Goal: Task Accomplishment & Management: Manage account settings

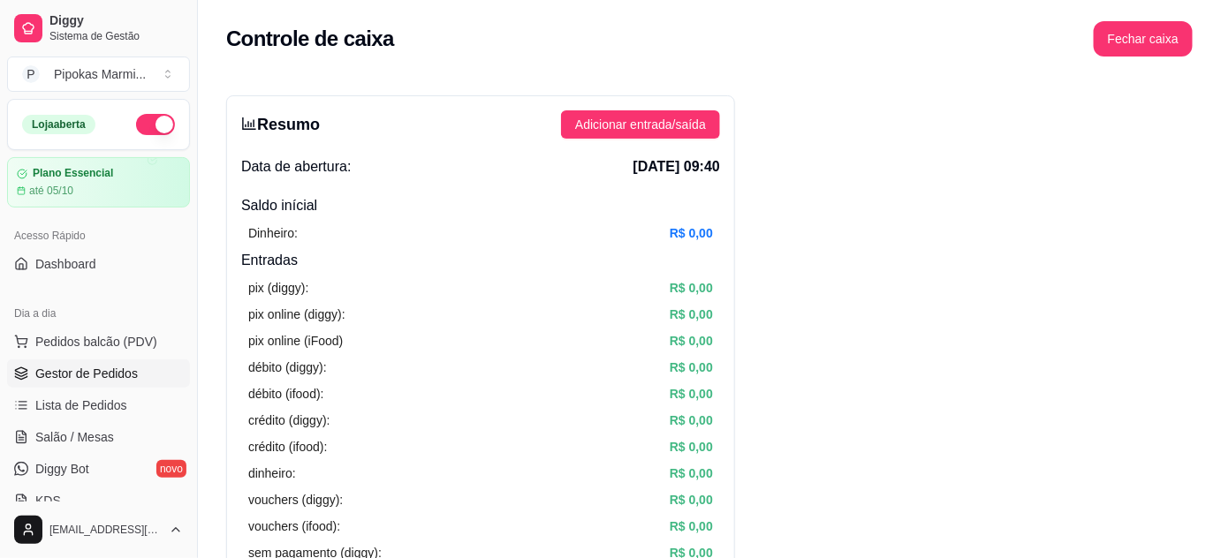
click at [91, 365] on span "Gestor de Pedidos" at bounding box center [86, 374] width 102 height 18
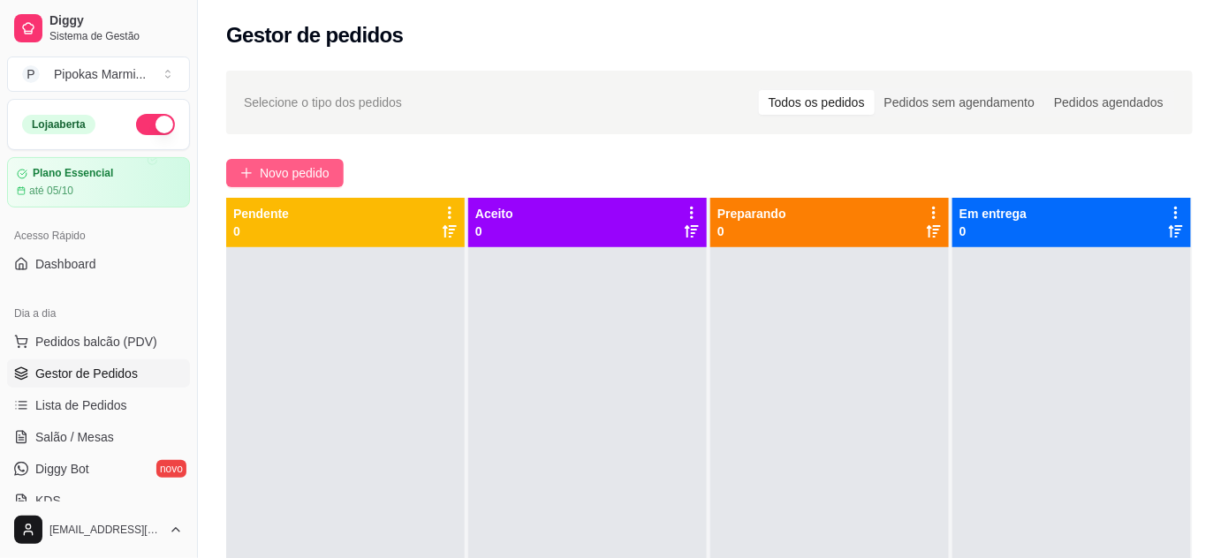
click at [279, 164] on span "Novo pedido" at bounding box center [295, 172] width 70 height 19
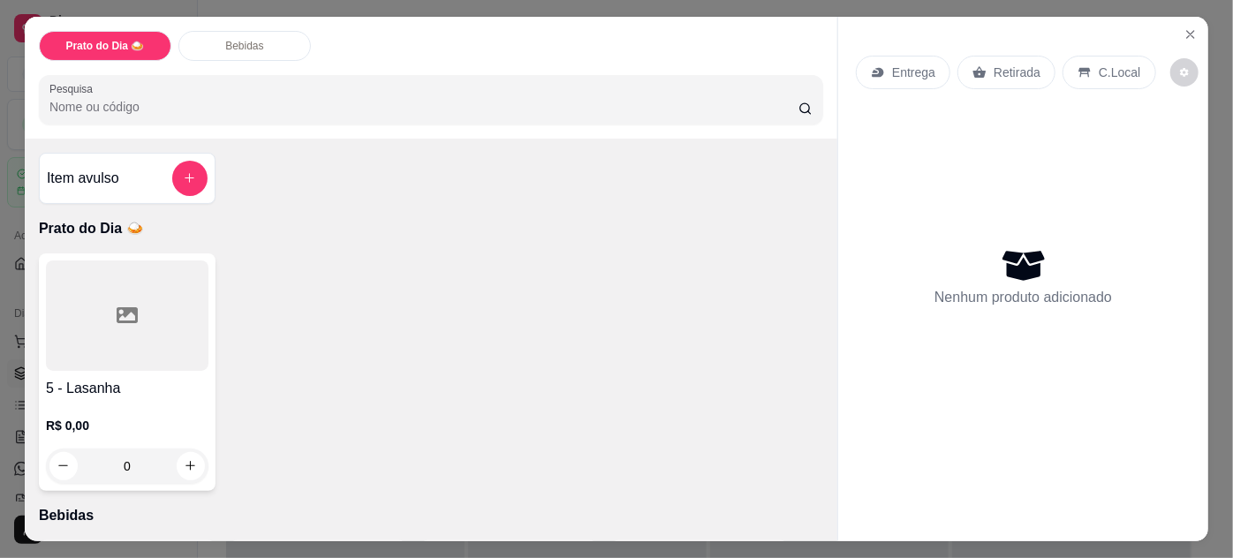
click at [167, 345] on div at bounding box center [127, 316] width 163 height 110
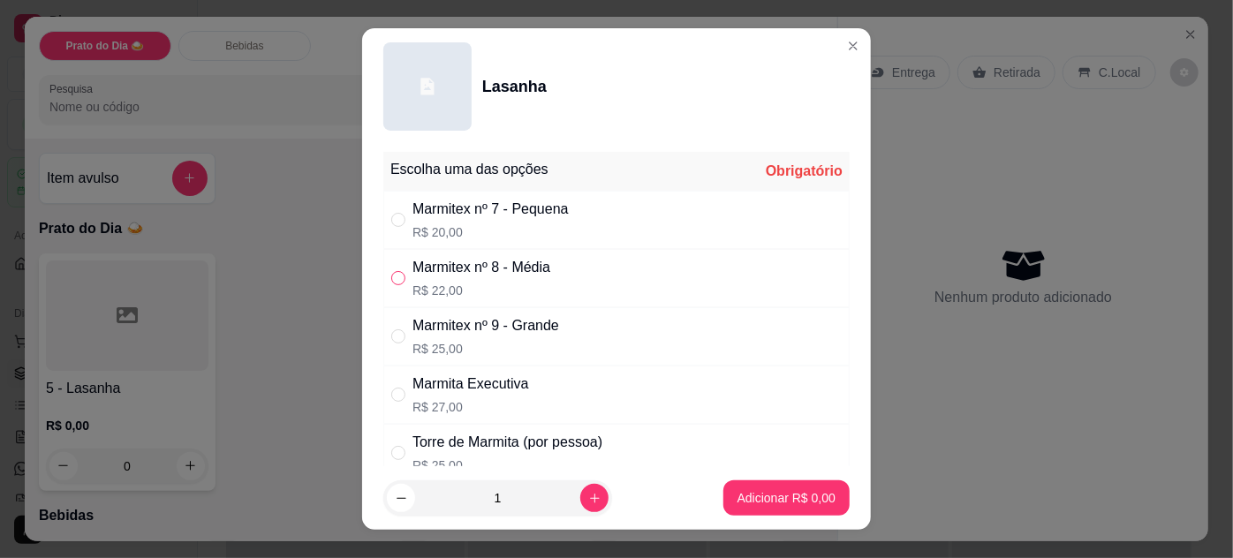
click at [391, 277] on input "" at bounding box center [398, 278] width 14 height 14
radio input "true"
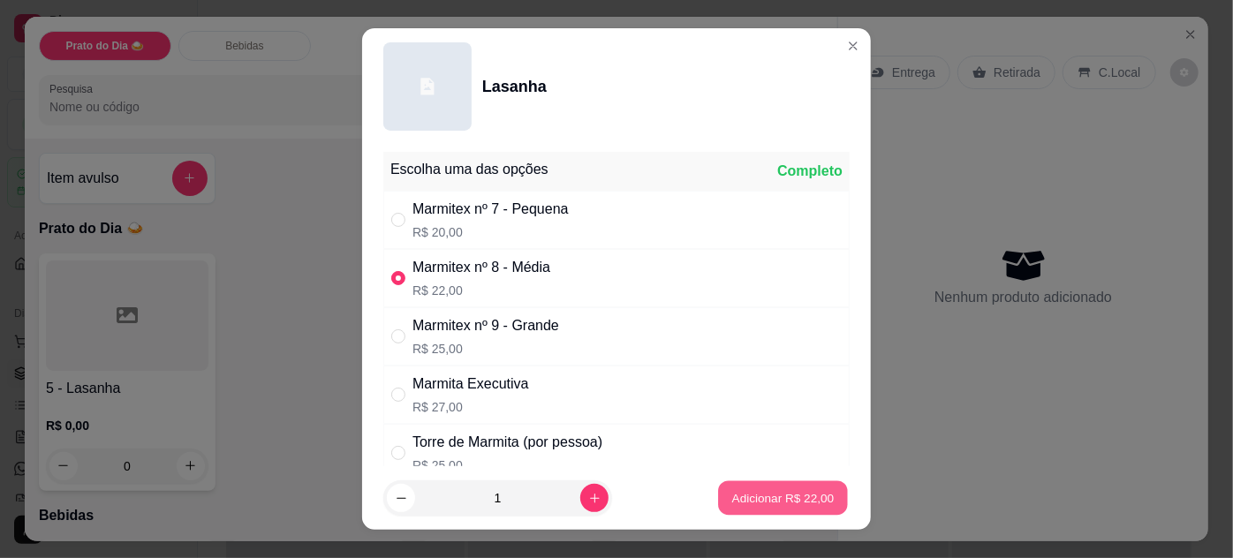
click at [778, 493] on p "Adicionar R$ 22,00" at bounding box center [783, 498] width 102 height 17
type input "1"
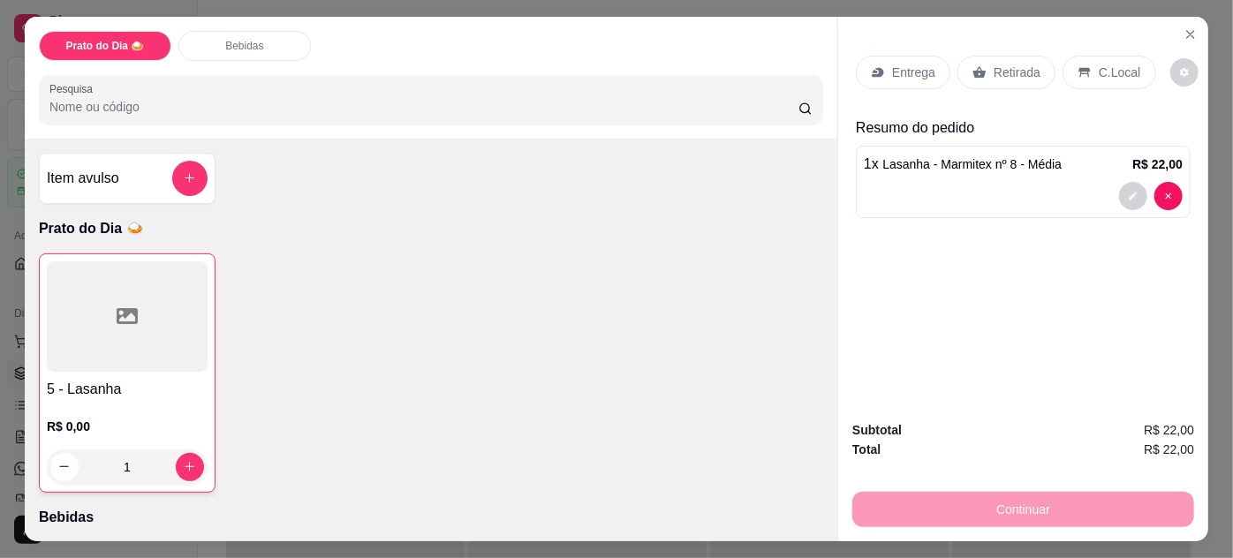
click at [917, 64] on p "Entrega" at bounding box center [913, 73] width 43 height 18
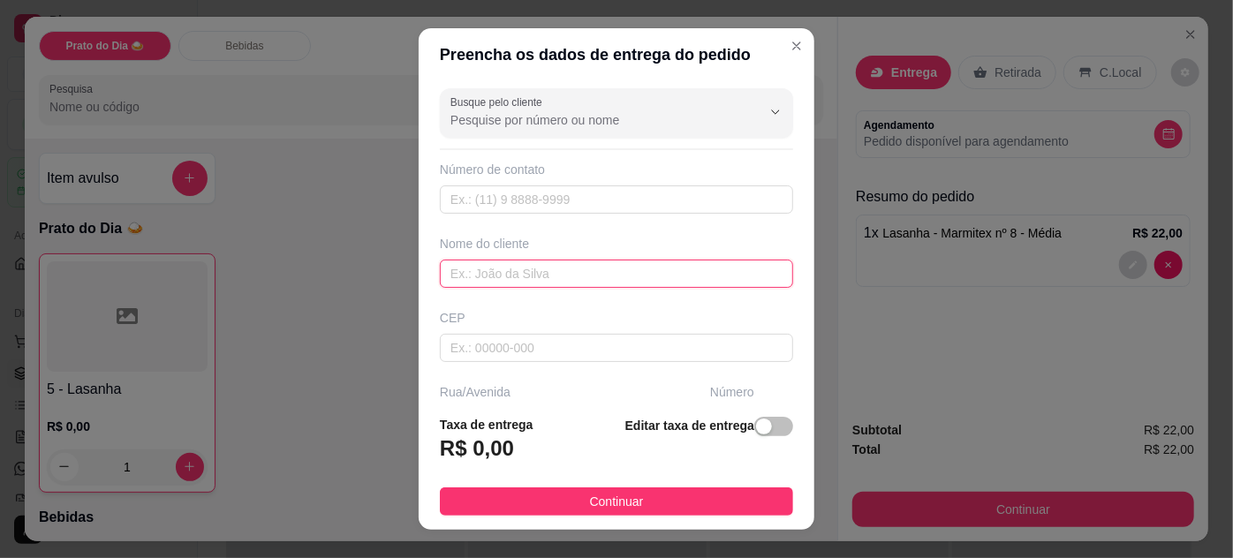
click at [527, 267] on input "text" at bounding box center [616, 274] width 353 height 28
type input "r"
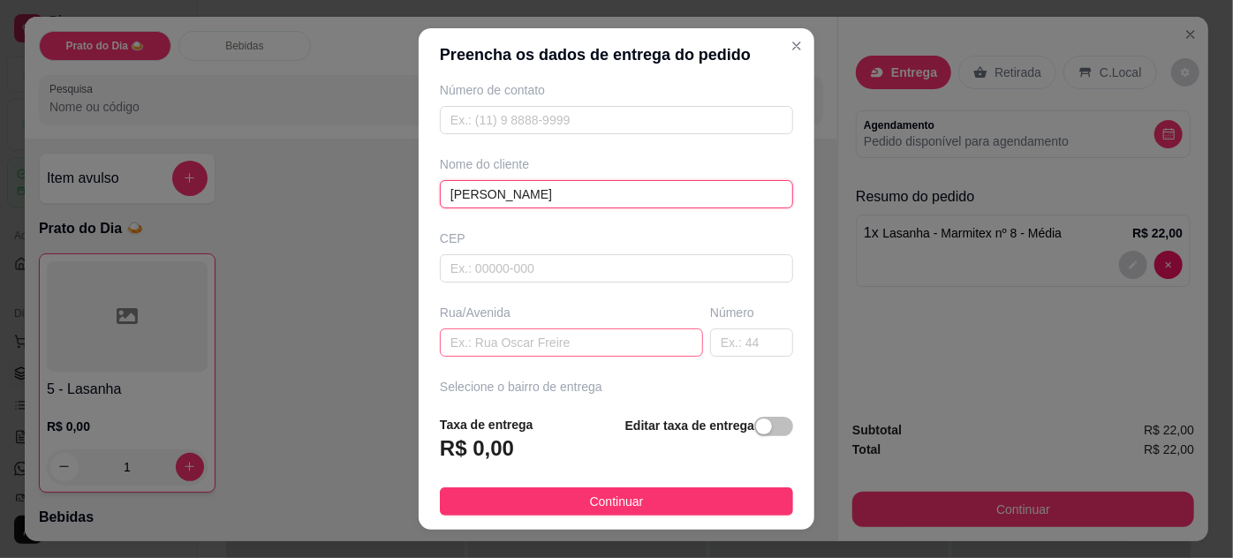
type input "[PERSON_NAME]"
click at [517, 342] on input "text" at bounding box center [571, 343] width 263 height 28
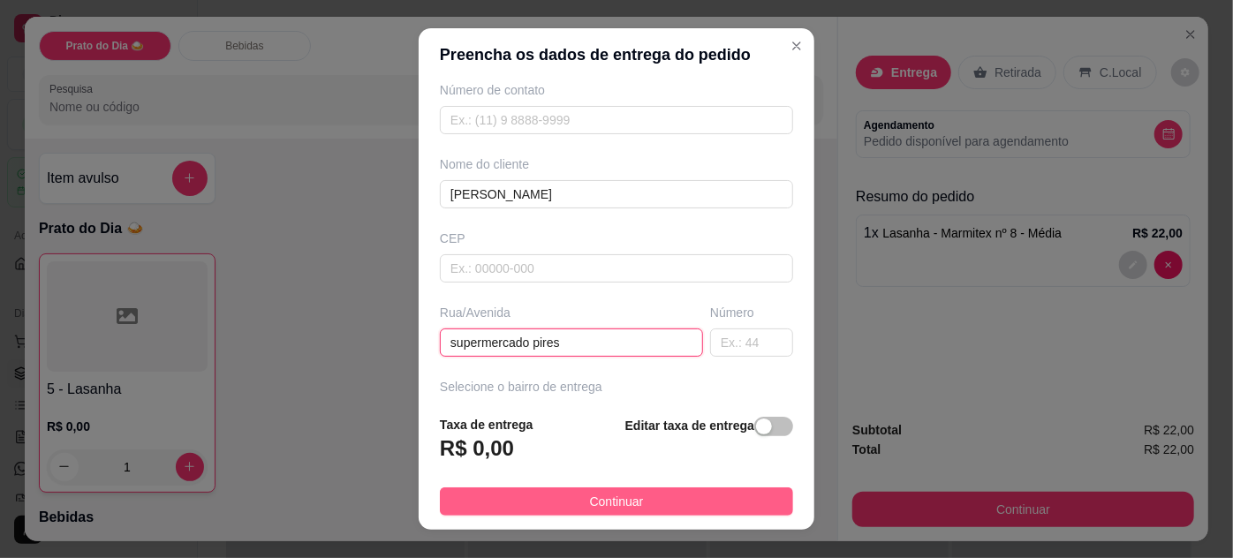
type input "supermercado pires"
click at [617, 501] on span "Continuar" at bounding box center [617, 501] width 54 height 19
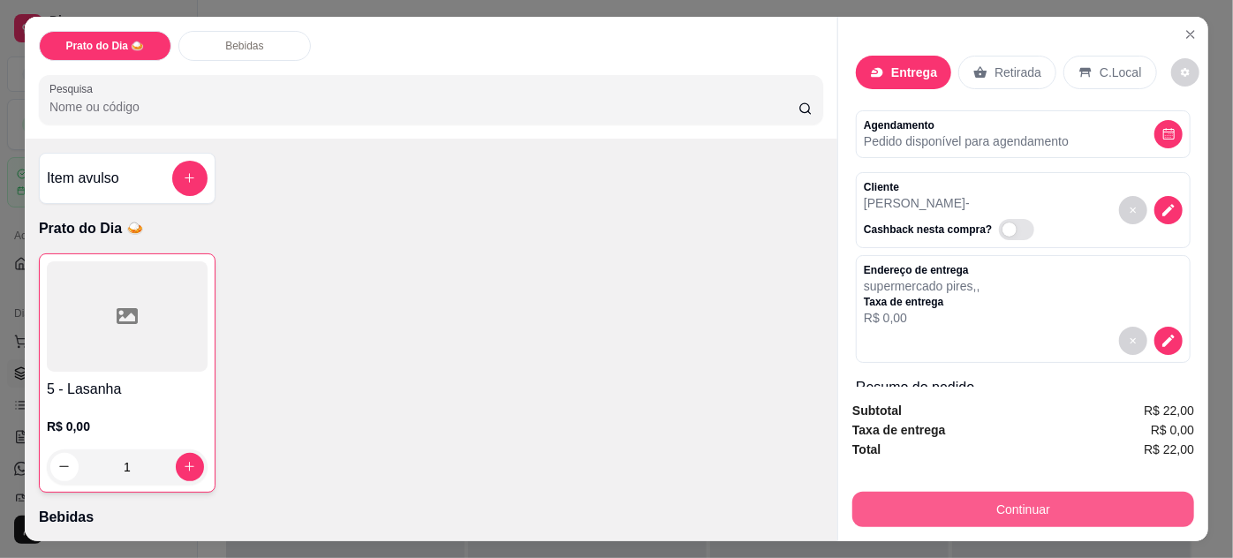
click at [1025, 510] on button "Continuar" at bounding box center [1024, 509] width 342 height 35
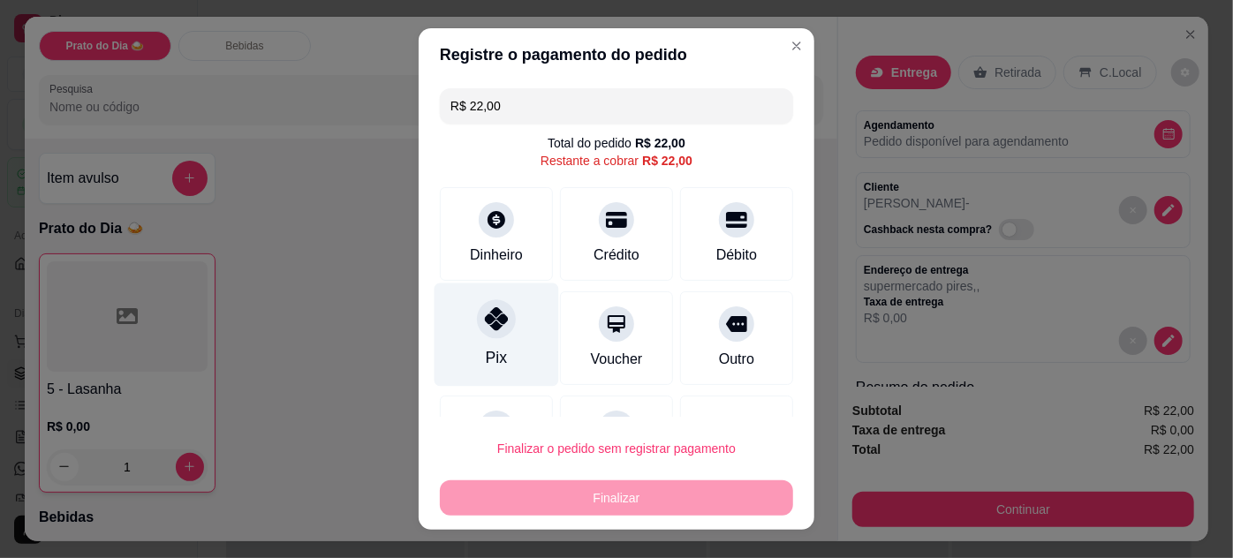
click at [485, 325] on icon at bounding box center [496, 318] width 23 height 23
type input "R$ 0,00"
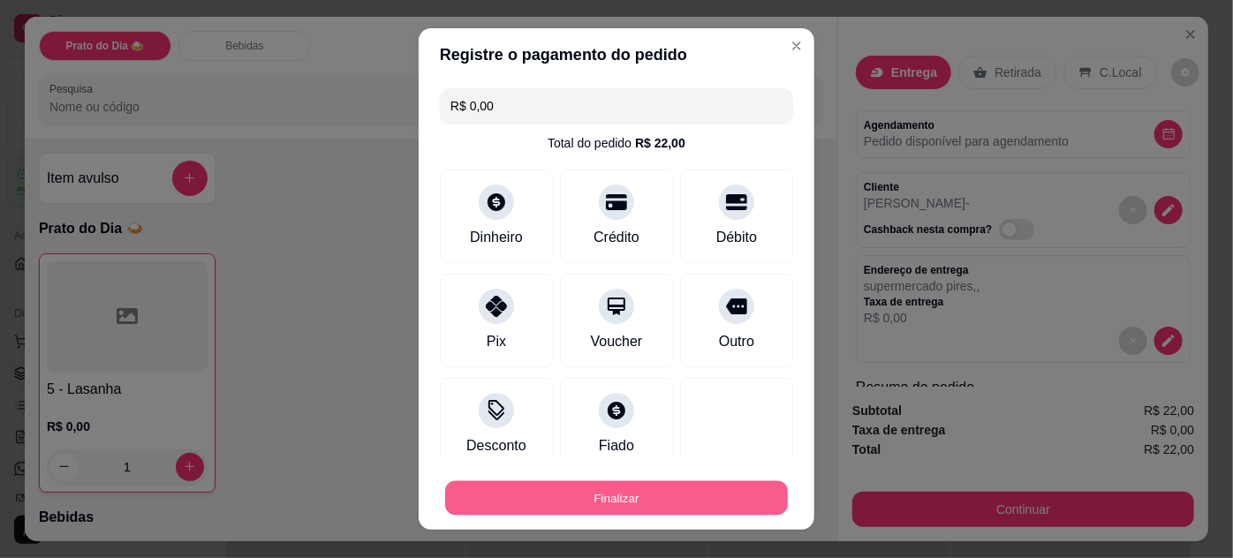
click at [606, 484] on button "Finalizar" at bounding box center [616, 499] width 343 height 34
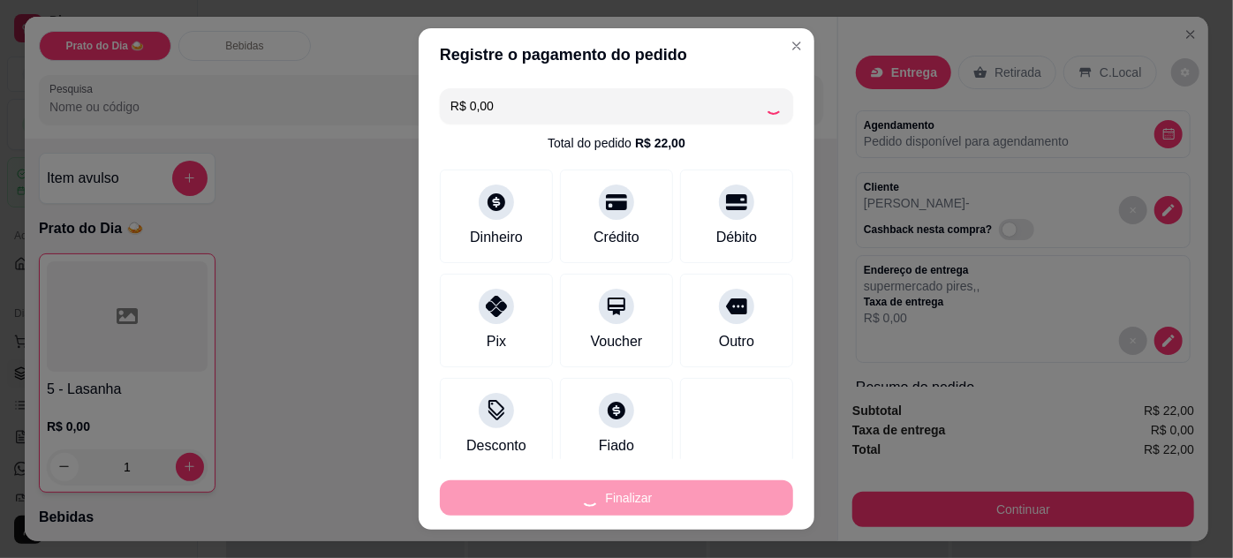
type input "0"
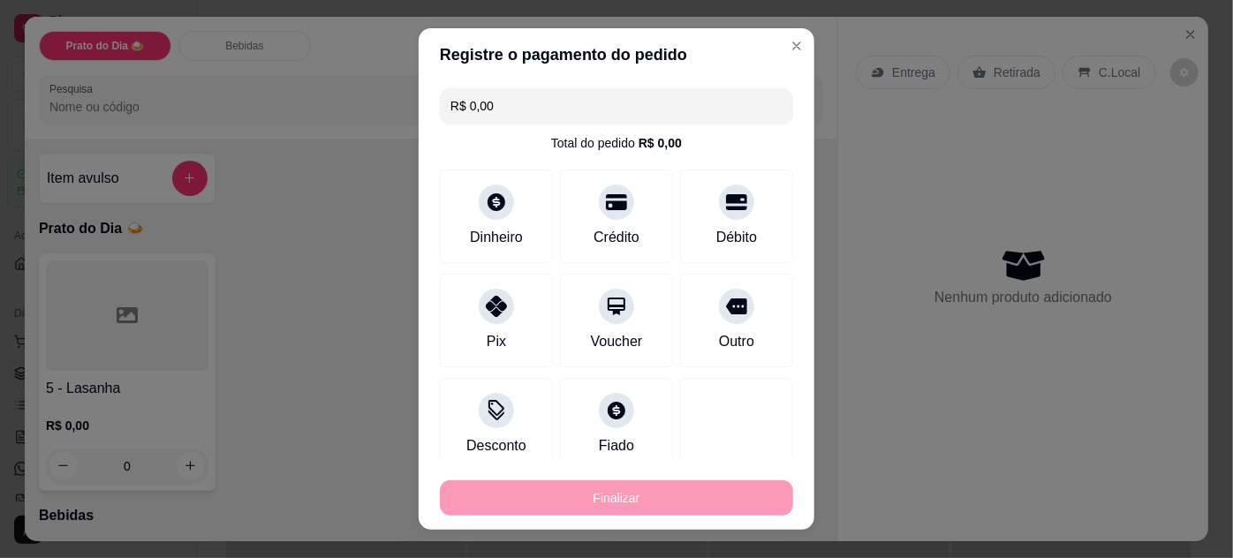
type input "-R$ 22,00"
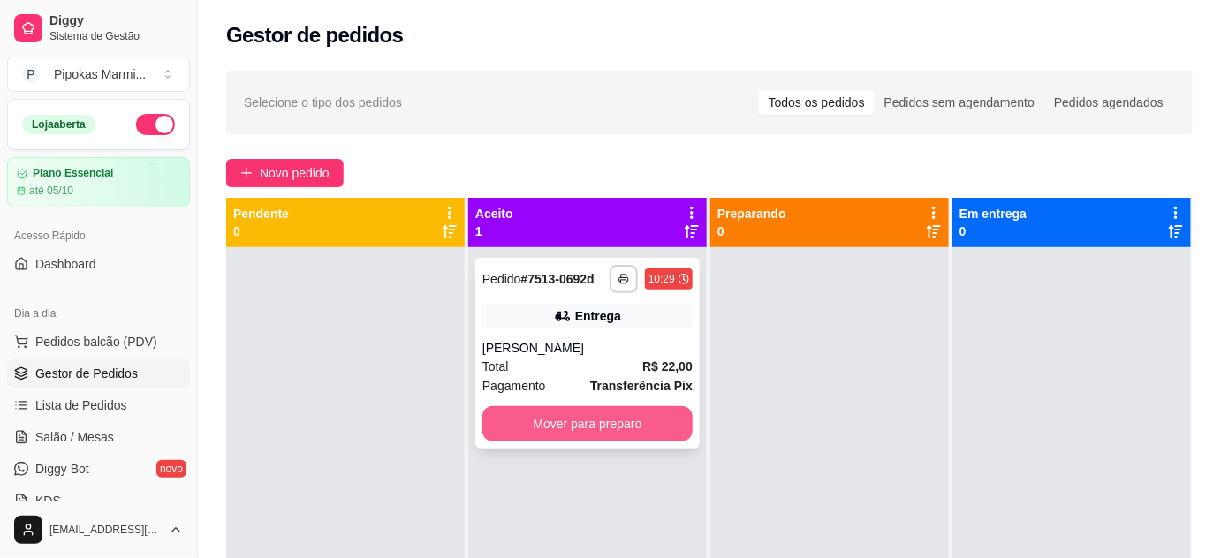
click at [538, 425] on button "Mover para preparo" at bounding box center [587, 423] width 210 height 35
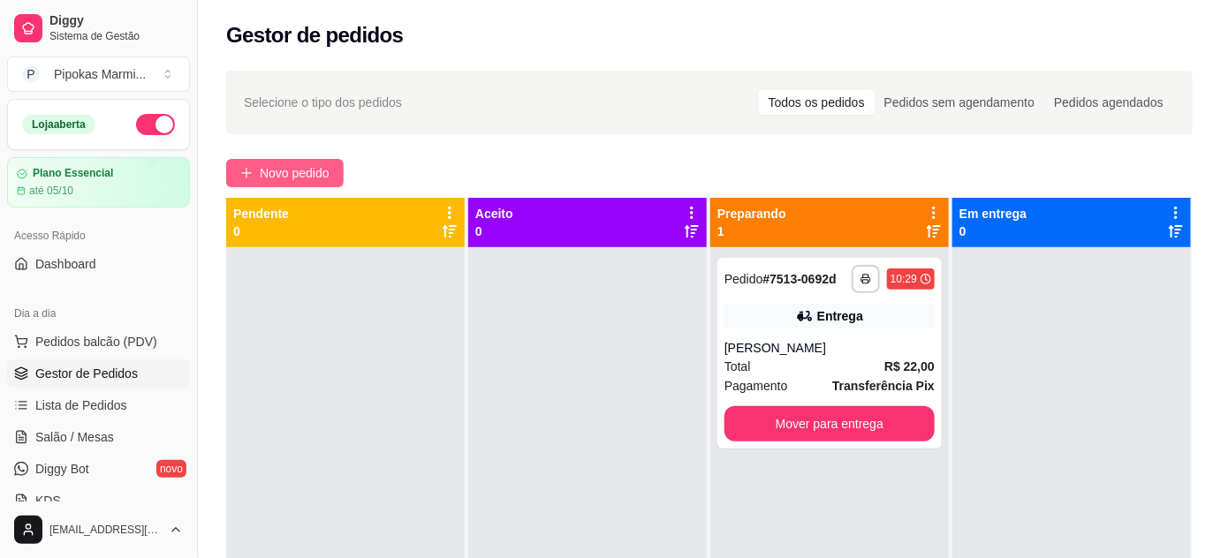
click at [332, 176] on button "Novo pedido" at bounding box center [285, 173] width 118 height 28
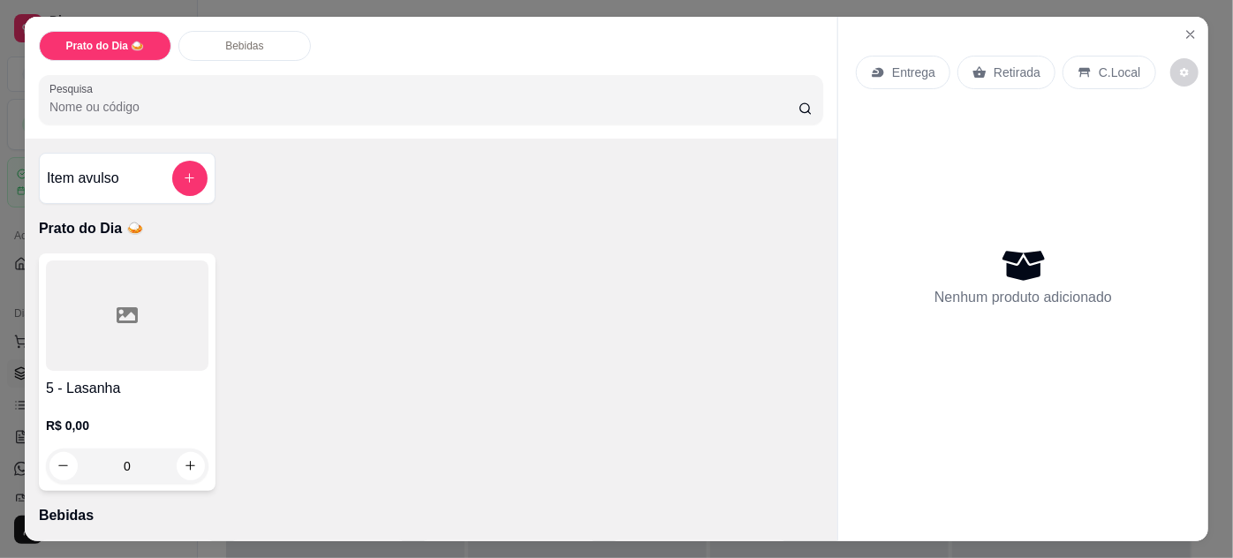
click at [153, 346] on div at bounding box center [127, 316] width 163 height 110
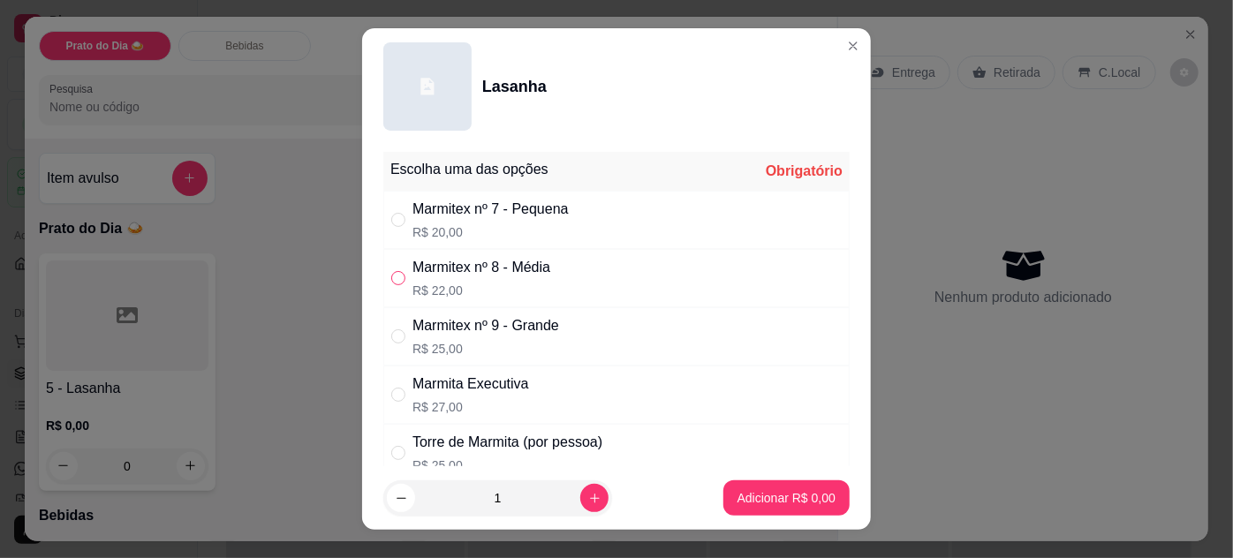
click at [397, 271] on input "" at bounding box center [398, 278] width 14 height 14
radio input "true"
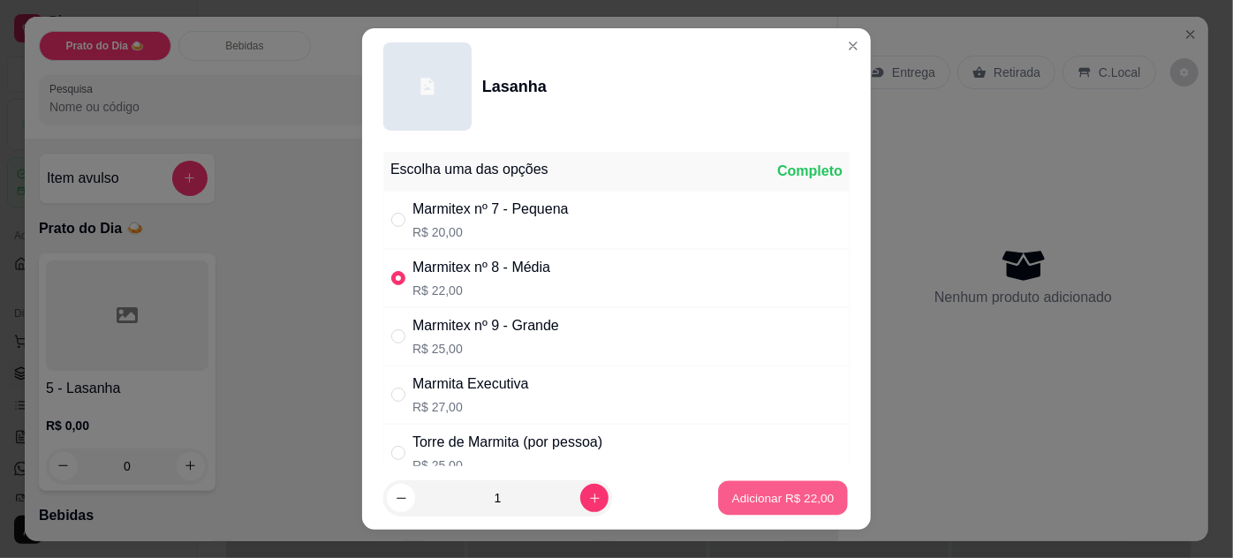
click at [748, 489] on button "Adicionar R$ 22,00" at bounding box center [783, 499] width 130 height 34
type input "1"
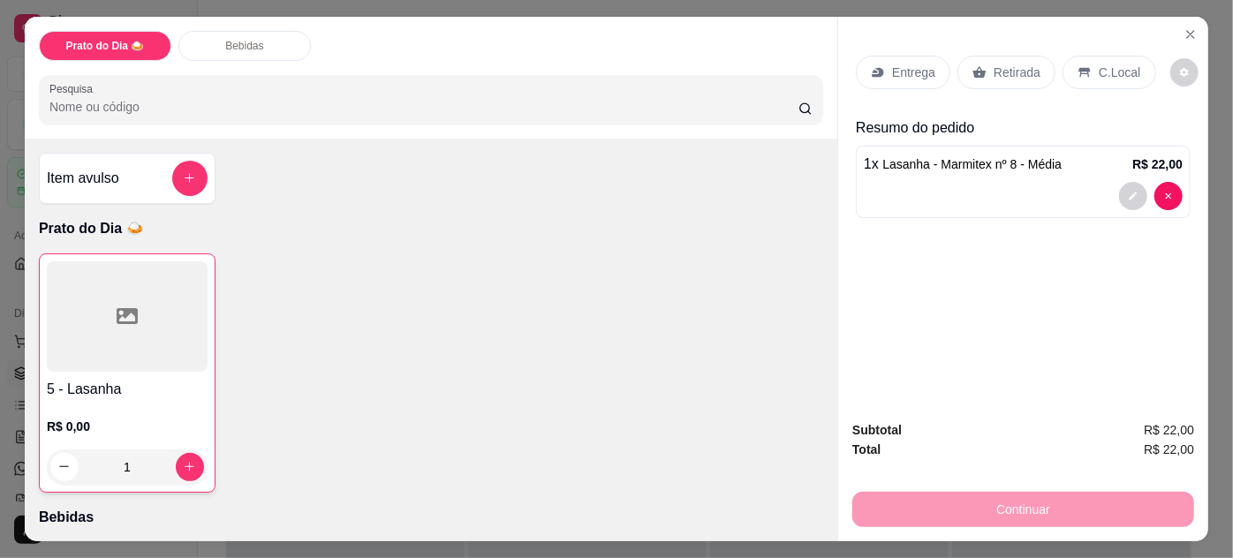
click at [171, 383] on h4 "5 - Lasanha" at bounding box center [127, 389] width 161 height 21
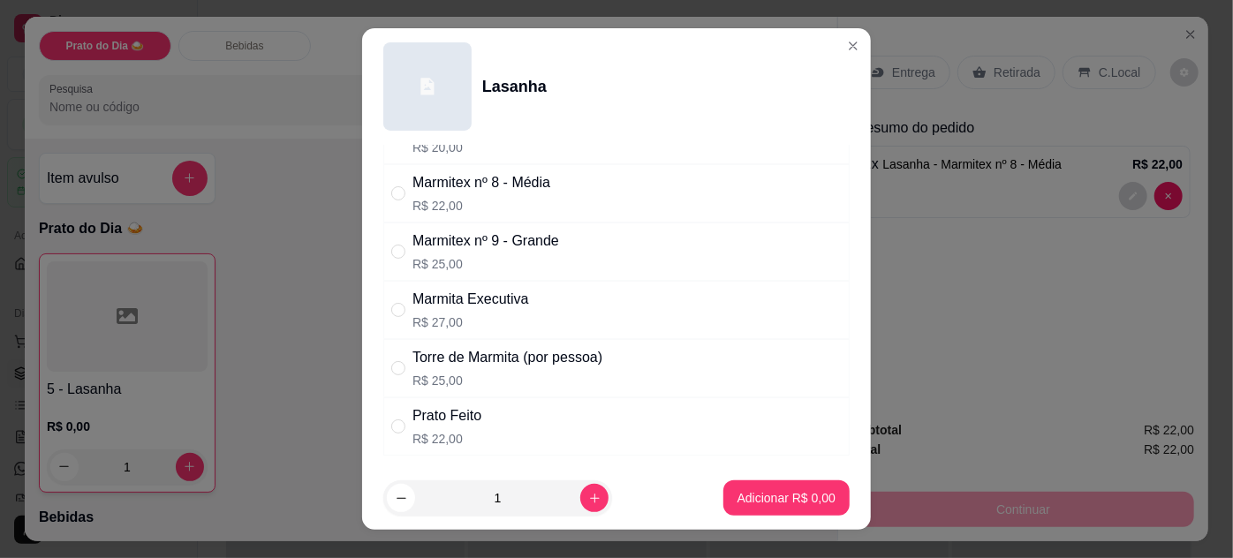
scroll to position [160, 0]
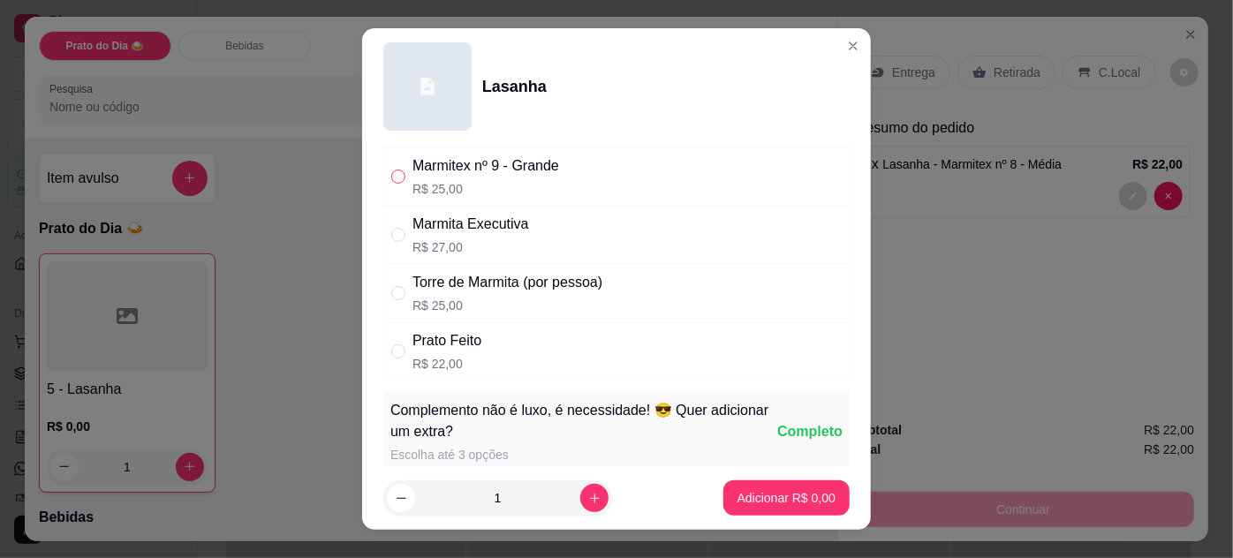
click at [395, 171] on input "" at bounding box center [398, 177] width 14 height 14
radio input "true"
click at [748, 494] on p "Adicionar R$ 25,00" at bounding box center [783, 498] width 102 height 17
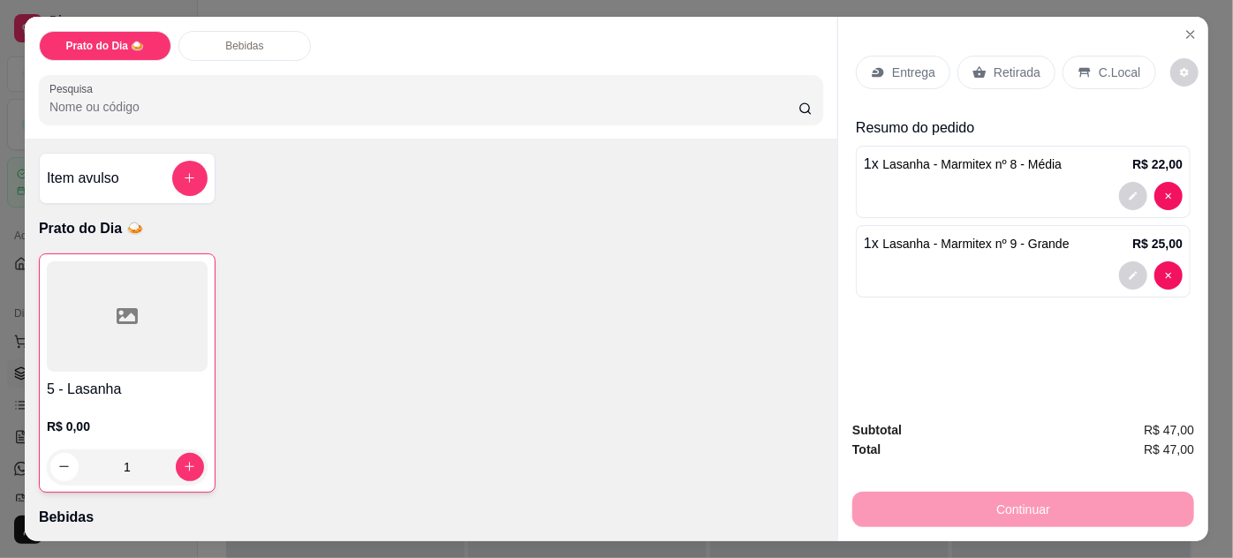
click at [916, 64] on p "Entrega" at bounding box center [913, 73] width 43 height 18
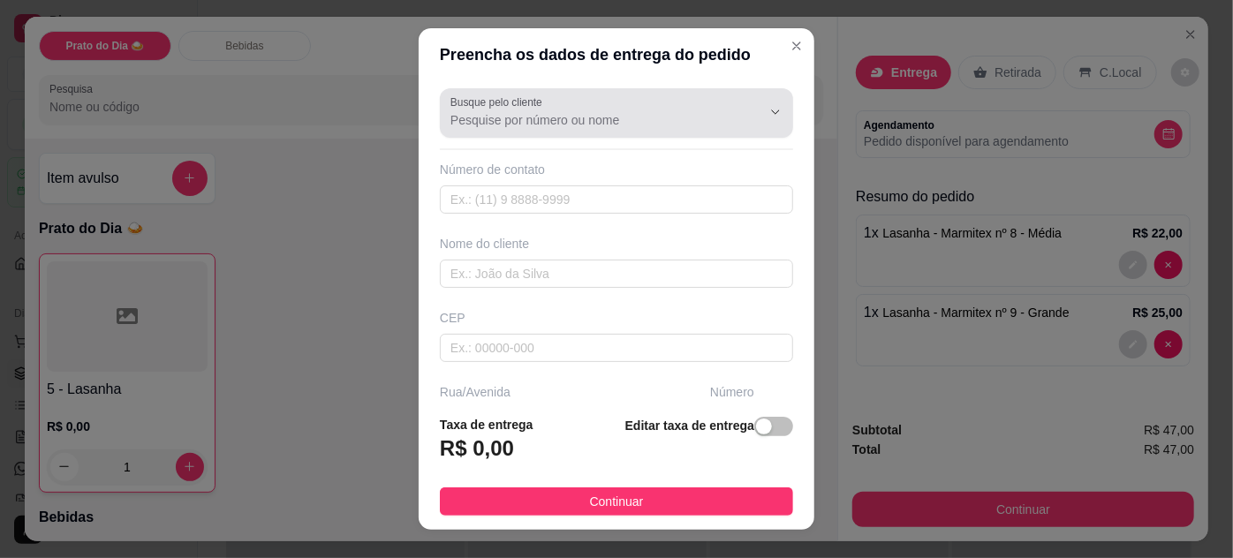
click at [737, 112] on button "Show suggestions" at bounding box center [751, 112] width 28 height 28
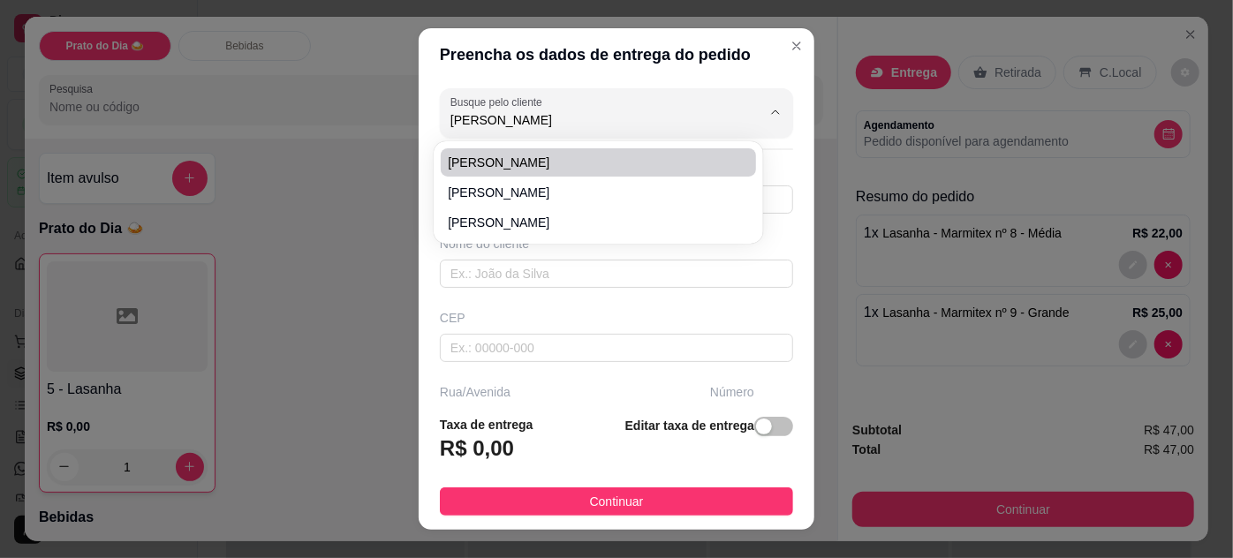
click at [554, 166] on span "[PERSON_NAME]" at bounding box center [589, 163] width 283 height 18
type input "[PERSON_NAME]"
type input "67999190590"
type input "[PERSON_NAME]"
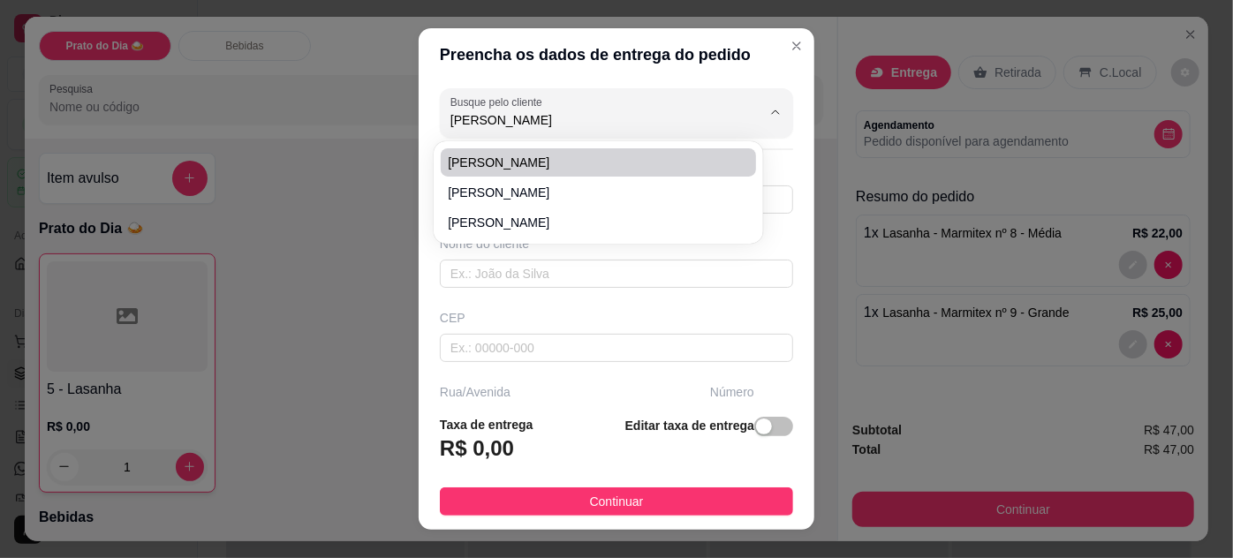
type input "454"
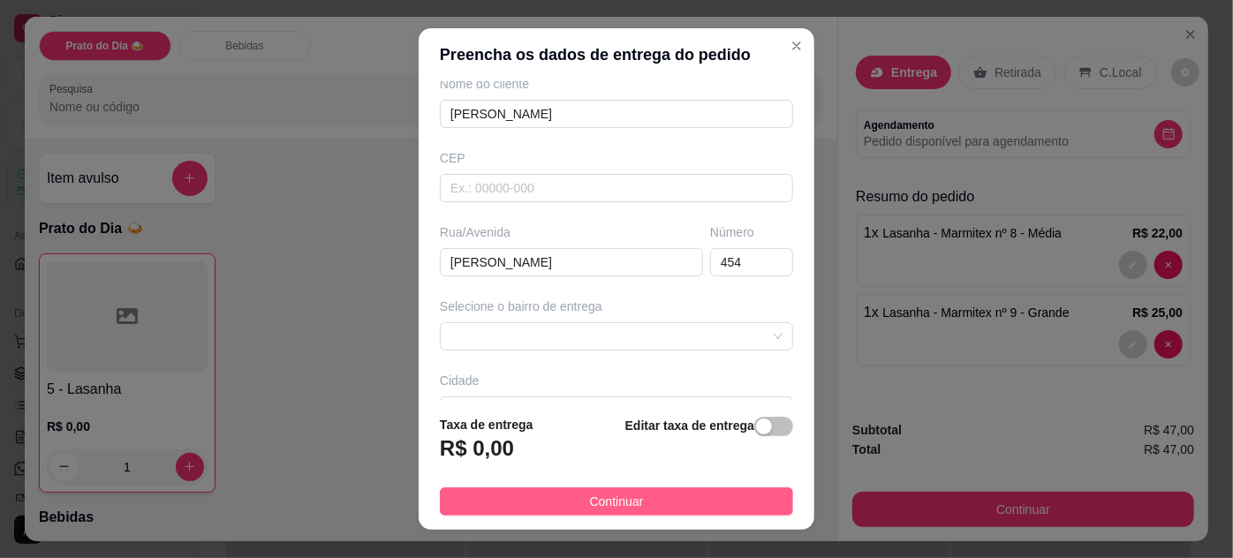
type input "[PERSON_NAME]"
click at [605, 502] on span "Continuar" at bounding box center [617, 501] width 54 height 19
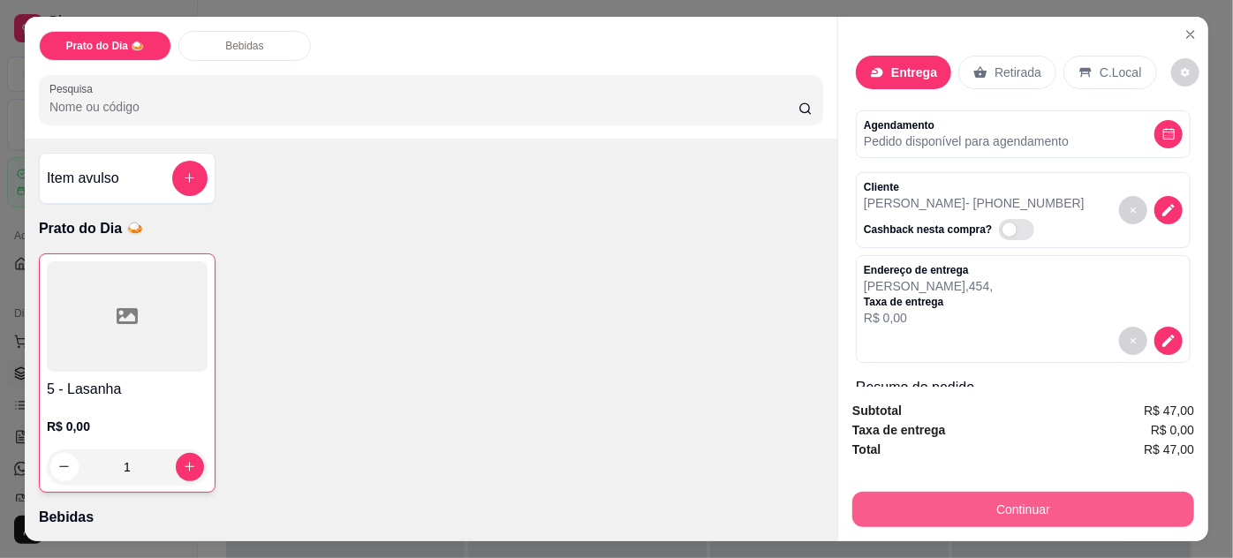
click at [993, 494] on button "Continuar" at bounding box center [1024, 509] width 342 height 35
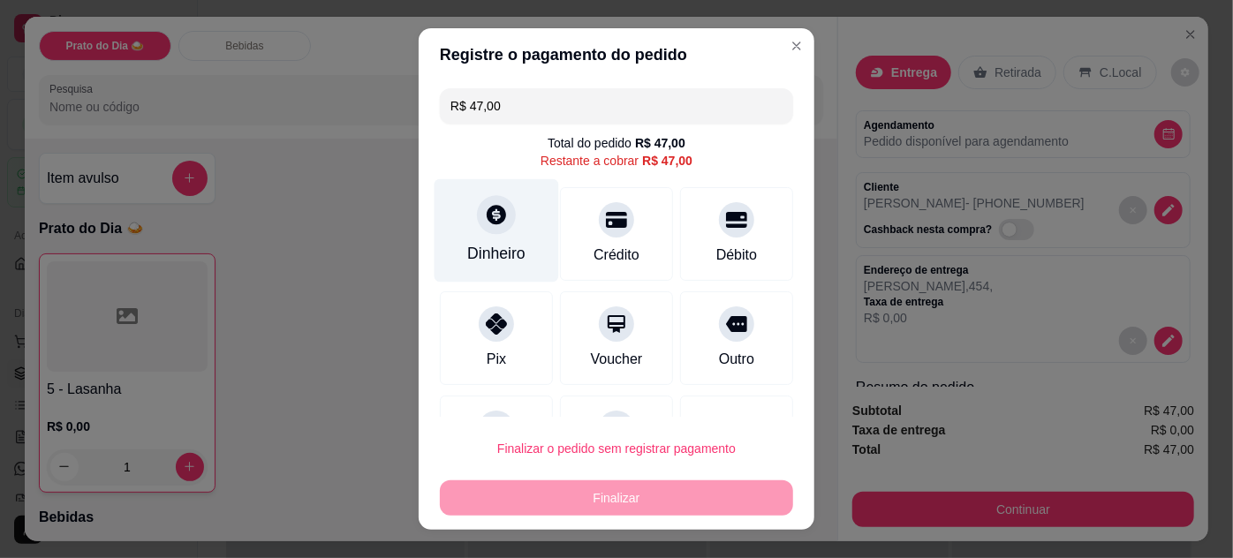
click at [489, 232] on div at bounding box center [496, 214] width 39 height 39
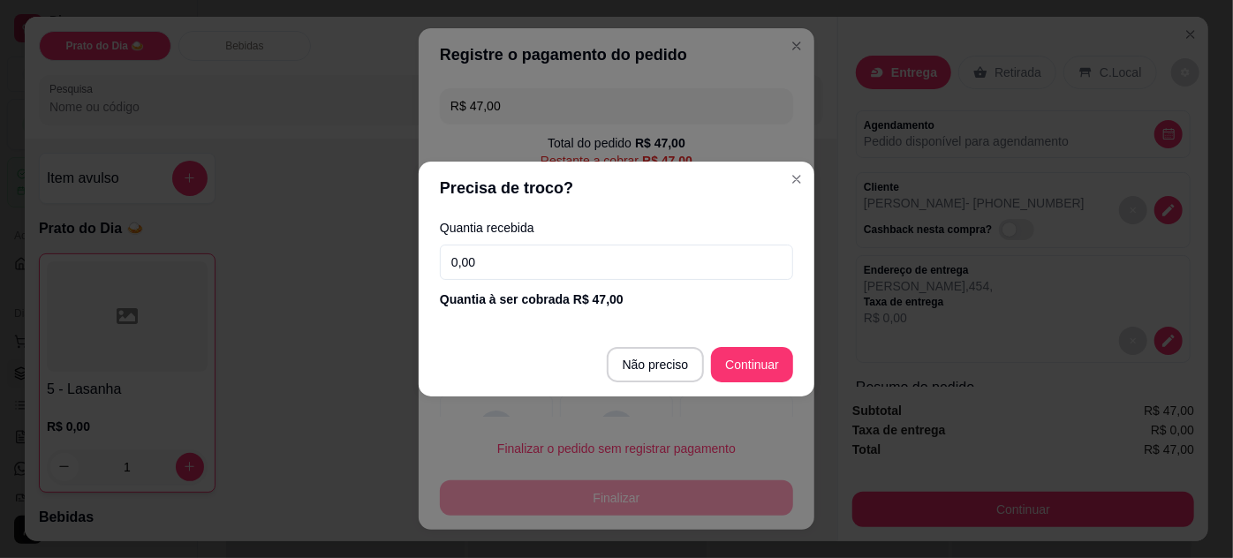
drag, startPoint x: 498, startPoint y: 263, endPoint x: 379, endPoint y: 281, distance: 120.6
click at [379, 281] on div "Precisa de troco? Quantia recebida 0,00 Quantia à ser cobrada R$ 47,00 Não prec…" at bounding box center [616, 279] width 1233 height 558
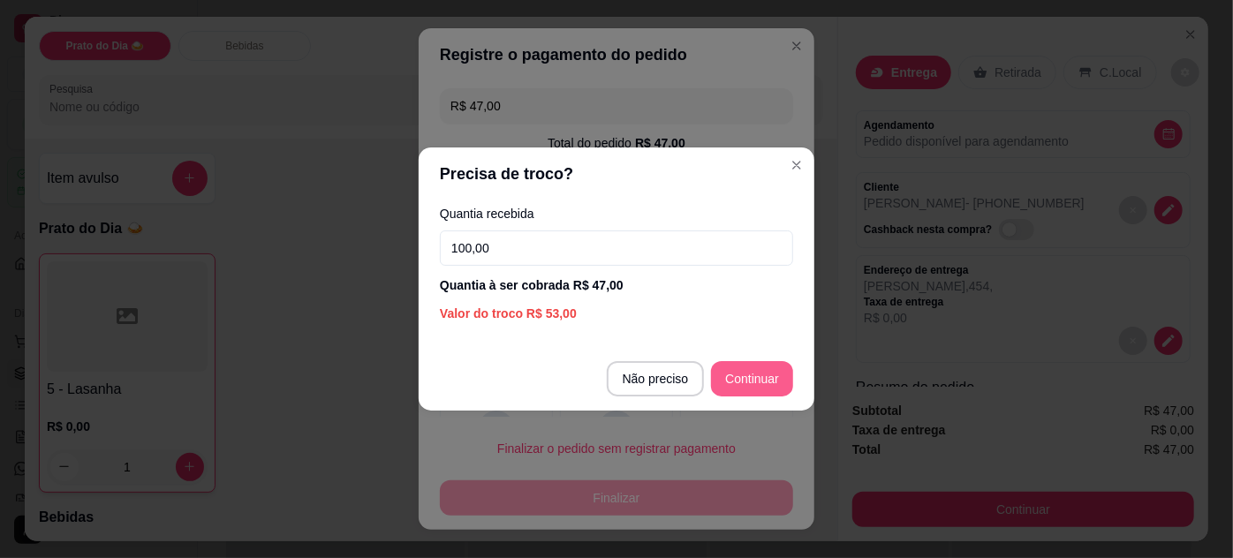
type input "100,00"
type input "R$ 0,00"
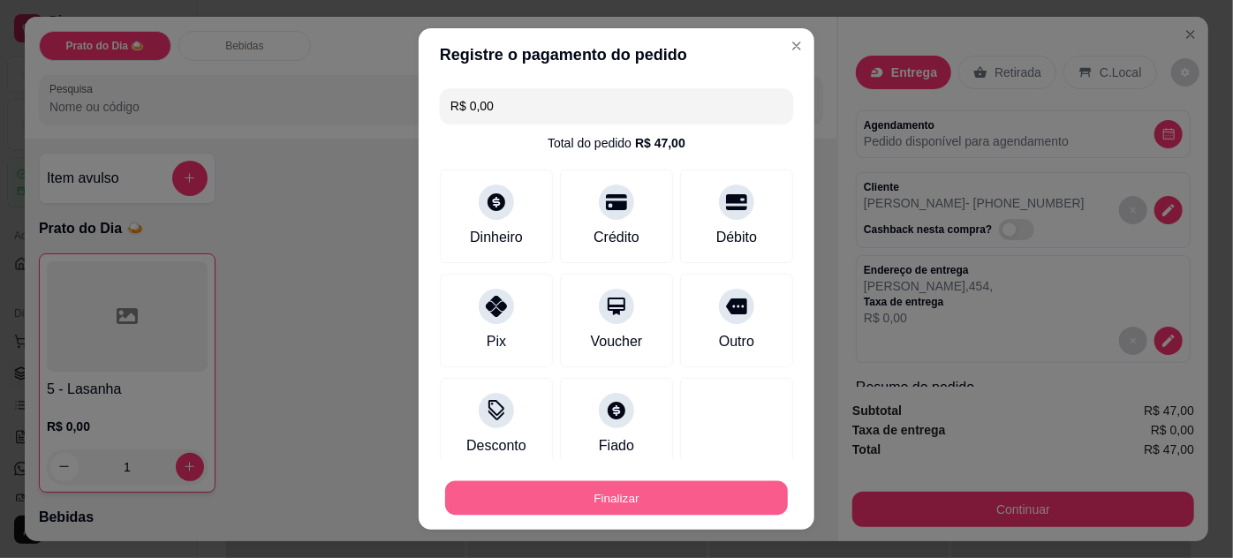
click at [687, 497] on button "Finalizar" at bounding box center [616, 499] width 343 height 34
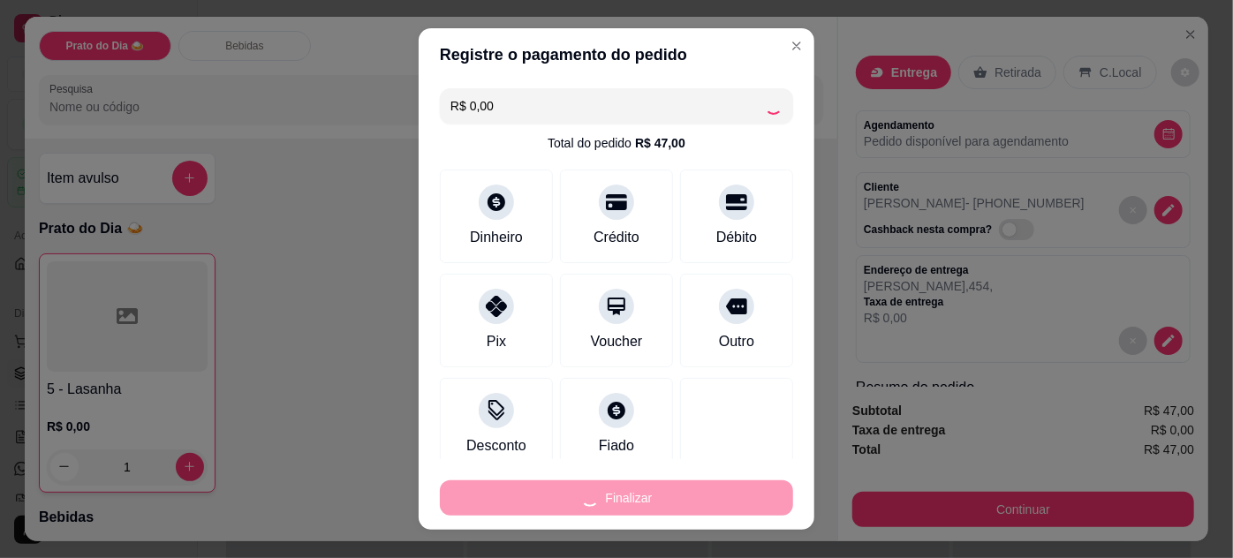
type input "0"
type input "-R$ 47,00"
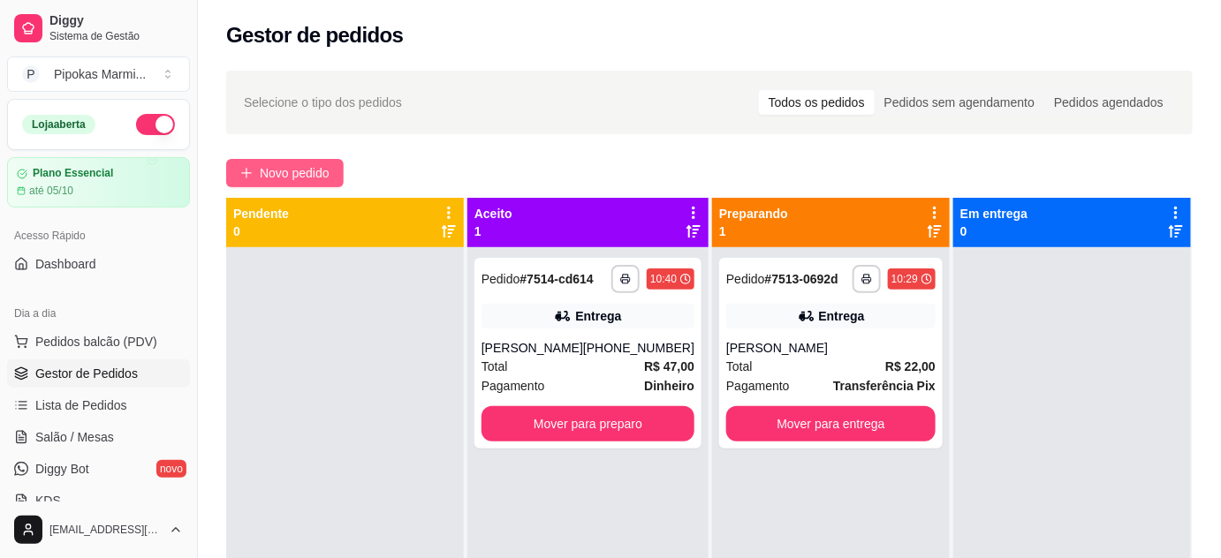
click at [284, 162] on button "Novo pedido" at bounding box center [285, 173] width 118 height 28
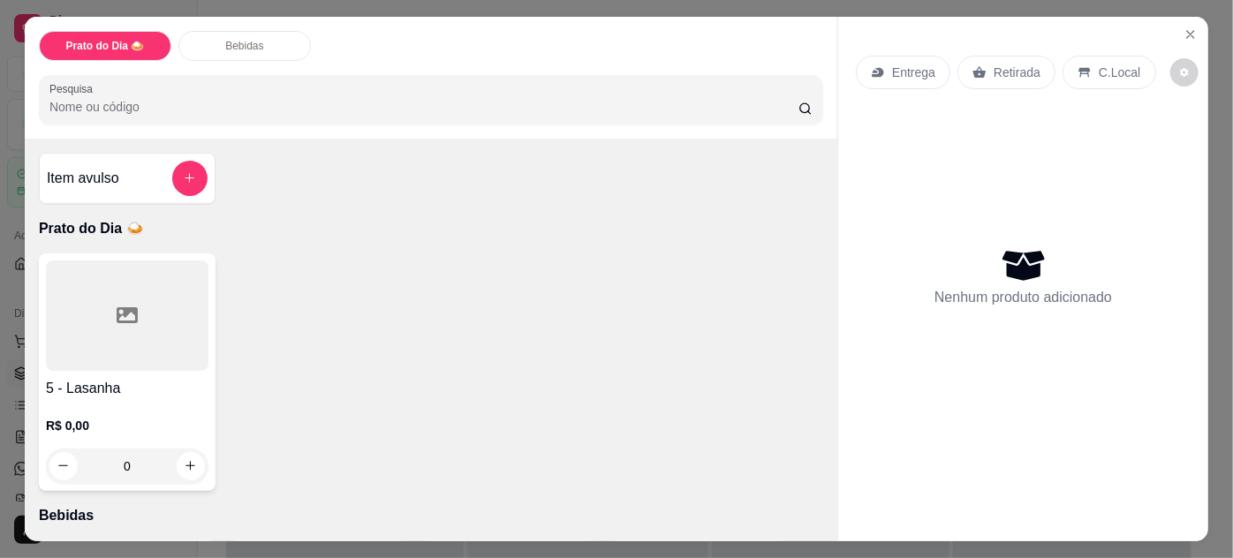
click at [160, 336] on div at bounding box center [127, 316] width 163 height 110
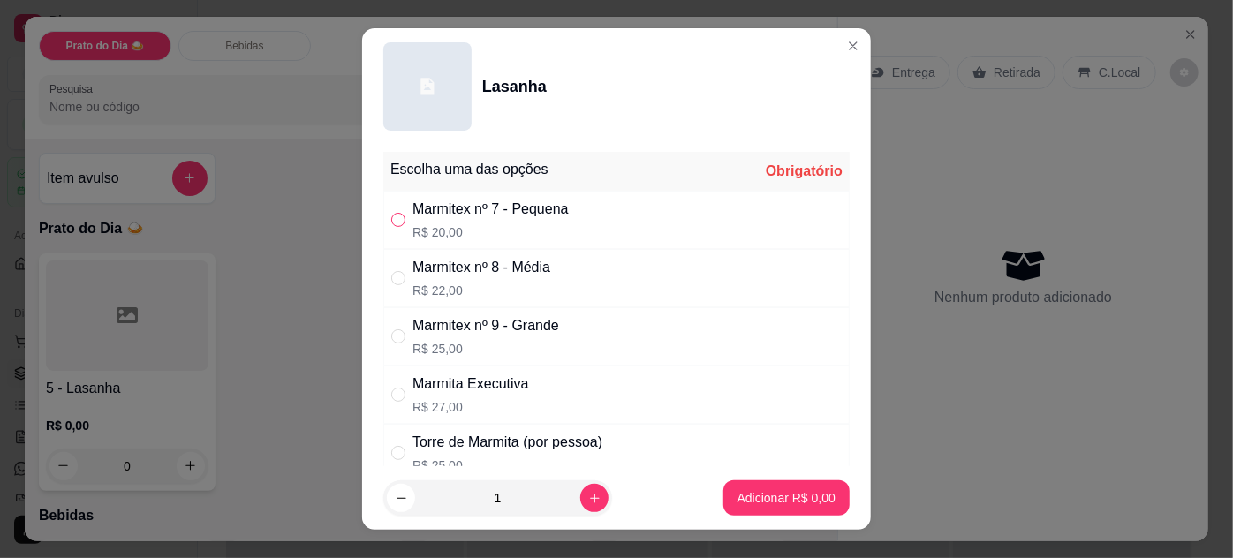
click at [391, 223] on input "" at bounding box center [398, 220] width 14 height 14
radio input "true"
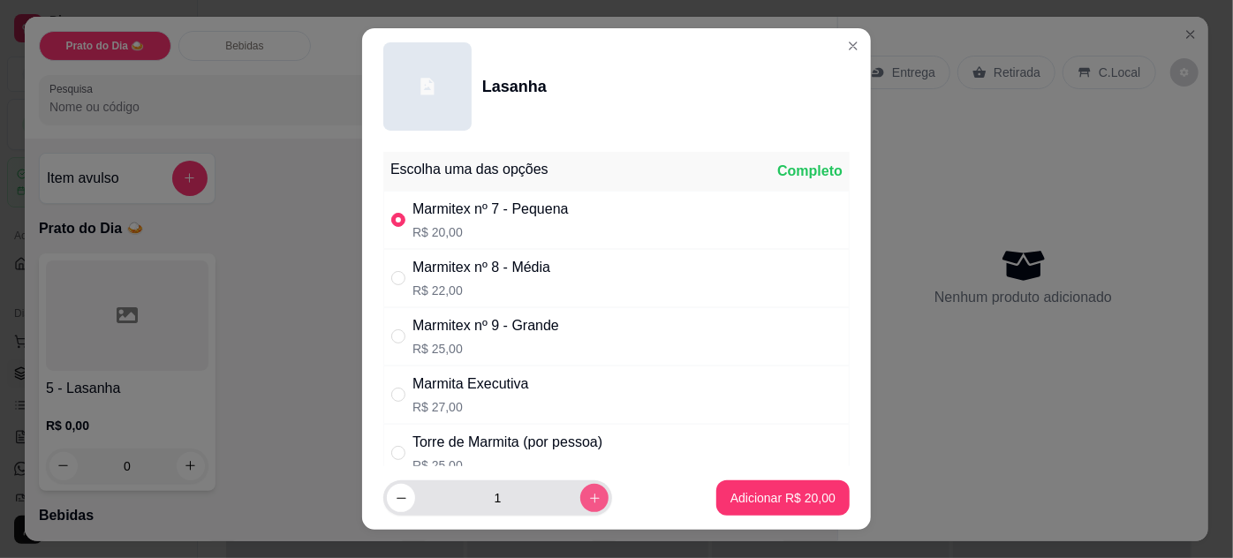
click at [588, 499] on icon "increase-product-quantity" at bounding box center [594, 498] width 13 height 13
type input "2"
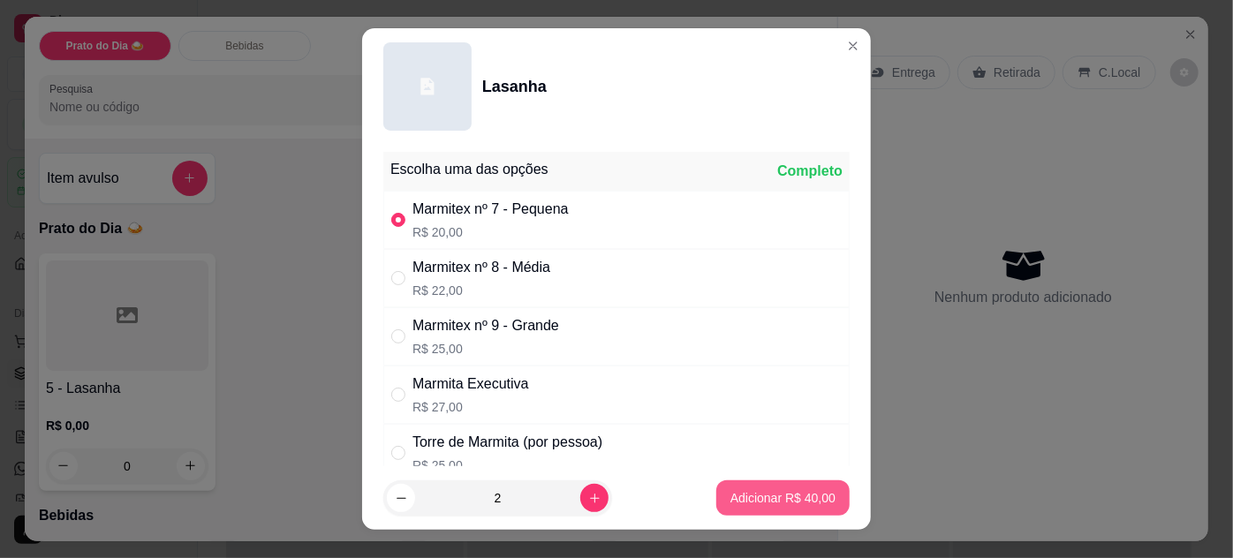
click at [755, 494] on p "Adicionar R$ 40,00" at bounding box center [783, 498] width 105 height 18
type input "2"
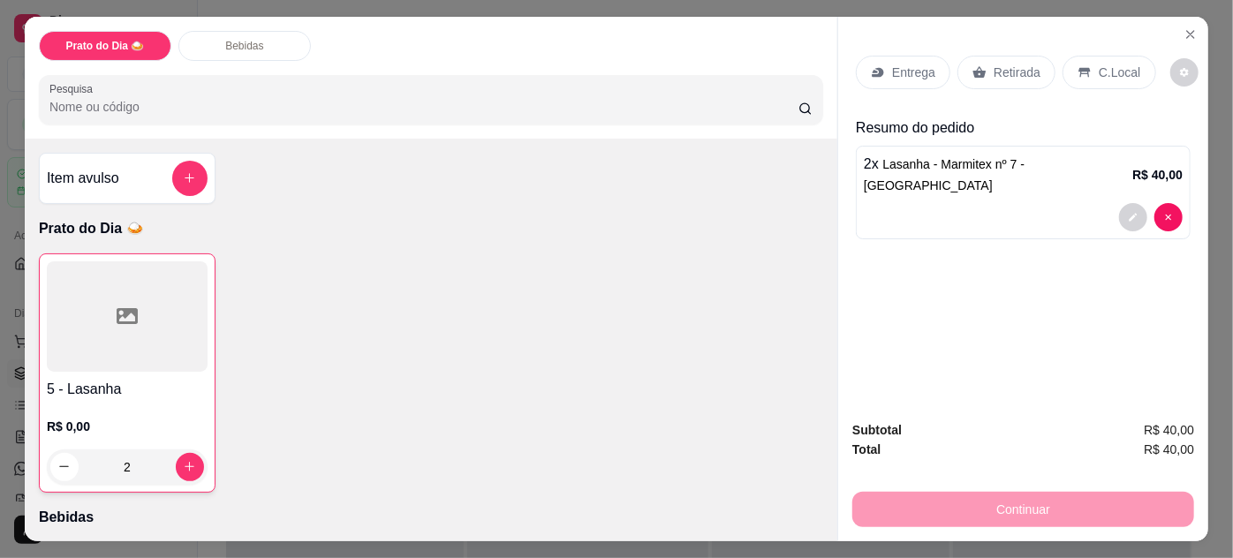
click at [134, 418] on p "R$ 0,00" at bounding box center [127, 427] width 161 height 18
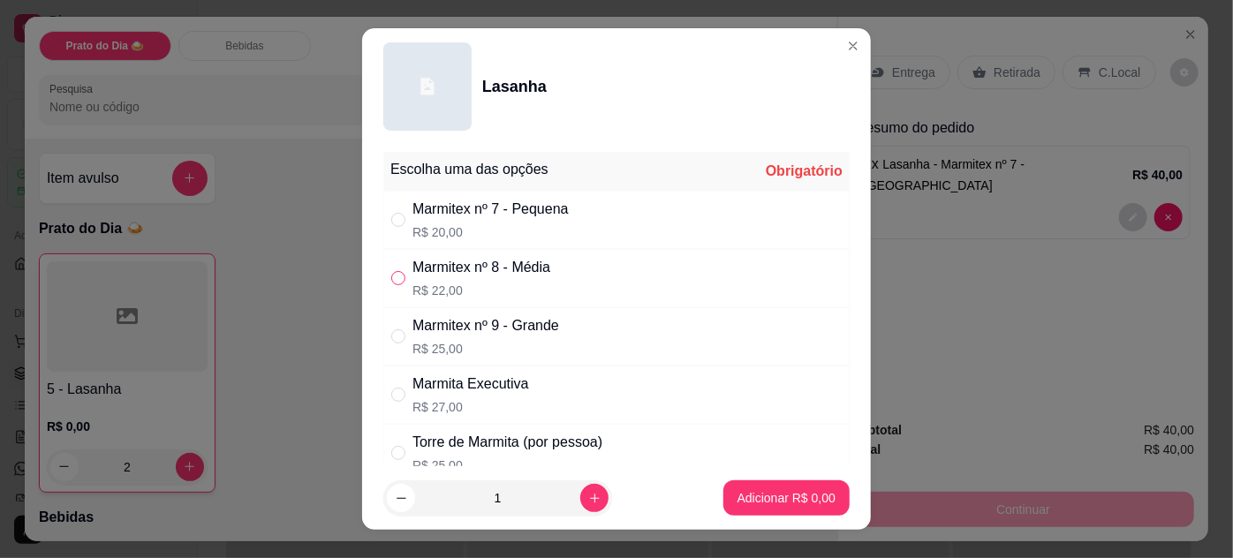
click at [391, 271] on input "" at bounding box center [398, 278] width 14 height 14
radio input "true"
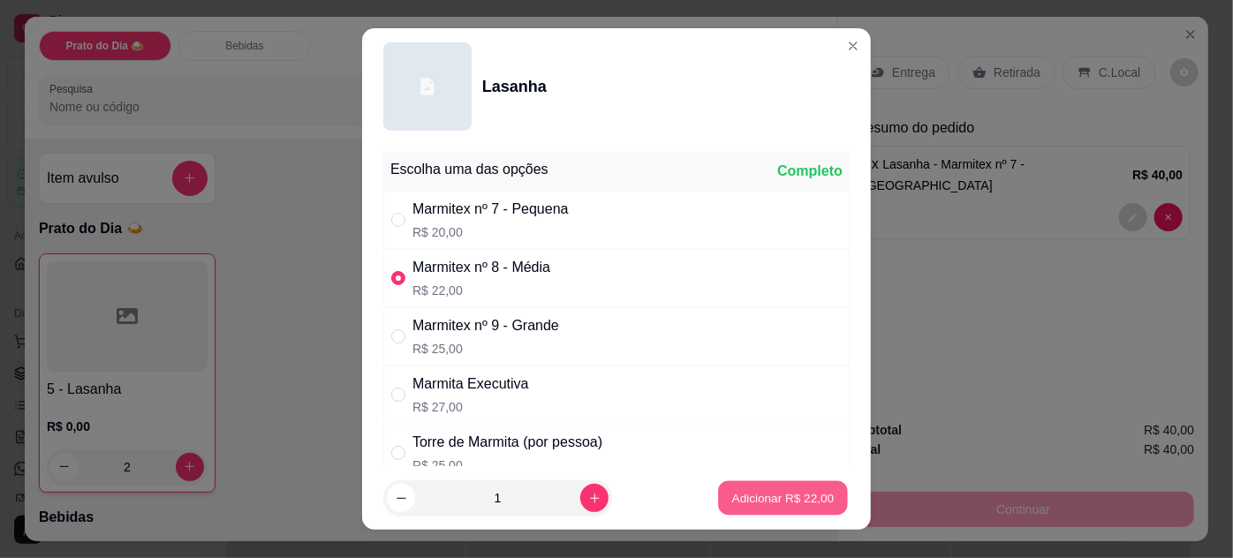
click at [761, 489] on button "Adicionar R$ 22,00" at bounding box center [783, 499] width 130 height 34
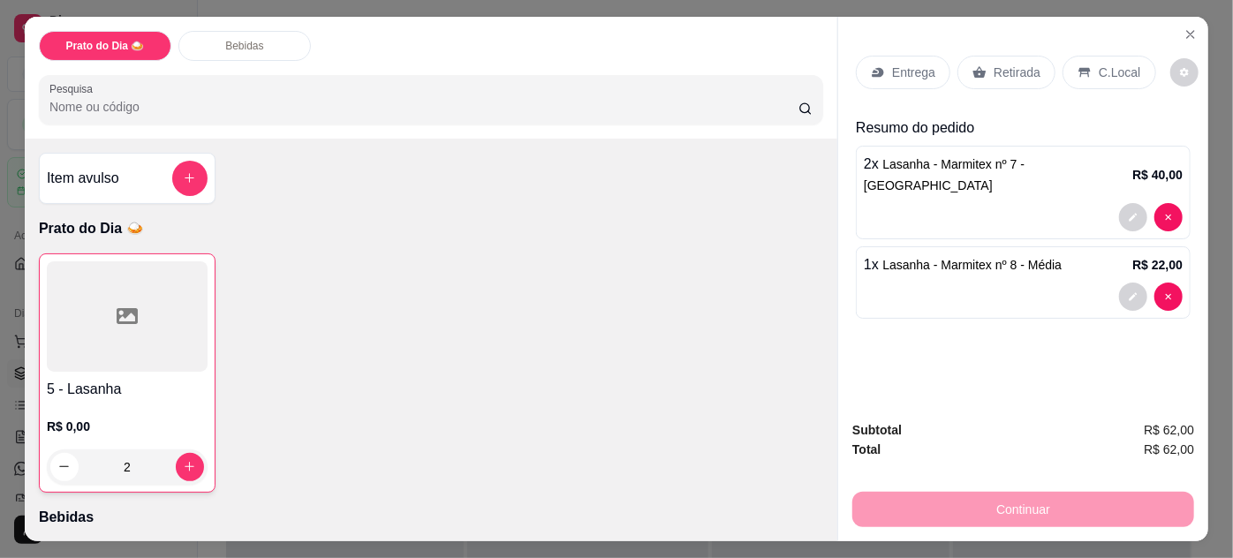
click at [917, 66] on p "Entrega" at bounding box center [913, 73] width 43 height 18
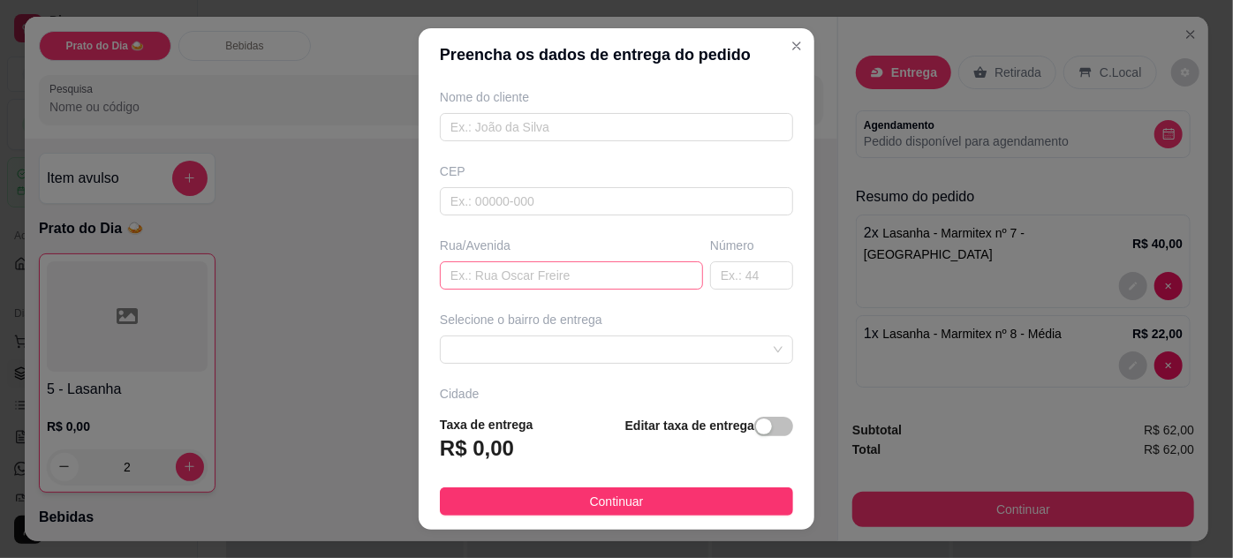
scroll to position [160, 0]
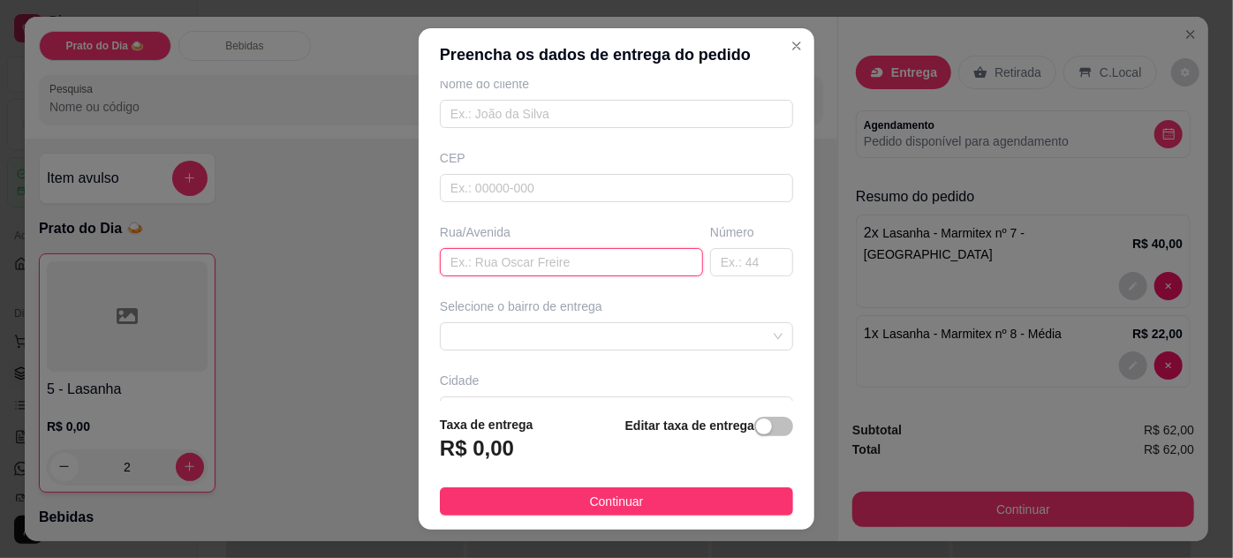
click at [543, 261] on input "text" at bounding box center [571, 262] width 263 height 28
paste input "[STREET_ADDRESS][PERSON_NAME]"
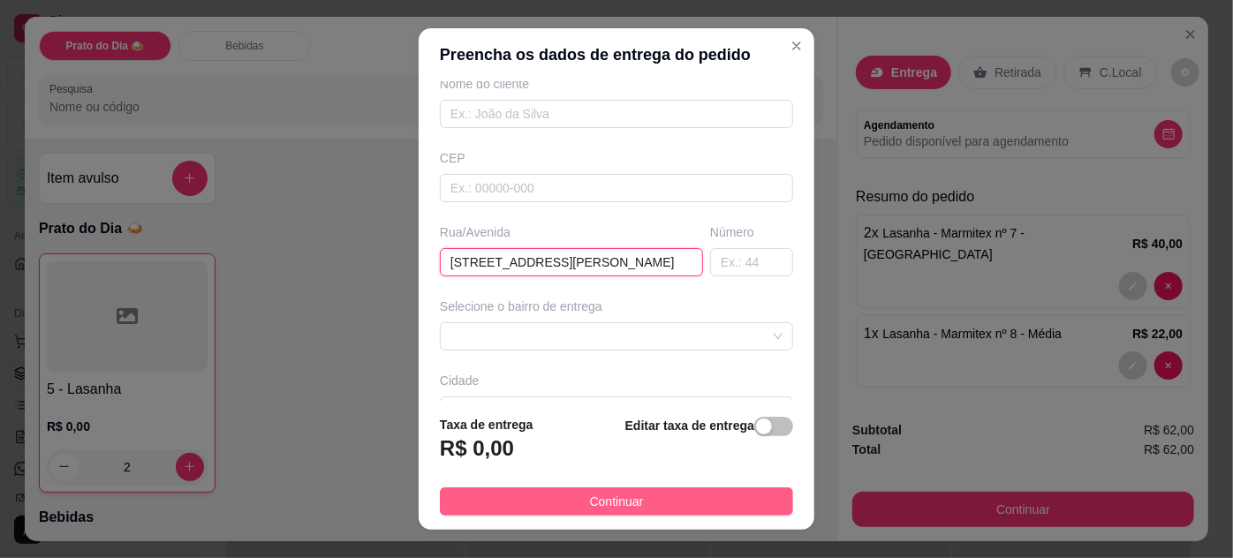
type input "[STREET_ADDRESS][PERSON_NAME]"
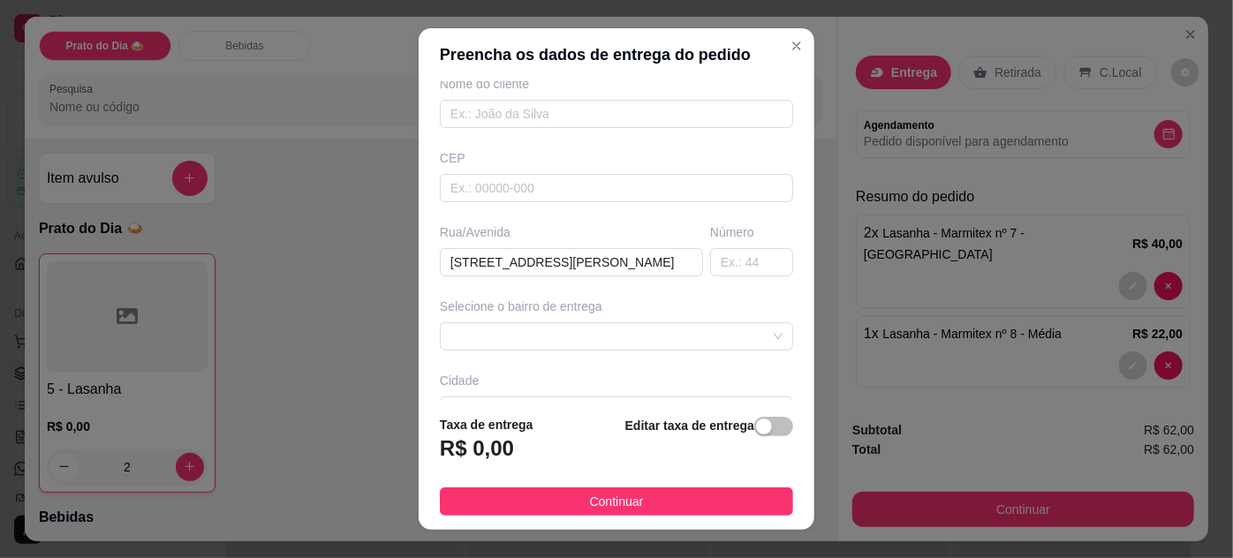
click at [652, 494] on button "Continuar" at bounding box center [616, 502] width 353 height 28
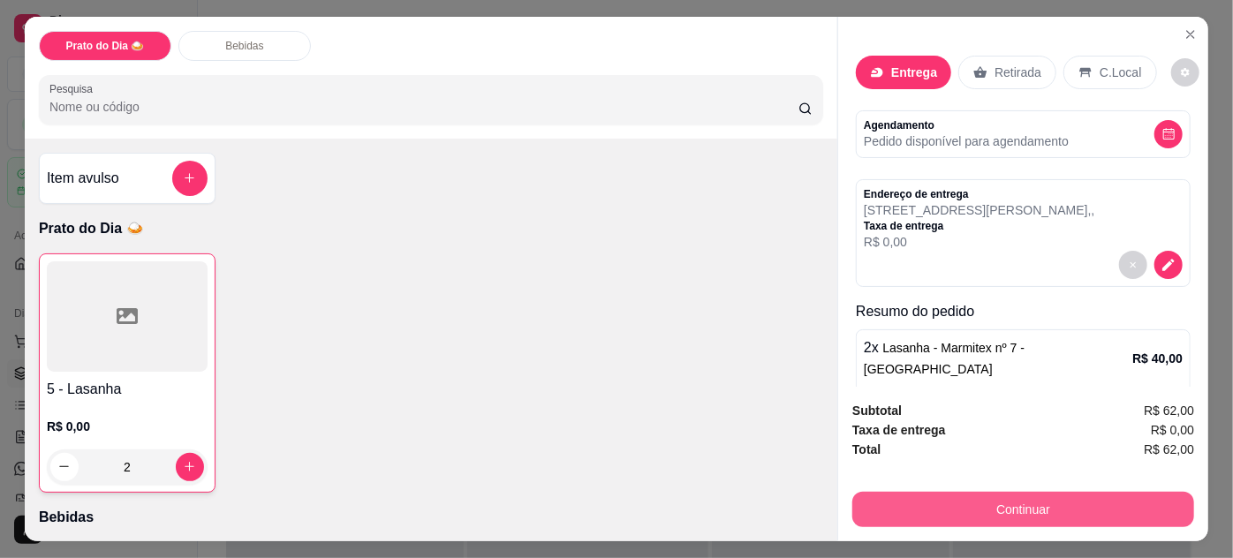
click at [1079, 494] on button "Continuar" at bounding box center [1024, 509] width 342 height 35
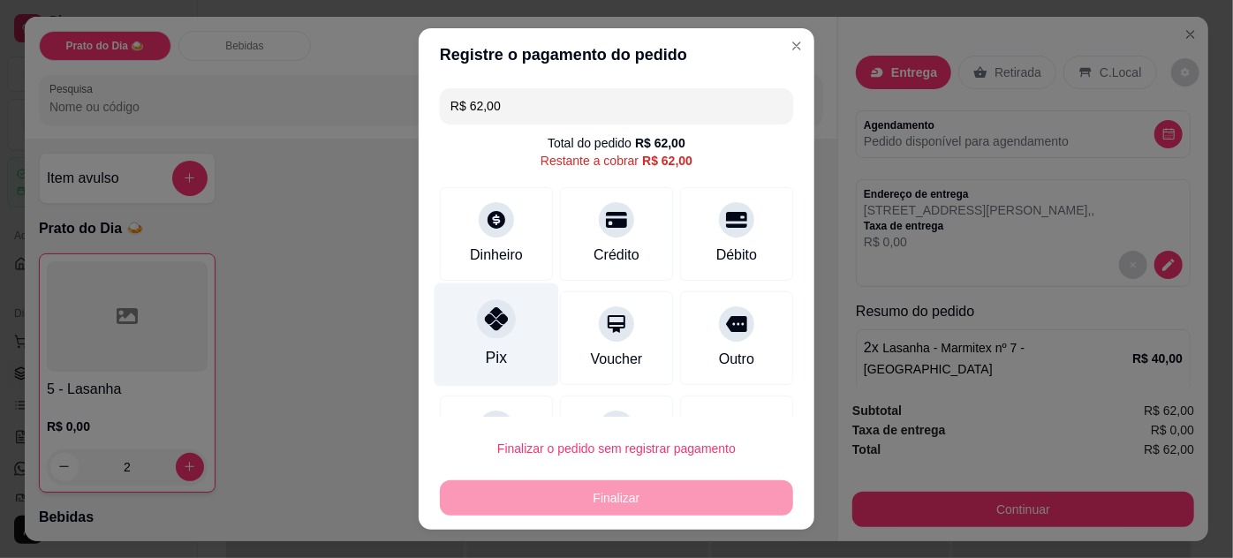
click at [482, 339] on div "Pix" at bounding box center [497, 334] width 125 height 103
type input "R$ 0,00"
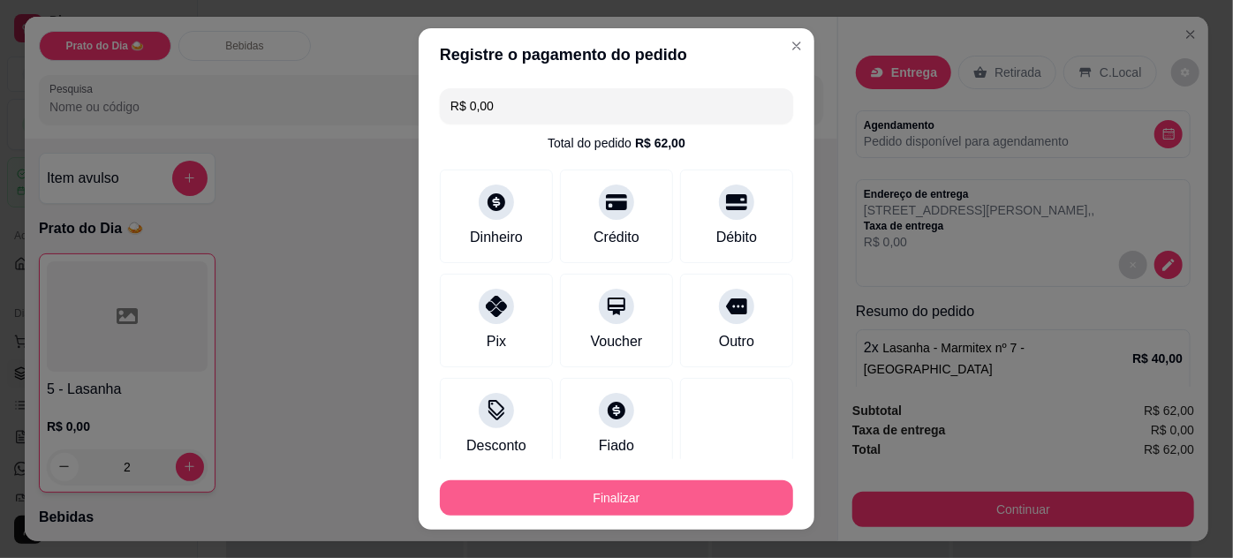
click at [588, 503] on button "Finalizar" at bounding box center [616, 498] width 353 height 35
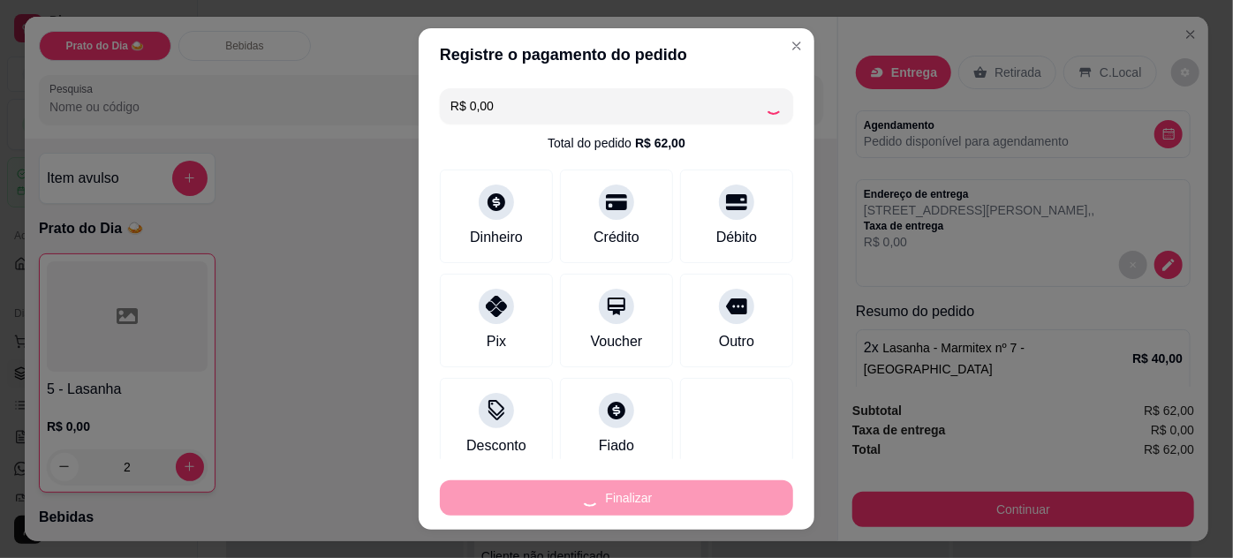
type input "0"
type input "-R$ 62,00"
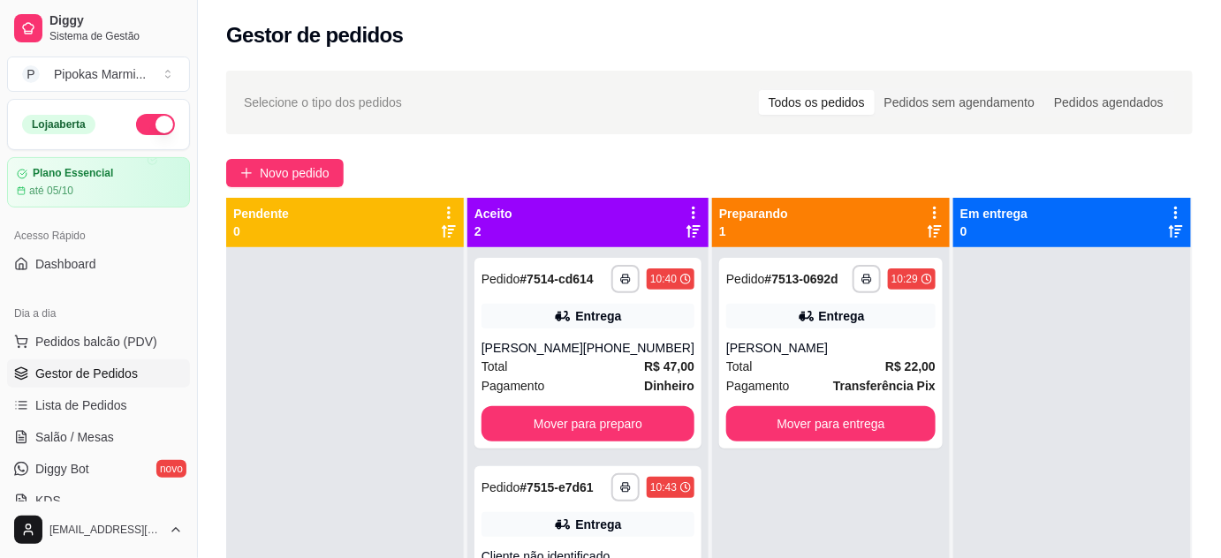
click at [728, 463] on div "**********" at bounding box center [831, 526] width 238 height 558
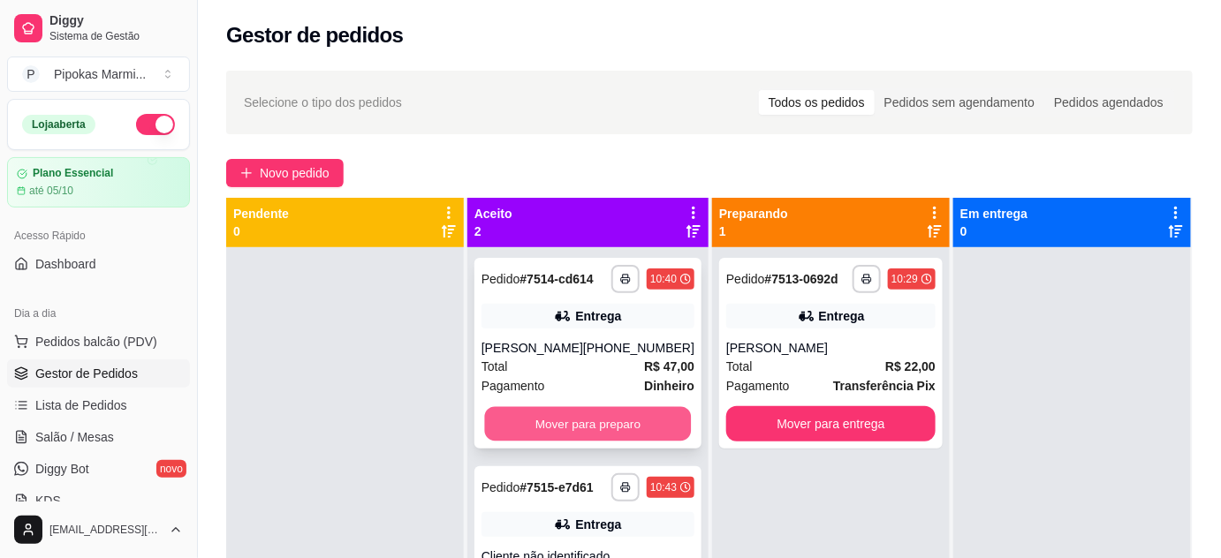
click at [591, 425] on button "Mover para preparo" at bounding box center [588, 424] width 207 height 34
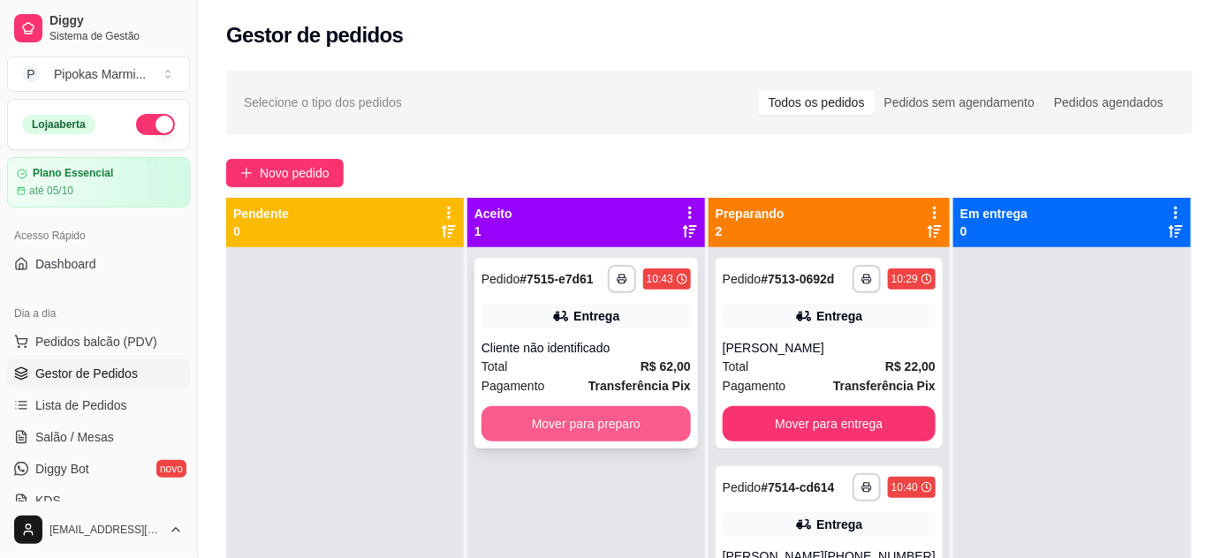
click at [625, 418] on button "Mover para preparo" at bounding box center [586, 423] width 209 height 35
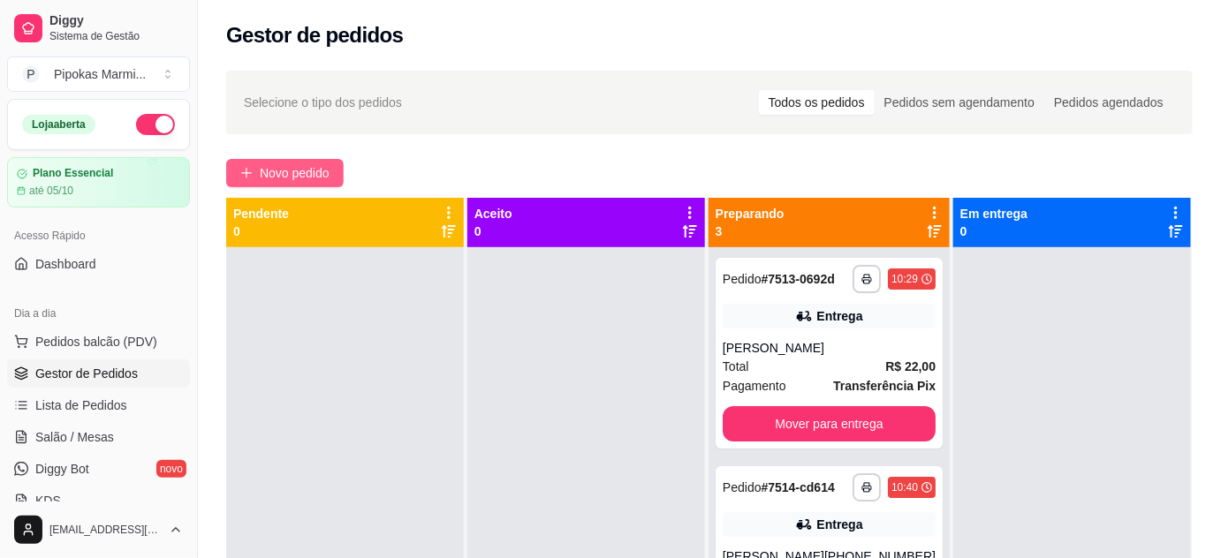
click at [308, 173] on span "Novo pedido" at bounding box center [295, 172] width 70 height 19
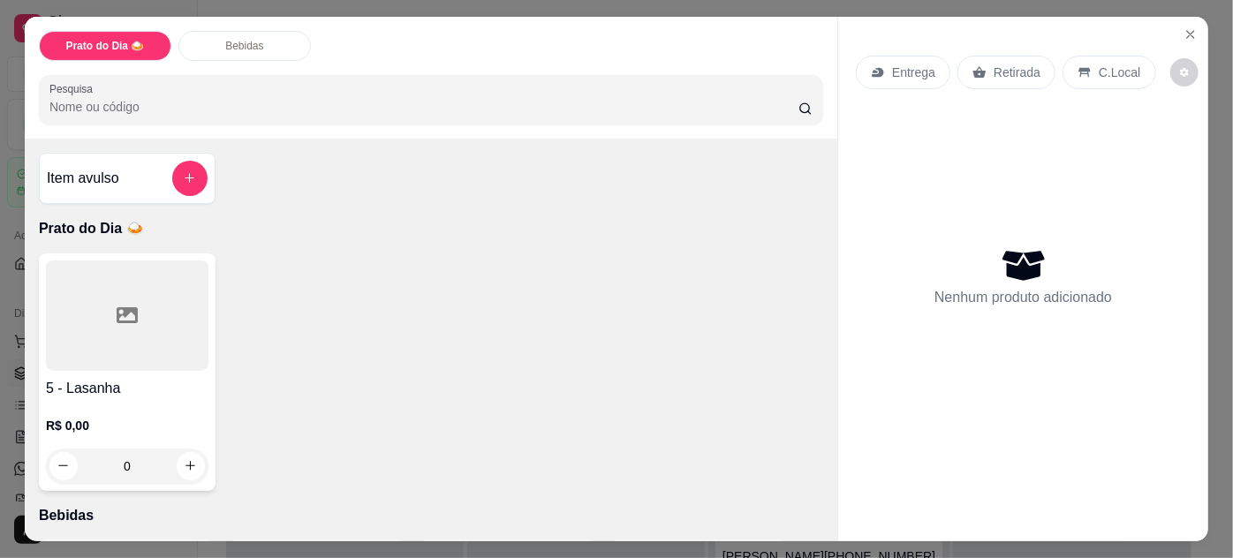
click at [166, 337] on div at bounding box center [127, 316] width 163 height 110
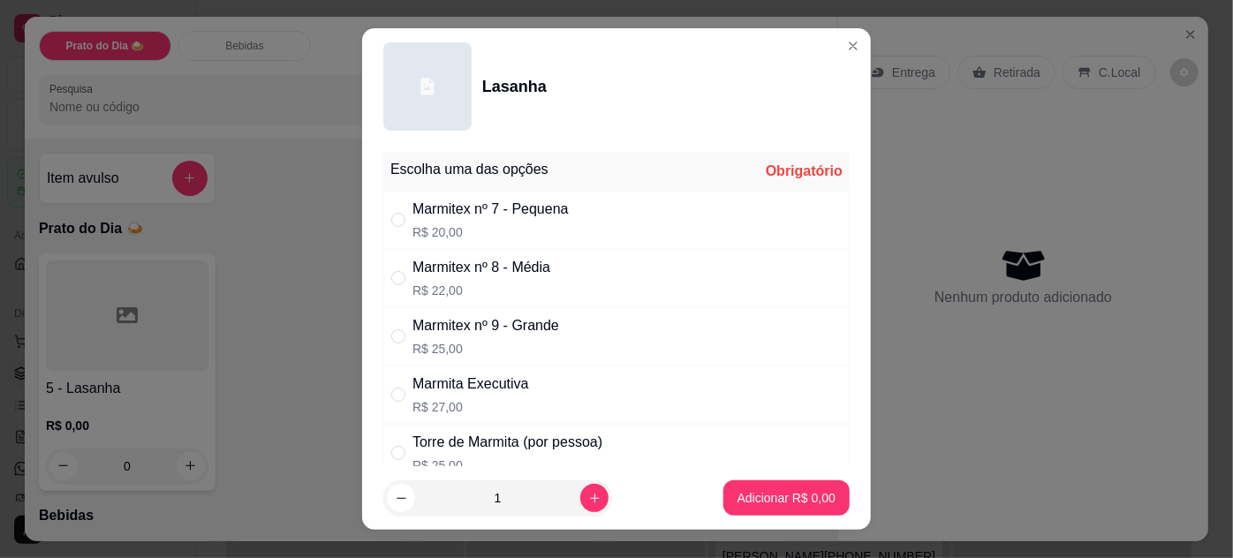
click at [400, 330] on div "" at bounding box center [401, 336] width 21 height 19
radio input "true"
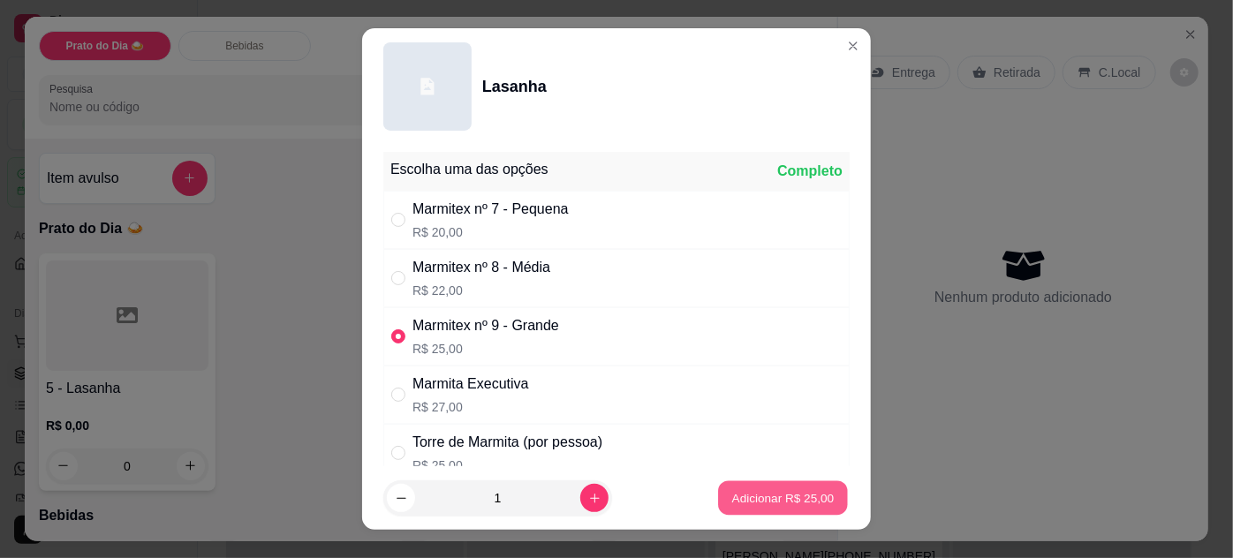
click at [742, 506] on p "Adicionar R$ 25,00" at bounding box center [783, 498] width 102 height 17
type input "1"
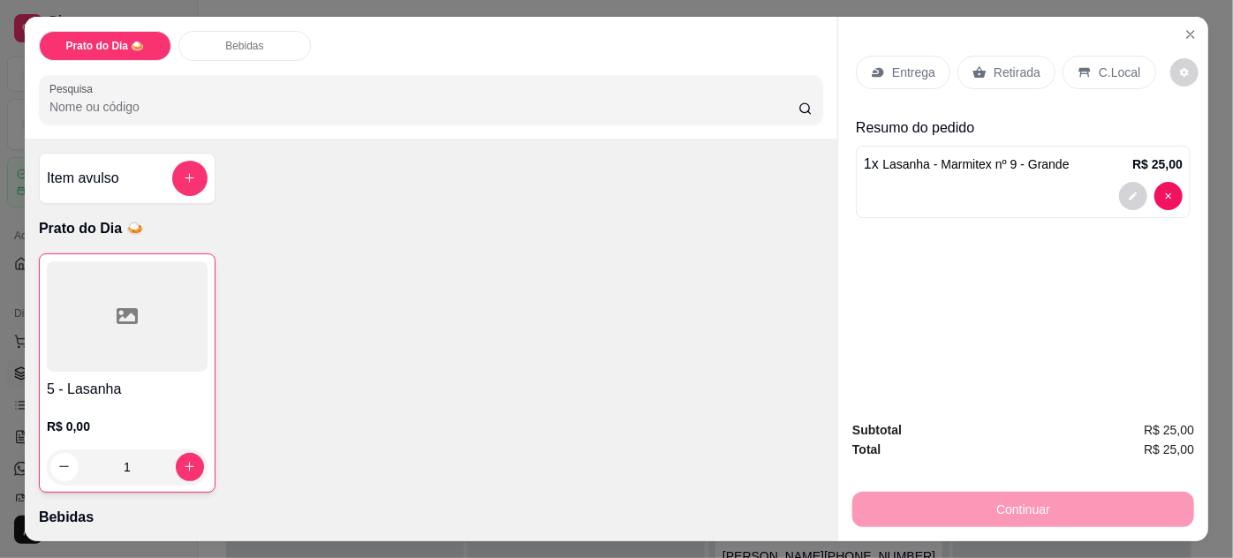
click at [918, 70] on p "Entrega" at bounding box center [913, 73] width 43 height 18
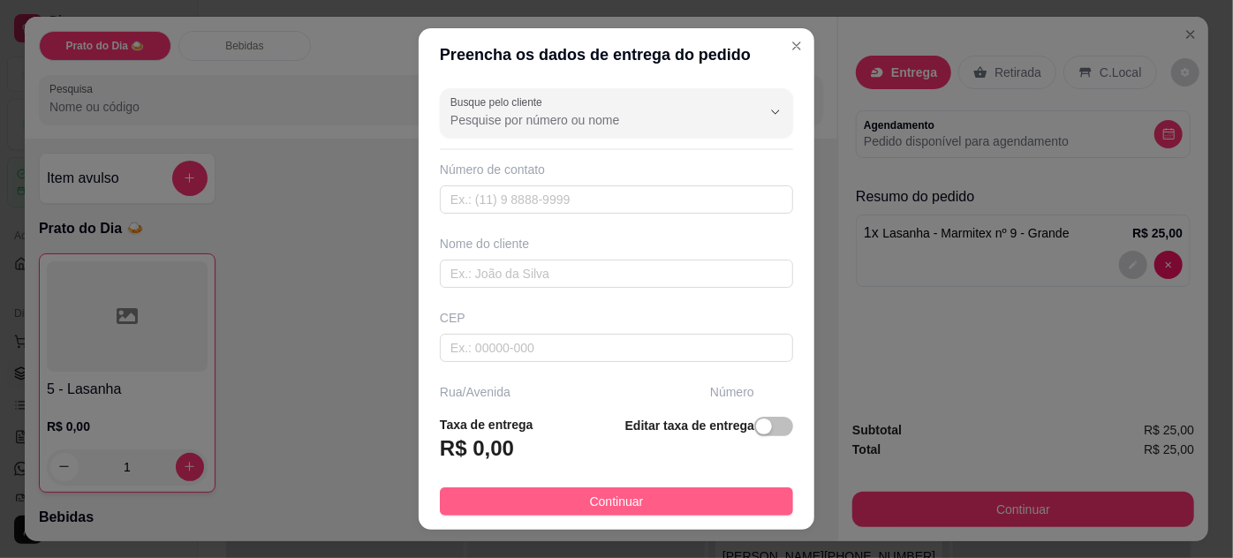
click at [648, 497] on button "Continuar" at bounding box center [616, 502] width 353 height 28
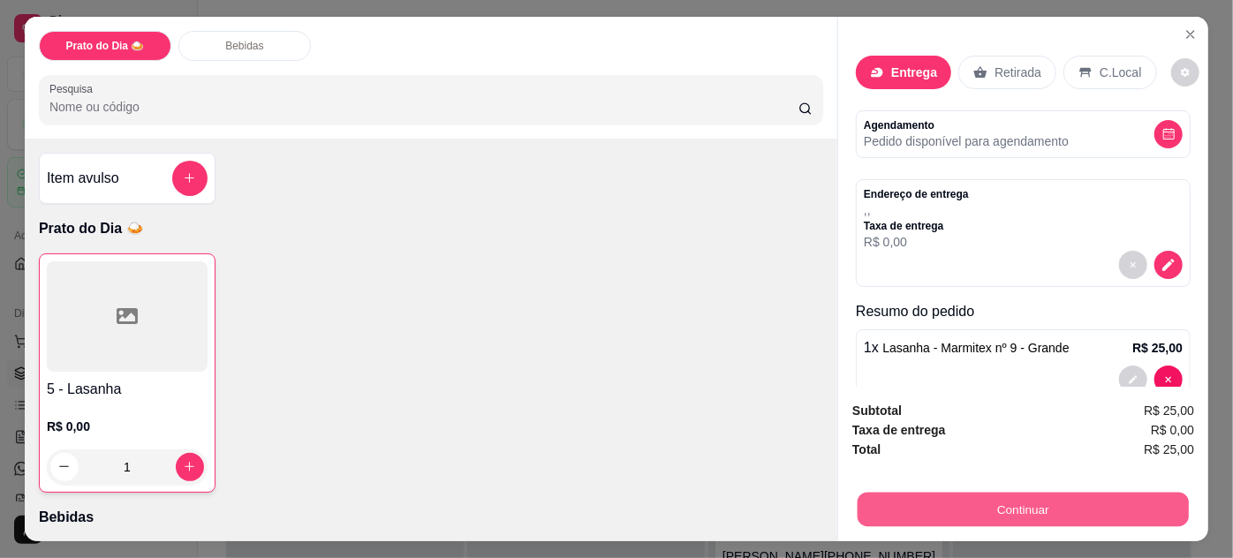
click at [975, 493] on button "Continuar" at bounding box center [1023, 510] width 331 height 34
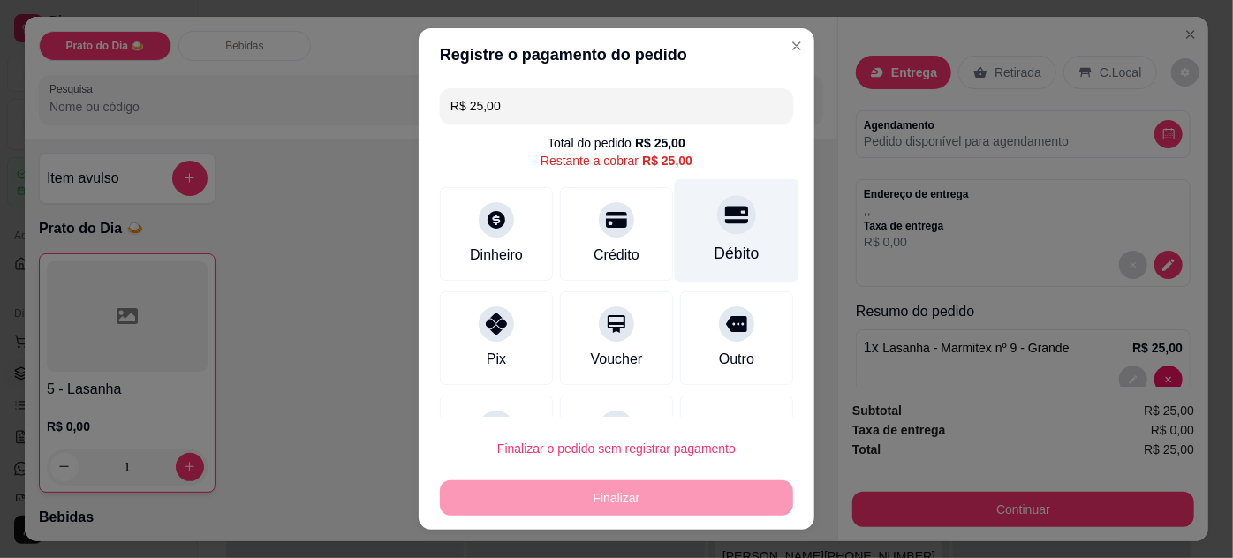
click at [717, 231] on div at bounding box center [736, 214] width 39 height 39
type input "R$ 0,00"
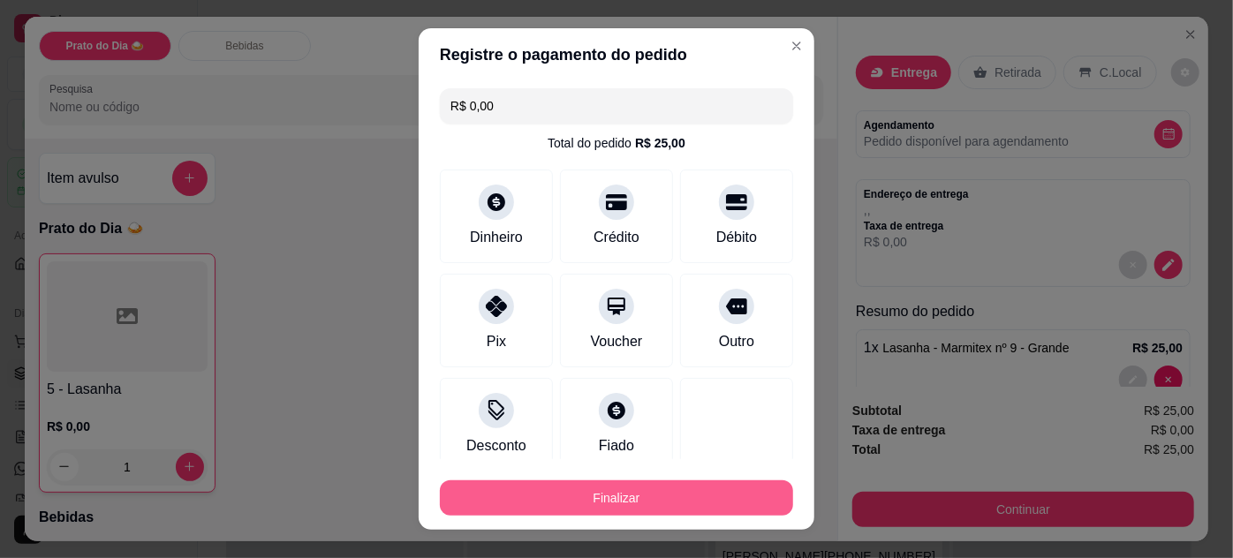
click at [670, 493] on button "Finalizar" at bounding box center [616, 498] width 353 height 35
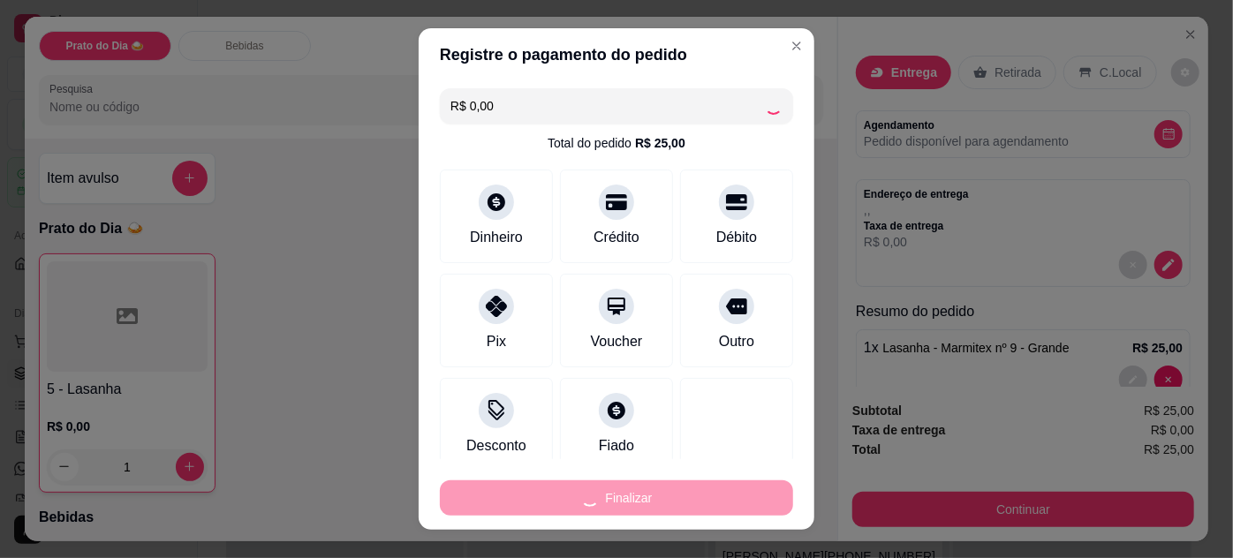
type input "0"
type input "-R$ 25,00"
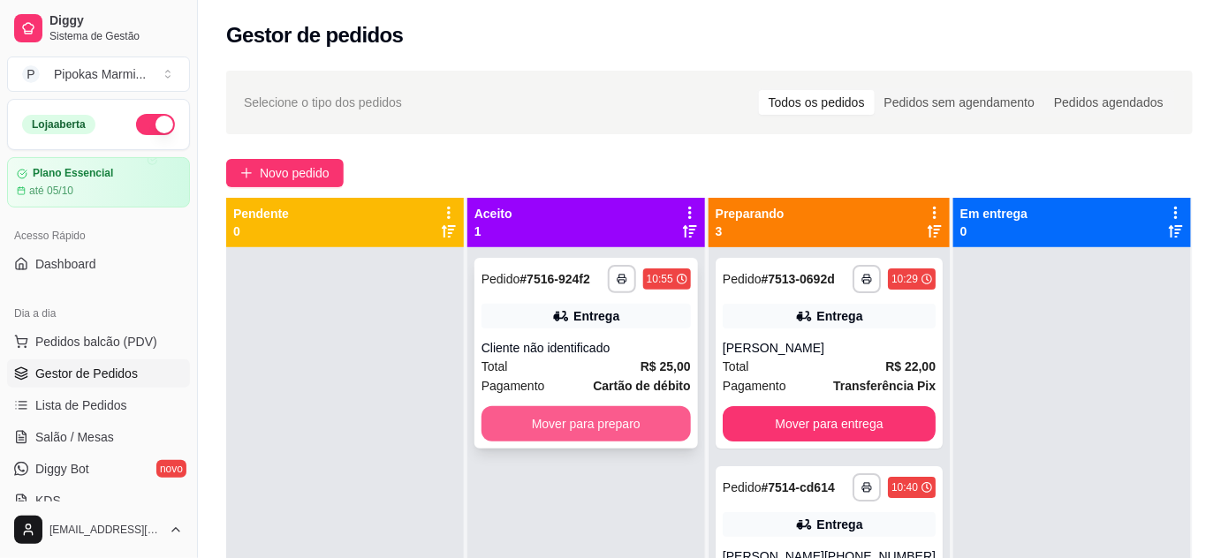
click at [596, 428] on button "Mover para preparo" at bounding box center [586, 423] width 209 height 35
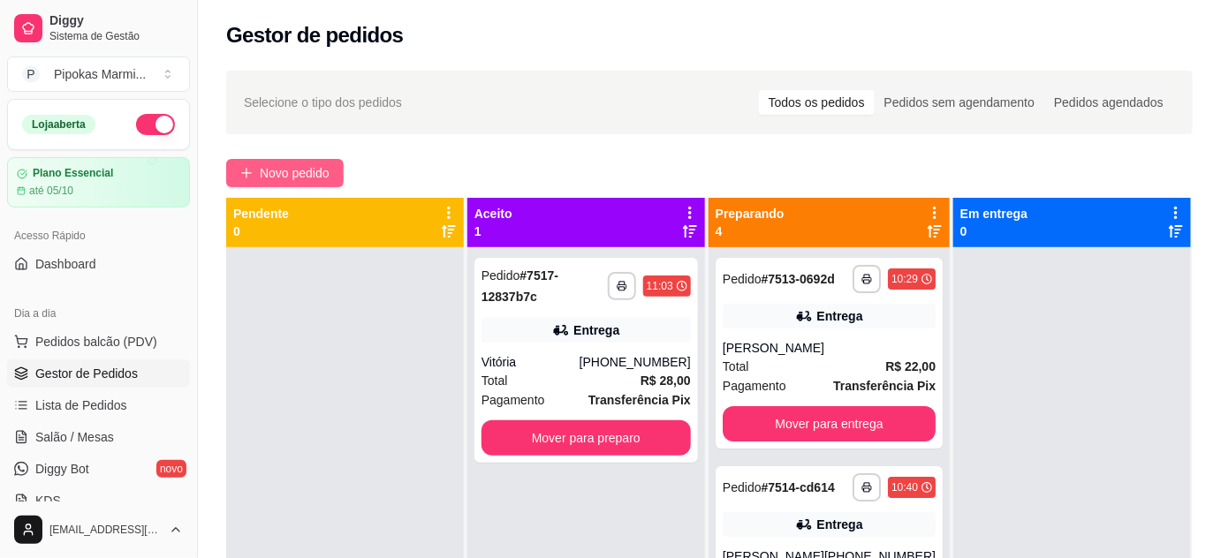
click at [290, 173] on span "Novo pedido" at bounding box center [295, 172] width 70 height 19
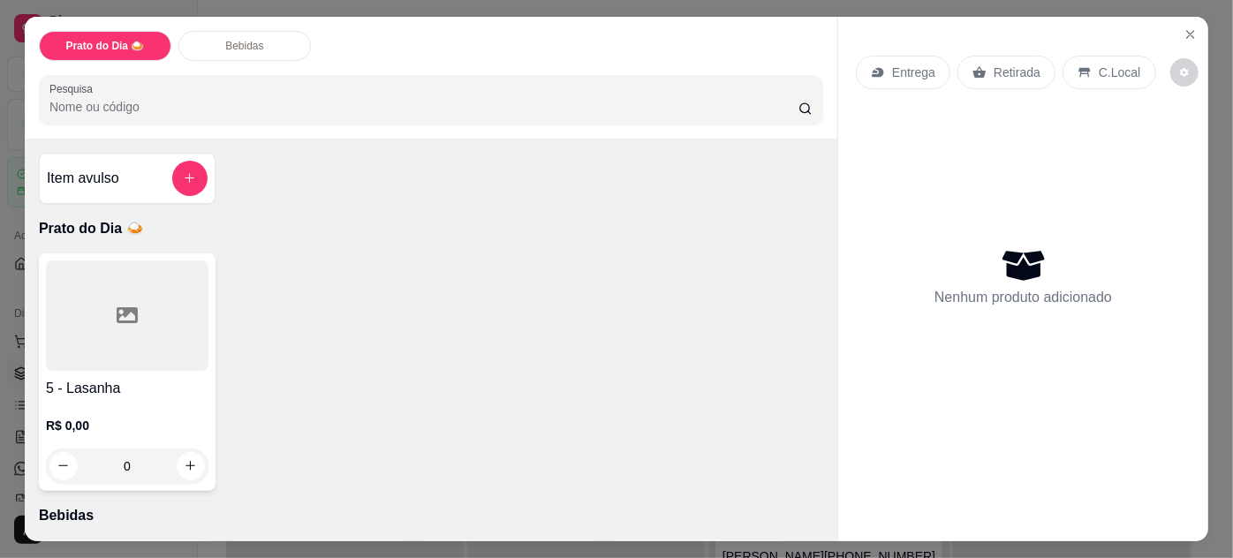
click at [187, 369] on div "5 - Lasanha R$ 0,00 0" at bounding box center [127, 373] width 177 height 238
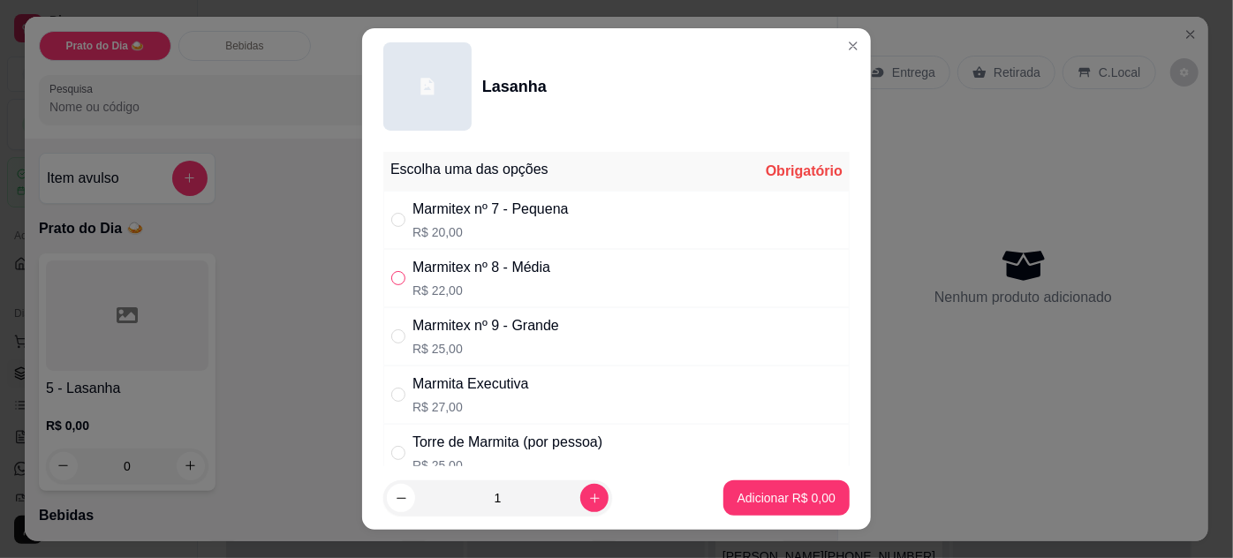
click at [391, 272] on input "" at bounding box center [398, 278] width 14 height 14
radio input "true"
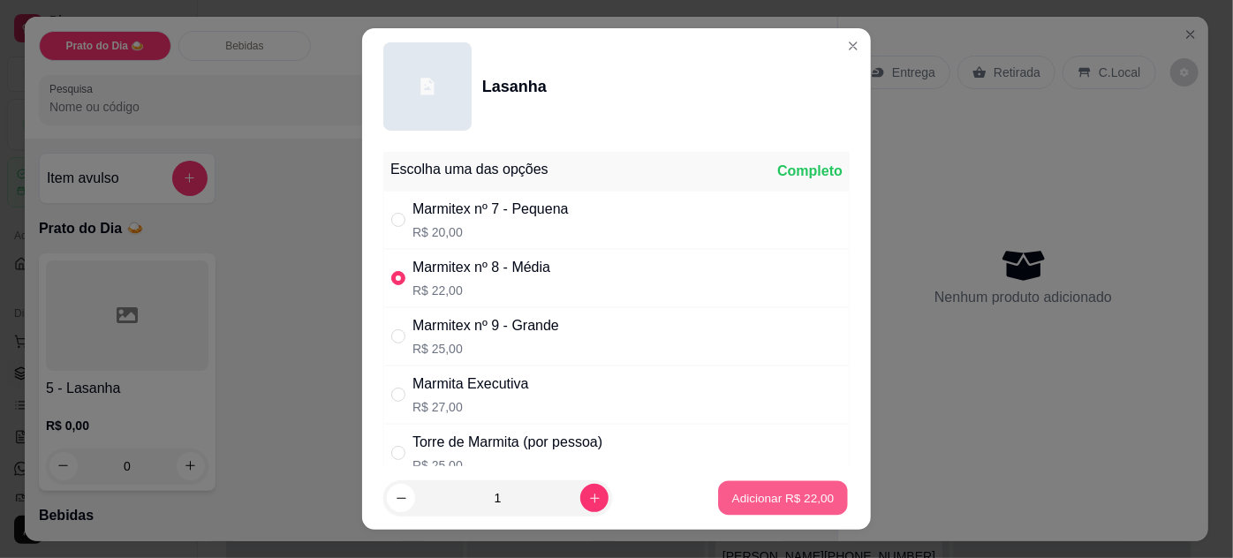
click at [732, 497] on p "Adicionar R$ 22,00" at bounding box center [783, 498] width 102 height 17
type input "1"
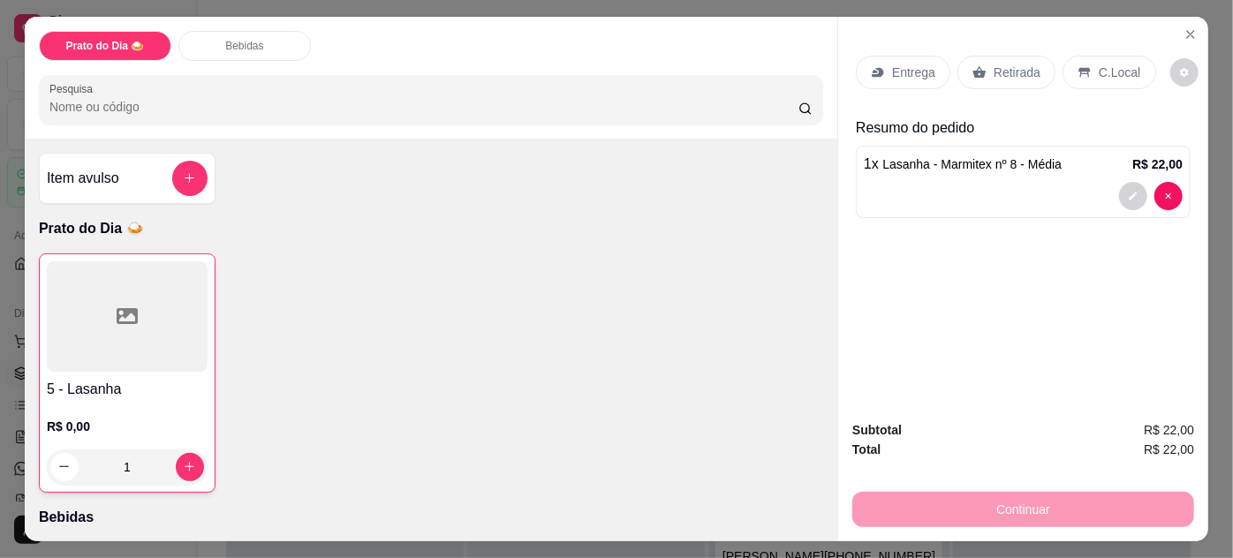
click at [998, 71] on p "Retirada" at bounding box center [1017, 73] width 47 height 18
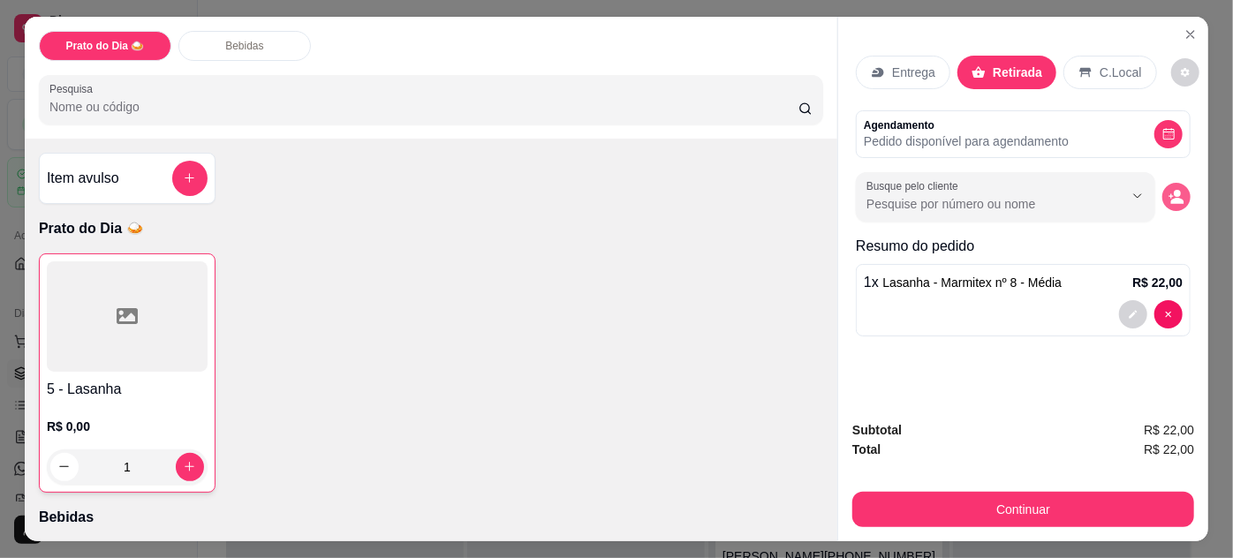
click at [1176, 190] on icon "decrease-product-quantity" at bounding box center [1177, 197] width 16 height 16
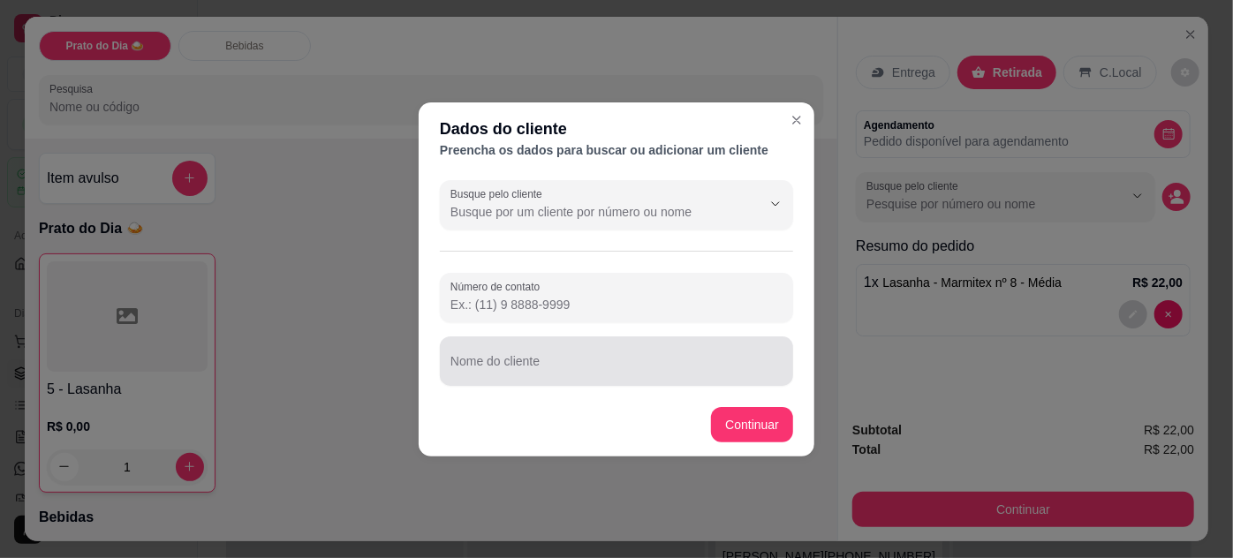
click at [607, 356] on div at bounding box center [617, 361] width 332 height 35
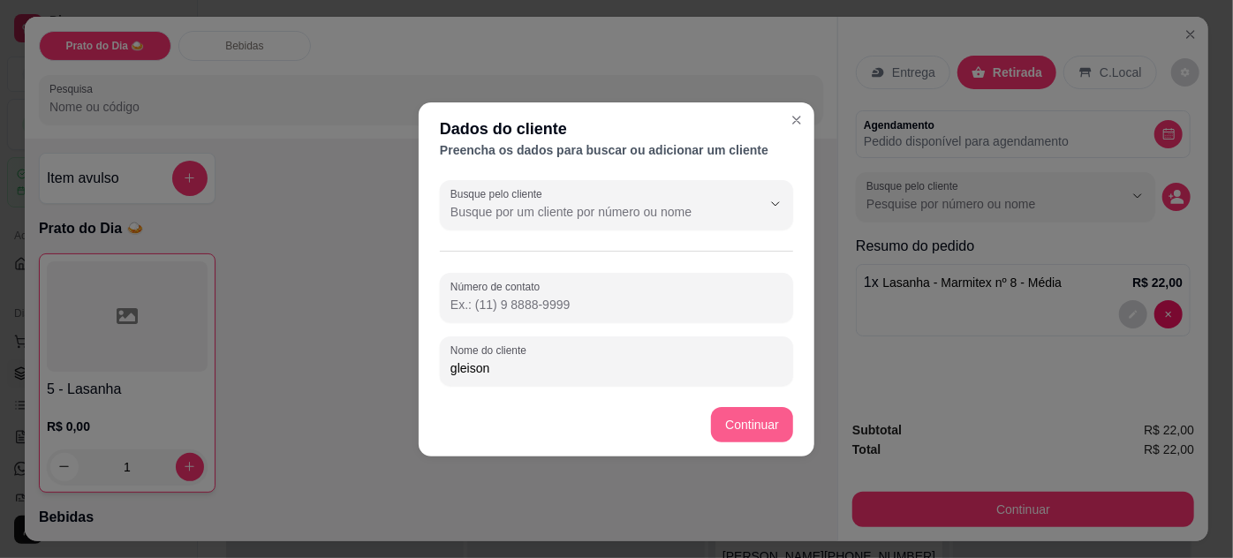
type input "gleison"
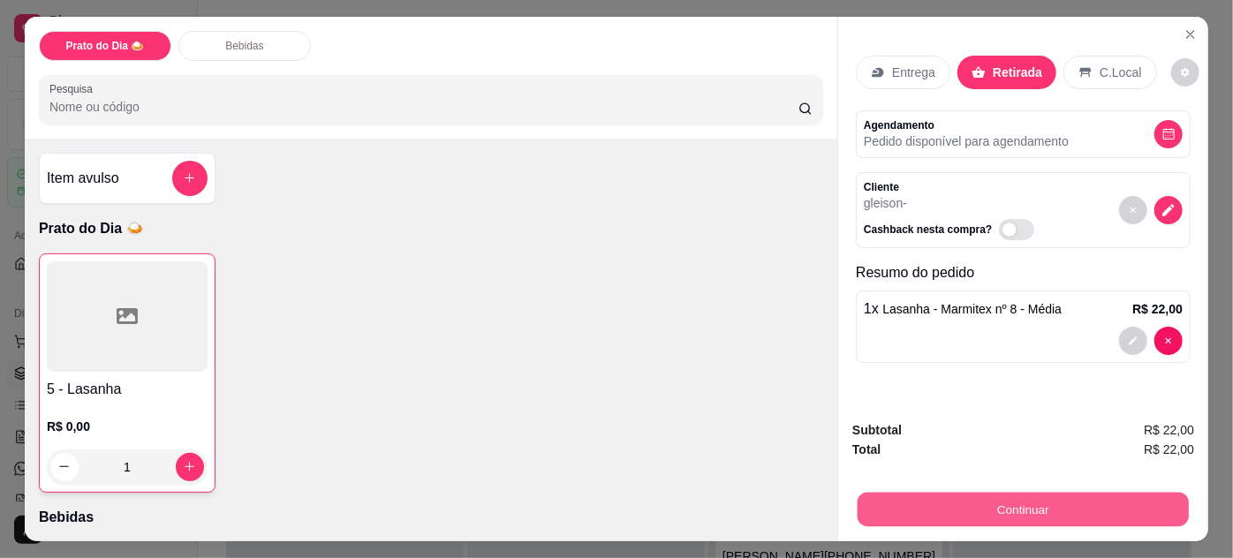
click at [1013, 504] on button "Continuar" at bounding box center [1023, 510] width 331 height 34
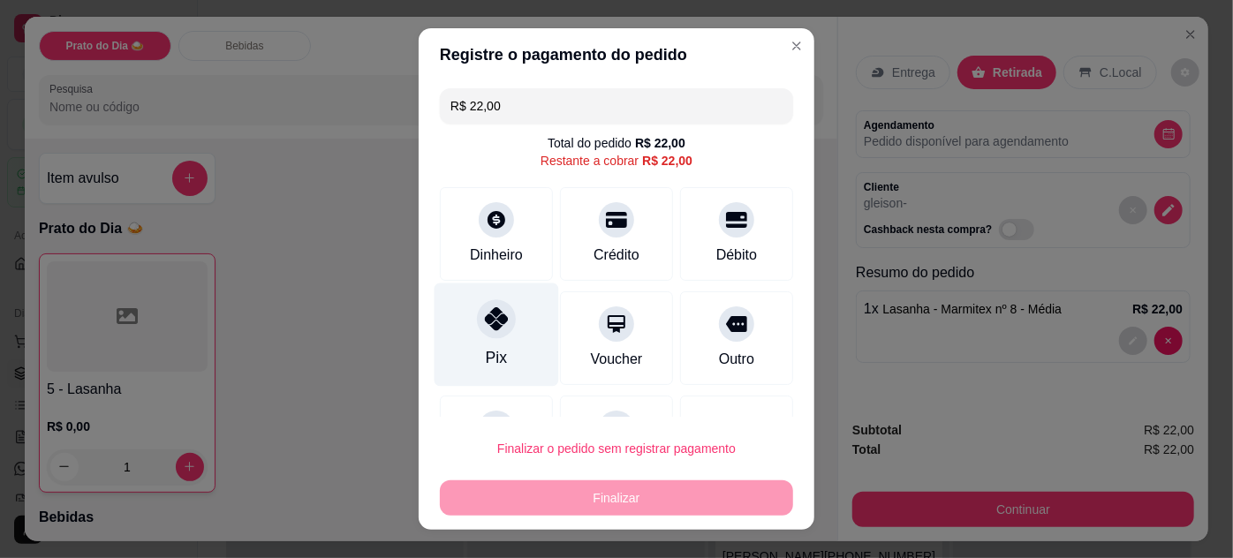
click at [493, 334] on div at bounding box center [496, 319] width 39 height 39
type input "R$ 0,00"
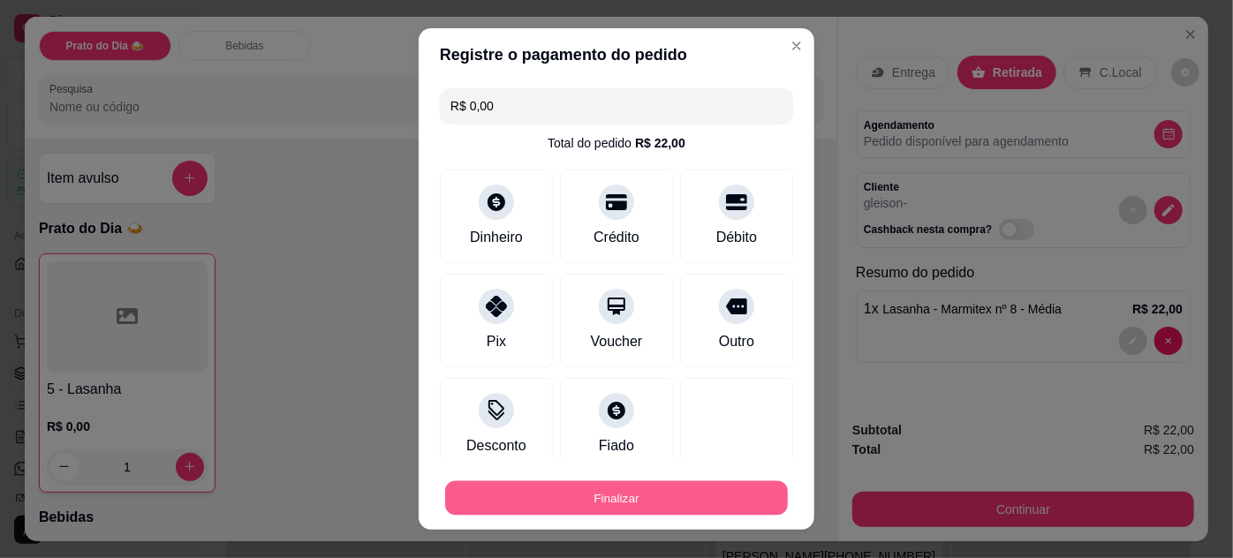
click at [641, 496] on button "Finalizar" at bounding box center [616, 499] width 343 height 34
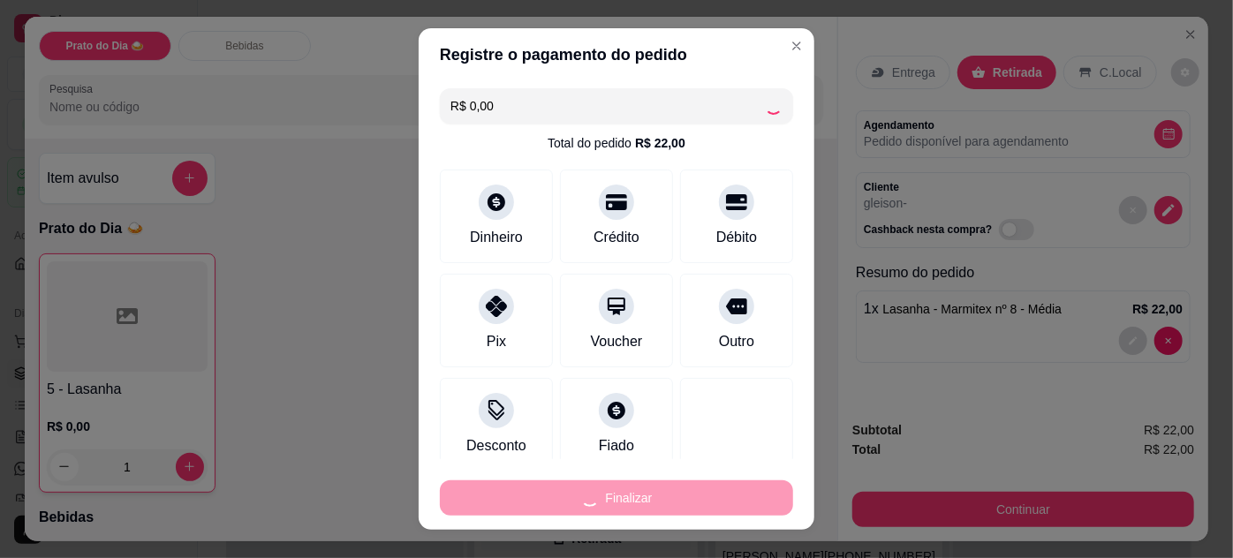
type input "0"
type input "-R$ 22,00"
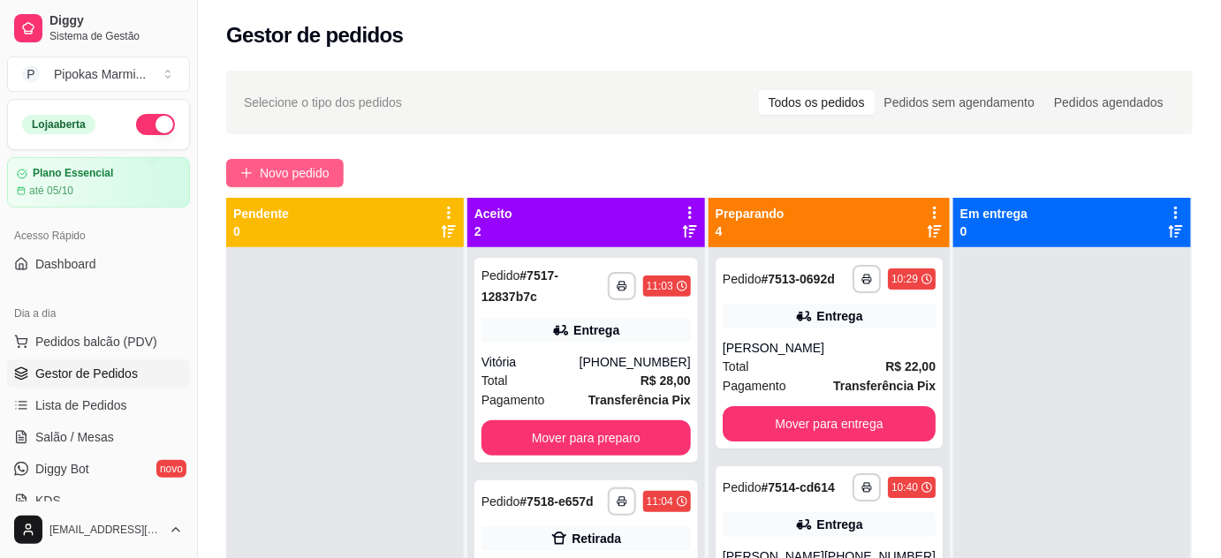
click at [298, 166] on span "Novo pedido" at bounding box center [295, 172] width 70 height 19
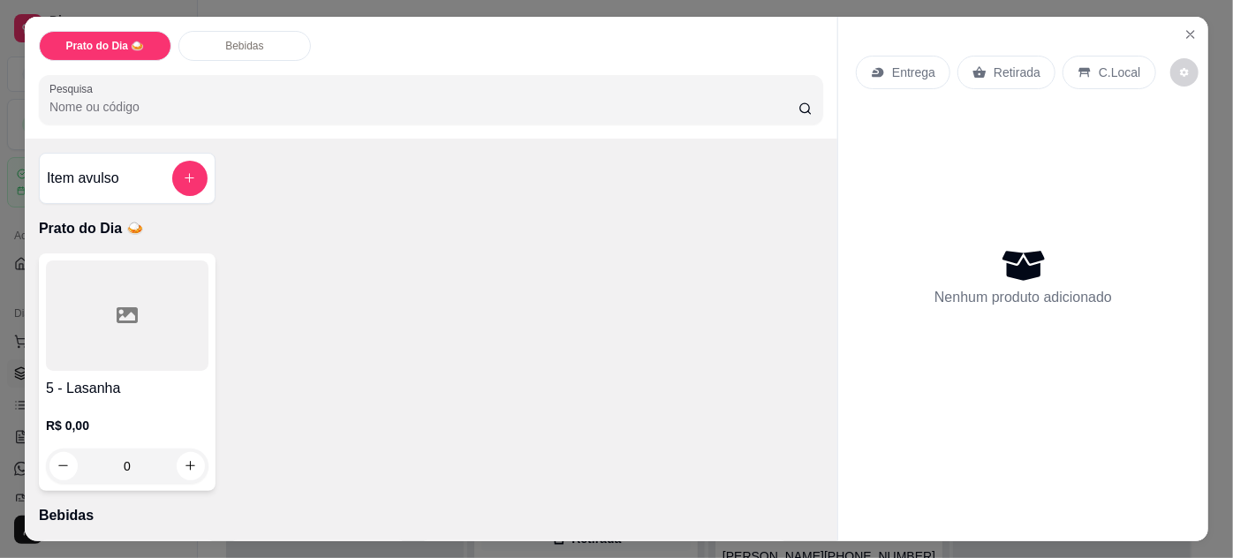
click at [157, 352] on div at bounding box center [127, 316] width 163 height 110
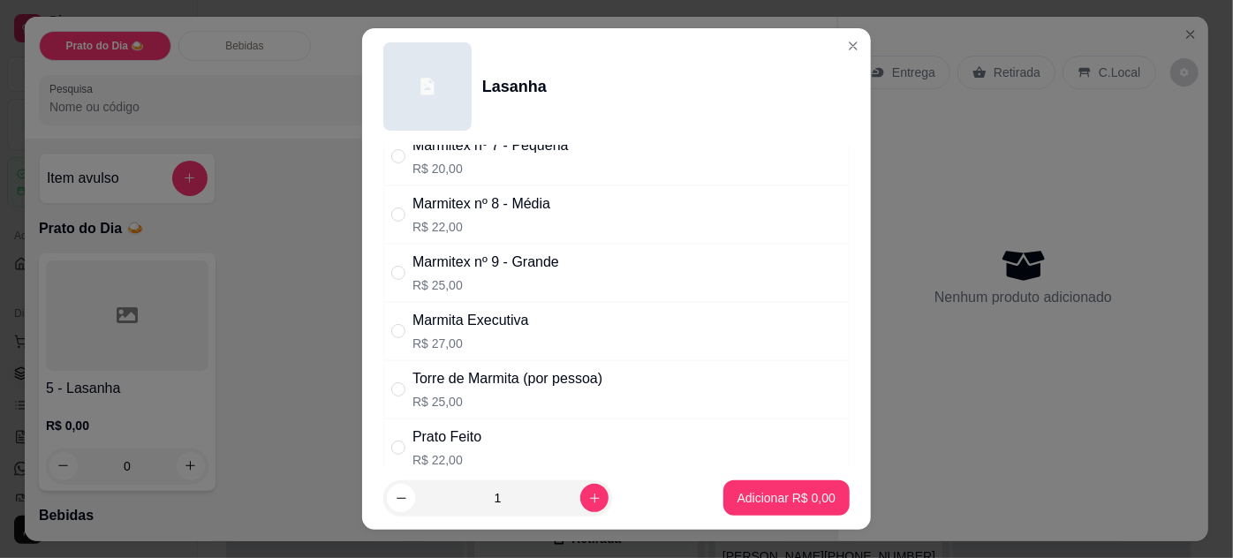
scroll to position [160, 0]
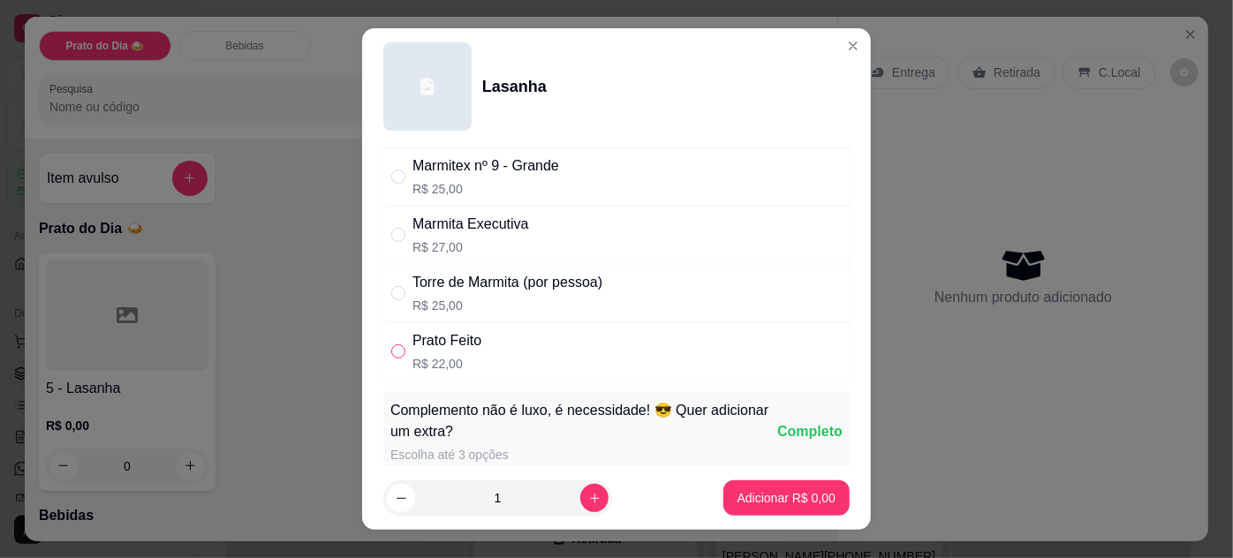
click at [392, 345] on input "" at bounding box center [398, 352] width 14 height 14
radio input "true"
click at [765, 496] on p "Adicionar R$ 22,00" at bounding box center [783, 498] width 105 height 18
type input "1"
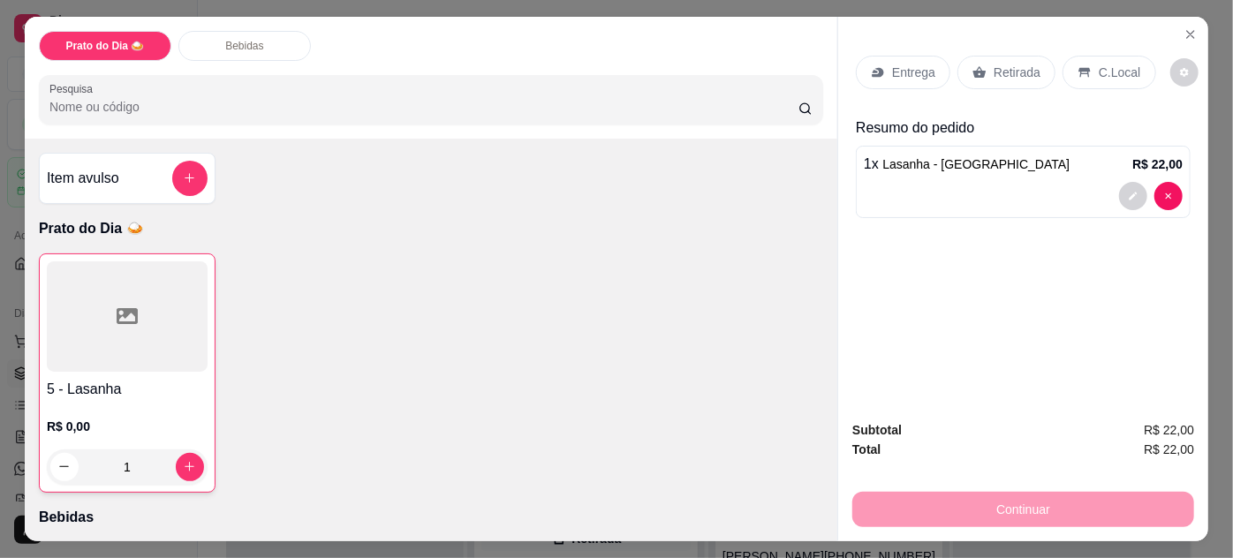
click at [1113, 64] on p "C.Local" at bounding box center [1120, 73] width 42 height 18
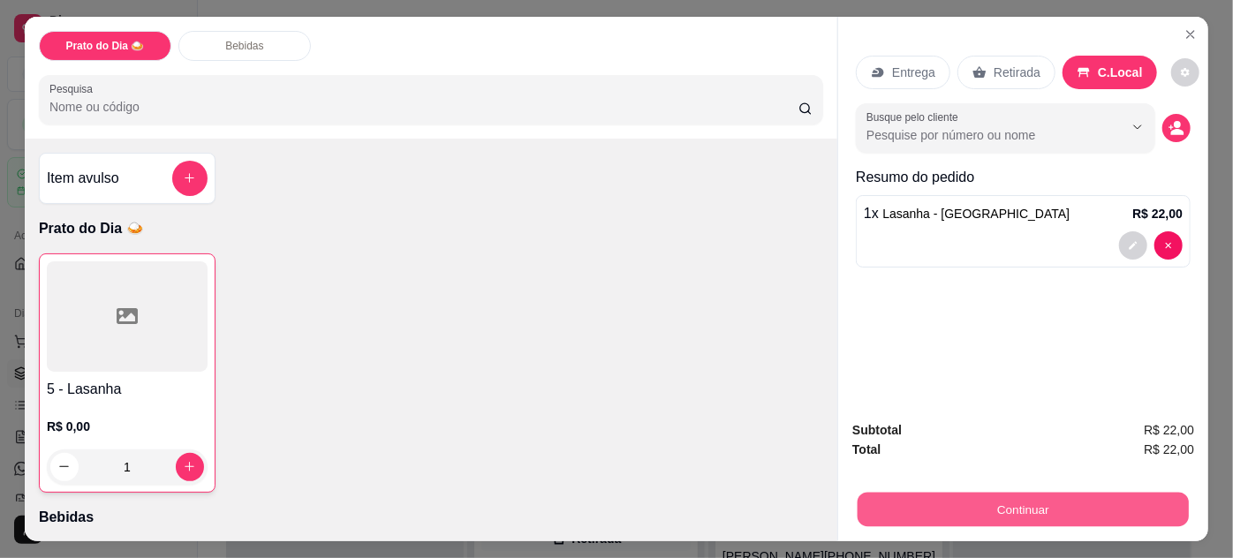
click at [992, 503] on button "Continuar" at bounding box center [1023, 510] width 331 height 34
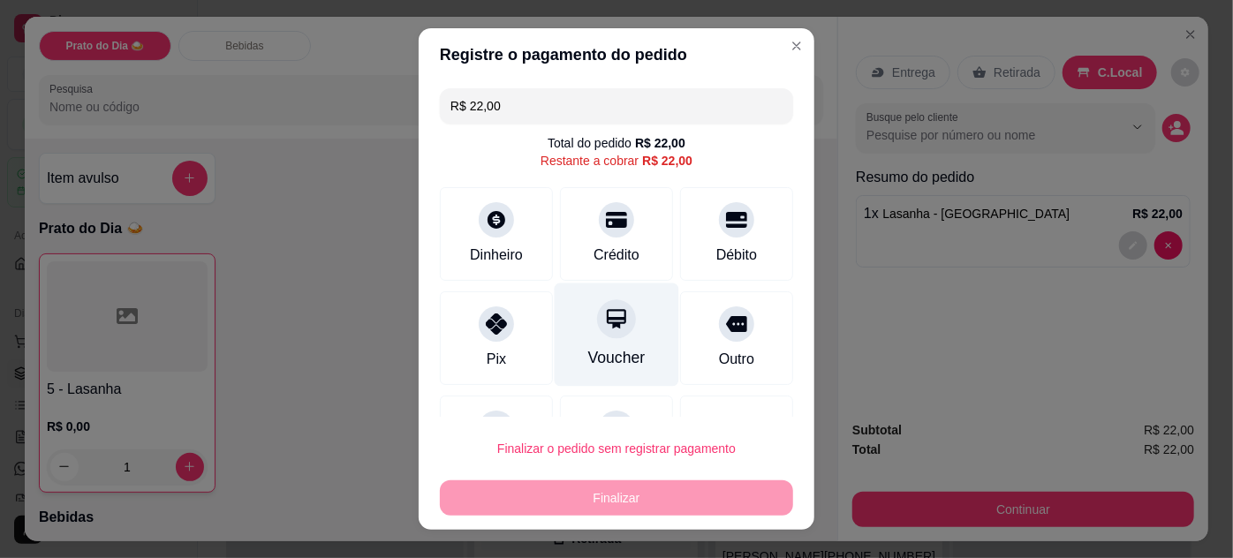
scroll to position [77, 0]
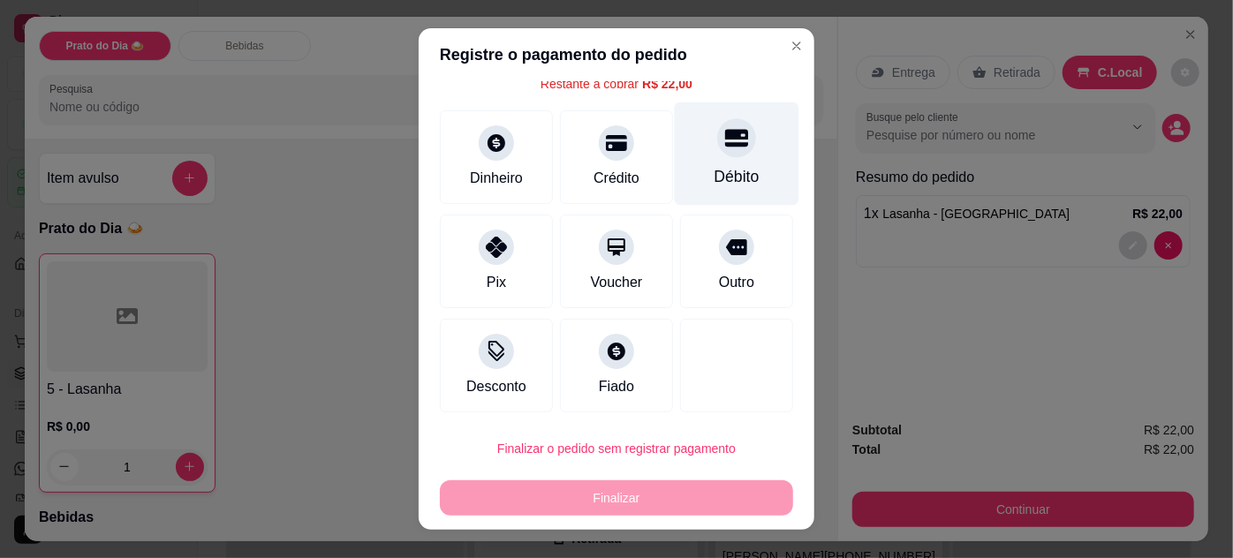
click at [725, 145] on icon at bounding box center [736, 138] width 23 height 18
type input "R$ 0,00"
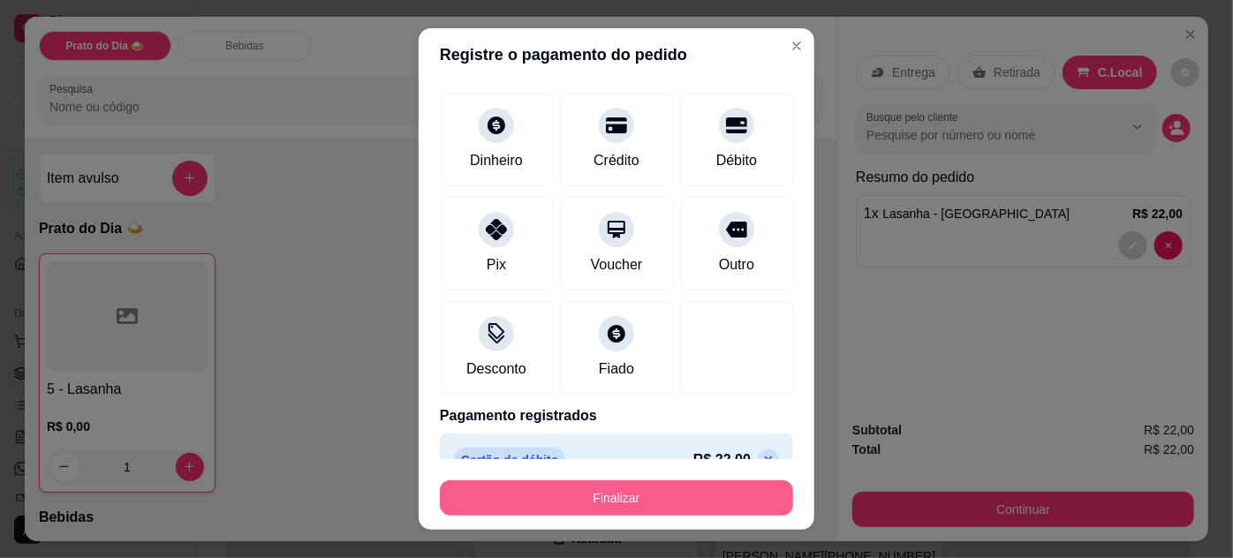
click at [664, 495] on button "Finalizar" at bounding box center [616, 498] width 353 height 35
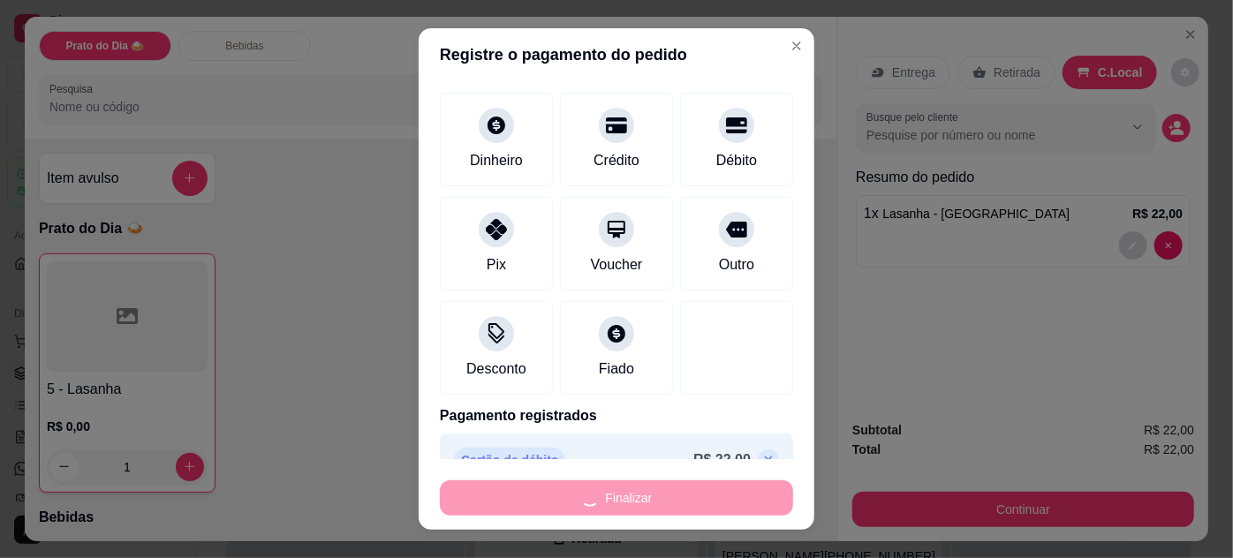
type input "0"
type input "-R$ 22,00"
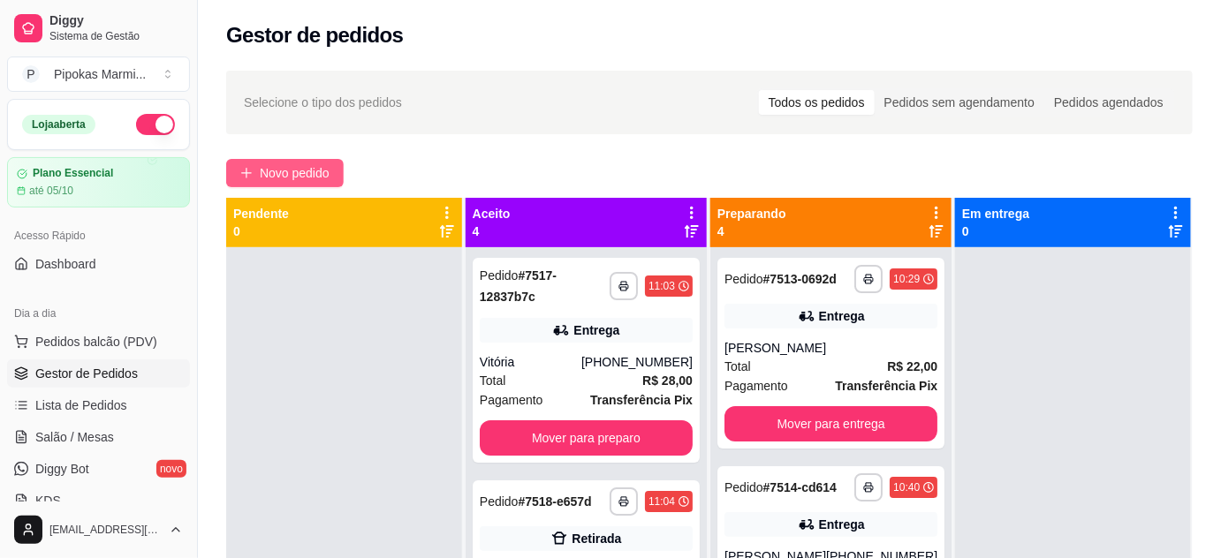
click at [323, 171] on span "Novo pedido" at bounding box center [295, 172] width 70 height 19
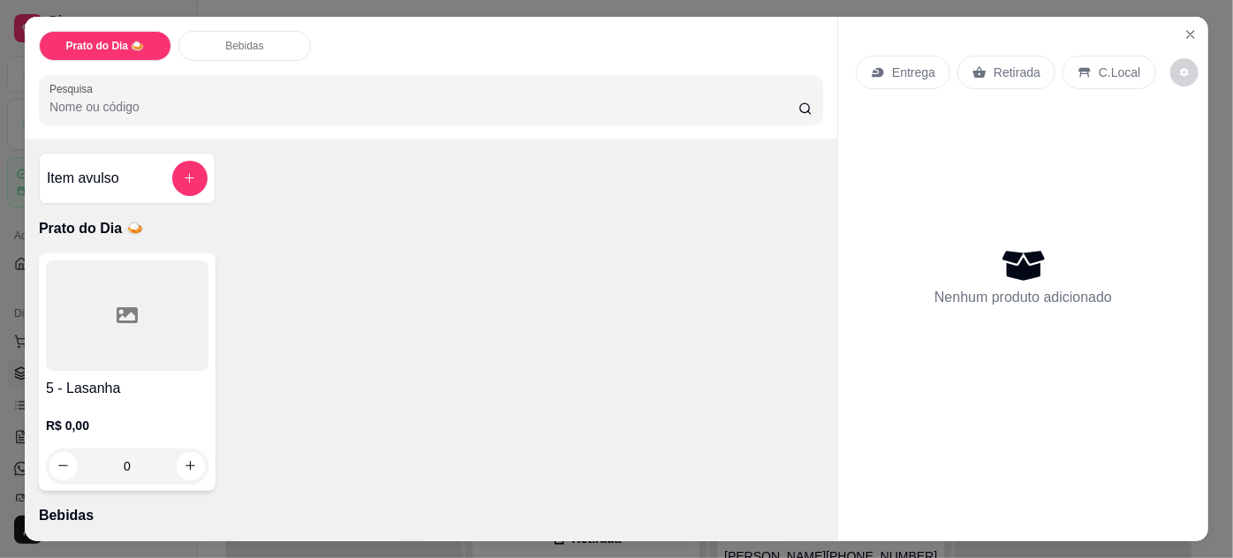
click at [147, 383] on h4 "5 - Lasanha" at bounding box center [127, 388] width 163 height 21
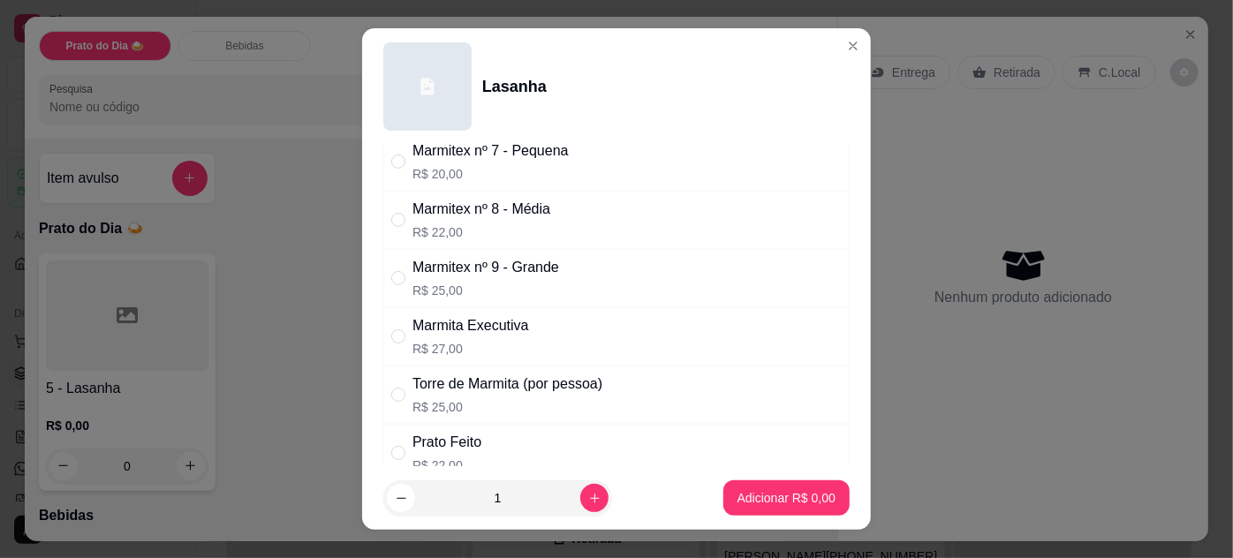
scroll to position [160, 0]
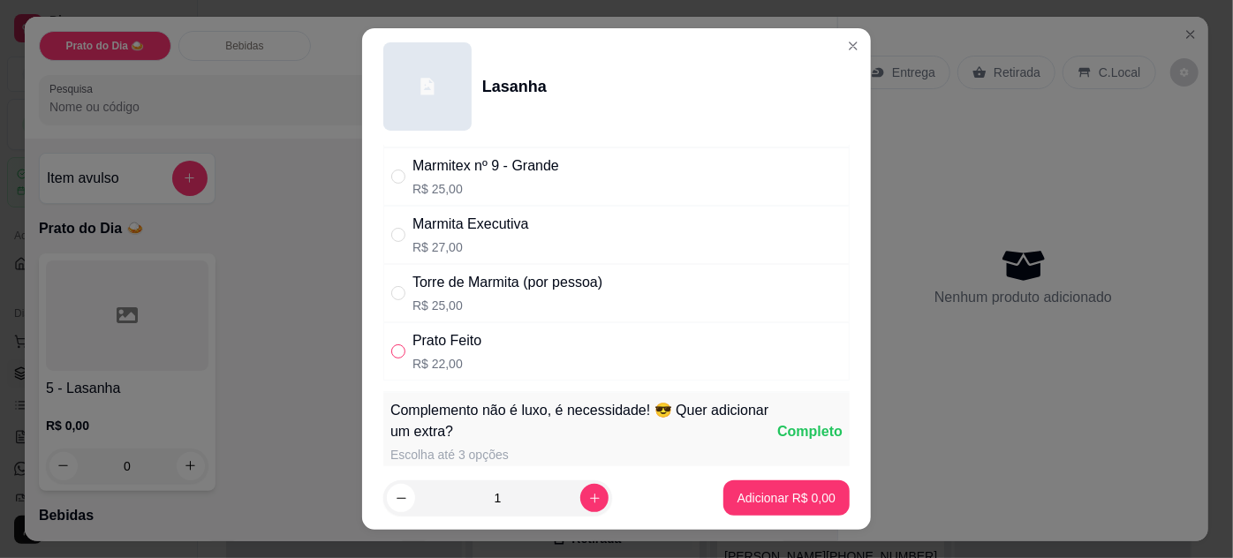
click at [392, 342] on label "" at bounding box center [398, 351] width 14 height 19
click at [392, 345] on input "" at bounding box center [398, 352] width 14 height 14
radio input "false"
click at [588, 499] on icon "increase-product-quantity" at bounding box center [594, 498] width 13 height 13
type input "2"
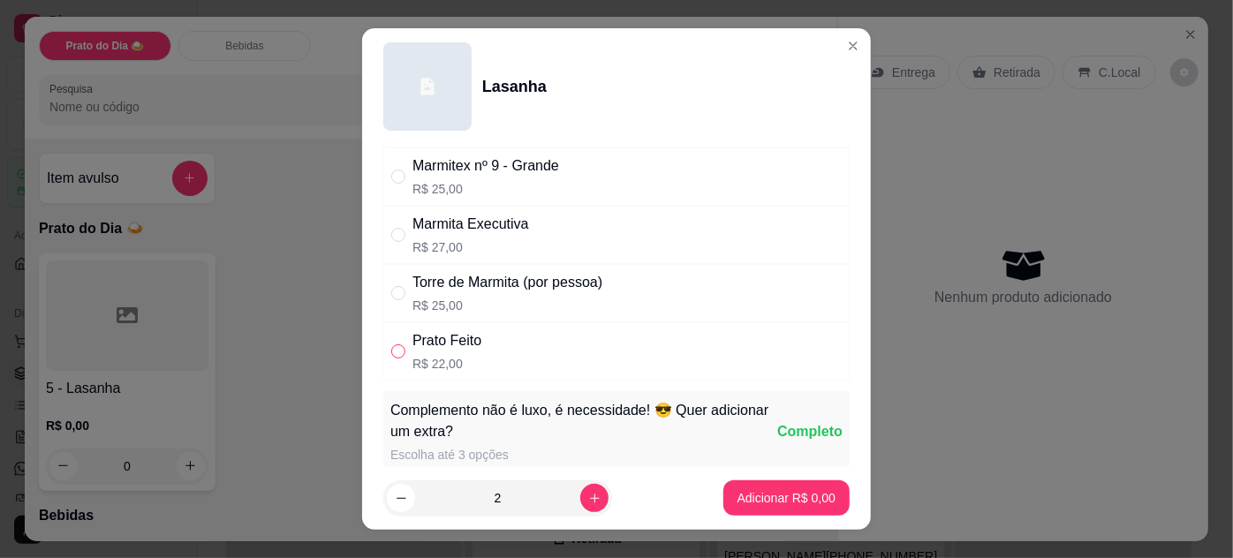
click at [398, 349] on input "" at bounding box center [398, 352] width 14 height 14
radio input "true"
click at [785, 497] on p "Adicionar R$ 44,00" at bounding box center [783, 498] width 102 height 17
type input "2"
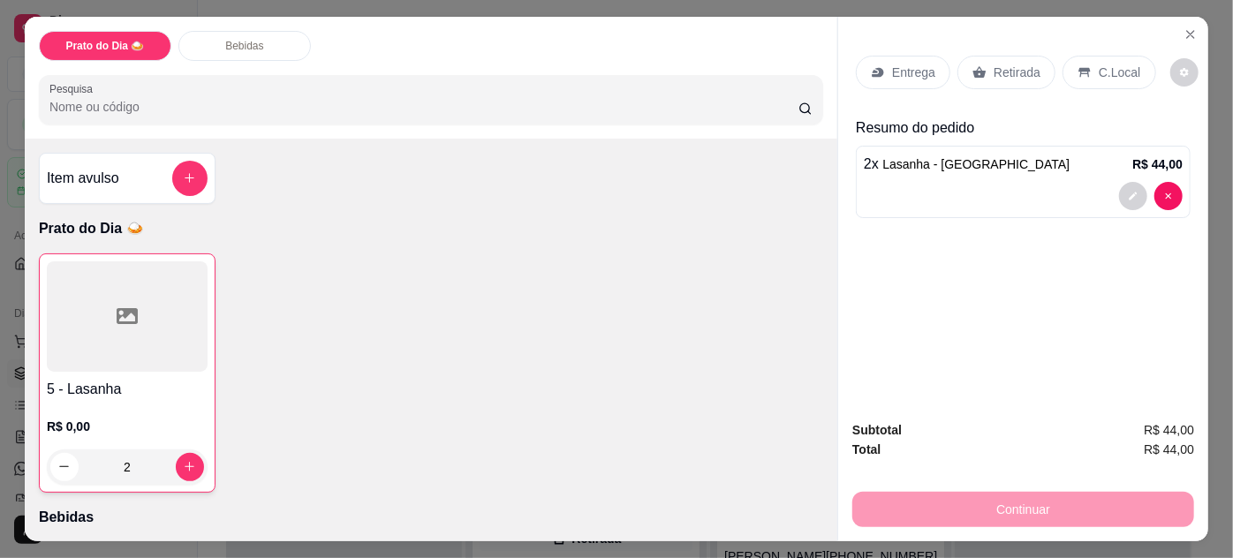
click at [1103, 64] on p "C.Local" at bounding box center [1120, 73] width 42 height 18
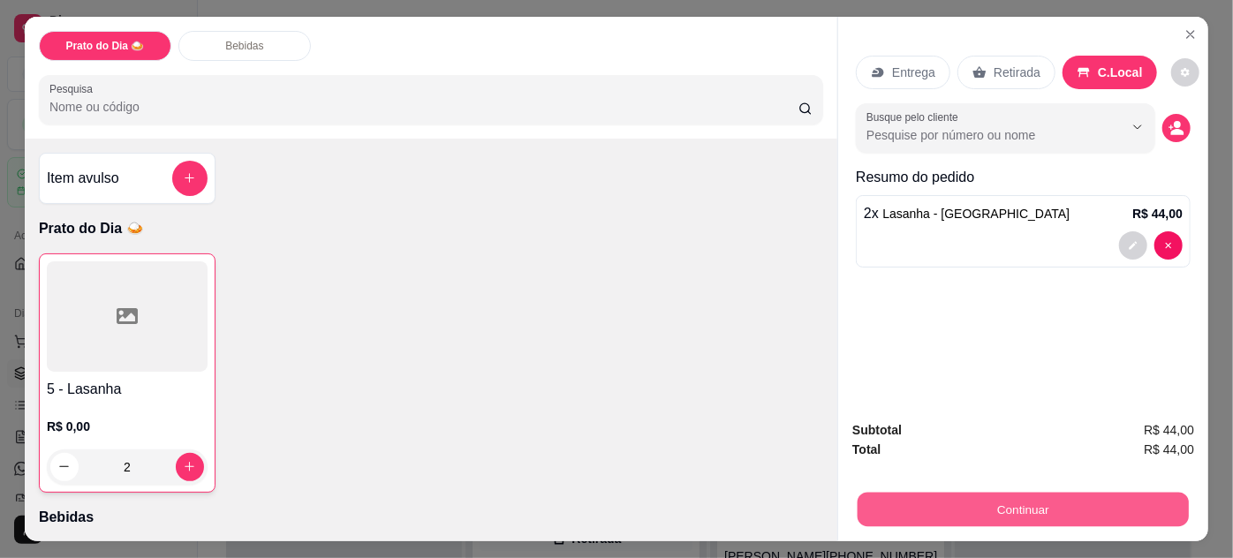
click at [927, 498] on button "Continuar" at bounding box center [1023, 510] width 331 height 34
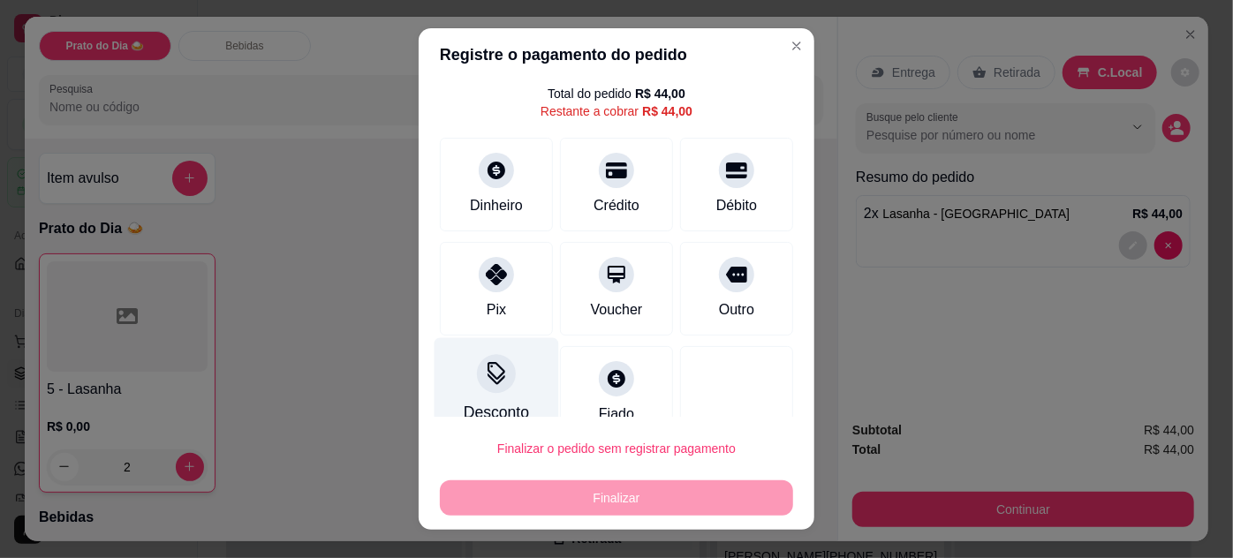
scroll to position [77, 0]
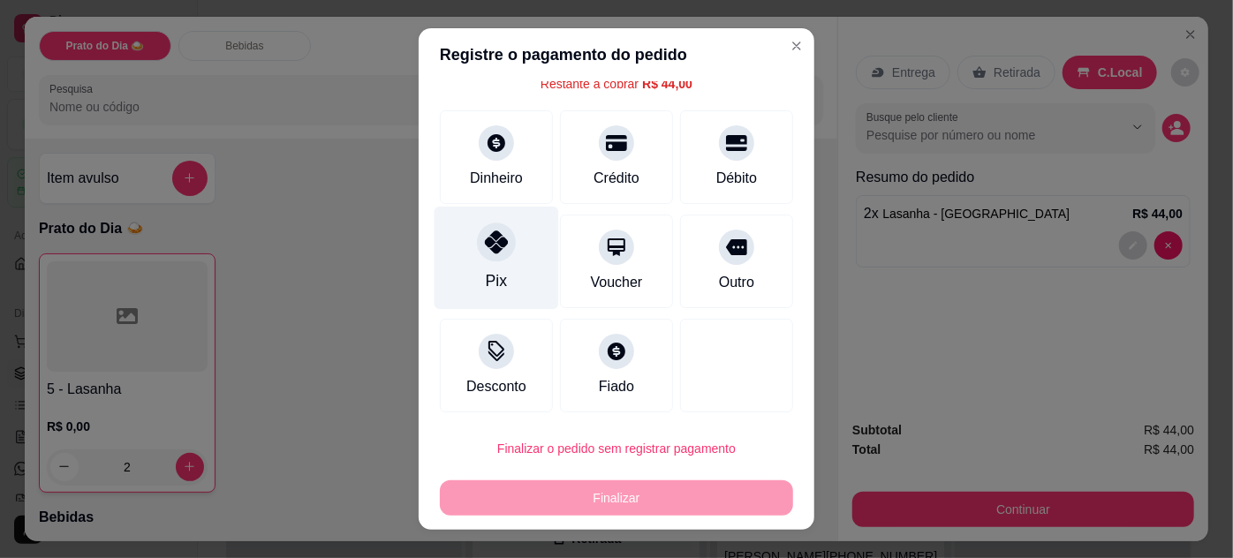
click at [485, 240] on icon at bounding box center [496, 242] width 23 height 23
type input "R$ 0,00"
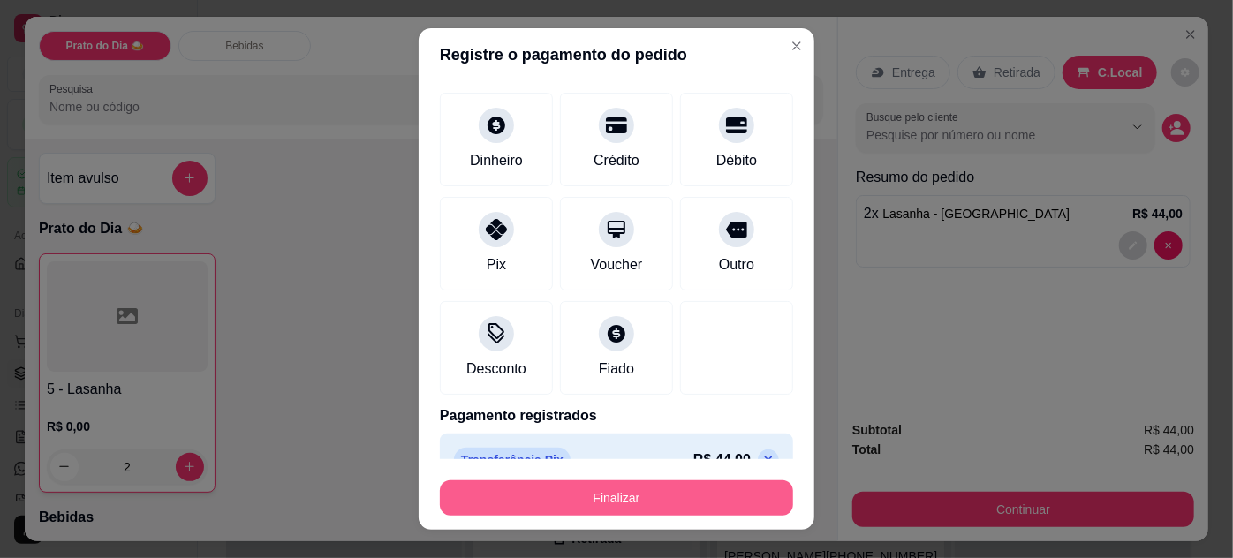
click at [598, 492] on button "Finalizar" at bounding box center [616, 498] width 353 height 35
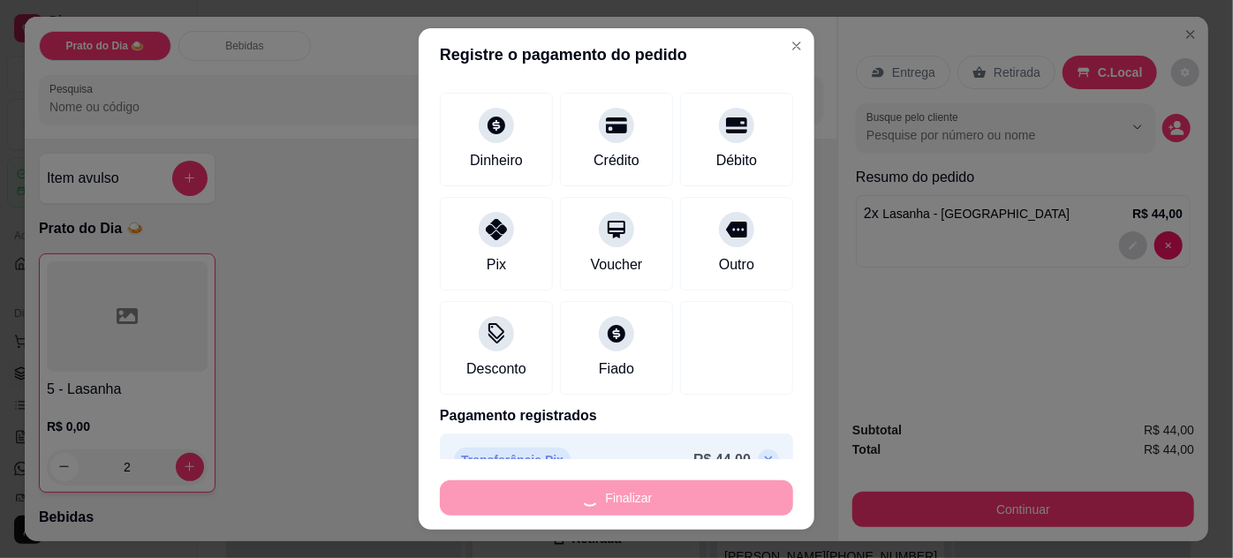
type input "0"
type input "-R$ 44,00"
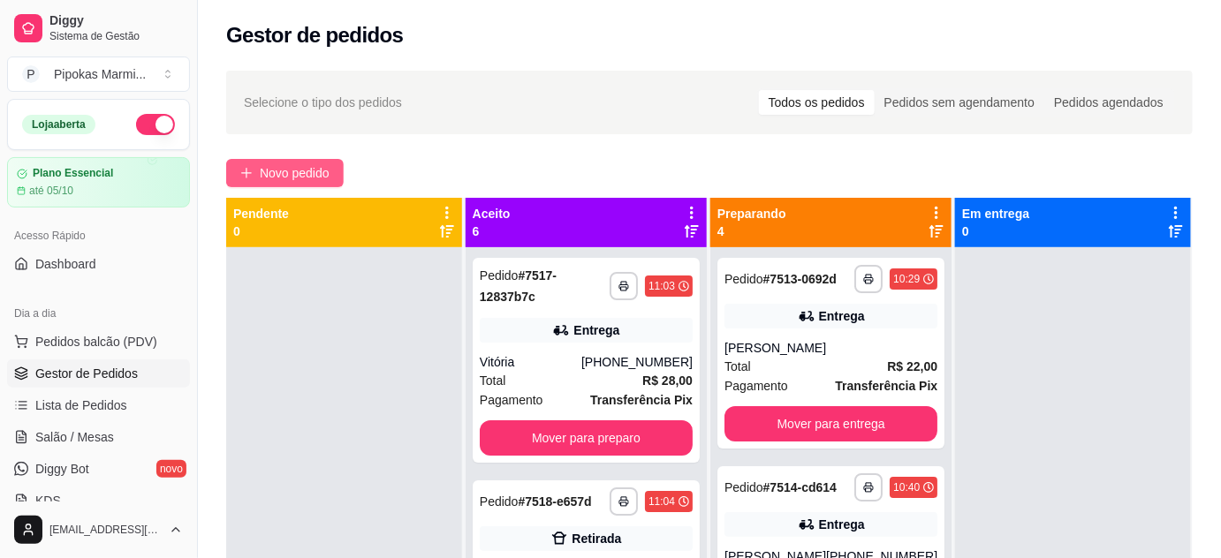
click at [325, 169] on span "Novo pedido" at bounding box center [295, 172] width 70 height 19
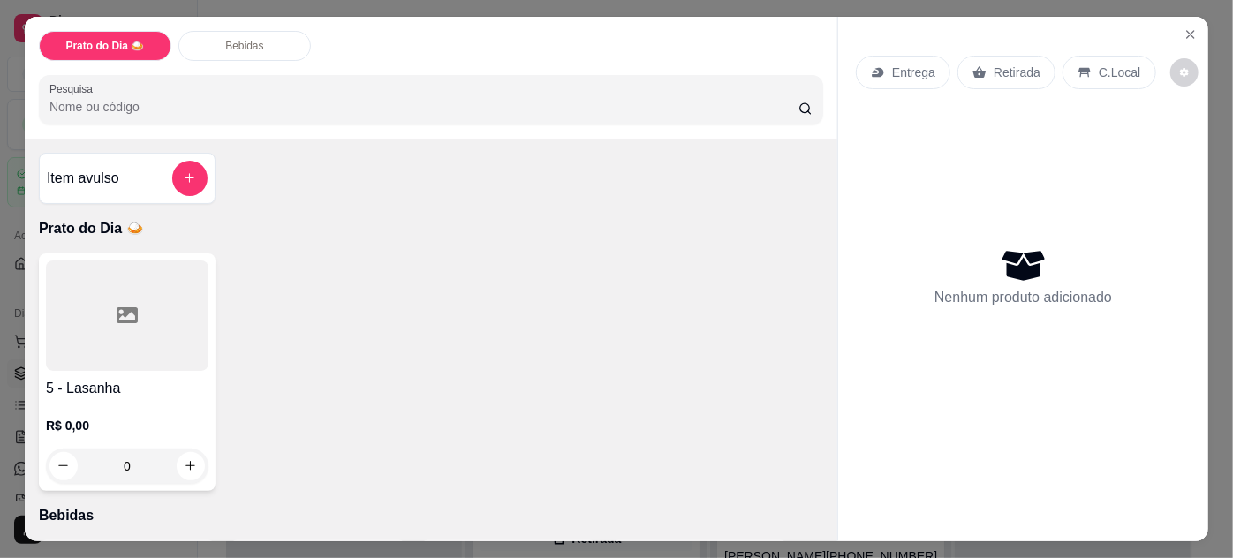
click at [92, 368] on div "5 - Lasanha R$ 0,00 0" at bounding box center [127, 373] width 177 height 238
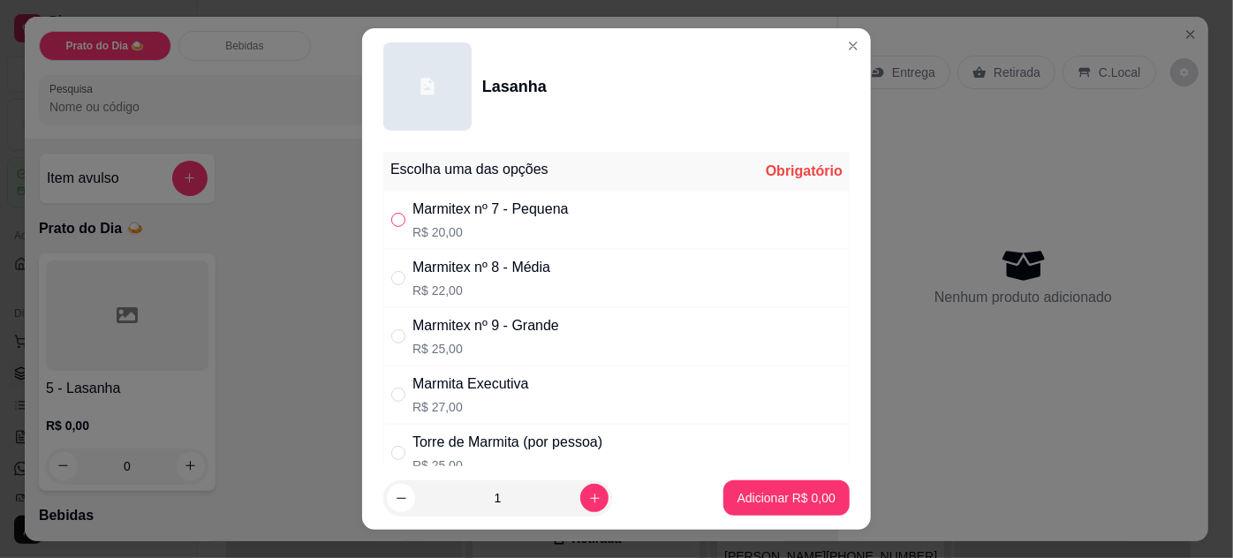
click at [391, 219] on input "" at bounding box center [398, 220] width 14 height 14
radio input "true"
click at [763, 497] on p "Adicionar R$ 20,00" at bounding box center [783, 498] width 105 height 18
type input "1"
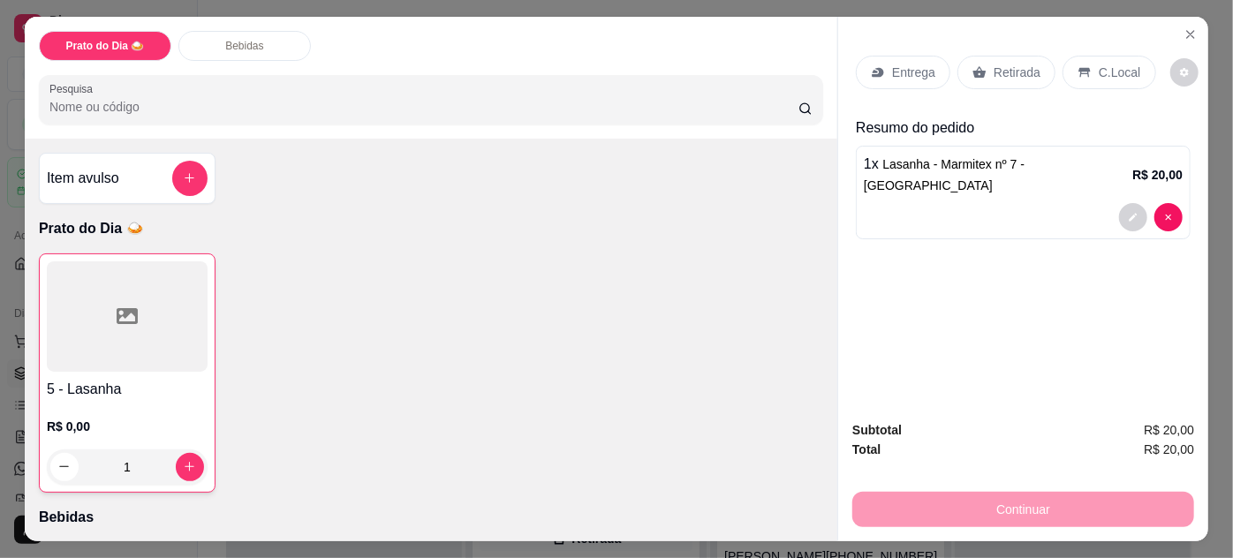
click at [926, 67] on p "Entrega" at bounding box center [913, 73] width 43 height 18
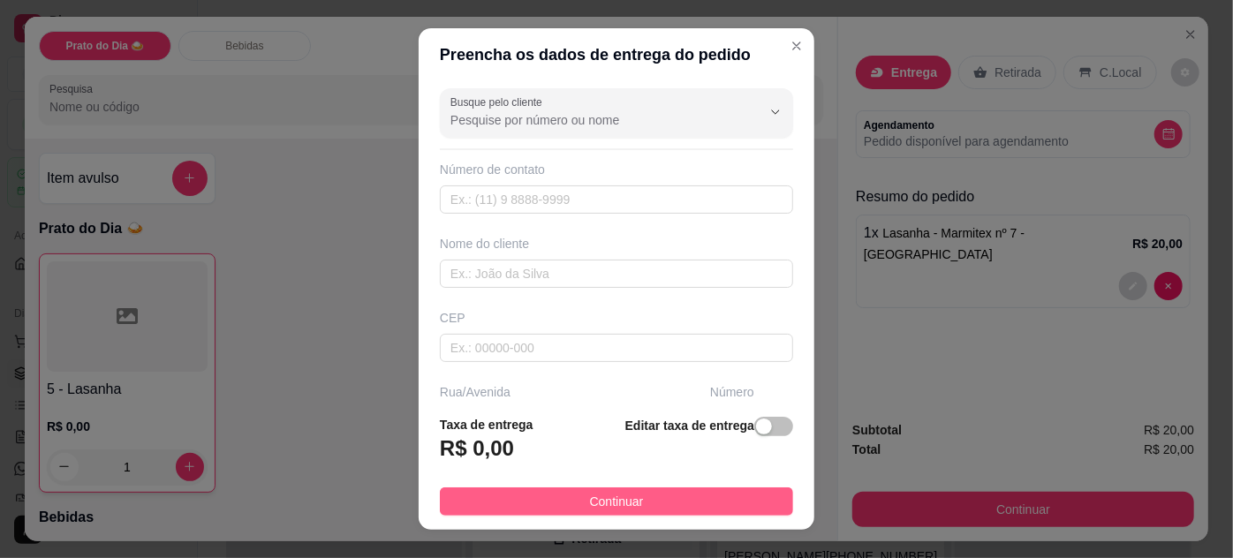
click at [661, 494] on button "Continuar" at bounding box center [616, 502] width 353 height 28
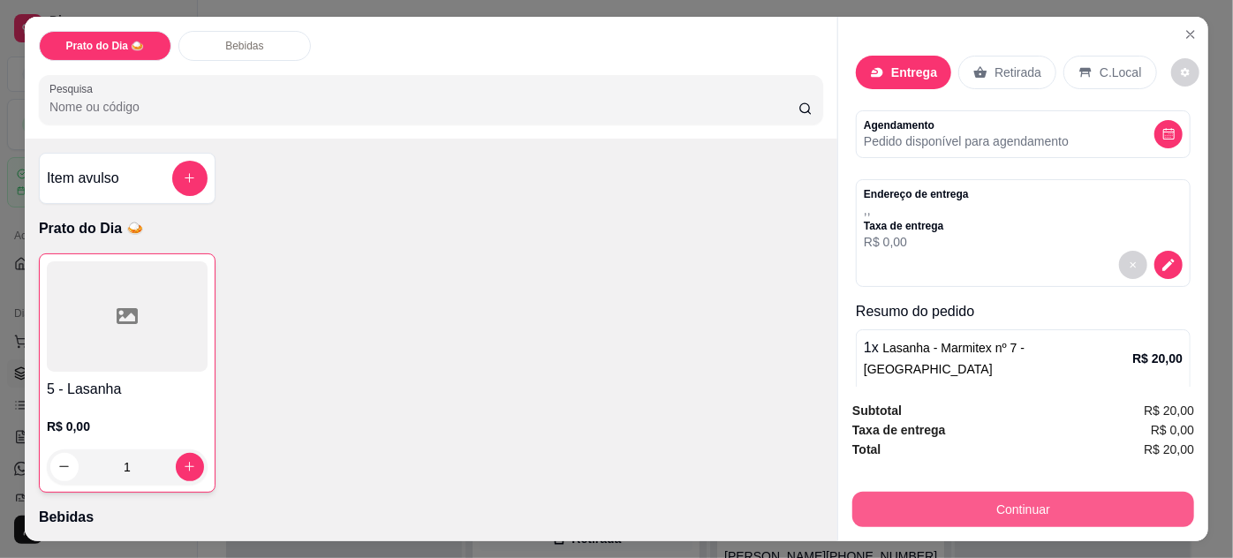
click at [1028, 504] on button "Continuar" at bounding box center [1024, 509] width 342 height 35
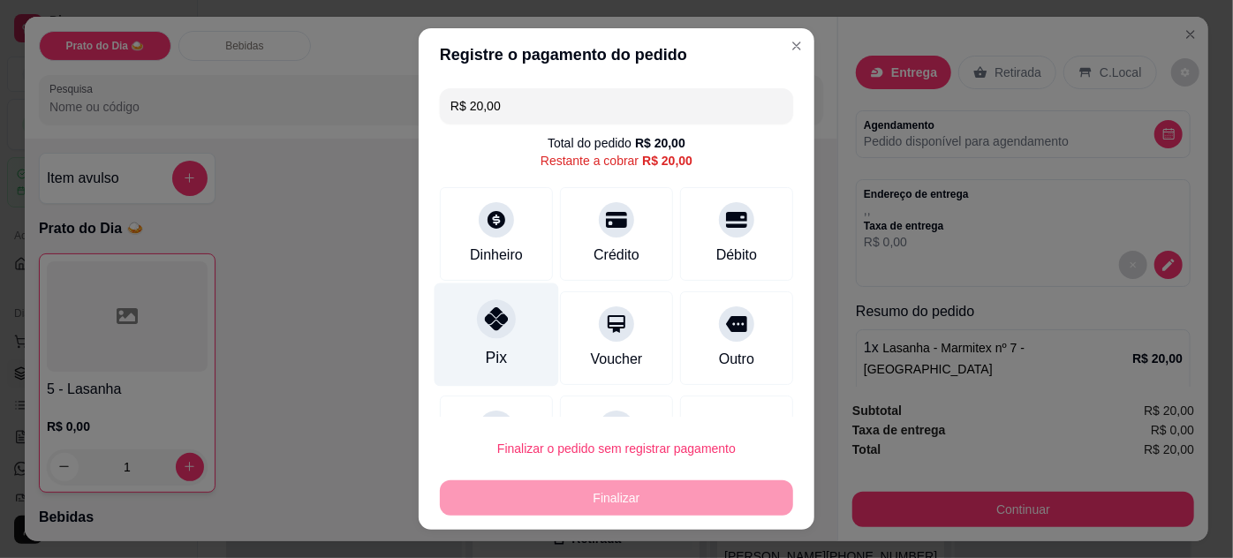
click at [485, 319] on icon at bounding box center [496, 318] width 23 height 23
type input "R$ 0,00"
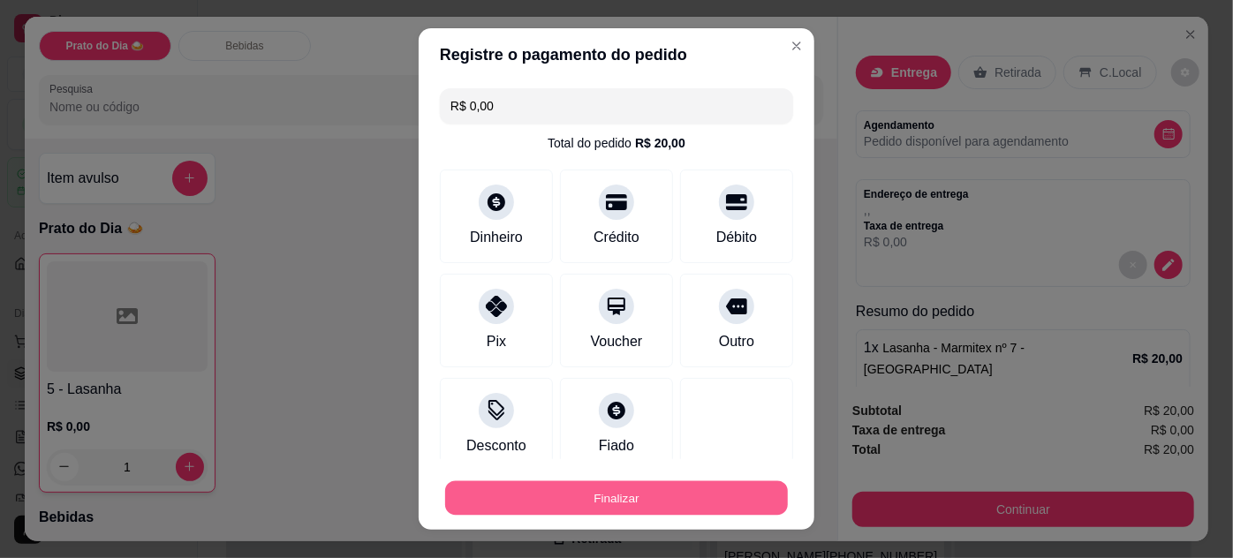
click at [628, 487] on button "Finalizar" at bounding box center [616, 499] width 343 height 34
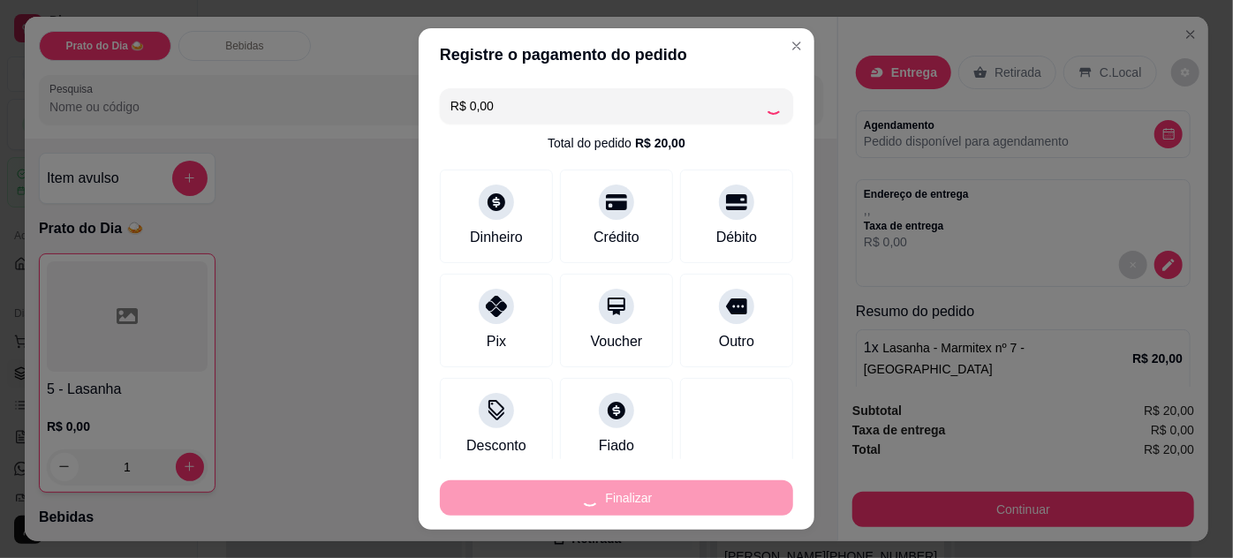
type input "0"
type input "-R$ 20,00"
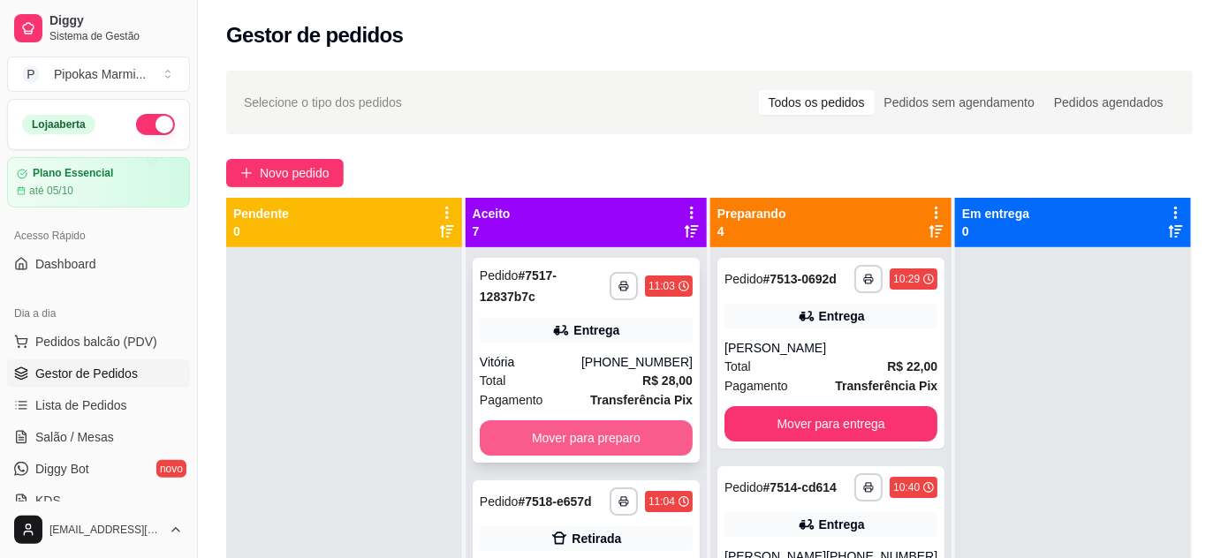
click at [550, 439] on button "Mover para preparo" at bounding box center [586, 438] width 213 height 35
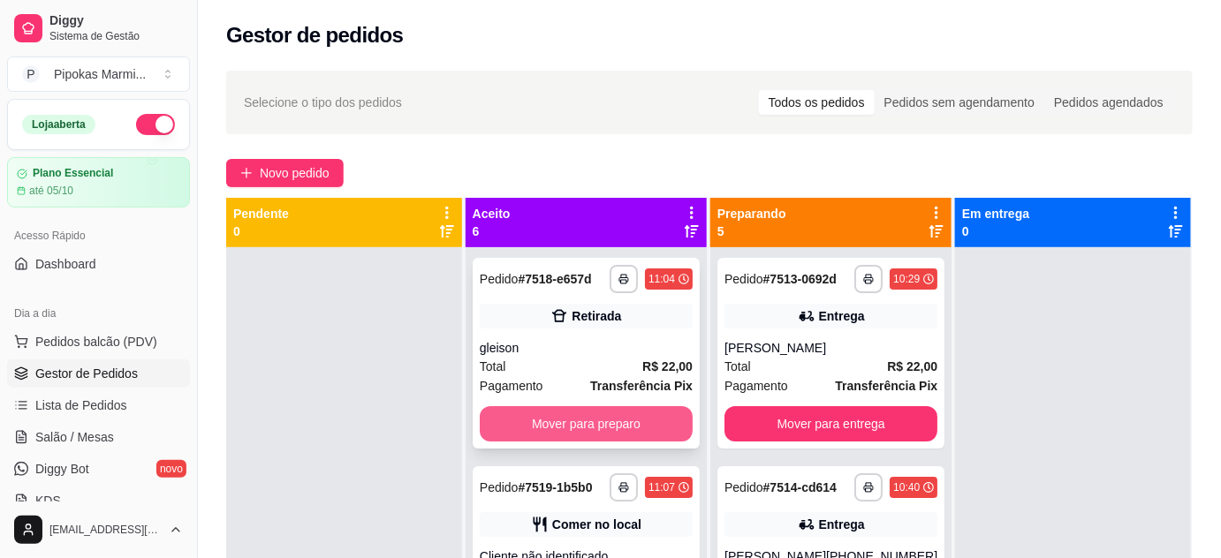
click at [605, 419] on button "Mover para preparo" at bounding box center [586, 423] width 213 height 35
click at [608, 418] on button "Mover para preparo" at bounding box center [585, 424] width 207 height 34
click at [610, 439] on button "Mover para preparo" at bounding box center [586, 423] width 213 height 35
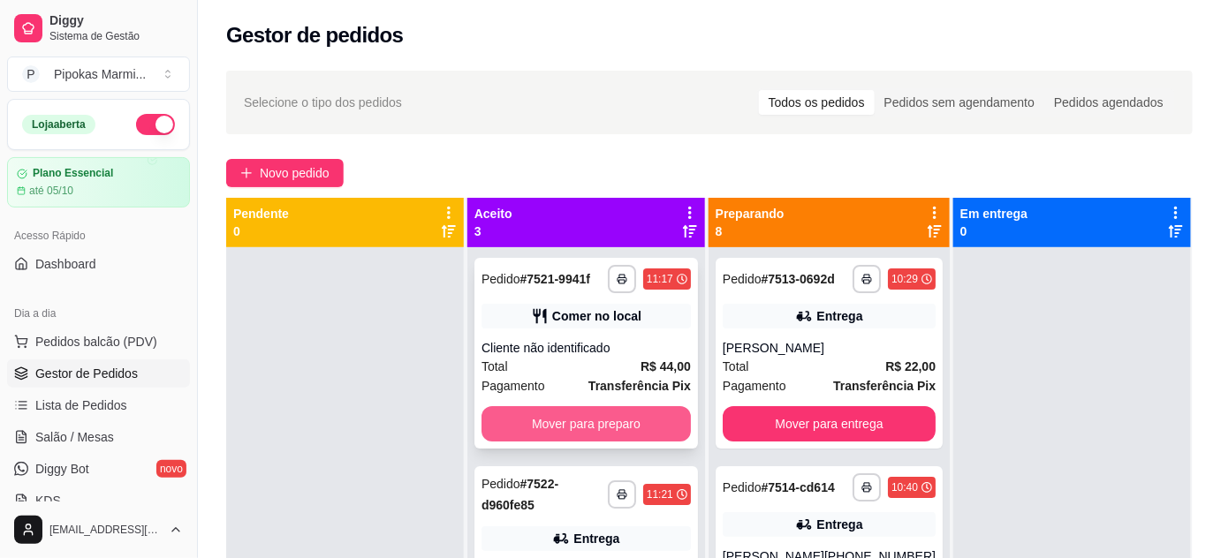
click at [618, 433] on button "Mover para preparo" at bounding box center [586, 423] width 209 height 35
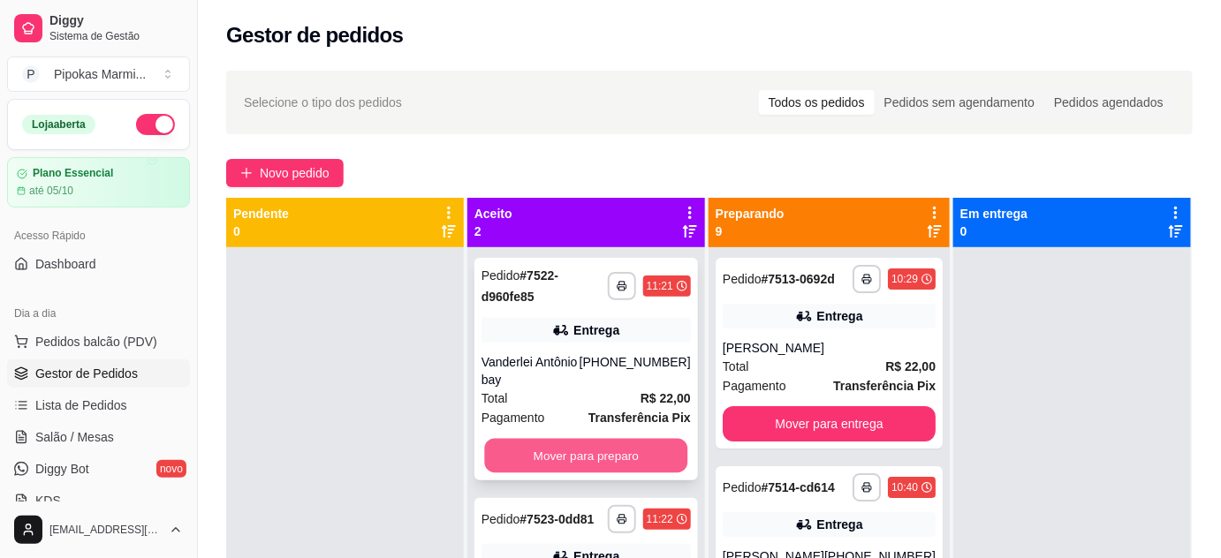
click at [619, 452] on button "Mover para preparo" at bounding box center [585, 456] width 203 height 34
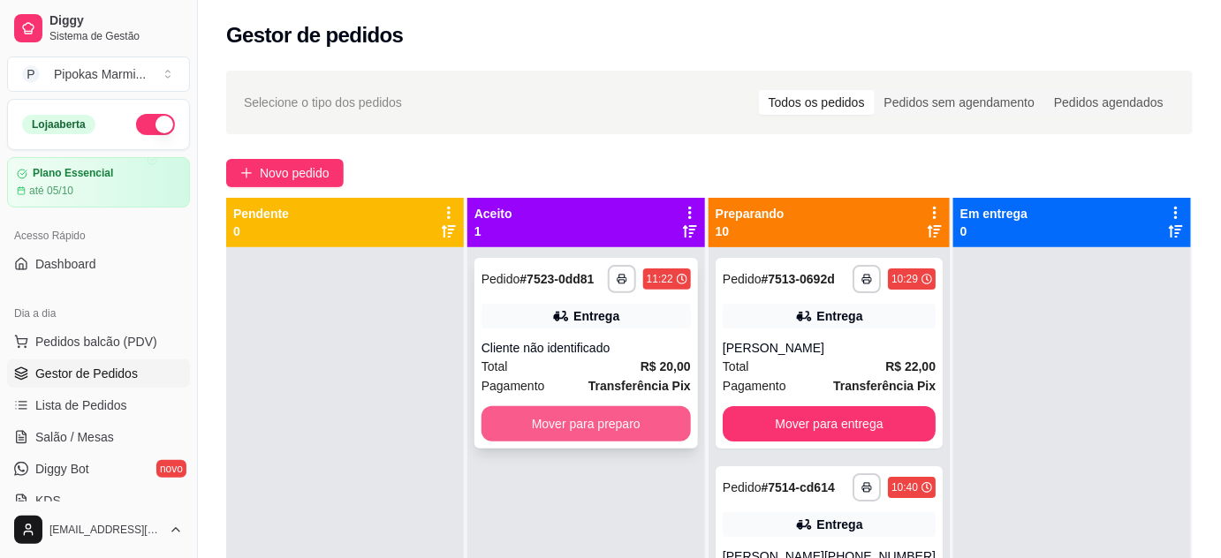
click at [631, 414] on button "Mover para preparo" at bounding box center [586, 423] width 209 height 35
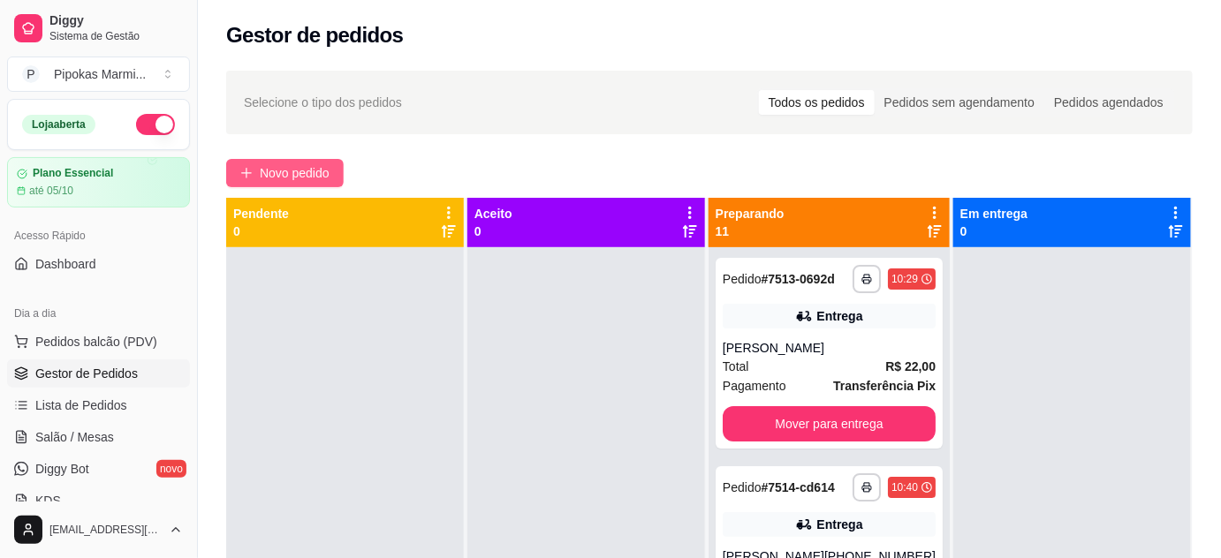
click at [287, 175] on span "Novo pedido" at bounding box center [295, 172] width 70 height 19
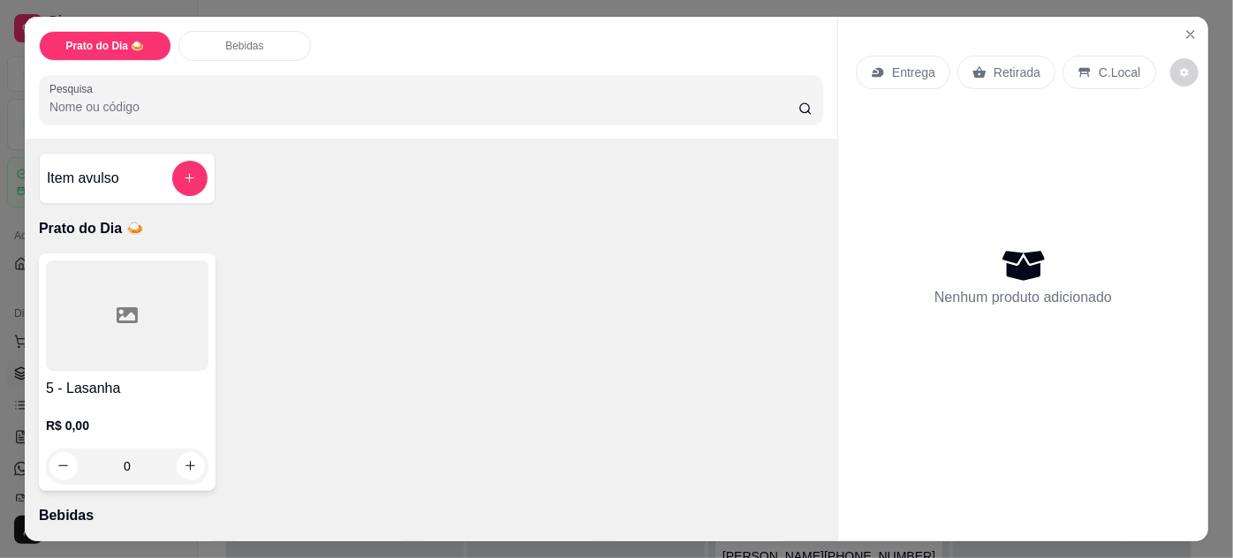
click at [169, 367] on div "5 - Lasanha R$ 0,00 0" at bounding box center [127, 373] width 177 height 238
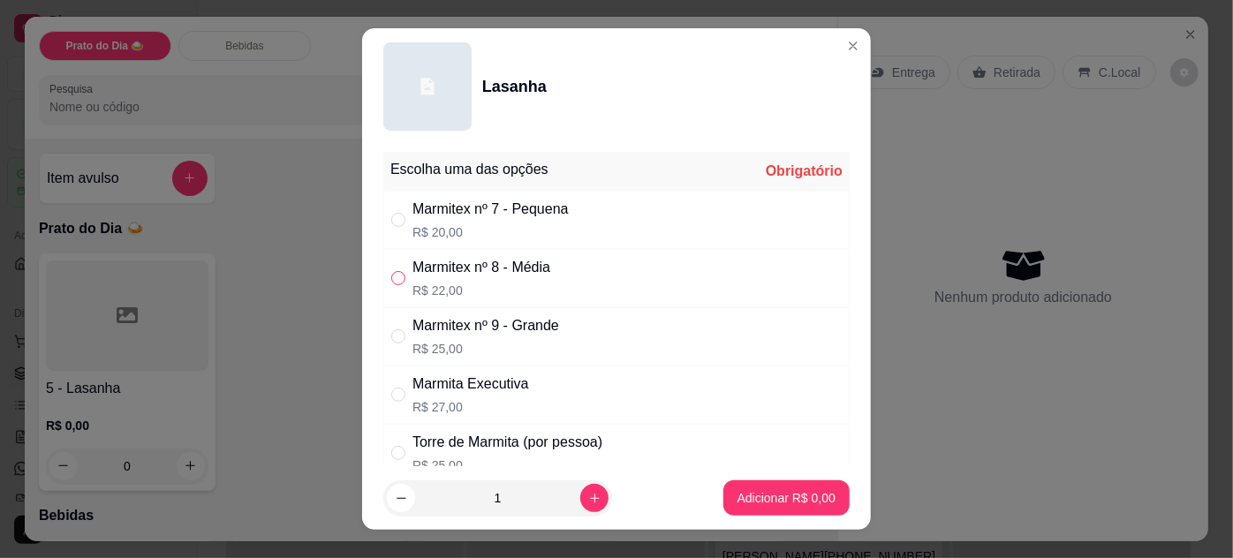
click at [393, 277] on input "" at bounding box center [398, 278] width 14 height 14
radio input "true"
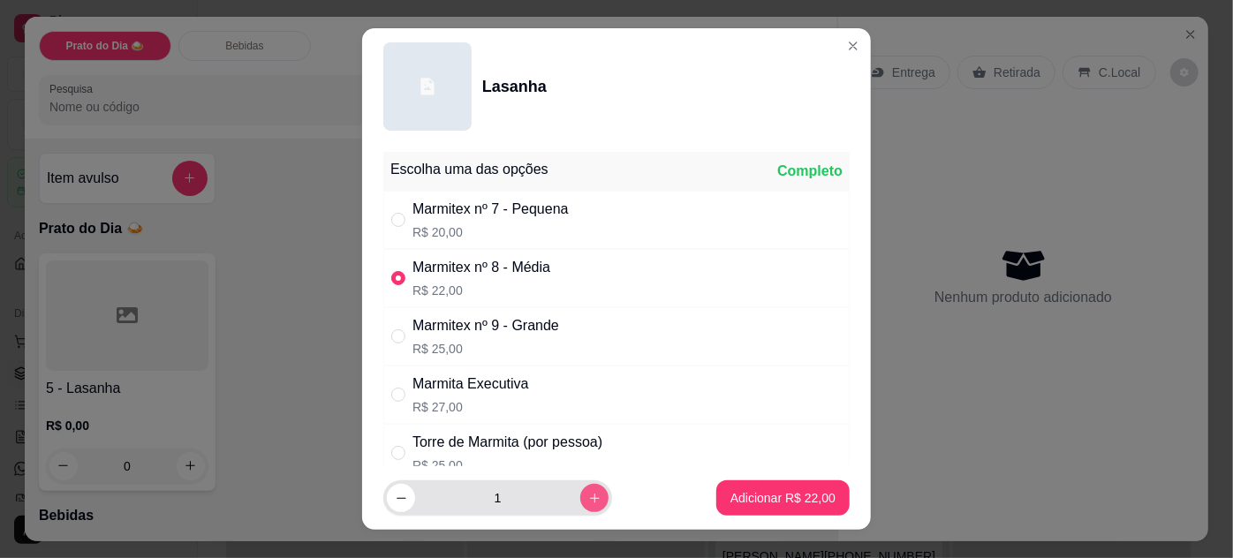
click at [581, 486] on button "increase-product-quantity" at bounding box center [595, 498] width 28 height 28
click at [581, 488] on button "increase-product-quantity" at bounding box center [595, 498] width 28 height 28
type input "3"
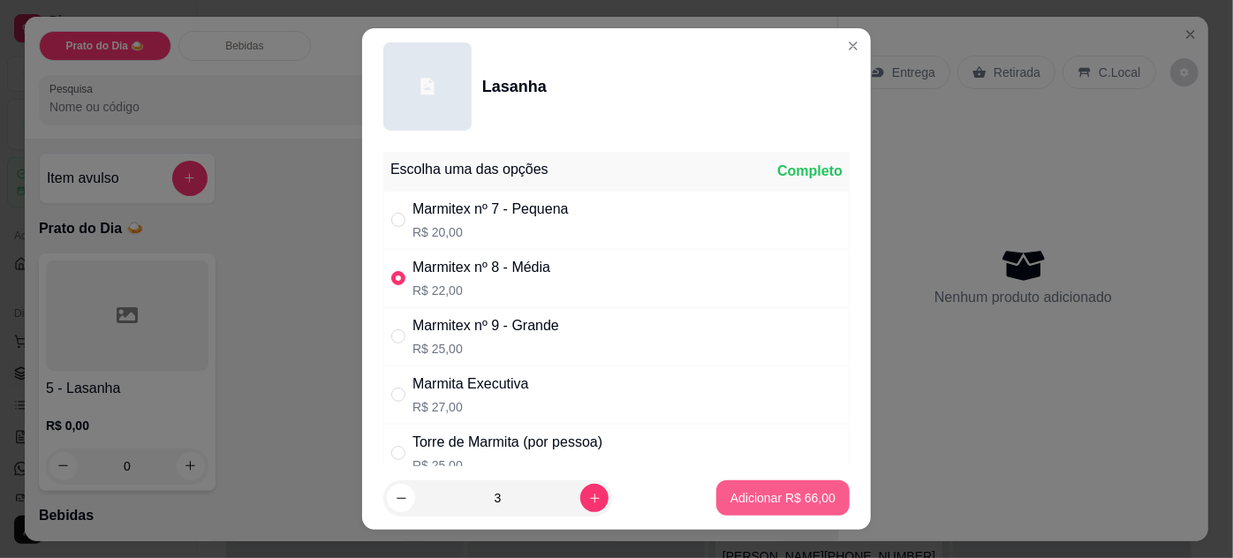
click at [731, 501] on p "Adicionar R$ 66,00" at bounding box center [783, 498] width 105 height 18
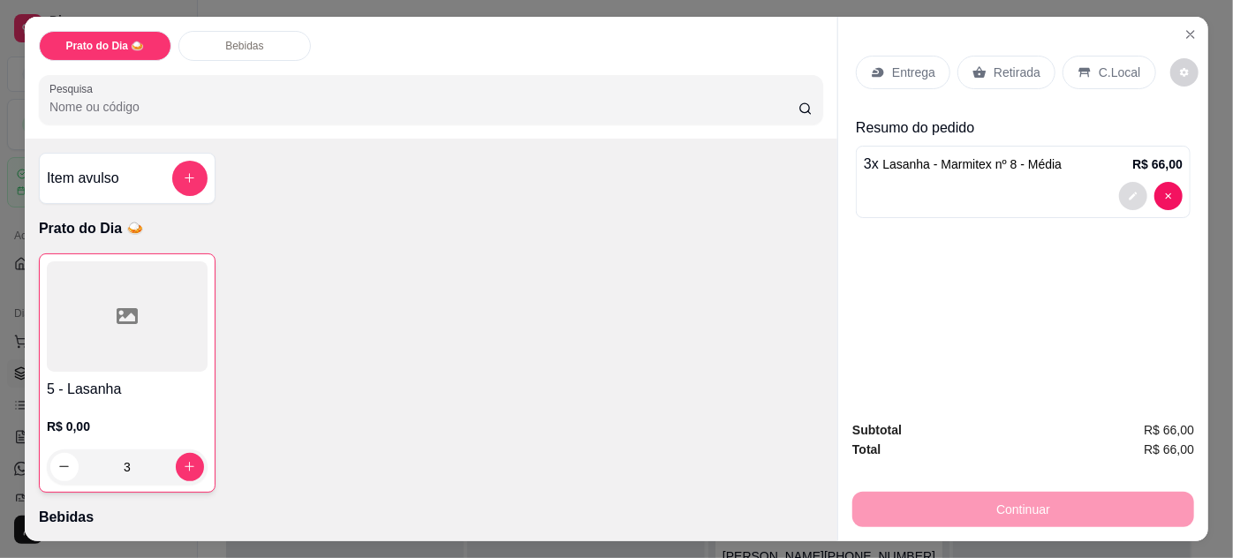
click at [1129, 193] on icon "decrease-product-quantity" at bounding box center [1133, 196] width 11 height 11
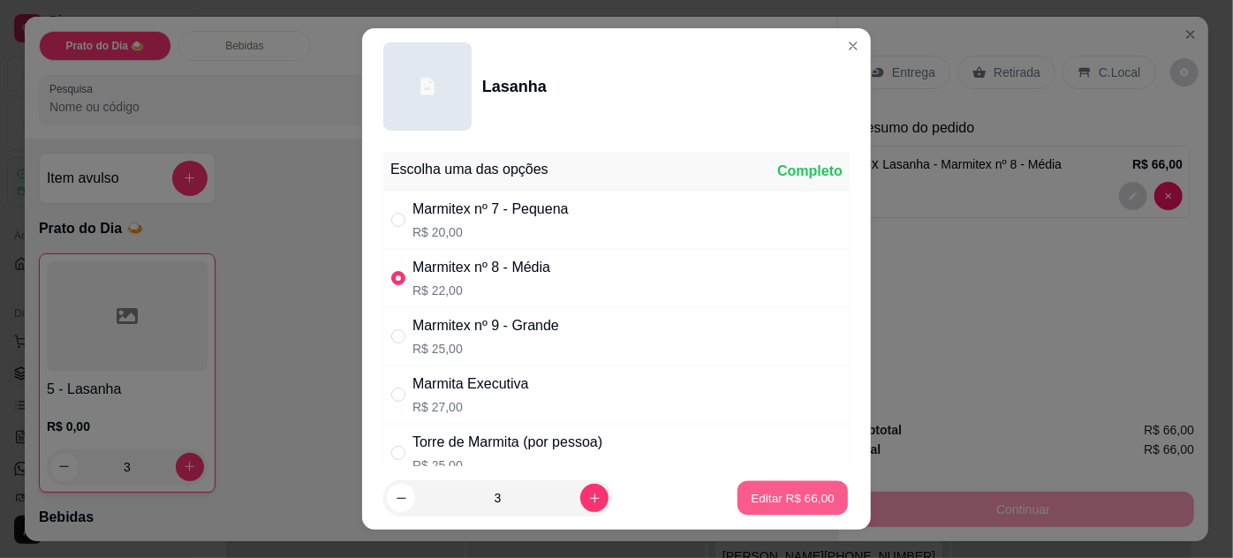
click at [778, 493] on p "Editar R$ 66,00" at bounding box center [792, 498] width 83 height 17
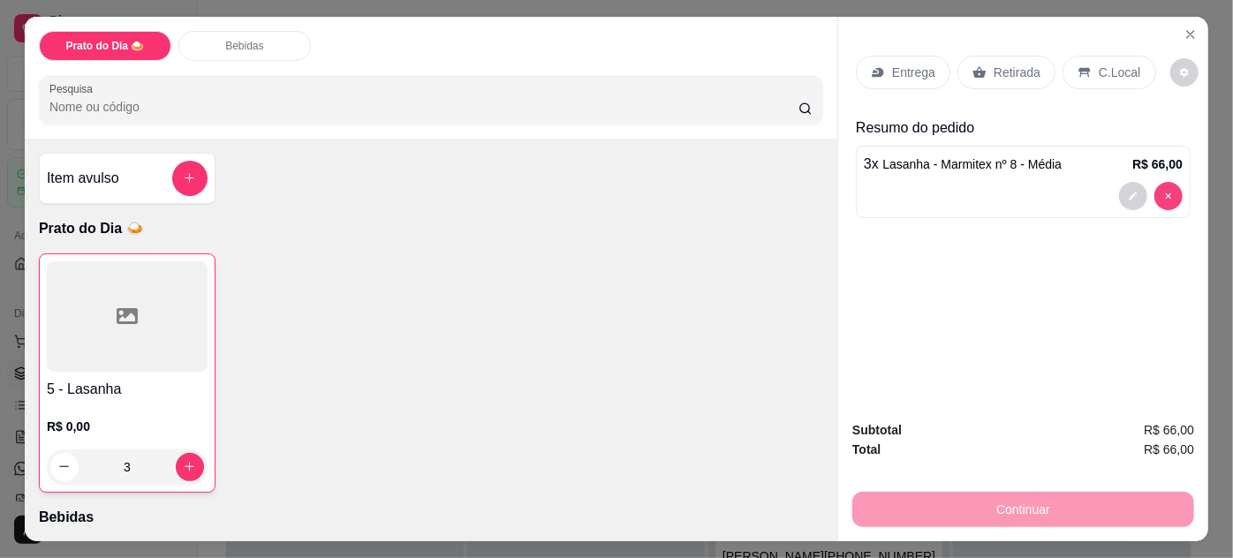
type input "0"
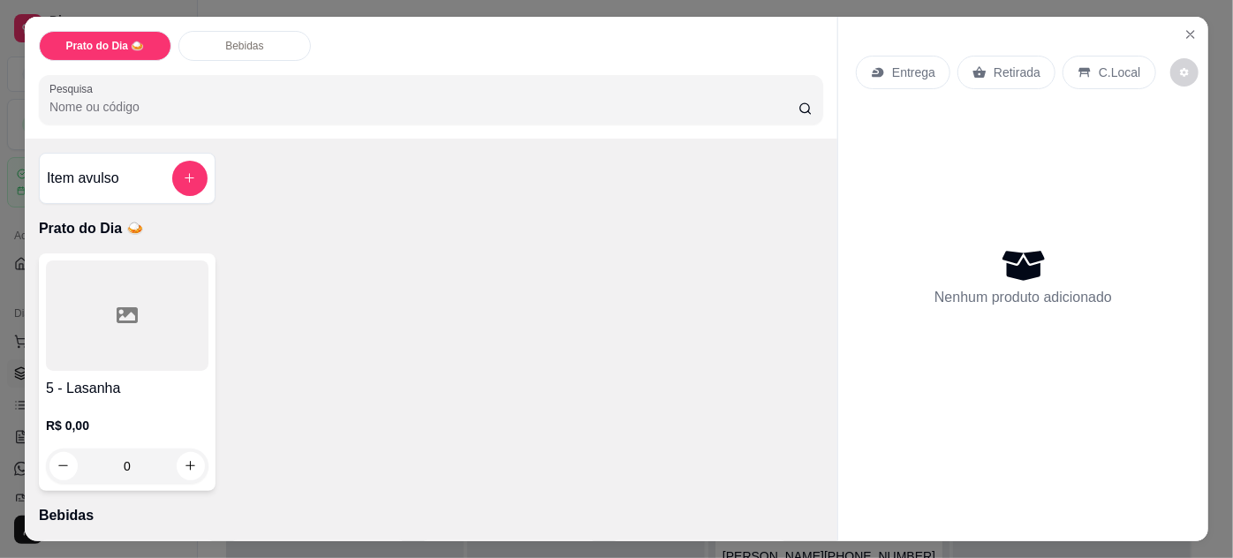
click at [177, 382] on h4 "5 - Lasanha" at bounding box center [127, 388] width 163 height 21
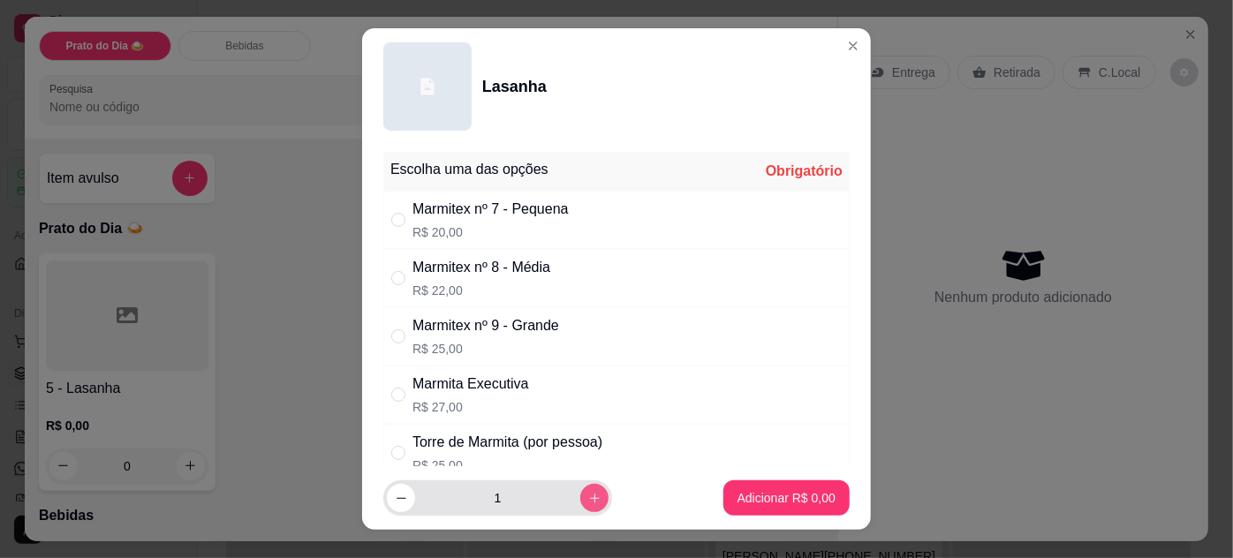
click at [588, 494] on icon "increase-product-quantity" at bounding box center [594, 498] width 13 height 13
click at [588, 493] on icon "increase-product-quantity" at bounding box center [594, 498] width 13 height 13
type input "4"
click at [393, 269] on label "" at bounding box center [398, 278] width 14 height 19
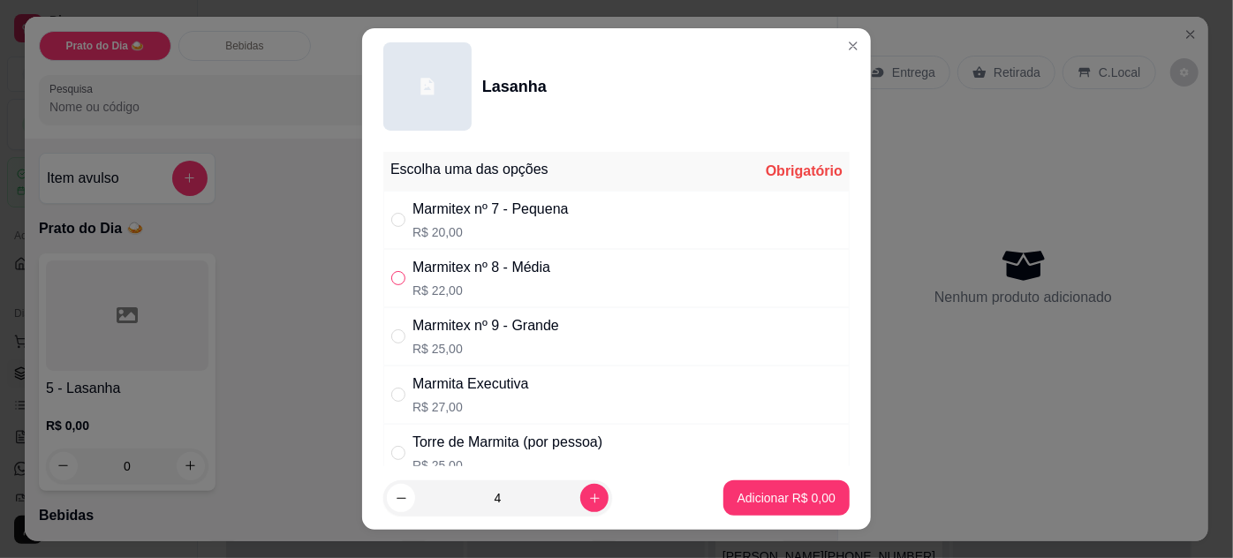
click at [393, 271] on input "" at bounding box center [398, 278] width 14 height 14
click at [393, 282] on input "" at bounding box center [398, 278] width 14 height 14
radio input "true"
click at [744, 498] on p "Adicionar R$ 88,00" at bounding box center [783, 498] width 105 height 18
type input "4"
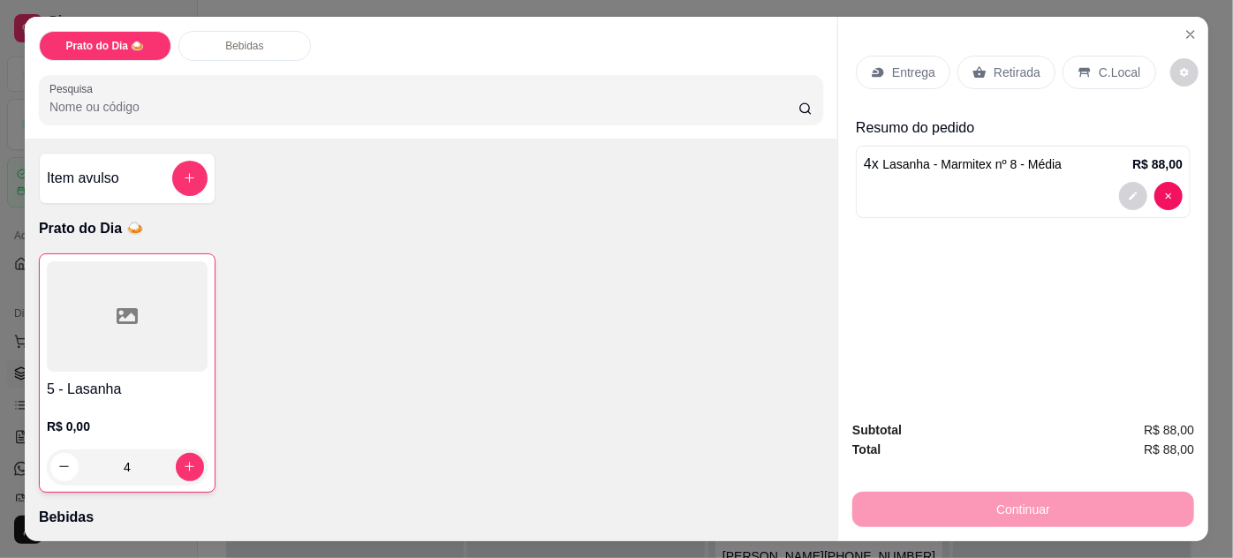
click at [1013, 65] on p "Retirada" at bounding box center [1017, 73] width 47 height 18
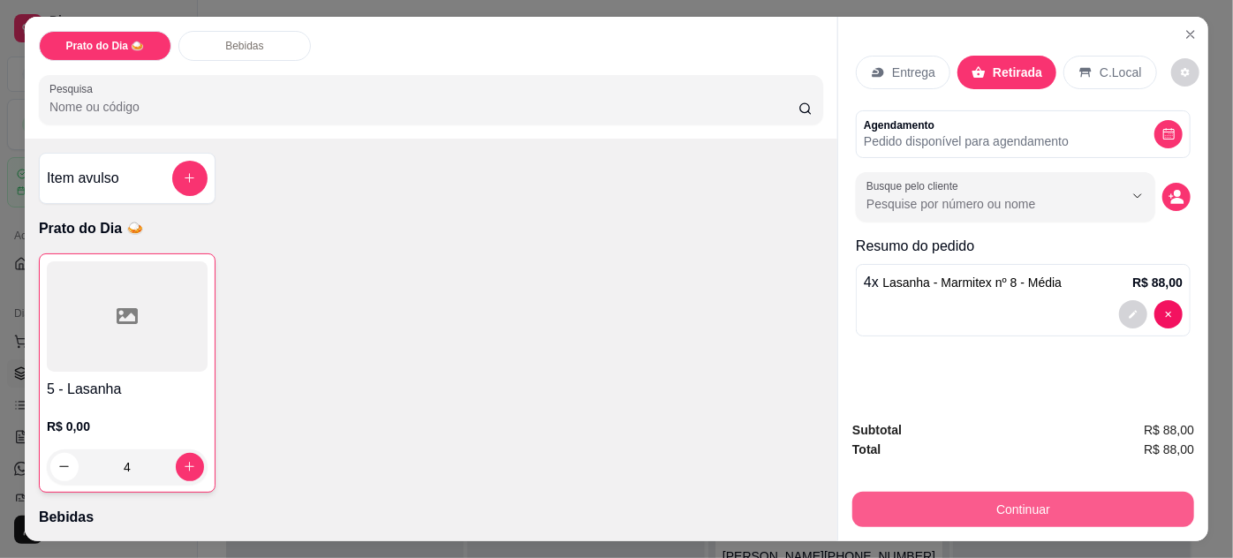
click at [1005, 498] on button "Continuar" at bounding box center [1024, 509] width 342 height 35
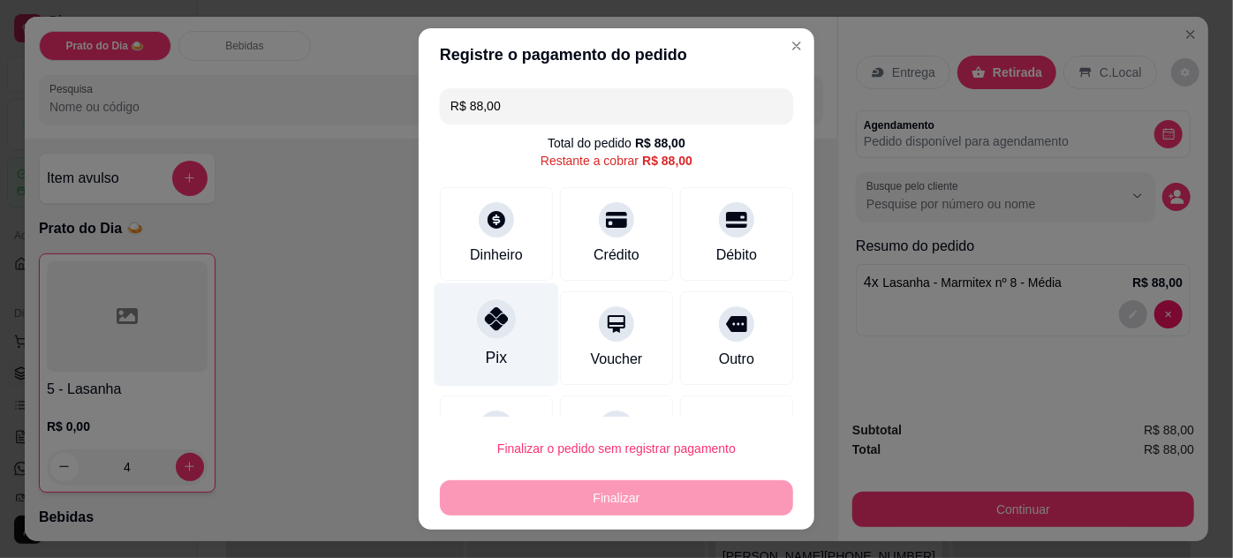
click at [488, 327] on icon at bounding box center [496, 318] width 23 height 23
type input "R$ 0,00"
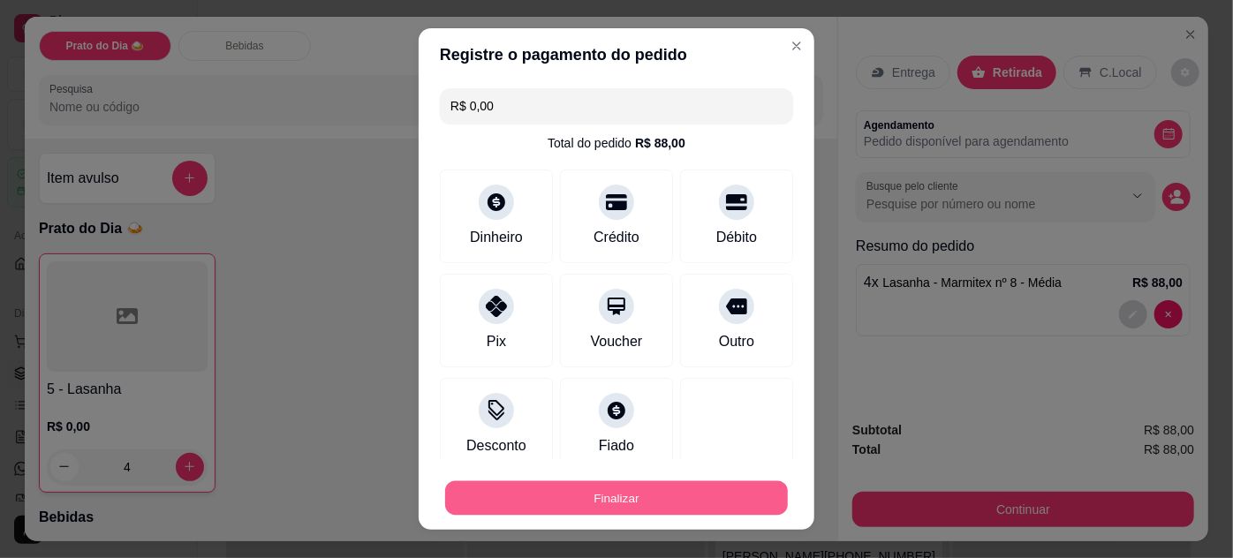
click at [585, 494] on button "Finalizar" at bounding box center [616, 499] width 343 height 34
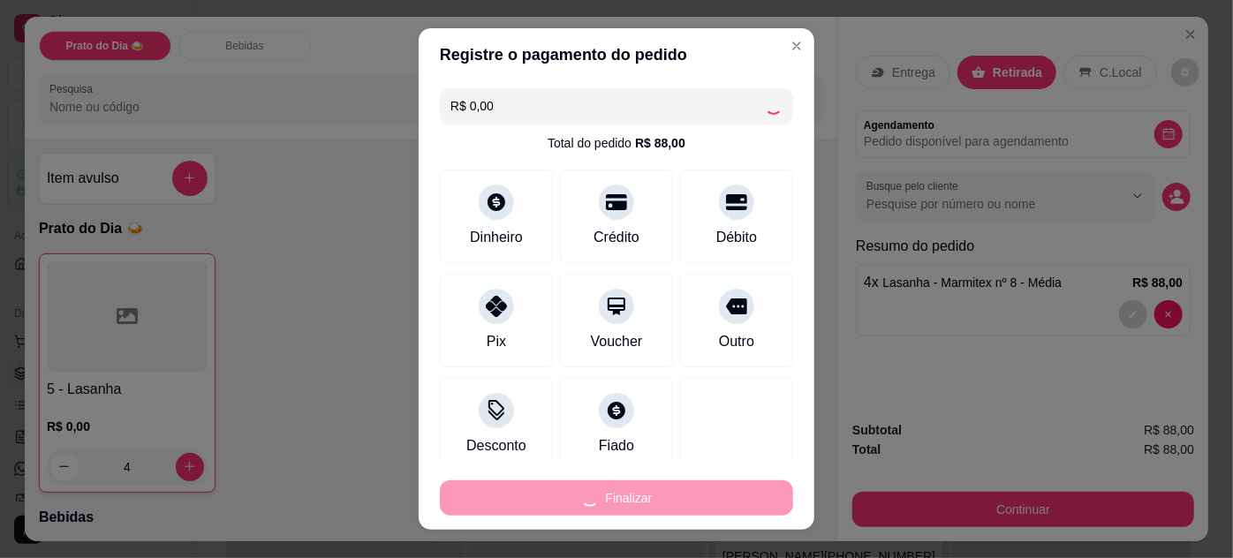
type input "0"
type input "-R$ 88,00"
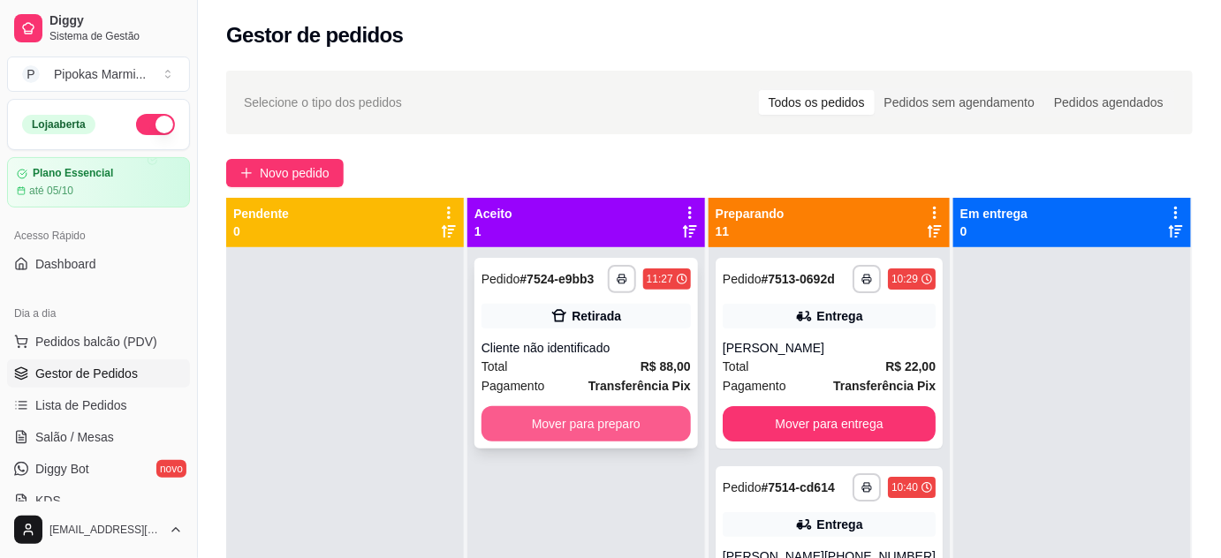
click at [563, 428] on button "Mover para preparo" at bounding box center [586, 423] width 209 height 35
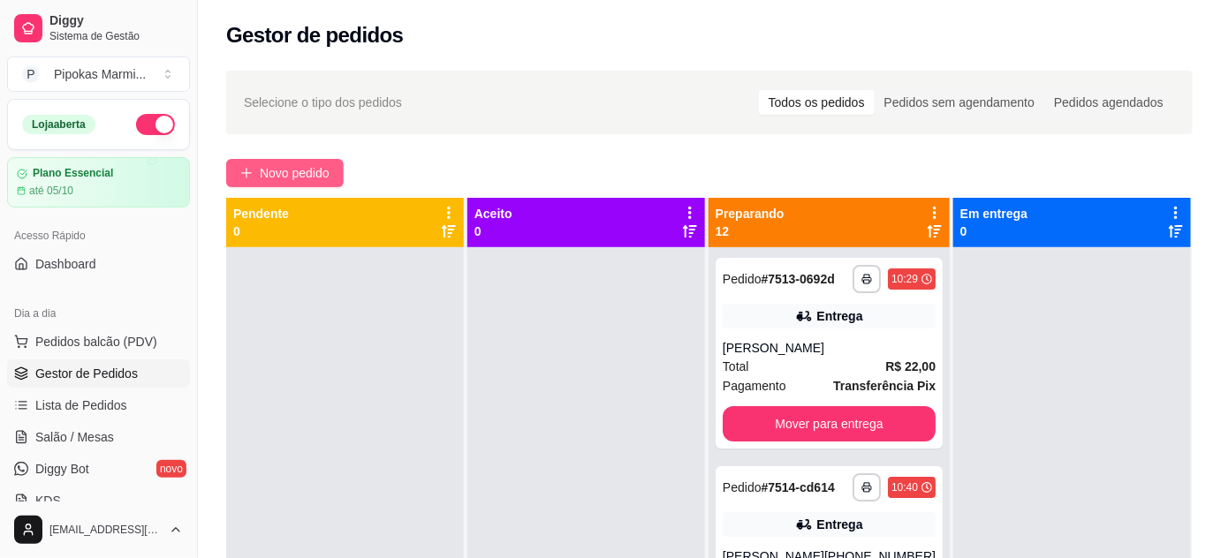
click at [308, 166] on span "Novo pedido" at bounding box center [295, 172] width 70 height 19
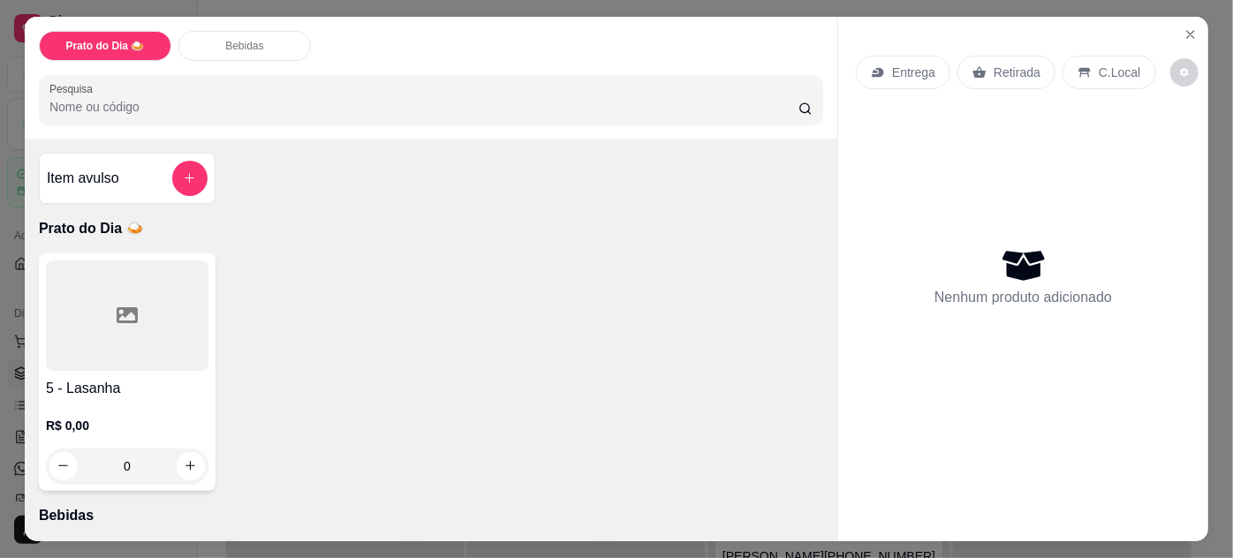
click at [178, 399] on div "R$ 0,00 0" at bounding box center [127, 441] width 163 height 85
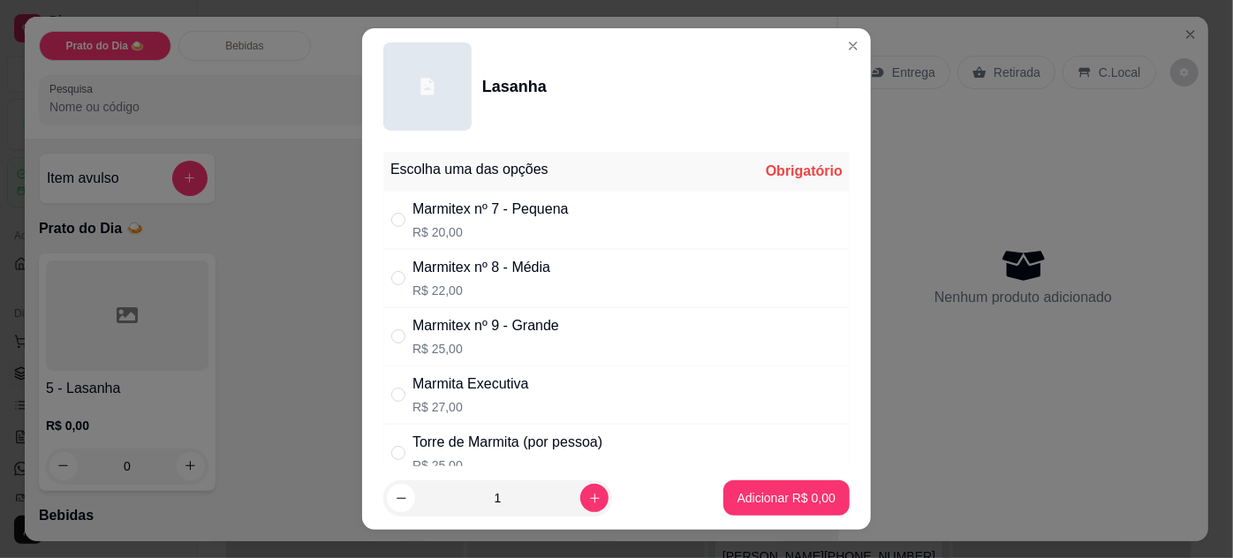
click at [383, 270] on div "Marmitex nº 8 - Média R$ 22,00" at bounding box center [616, 278] width 467 height 58
radio input "true"
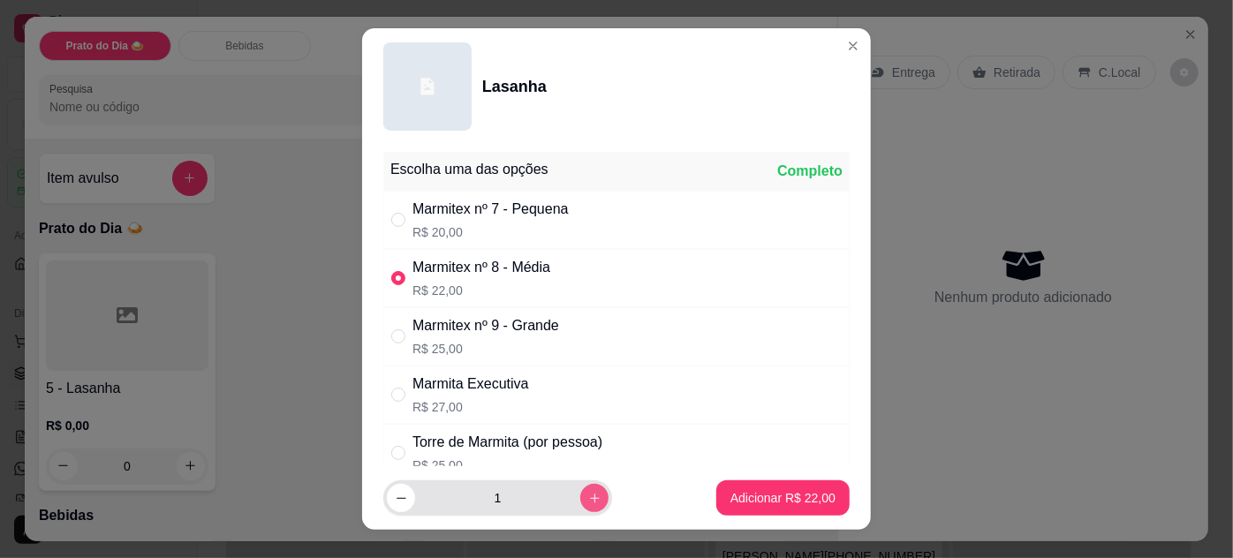
click at [588, 497] on icon "increase-product-quantity" at bounding box center [594, 498] width 13 height 13
type input "3"
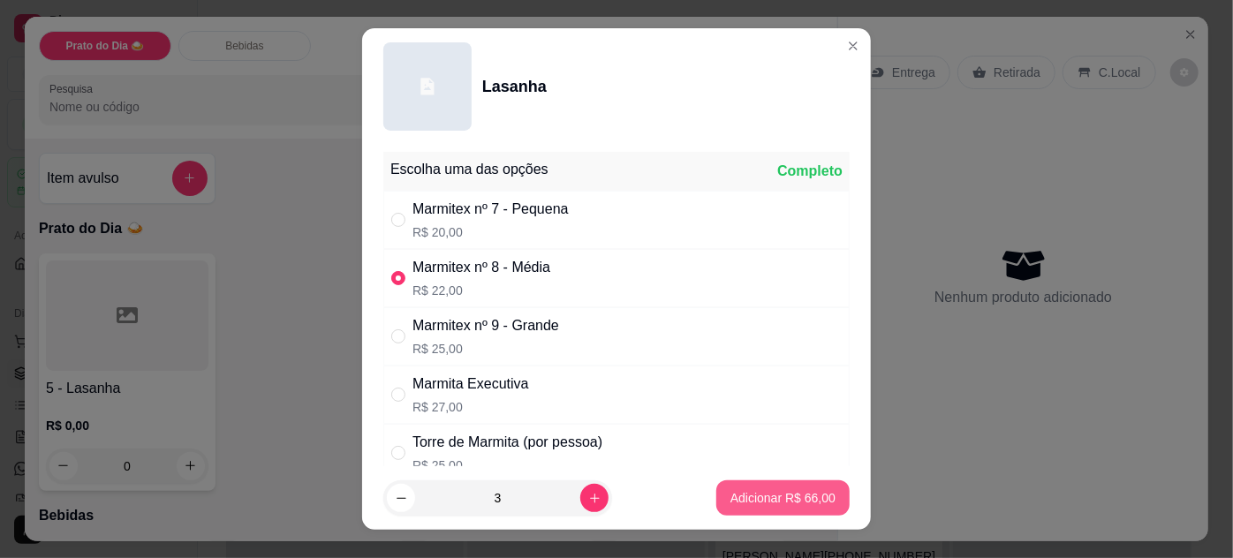
click at [740, 501] on p "Adicionar R$ 66,00" at bounding box center [783, 498] width 105 height 18
type input "3"
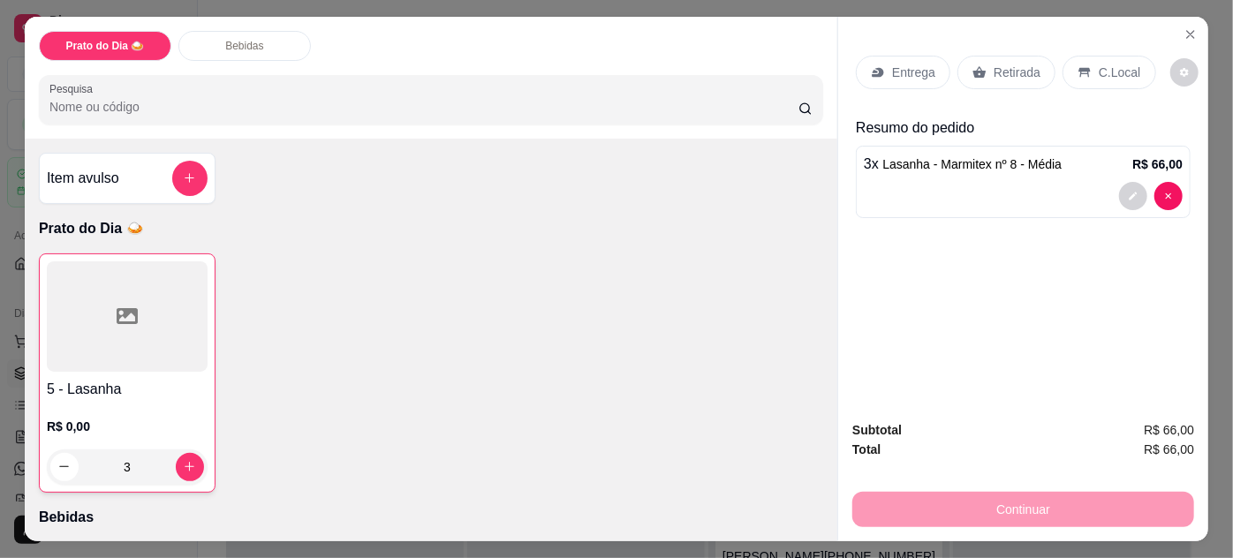
click at [910, 64] on p "Entrega" at bounding box center [913, 73] width 43 height 18
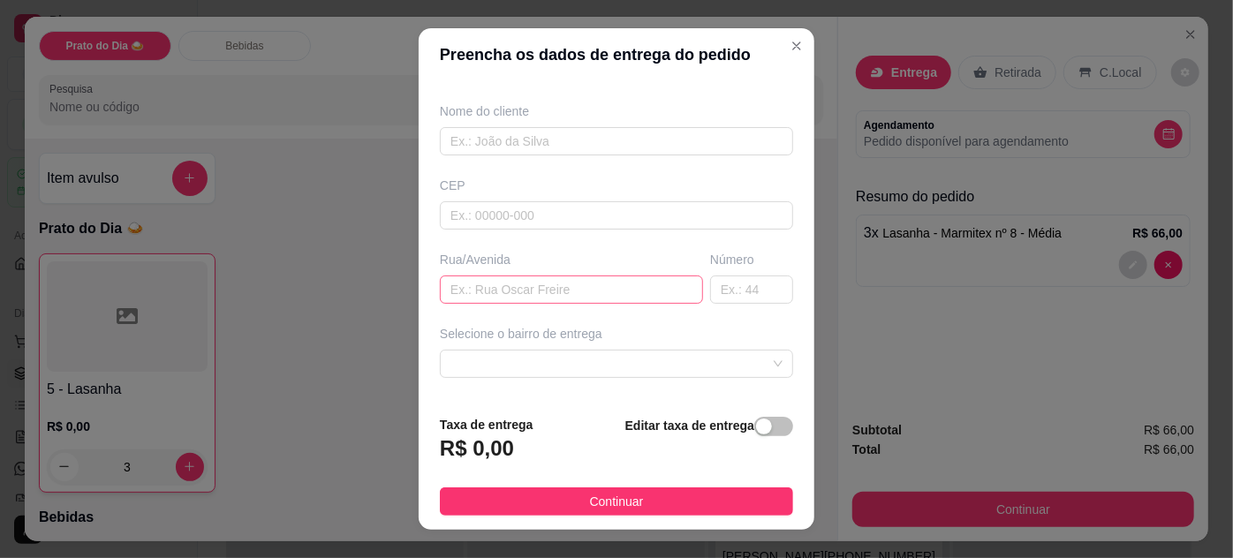
scroll to position [160, 0]
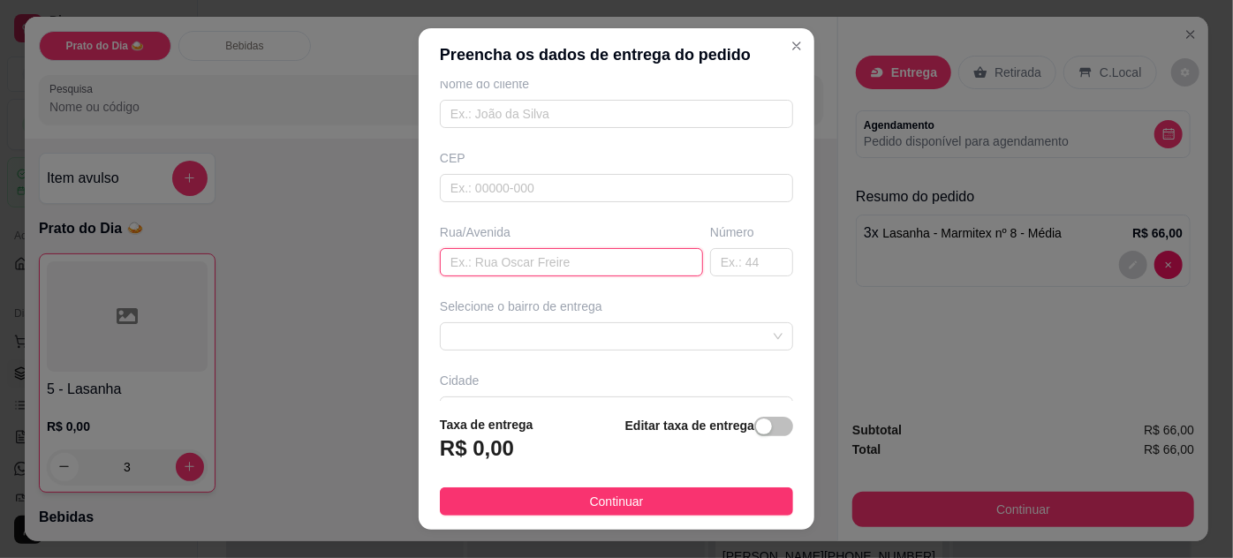
paste input "[STREET_ADDRESS][PERSON_NAME]"
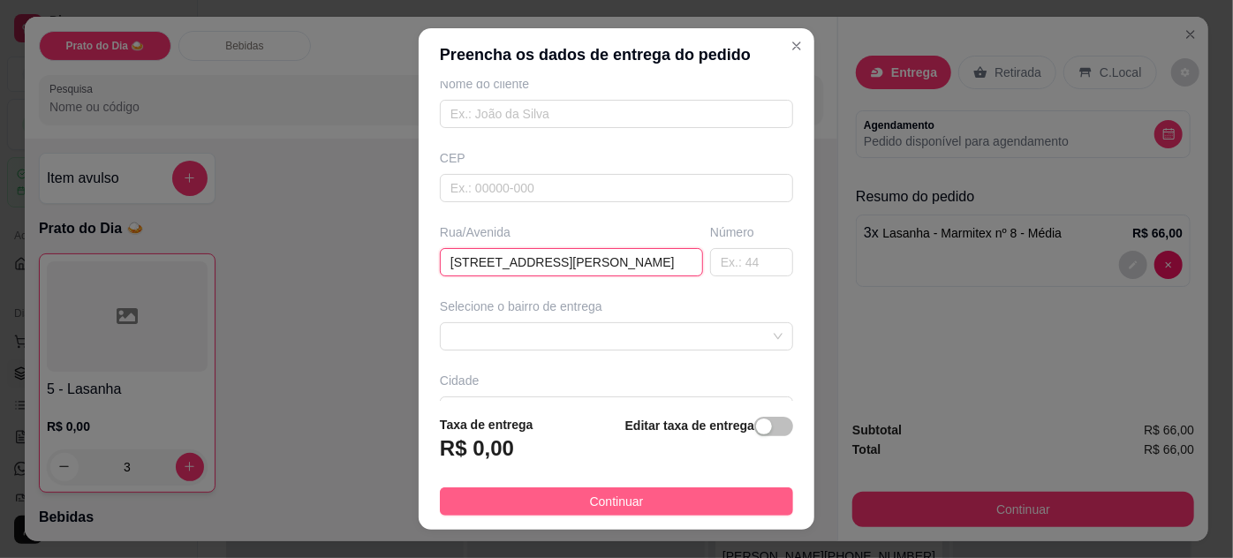
type input "[STREET_ADDRESS][PERSON_NAME]"
click at [665, 501] on button "Continuar" at bounding box center [616, 502] width 353 height 28
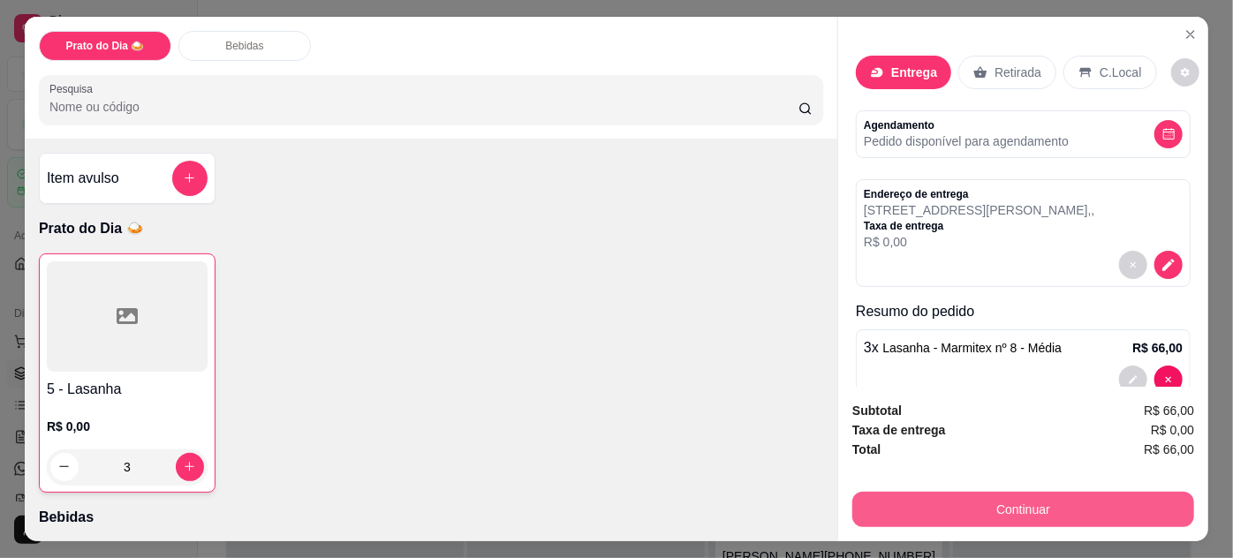
click at [1072, 501] on button "Continuar" at bounding box center [1024, 509] width 342 height 35
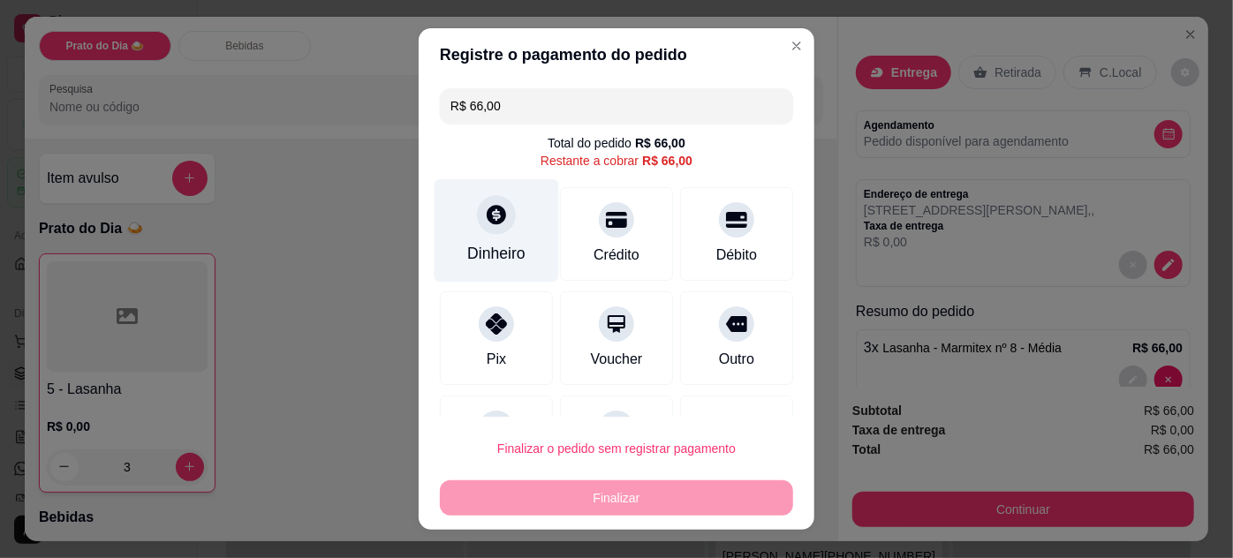
click at [486, 220] on icon at bounding box center [496, 214] width 23 height 23
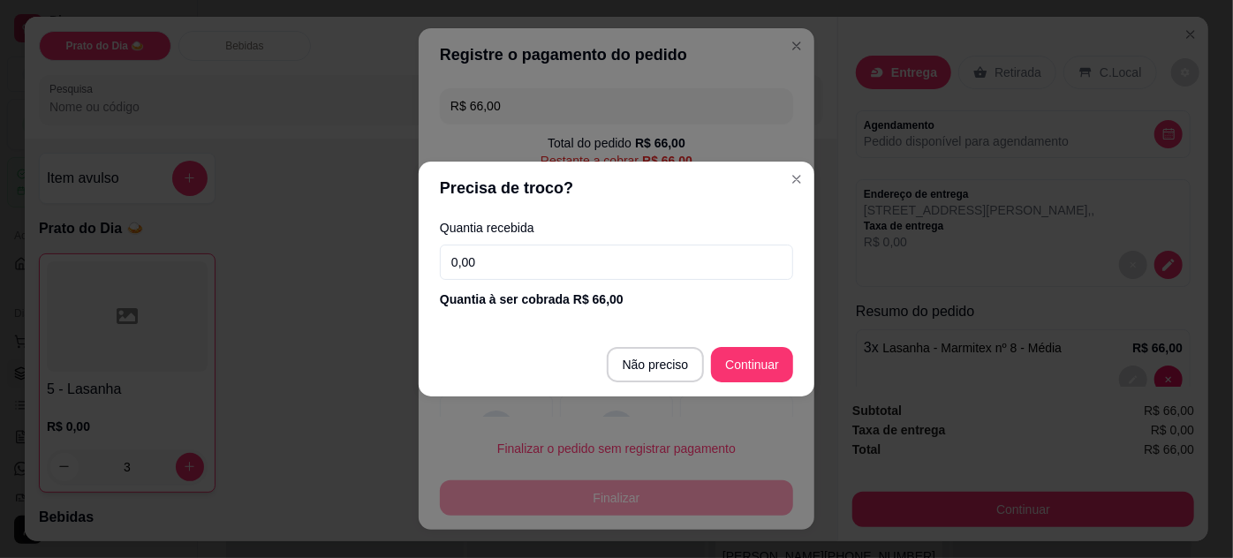
drag, startPoint x: 504, startPoint y: 254, endPoint x: 265, endPoint y: 251, distance: 238.6
click at [266, 251] on div "Precisa de troco? Quantia recebida 0,00 Quantia à ser cobrada R$ 66,00 Não prec…" at bounding box center [616, 279] width 1233 height 558
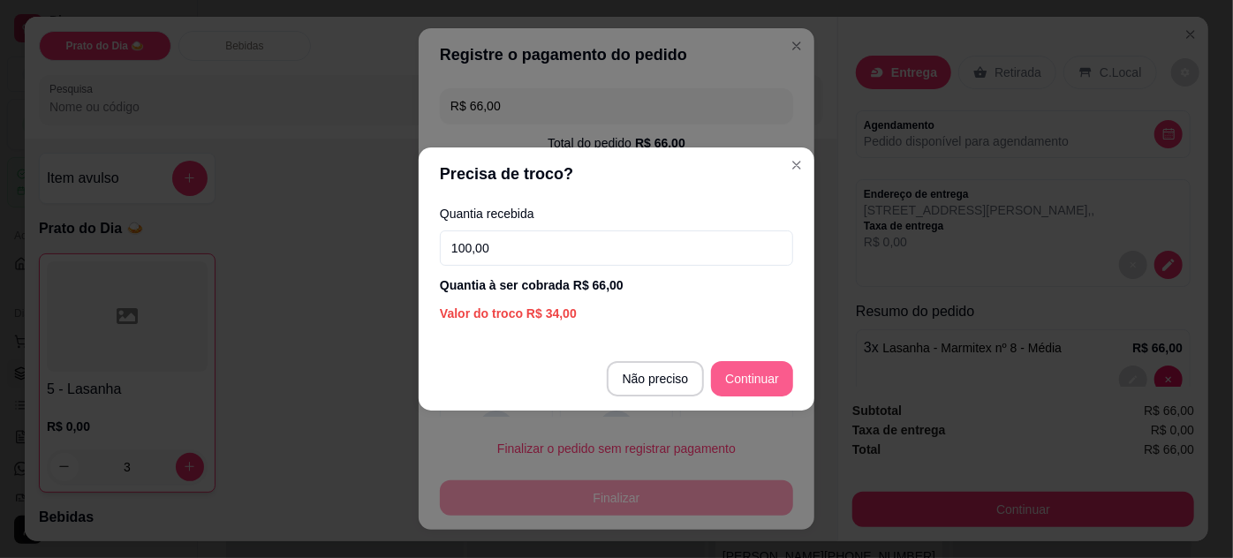
type input "100,00"
type input "R$ 0,00"
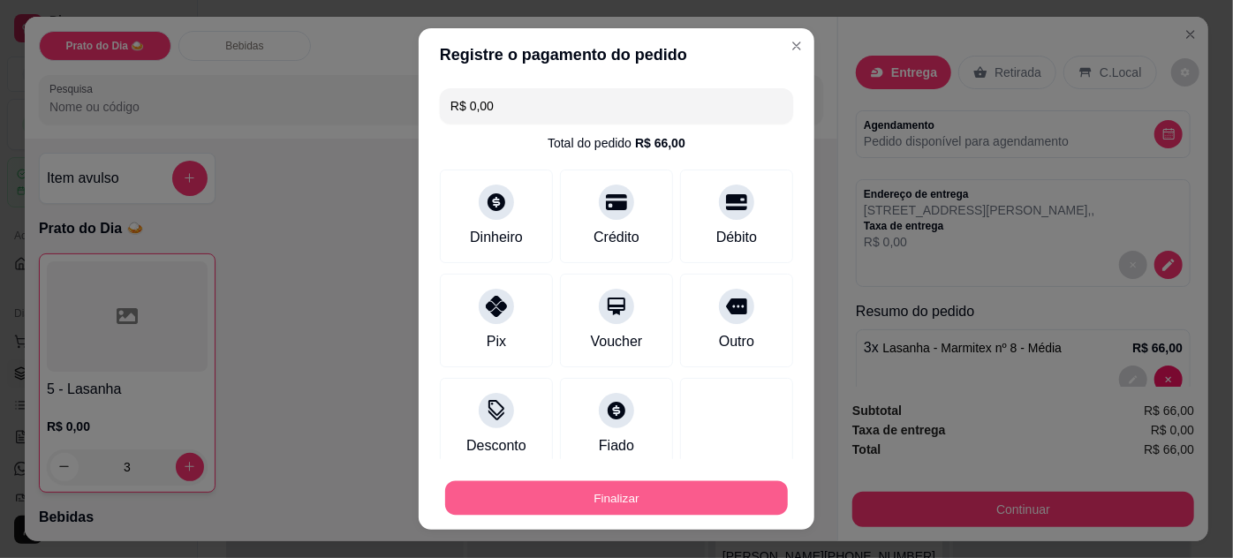
click at [596, 493] on button "Finalizar" at bounding box center [616, 499] width 343 height 34
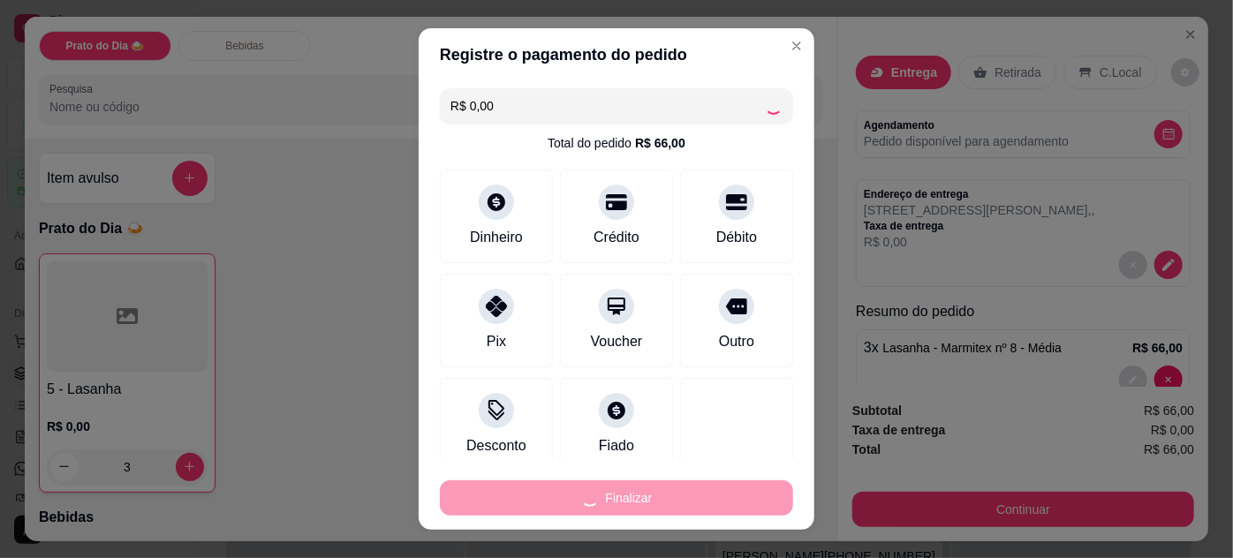
type input "0"
type input "-R$ 66,00"
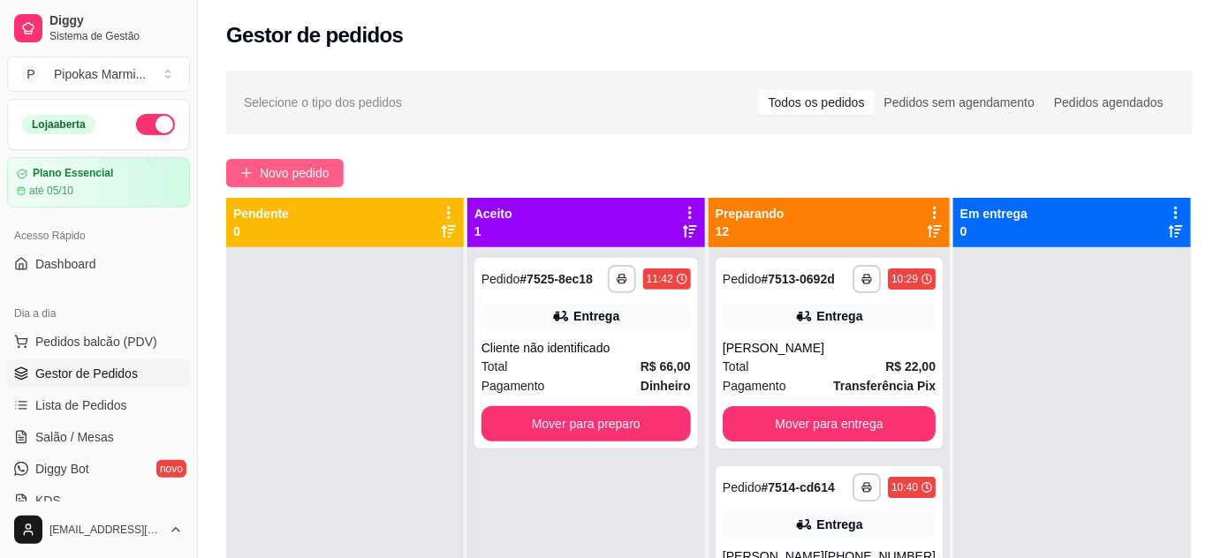
click at [311, 171] on span "Novo pedido" at bounding box center [295, 172] width 70 height 19
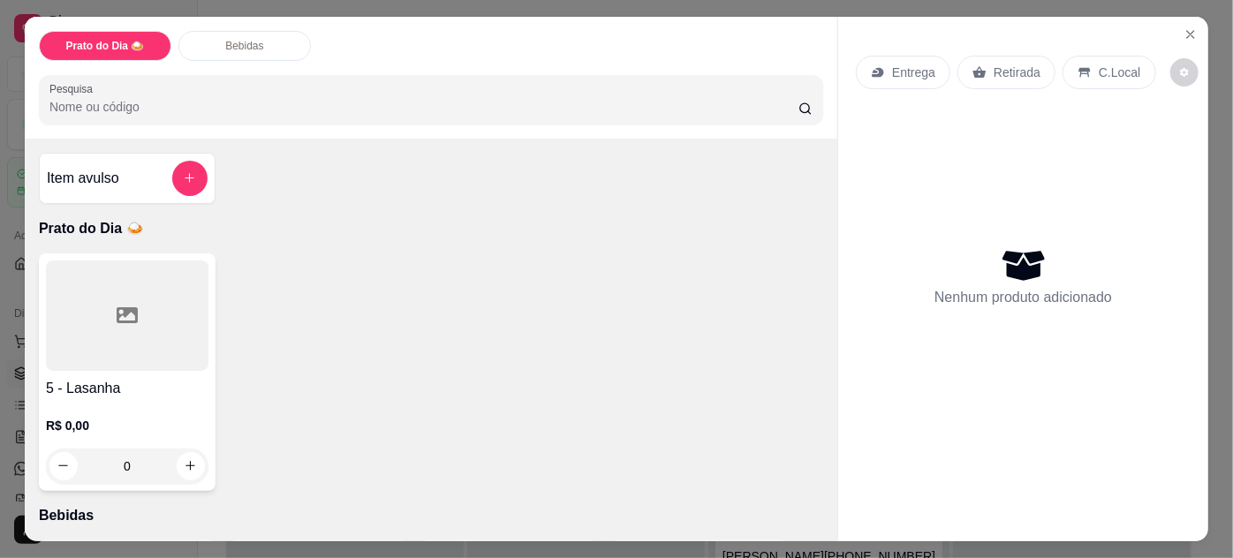
click at [193, 357] on div at bounding box center [127, 316] width 163 height 110
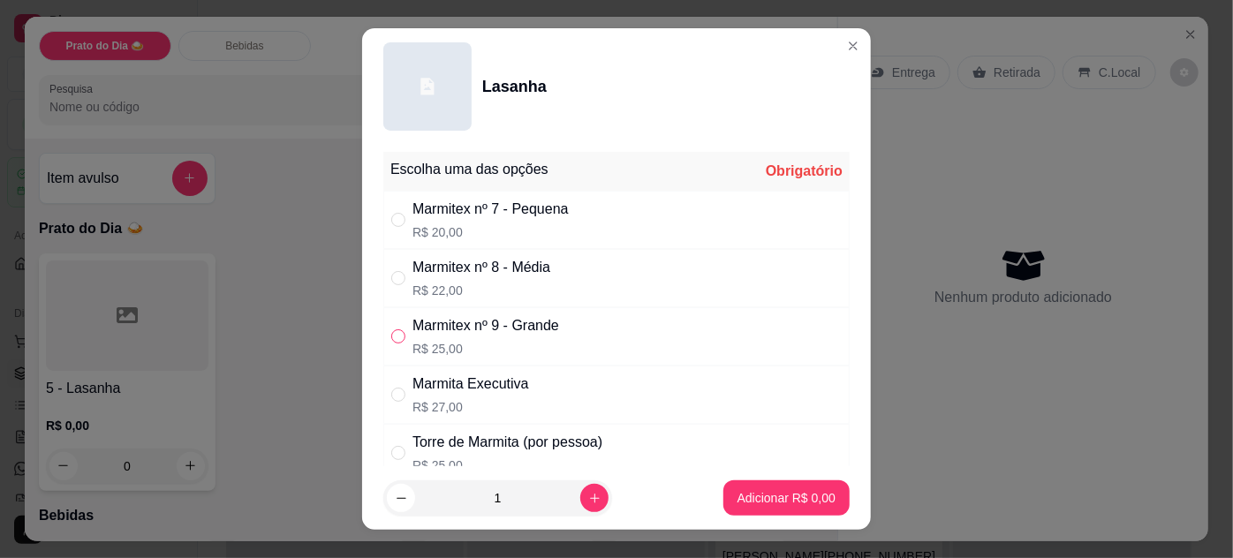
click at [393, 331] on input "" at bounding box center [398, 337] width 14 height 14
radio input "true"
click at [779, 500] on p "Adicionar R$ 25,00" at bounding box center [783, 498] width 105 height 18
type input "1"
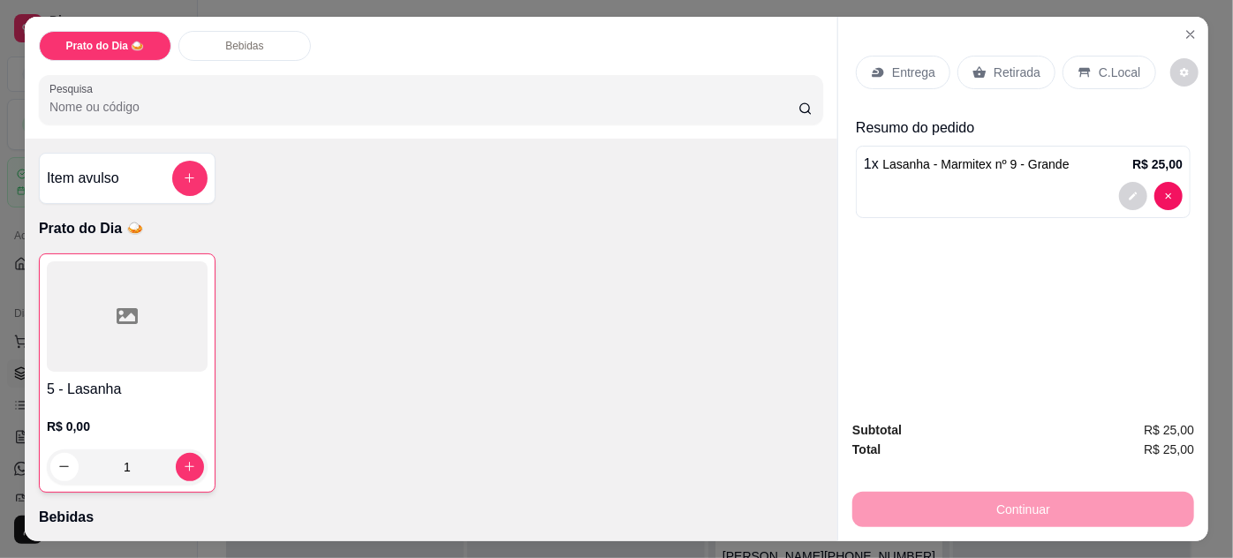
click at [1004, 64] on p "Retirada" at bounding box center [1017, 73] width 47 height 18
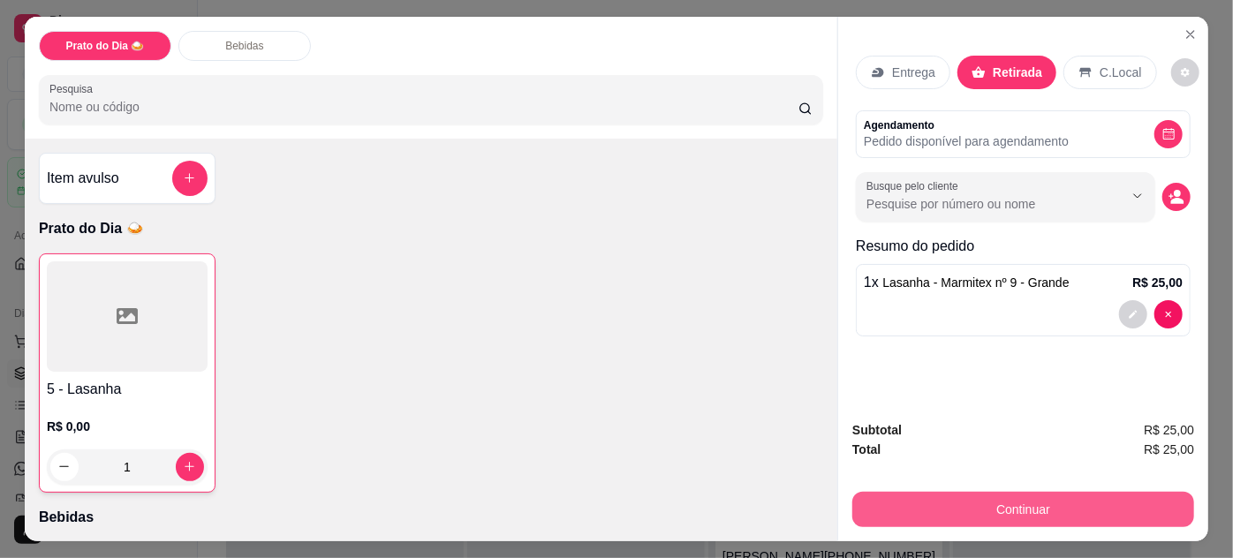
click at [969, 496] on button "Continuar" at bounding box center [1024, 509] width 342 height 35
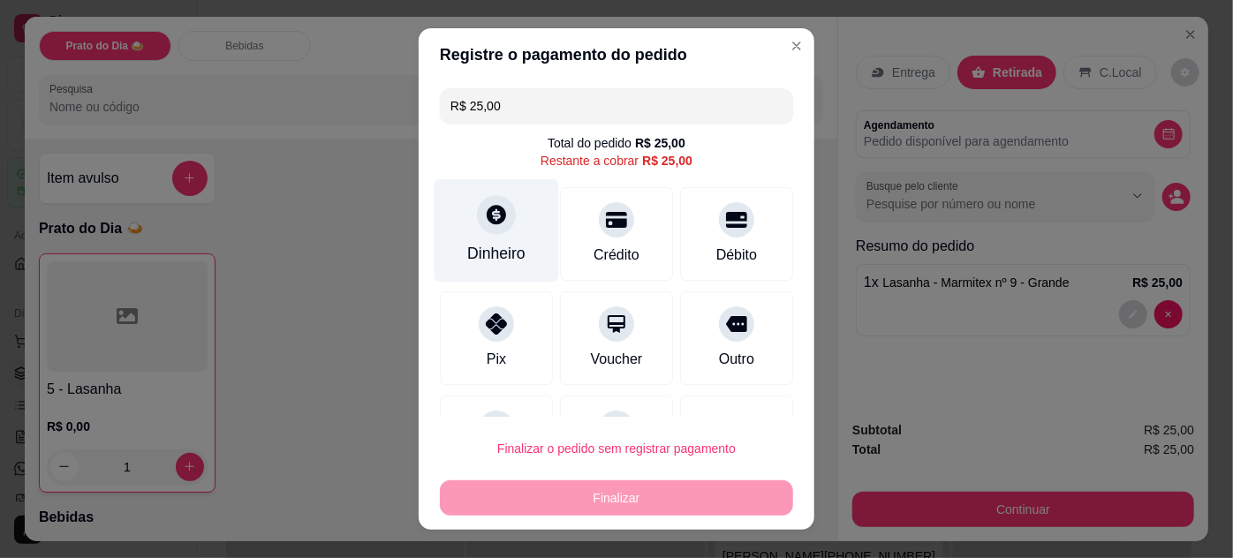
click at [476, 261] on div "Dinheiro" at bounding box center [496, 253] width 58 height 23
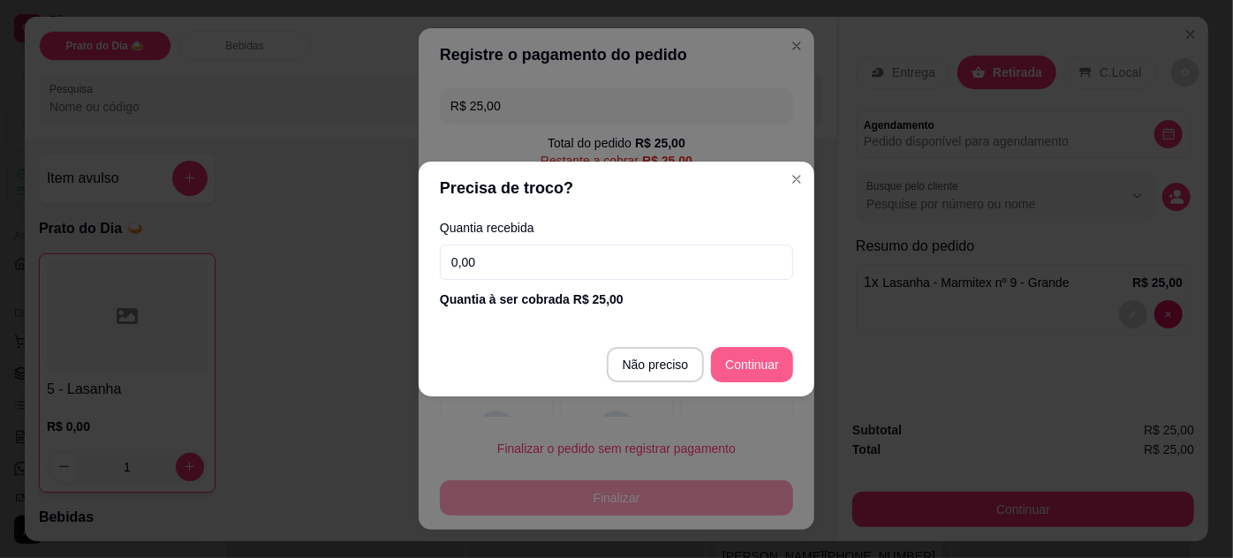
type input "R$ 0,00"
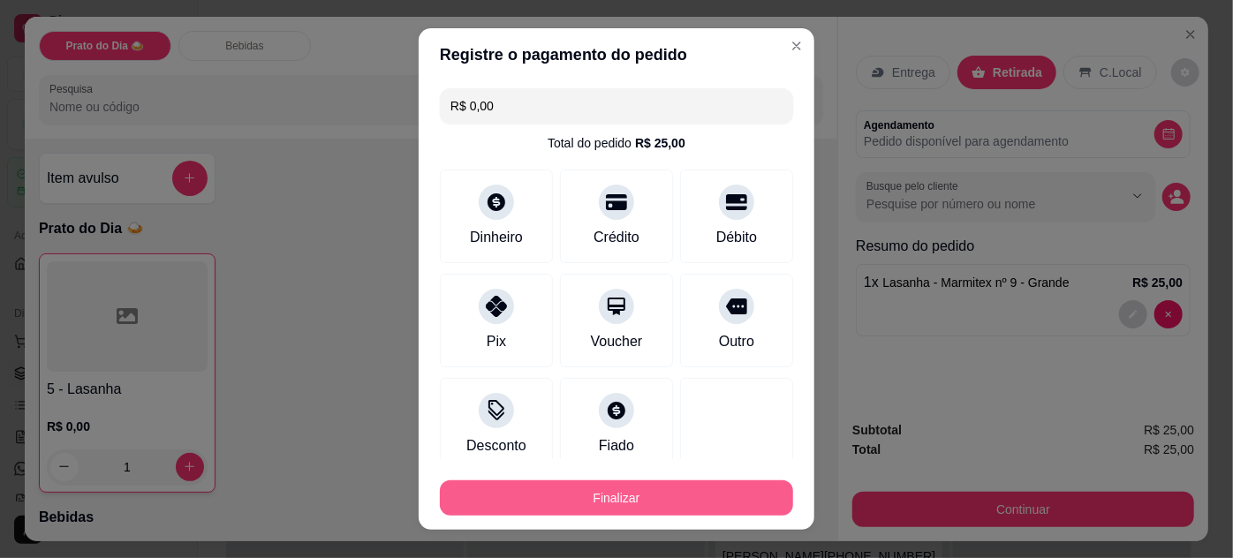
click at [650, 495] on button "Finalizar" at bounding box center [616, 498] width 353 height 35
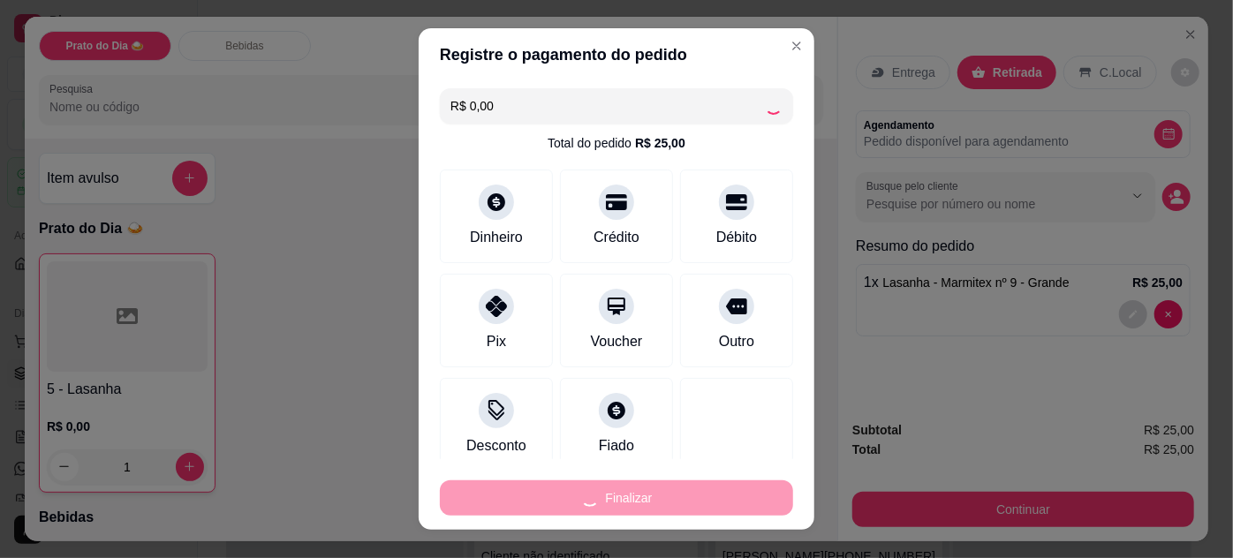
type input "0"
type input "-R$ 25,00"
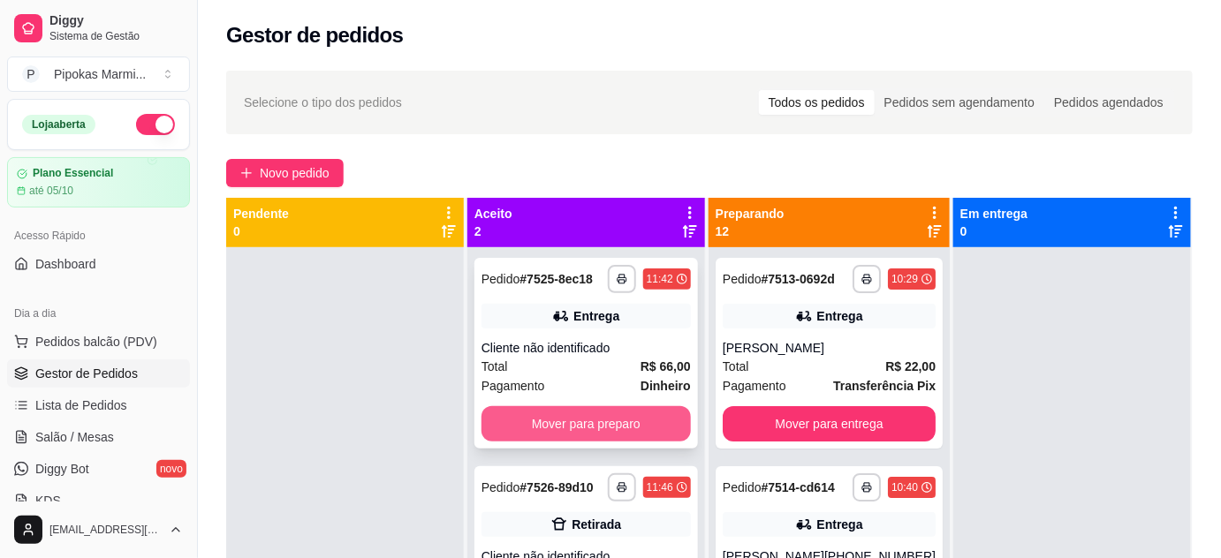
click at [628, 427] on button "Mover para preparo" at bounding box center [586, 423] width 209 height 35
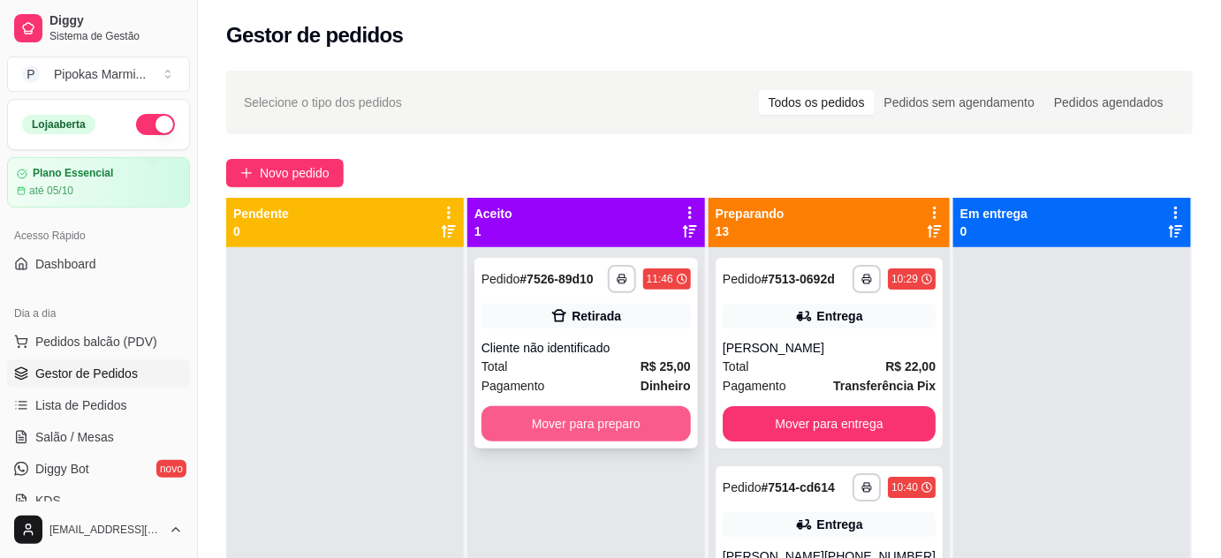
click at [638, 428] on button "Mover para preparo" at bounding box center [586, 423] width 209 height 35
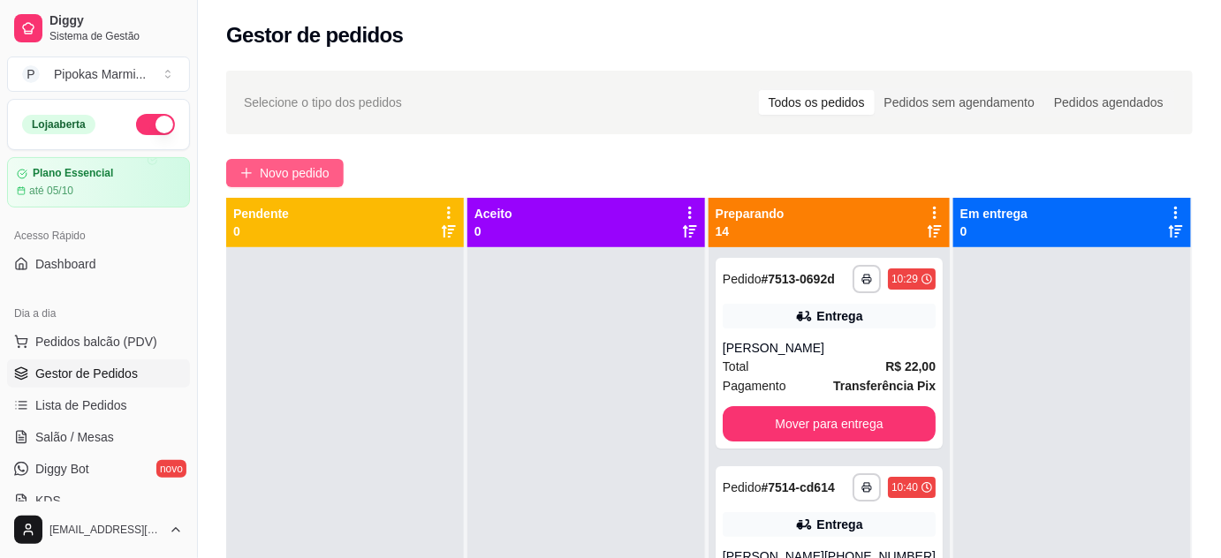
click at [313, 170] on span "Novo pedido" at bounding box center [295, 172] width 70 height 19
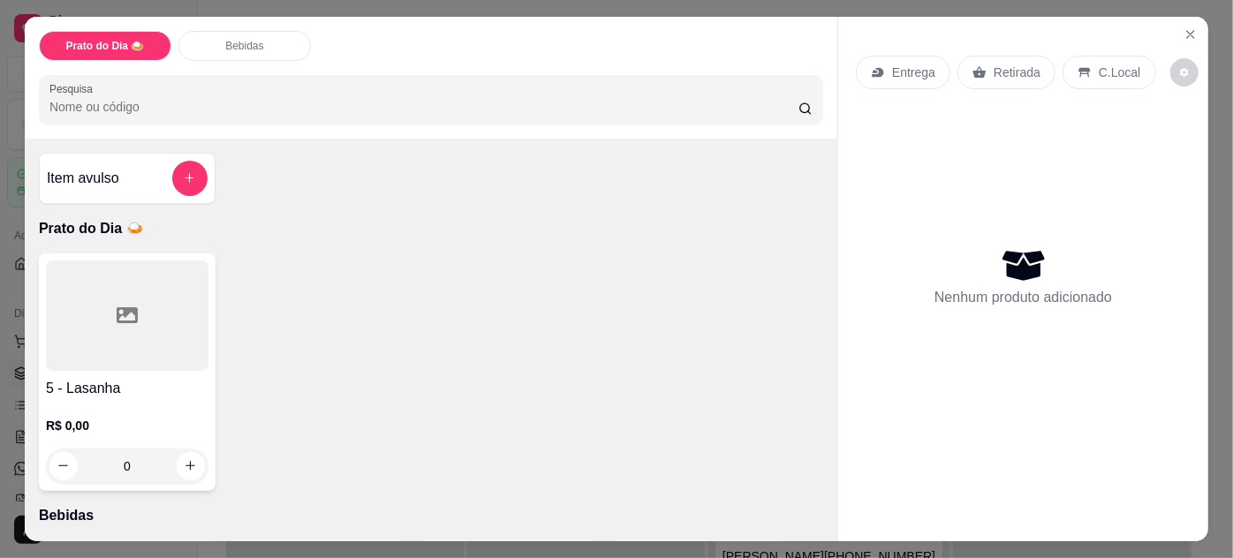
click at [134, 369] on div "5 - Lasanha R$ 0,00 0" at bounding box center [127, 373] width 177 height 238
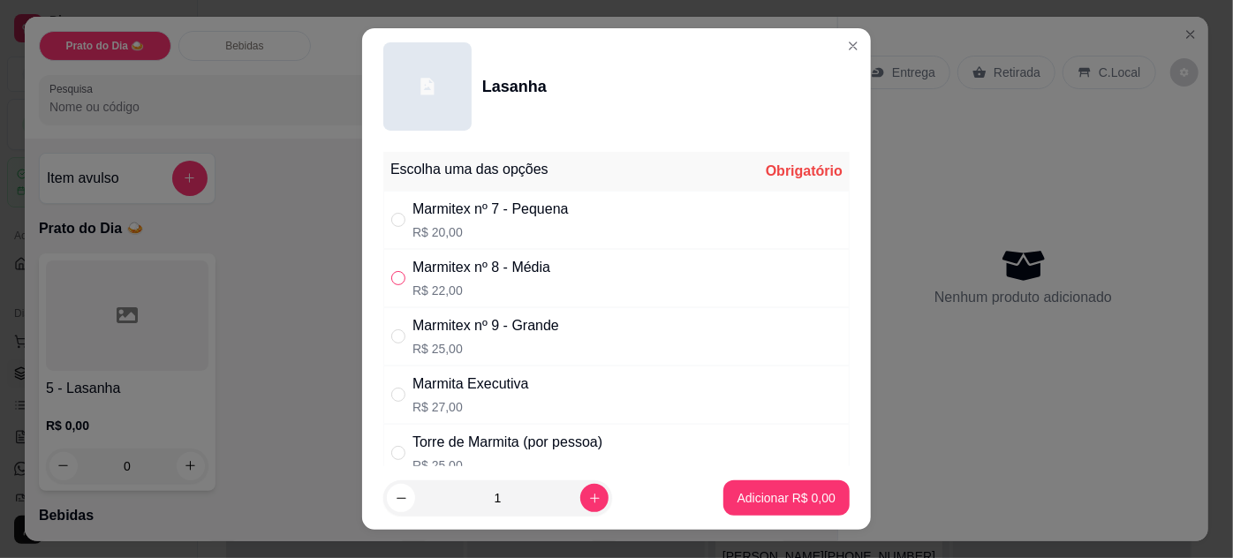
click at [391, 277] on input "" at bounding box center [398, 278] width 14 height 14
radio input "true"
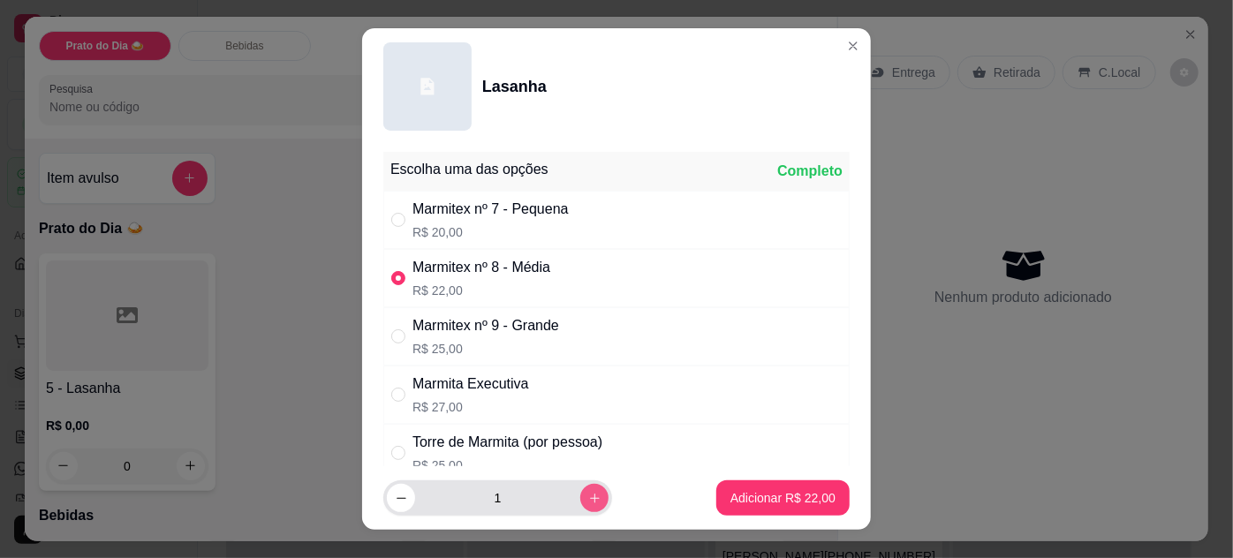
click at [588, 501] on icon "increase-product-quantity" at bounding box center [594, 498] width 13 height 13
type input "2"
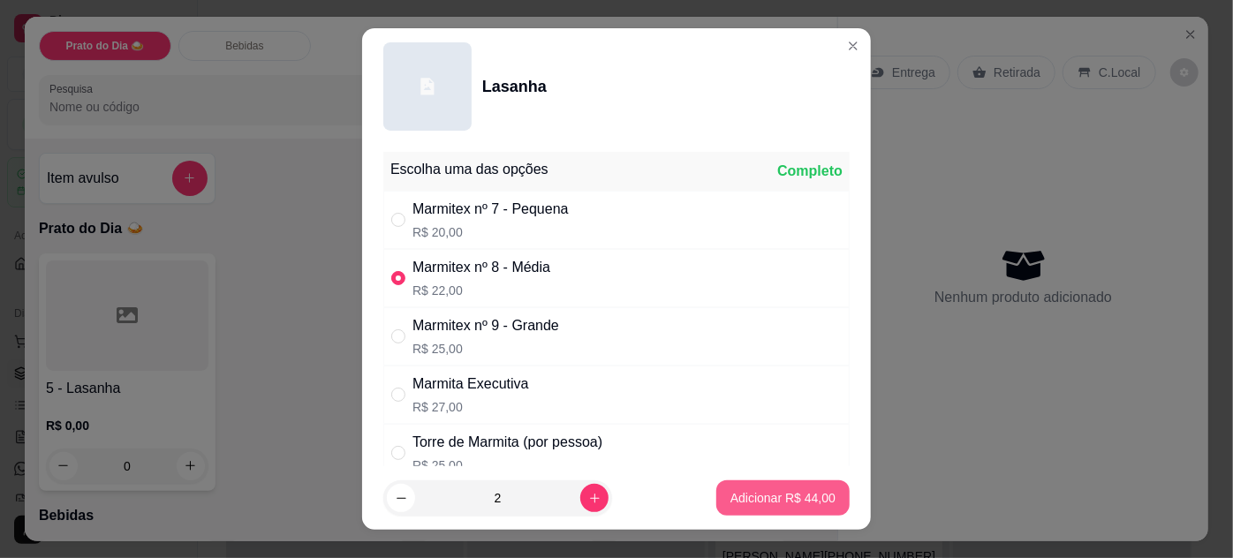
click at [801, 496] on p "Adicionar R$ 44,00" at bounding box center [783, 498] width 105 height 18
type input "2"
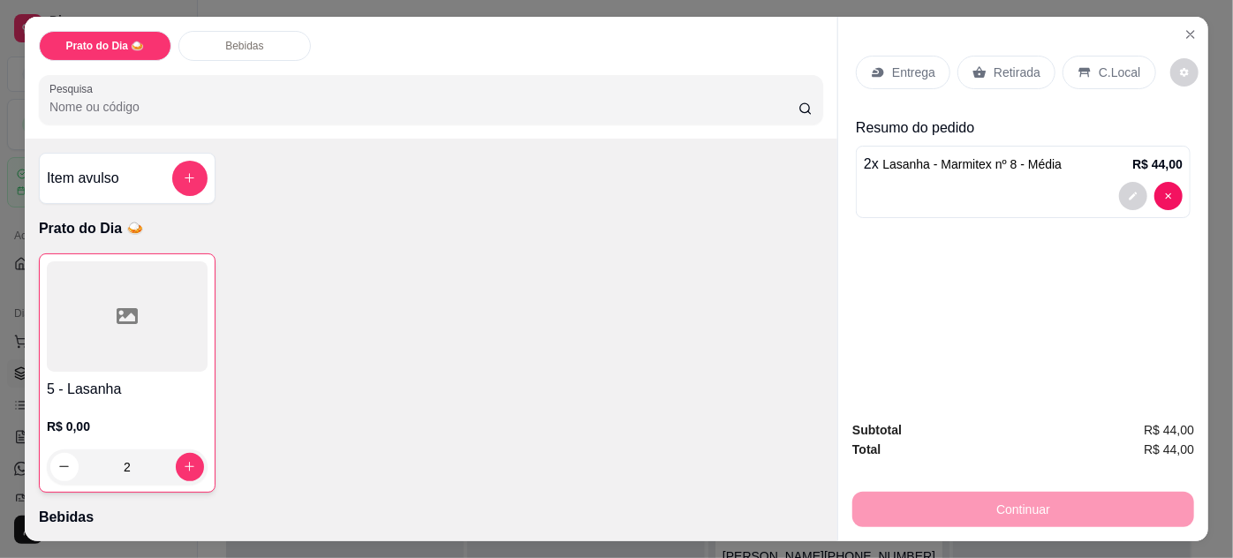
click at [994, 64] on p "Retirada" at bounding box center [1017, 73] width 47 height 18
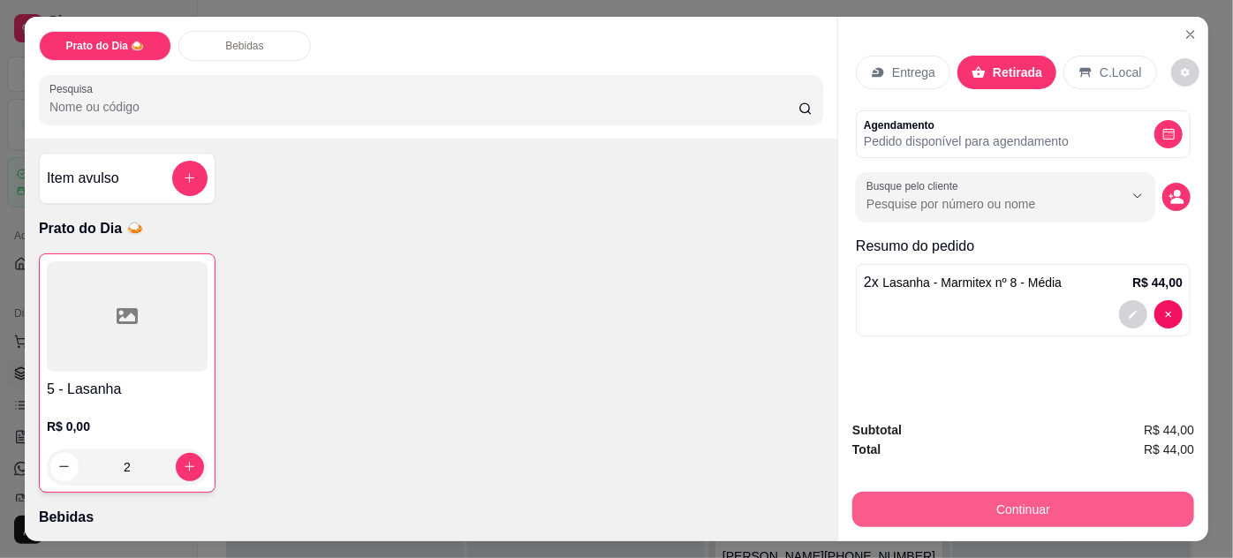
click at [1038, 505] on button "Continuar" at bounding box center [1024, 509] width 342 height 35
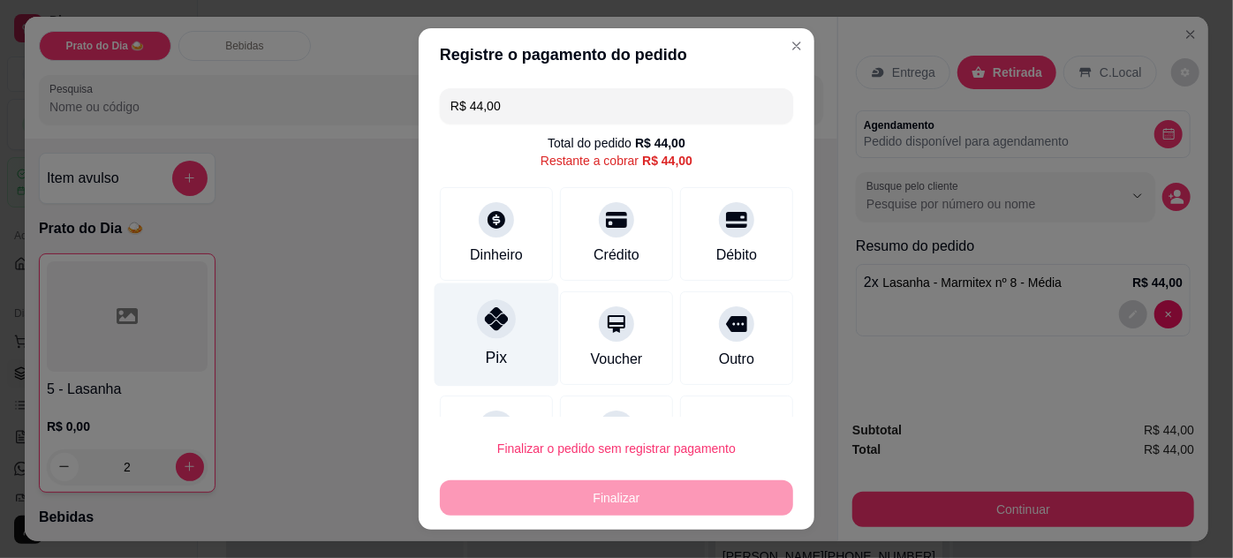
drag, startPoint x: 508, startPoint y: 330, endPoint x: 519, endPoint y: 345, distance: 18.4
click at [513, 333] on div "Pix" at bounding box center [497, 334] width 125 height 103
type input "R$ 0,00"
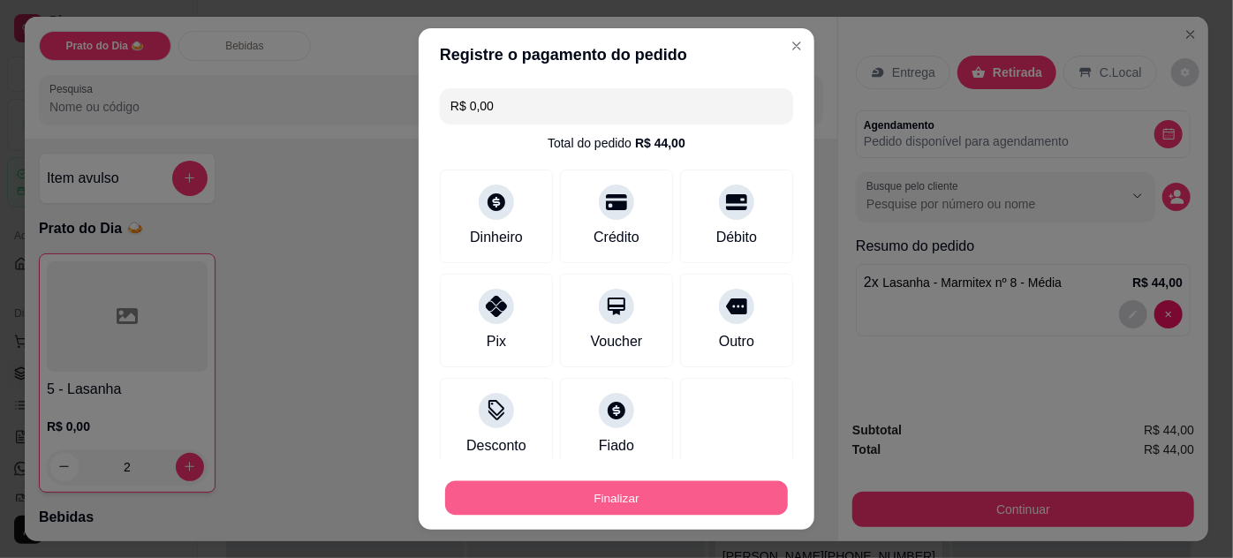
click at [639, 494] on button "Finalizar" at bounding box center [616, 499] width 343 height 34
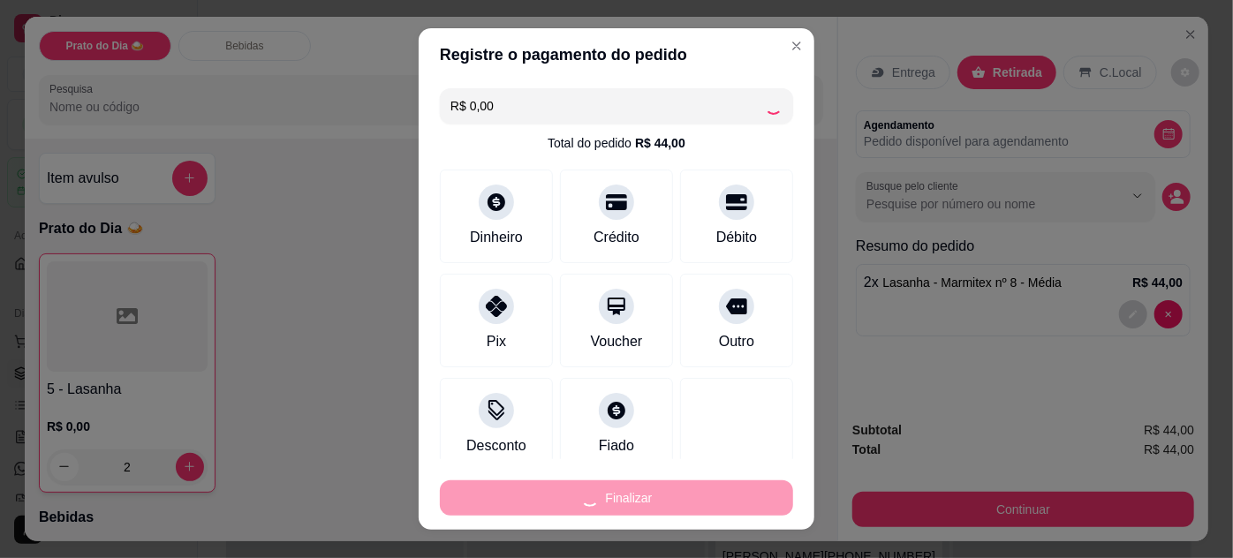
type input "0"
type input "-R$ 44,00"
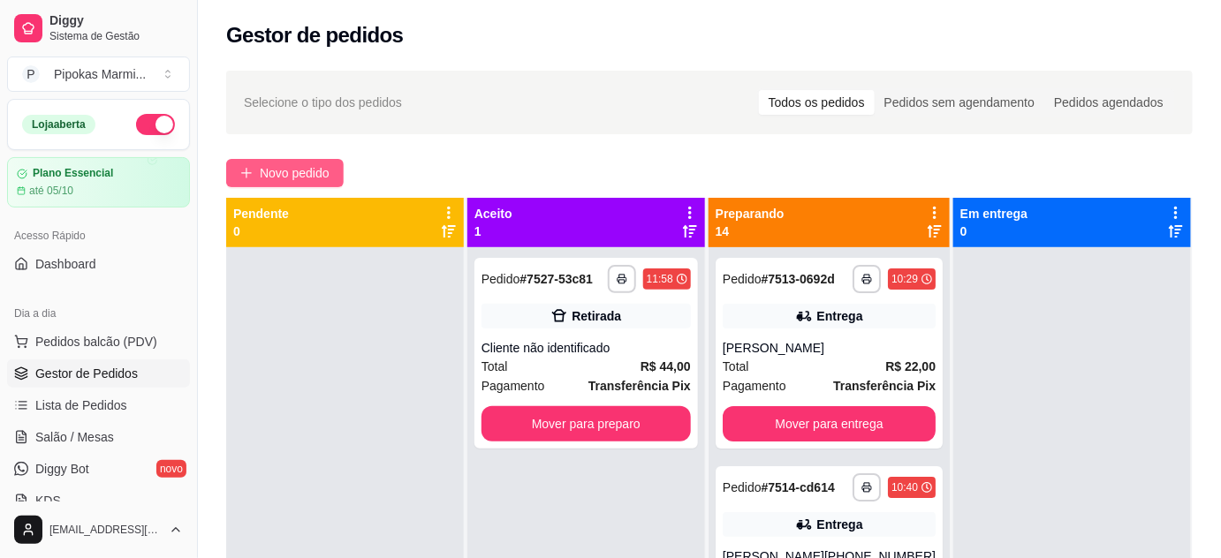
click at [323, 171] on span "Novo pedido" at bounding box center [295, 172] width 70 height 19
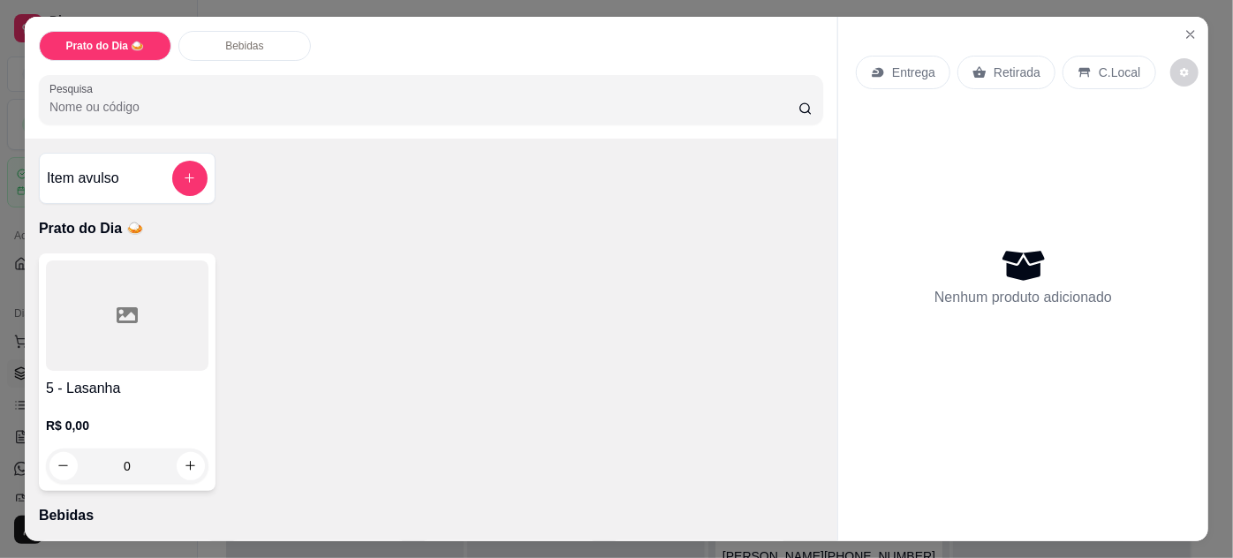
click at [169, 406] on div "R$ 0,00 0" at bounding box center [127, 441] width 163 height 85
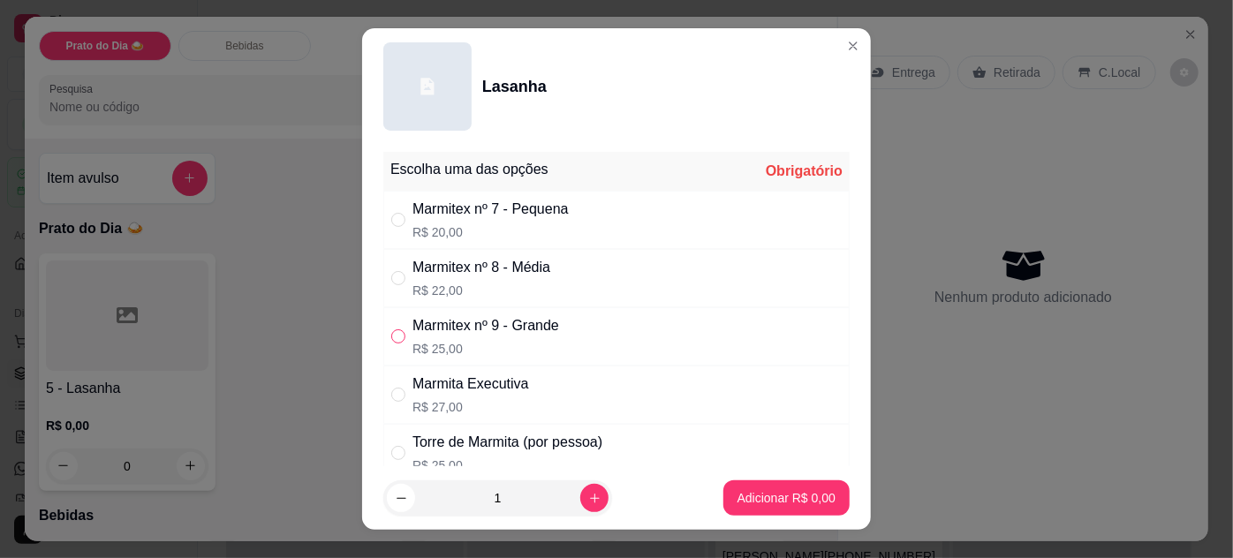
click at [391, 338] on input "" at bounding box center [398, 337] width 14 height 14
radio input "true"
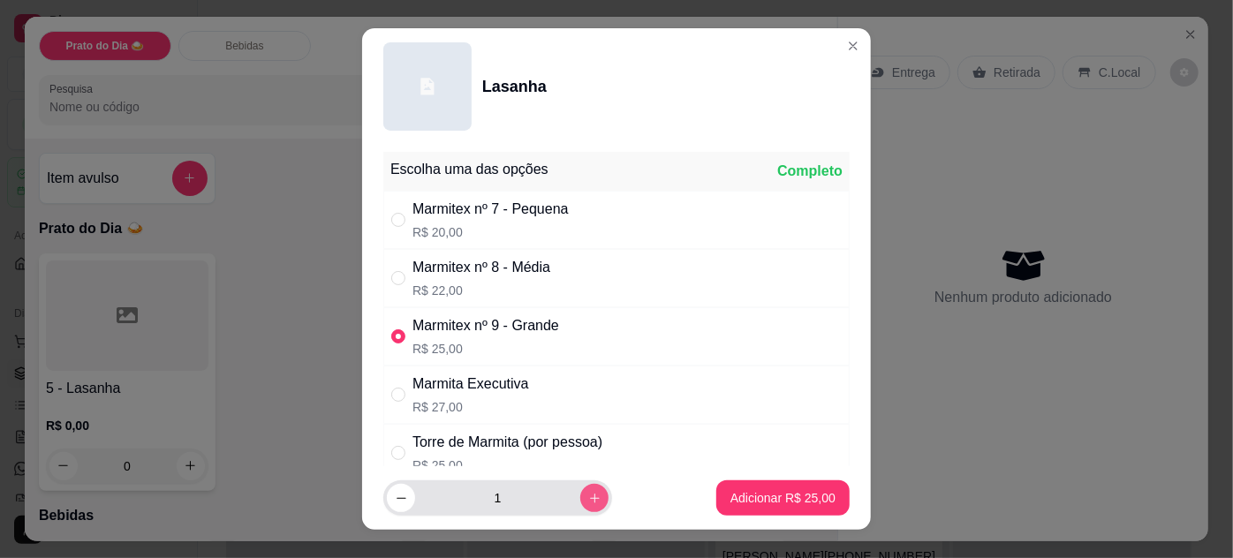
click at [588, 494] on icon "increase-product-quantity" at bounding box center [594, 498] width 13 height 13
type input "2"
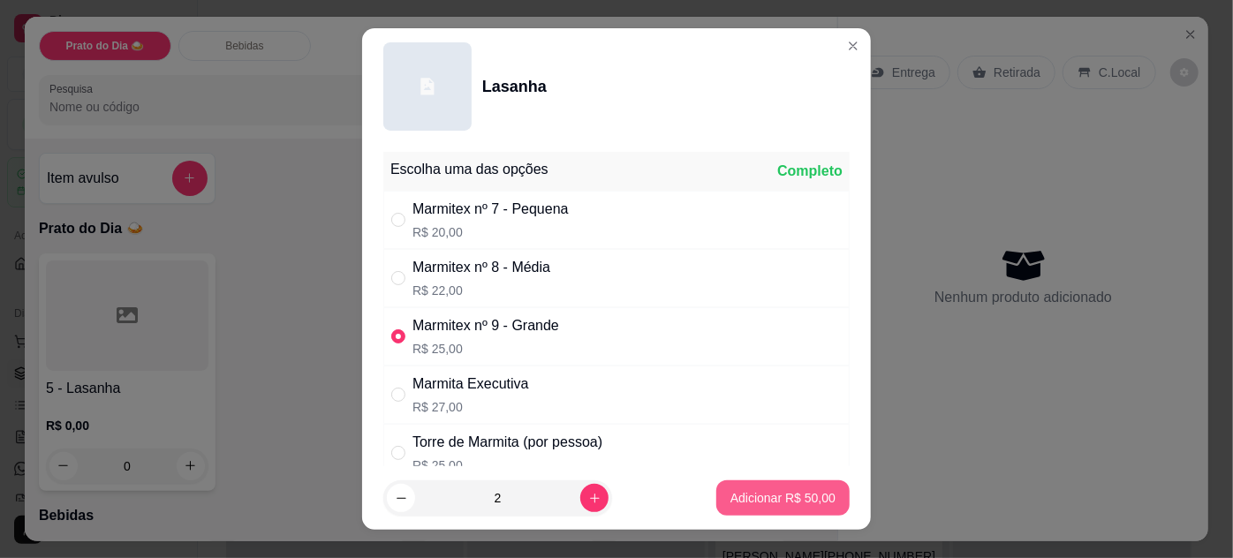
click at [779, 498] on p "Adicionar R$ 50,00" at bounding box center [783, 498] width 105 height 18
type input "2"
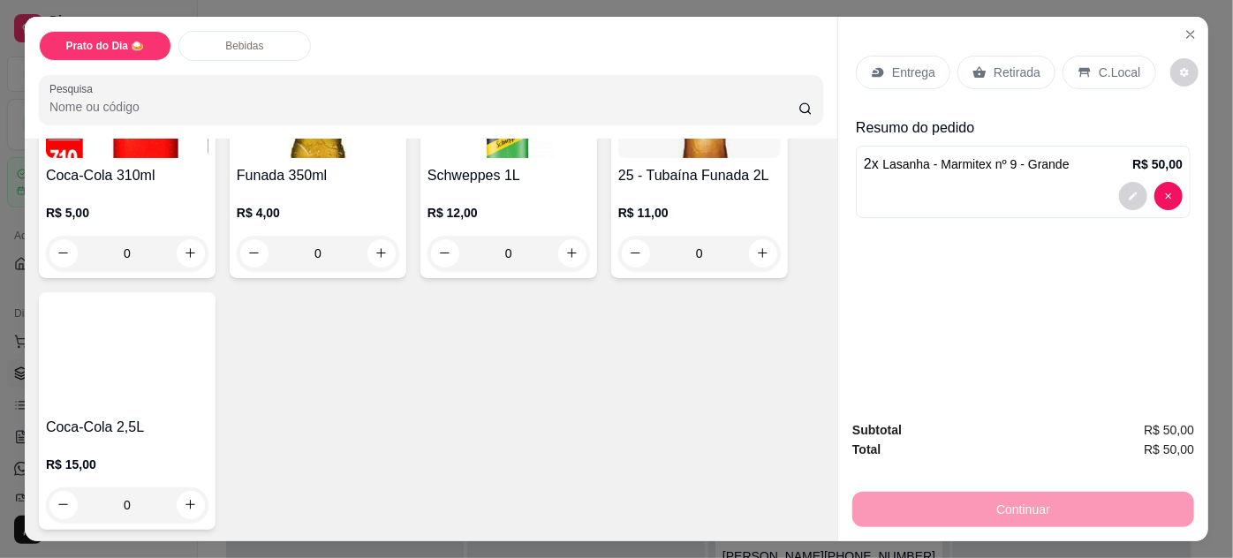
scroll to position [755, 0]
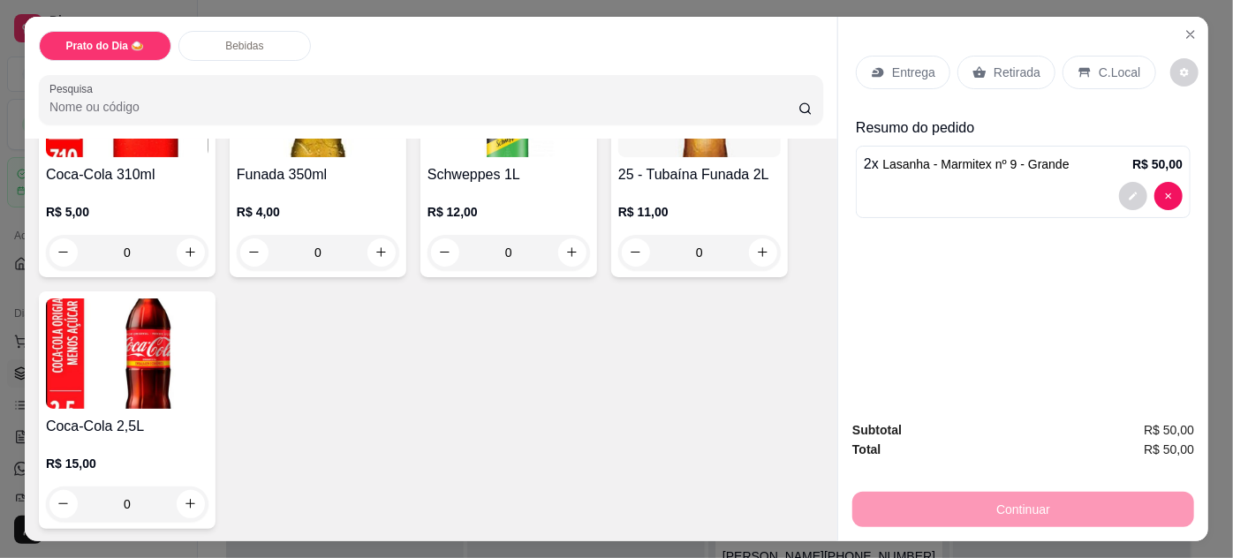
click at [688, 203] on p "R$ 11,00" at bounding box center [699, 212] width 163 height 18
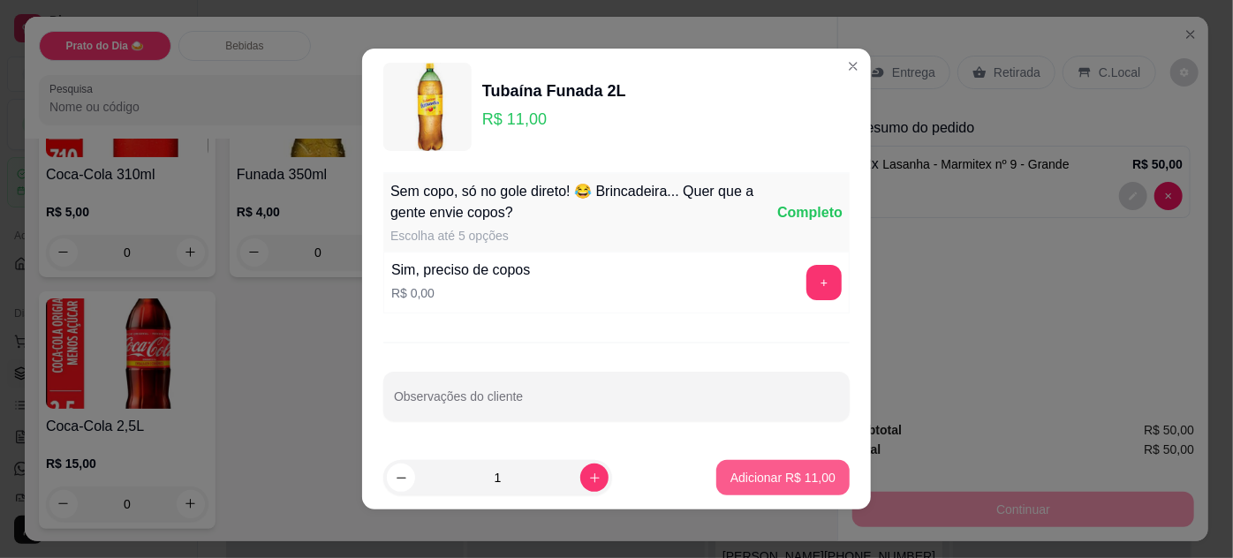
click at [747, 476] on p "Adicionar R$ 11,00" at bounding box center [783, 478] width 105 height 18
type input "1"
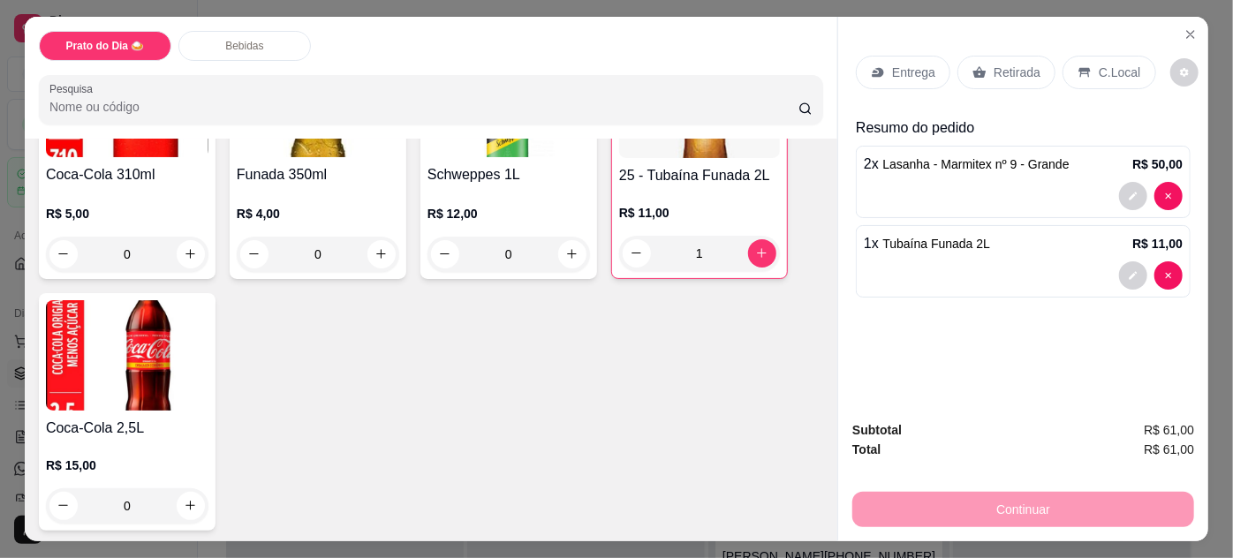
click at [914, 64] on p "Entrega" at bounding box center [913, 73] width 43 height 18
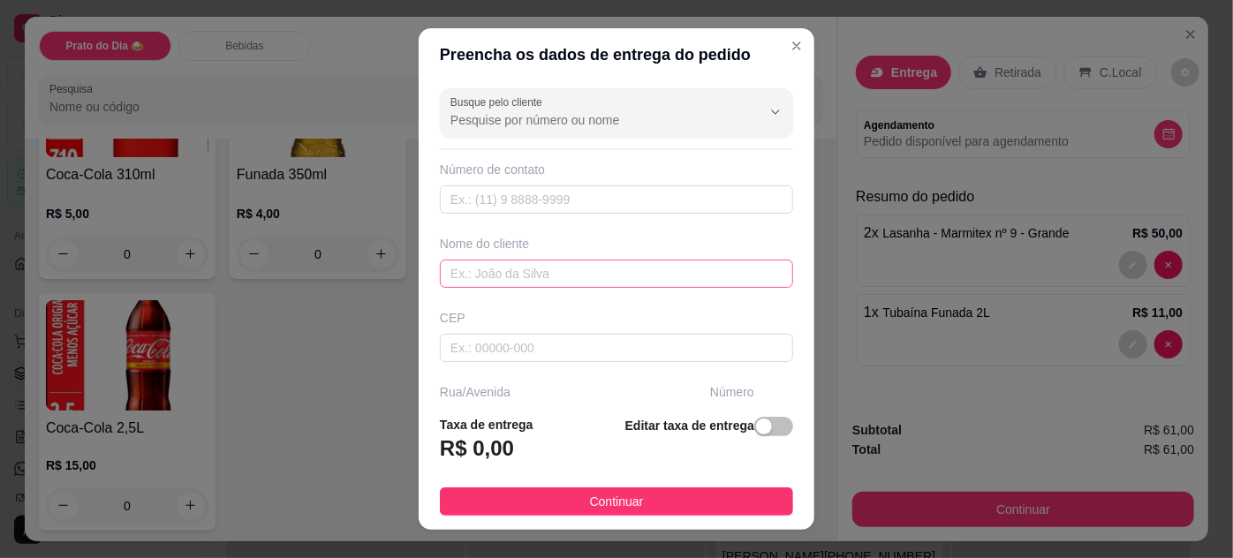
scroll to position [80, 0]
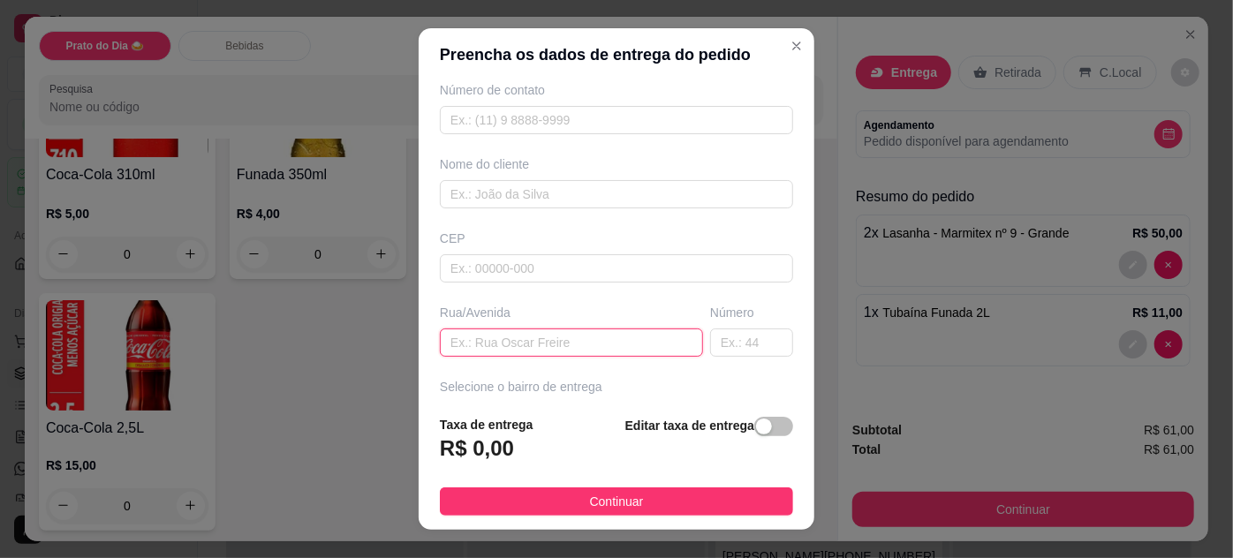
paste input "[STREET_ADDRESS]. Refugio verde."
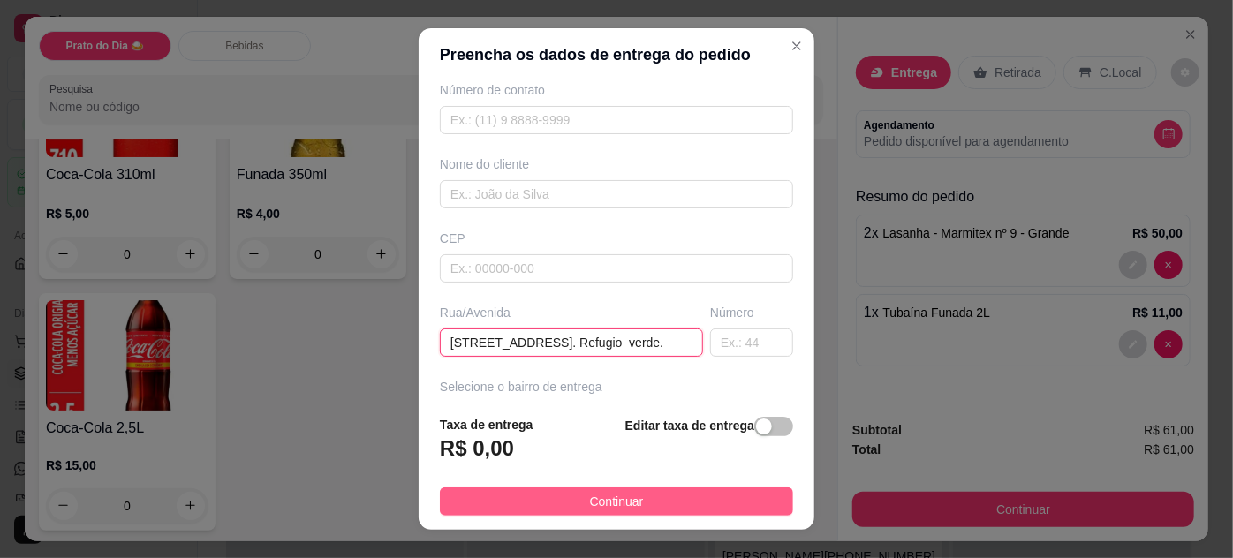
type input "[STREET_ADDRESS]. Refugio verde."
click at [594, 505] on span "Continuar" at bounding box center [617, 501] width 54 height 19
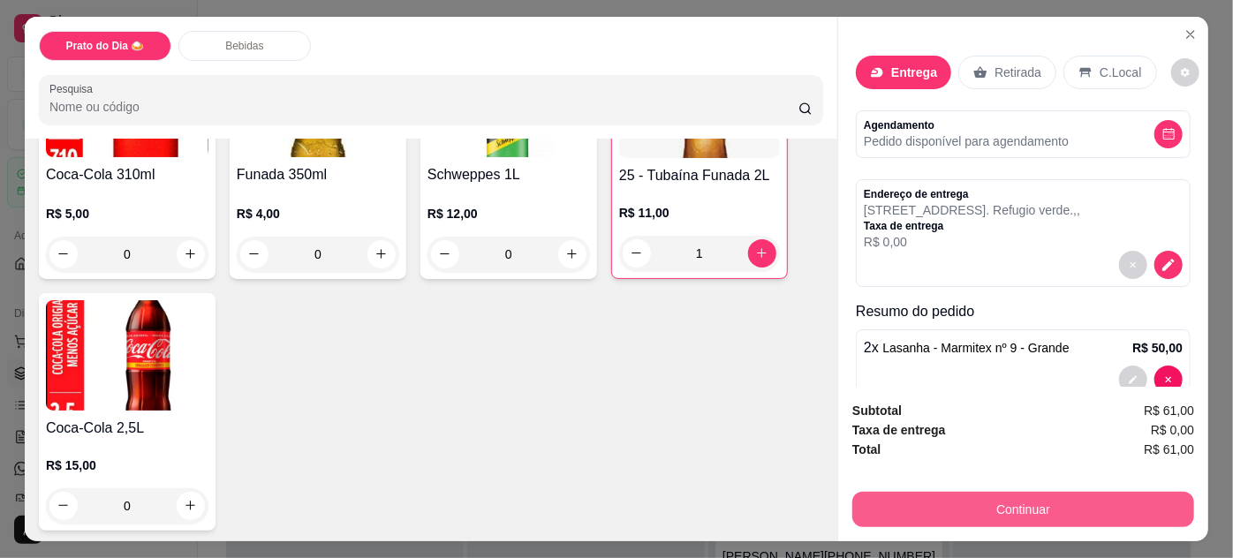
click at [1058, 494] on button "Continuar" at bounding box center [1024, 509] width 342 height 35
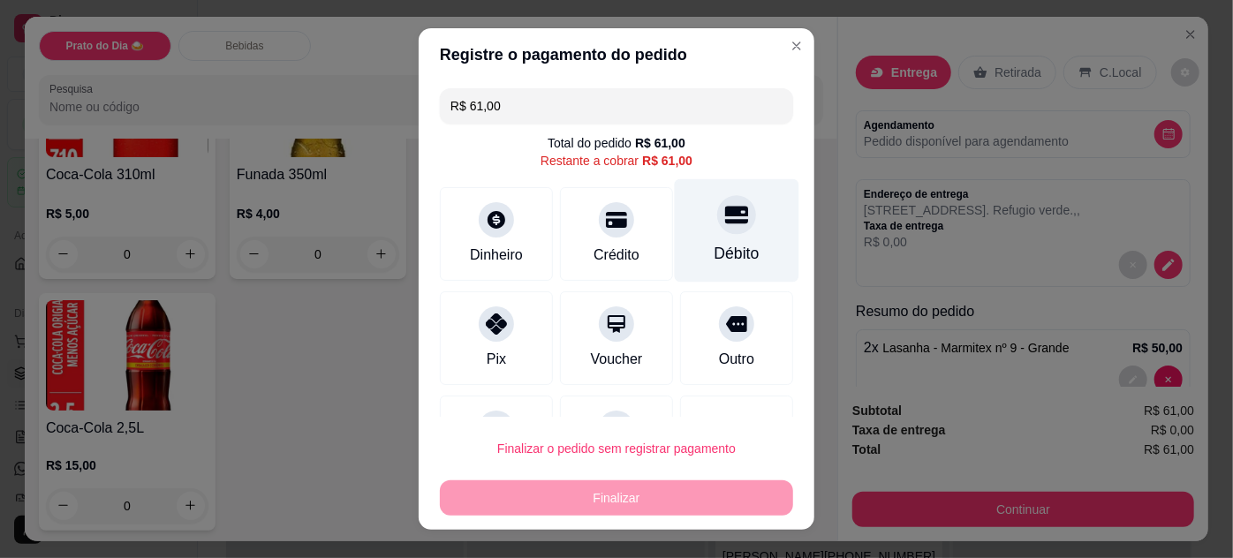
click at [717, 230] on div at bounding box center [736, 214] width 39 height 39
type input "R$ 0,00"
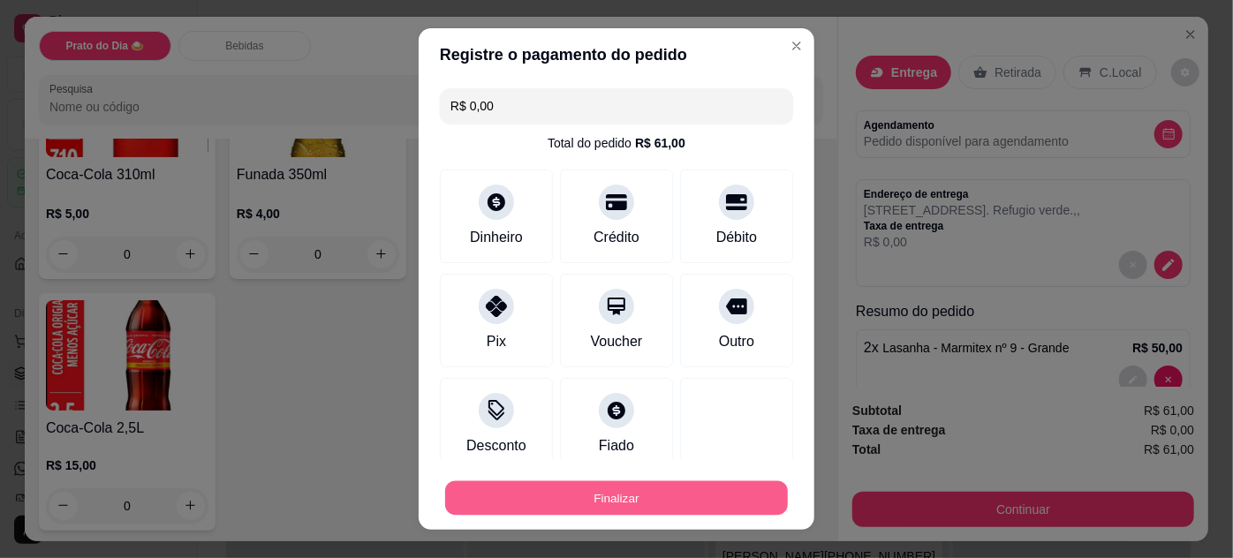
click at [627, 503] on button "Finalizar" at bounding box center [616, 499] width 343 height 34
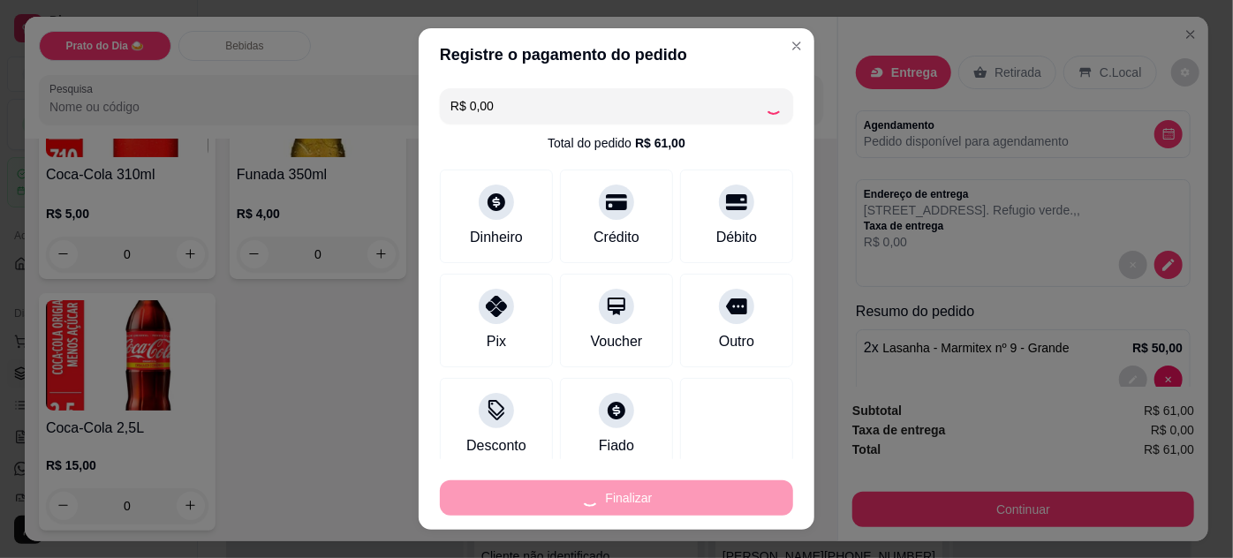
type input "0"
type input "-R$ 61,00"
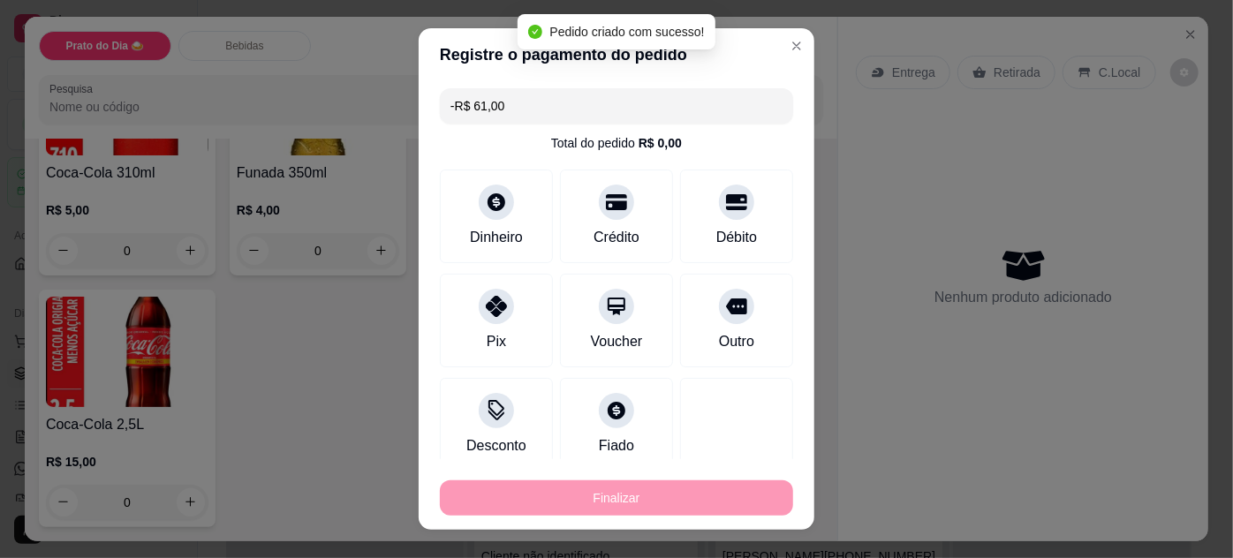
scroll to position [754, 0]
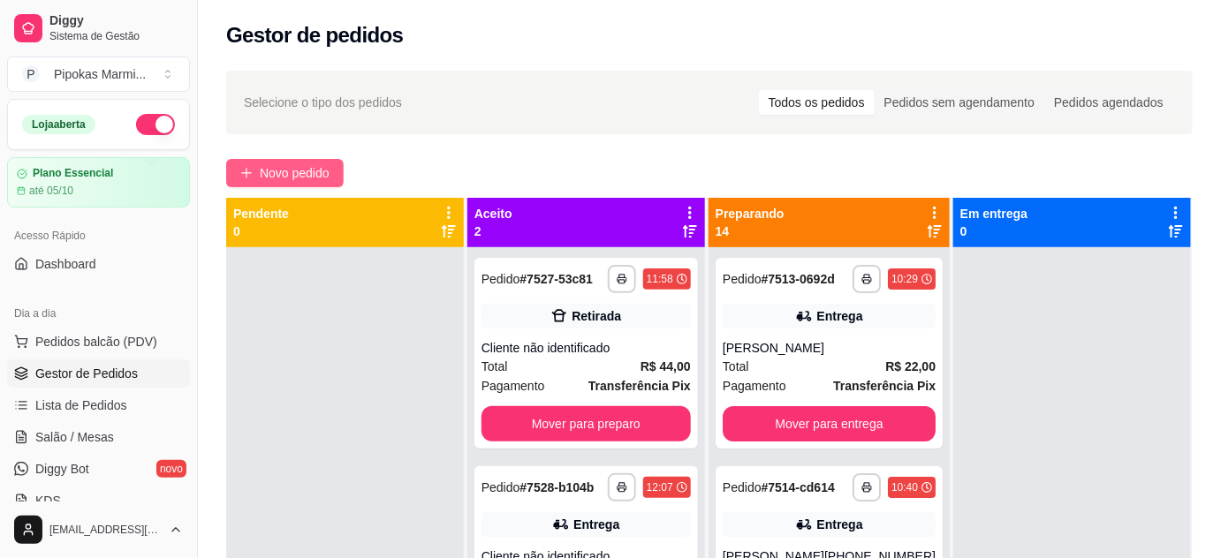
click at [317, 181] on span "Novo pedido" at bounding box center [295, 172] width 70 height 19
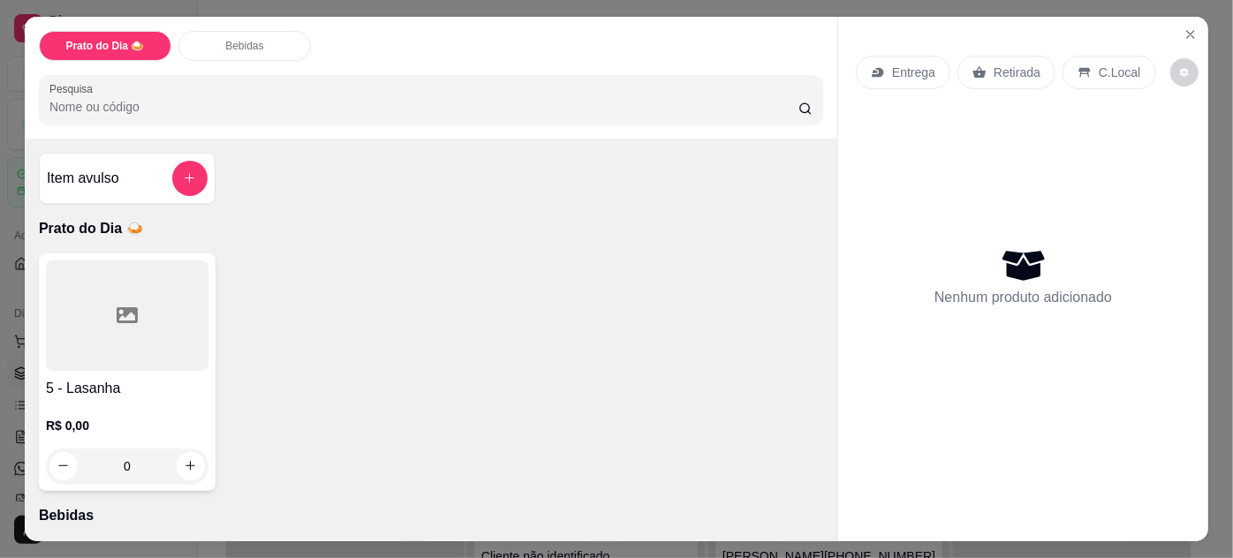
click at [183, 399] on div "R$ 0,00 0" at bounding box center [127, 441] width 163 height 85
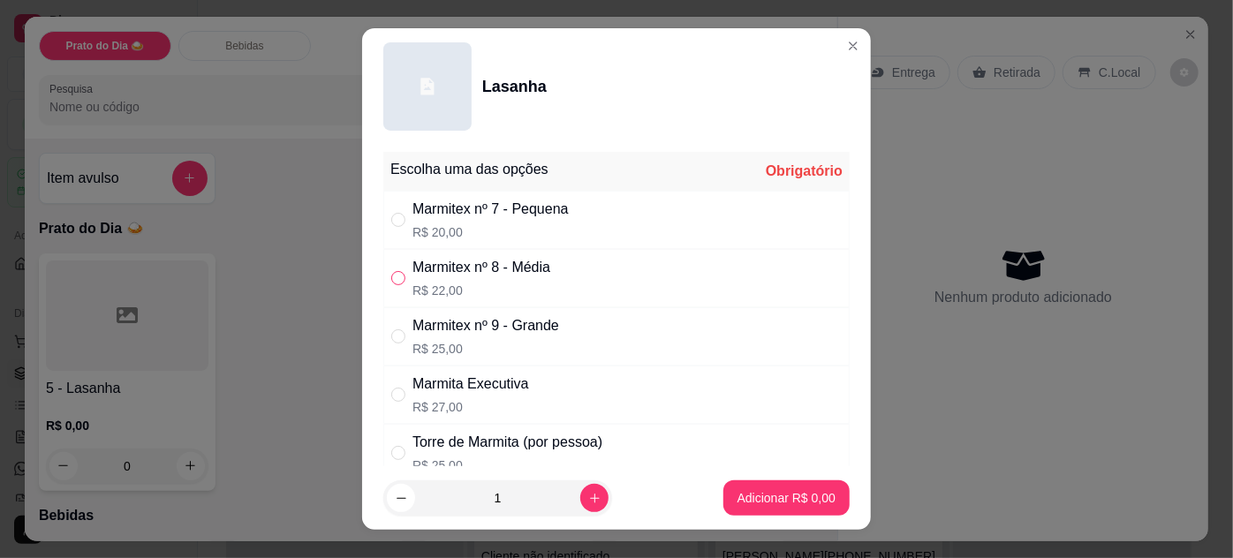
click at [398, 277] on input "" at bounding box center [398, 278] width 14 height 14
radio input "true"
click at [765, 498] on p "Adicionar R$ 22,00" at bounding box center [783, 498] width 105 height 18
type input "1"
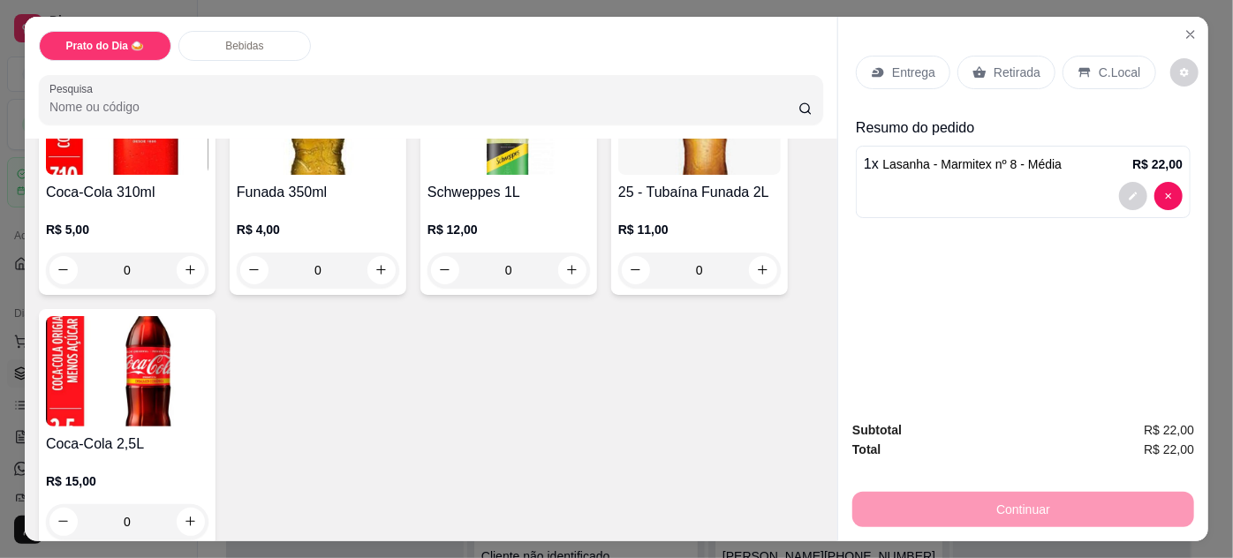
scroll to position [755, 0]
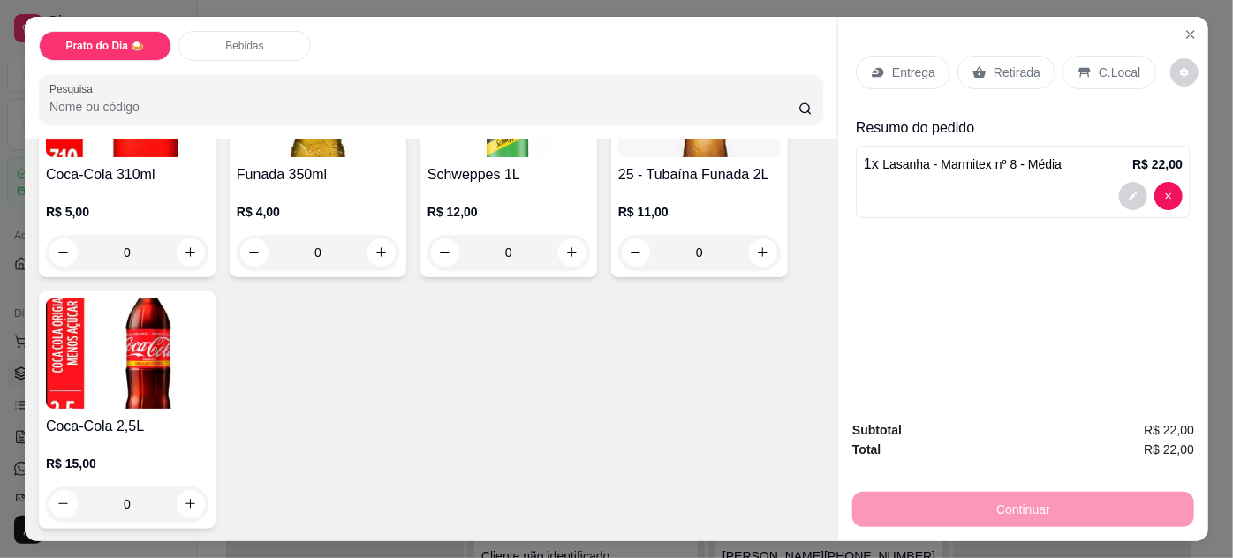
click at [760, 249] on div "0" at bounding box center [699, 252] width 163 height 35
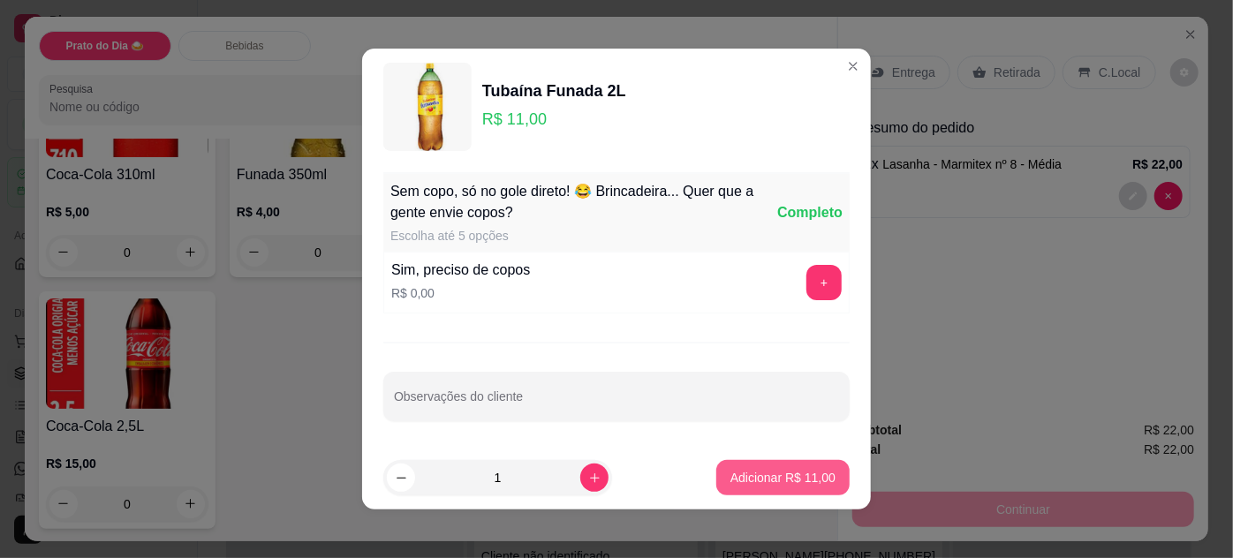
click at [754, 469] on p "Adicionar R$ 11,00" at bounding box center [783, 478] width 105 height 18
type input "1"
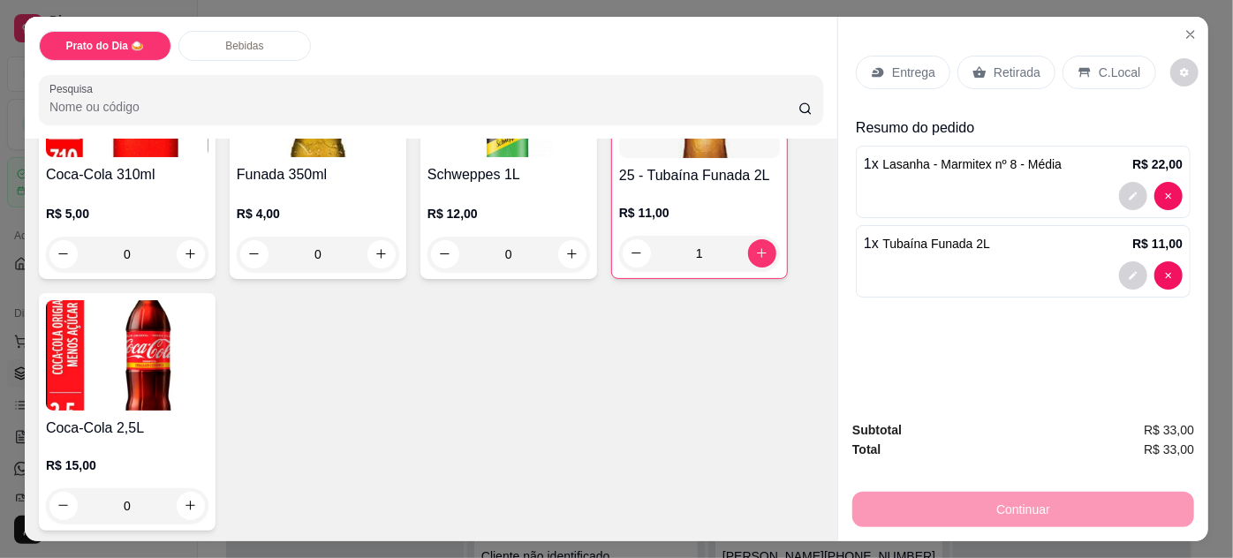
click at [912, 68] on p "Entrega" at bounding box center [913, 73] width 43 height 18
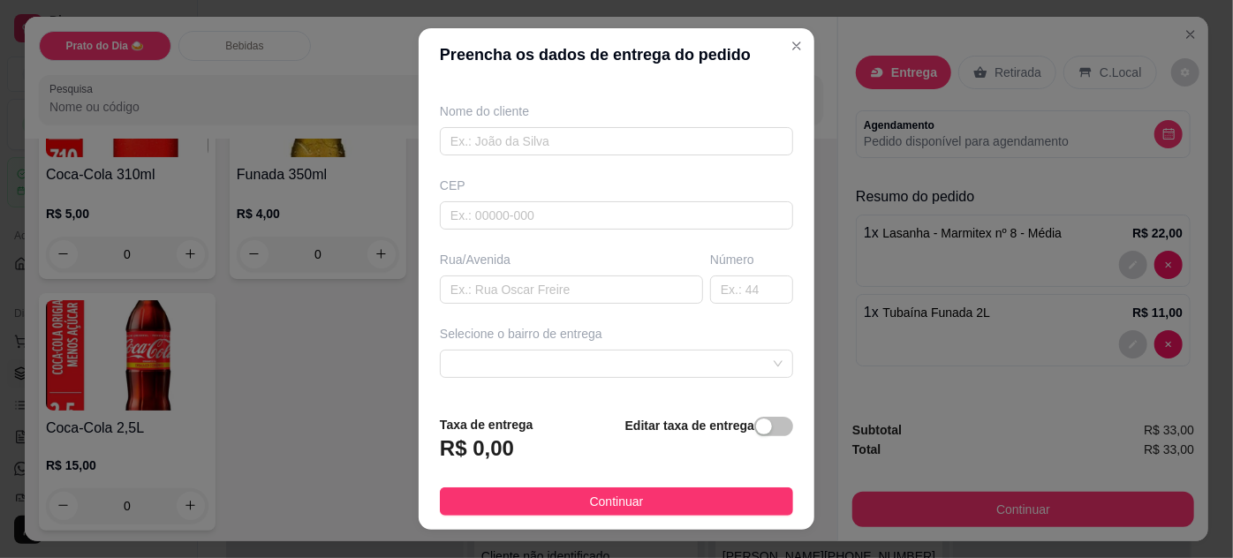
scroll to position [160, 0]
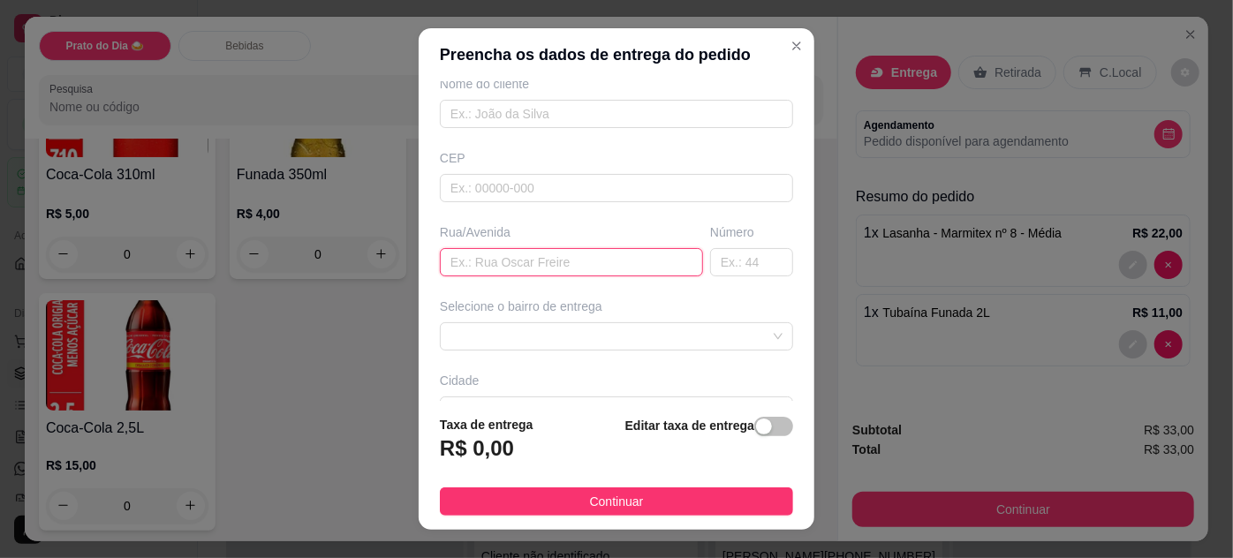
click at [587, 263] on input "text" at bounding box center [571, 262] width 263 height 28
paste input "[STREET_ADDRESS][PERSON_NAME]"
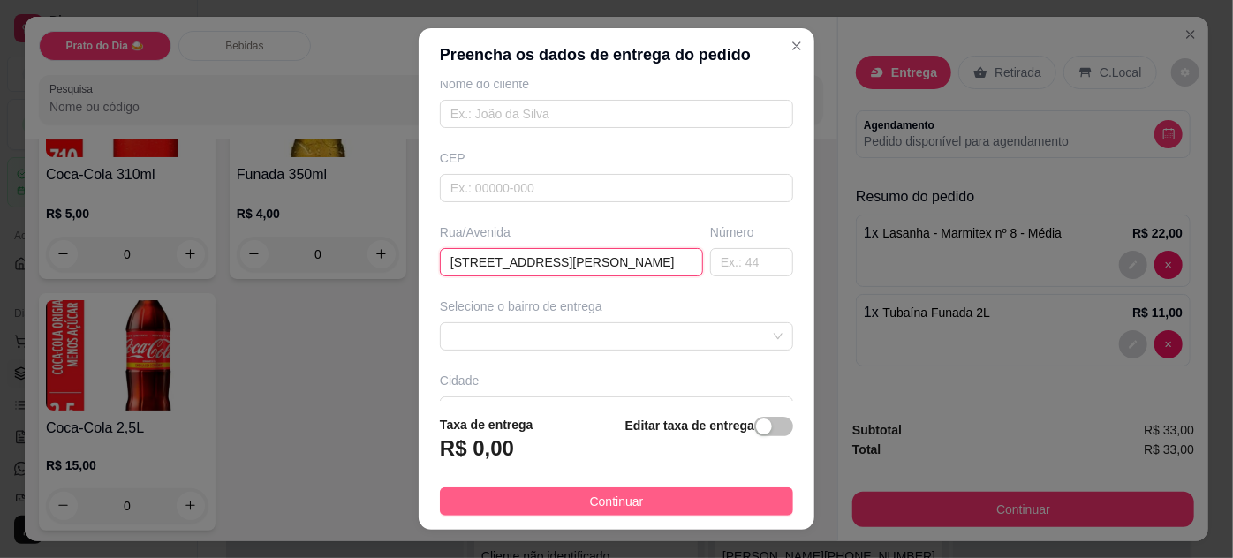
type input "[STREET_ADDRESS][PERSON_NAME]"
click at [647, 500] on button "Continuar" at bounding box center [616, 502] width 353 height 28
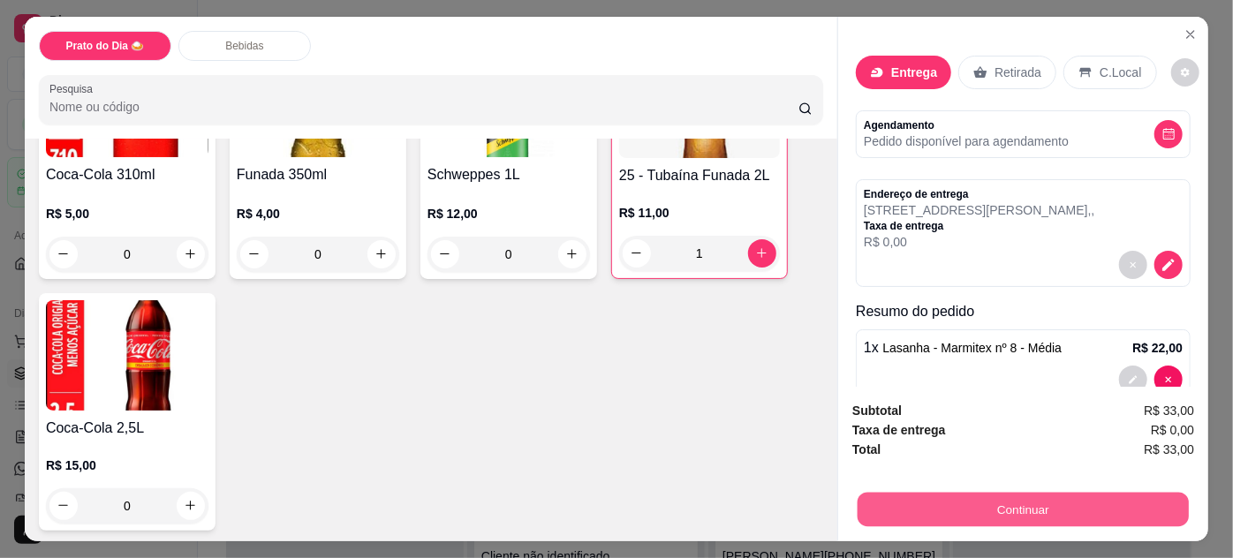
click at [1050, 501] on button "Continuar" at bounding box center [1023, 510] width 331 height 34
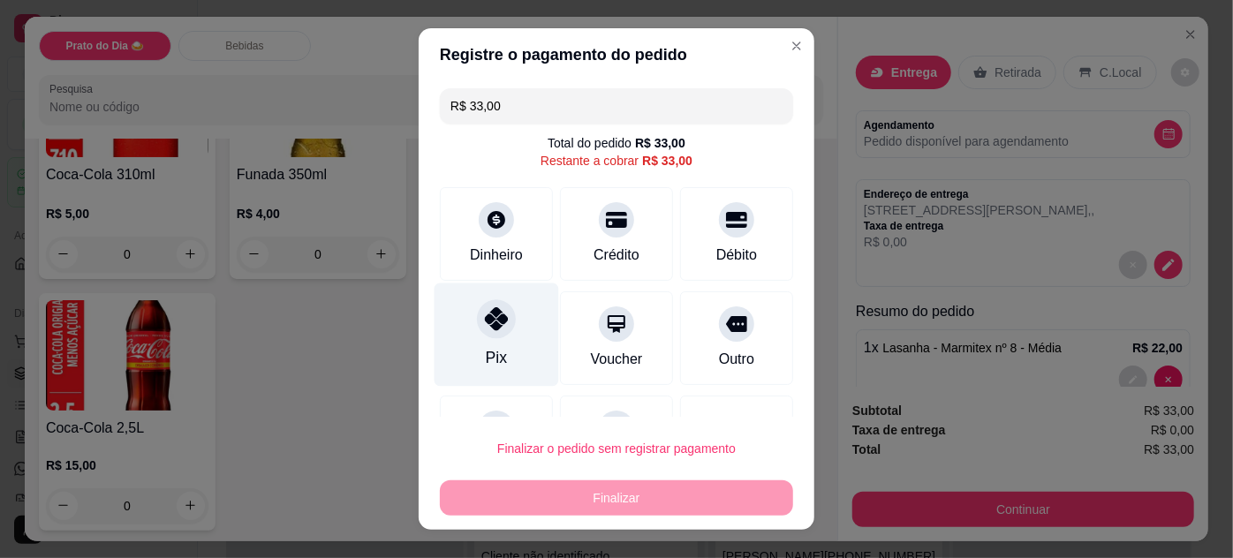
click at [498, 320] on div at bounding box center [496, 319] width 39 height 39
type input "R$ 0,00"
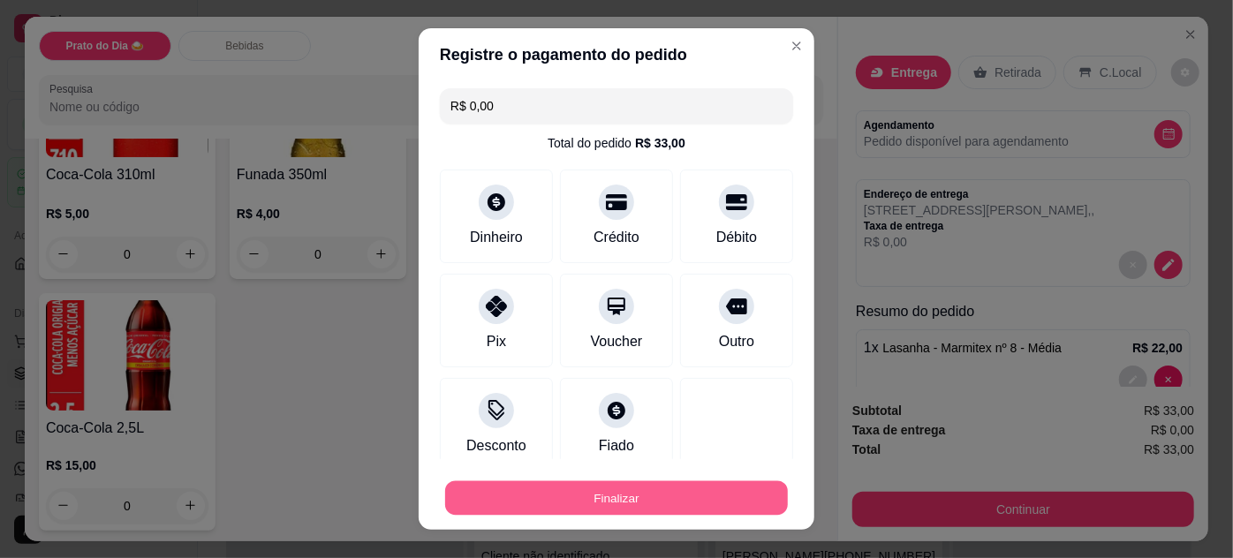
click at [679, 504] on button "Finalizar" at bounding box center [616, 499] width 343 height 34
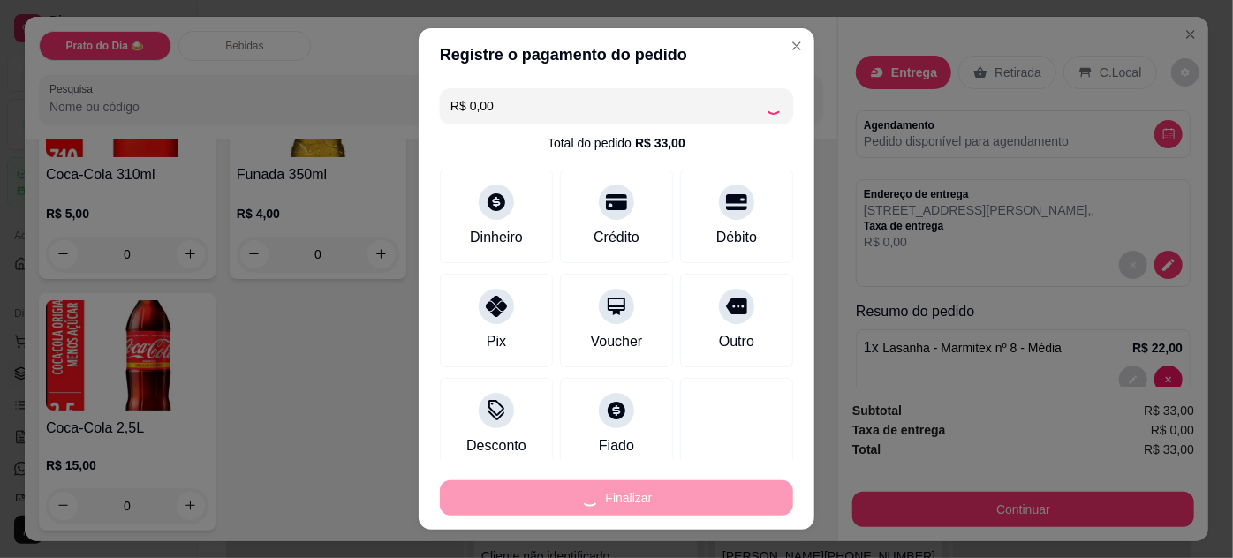
type input "0"
type input "-R$ 33,00"
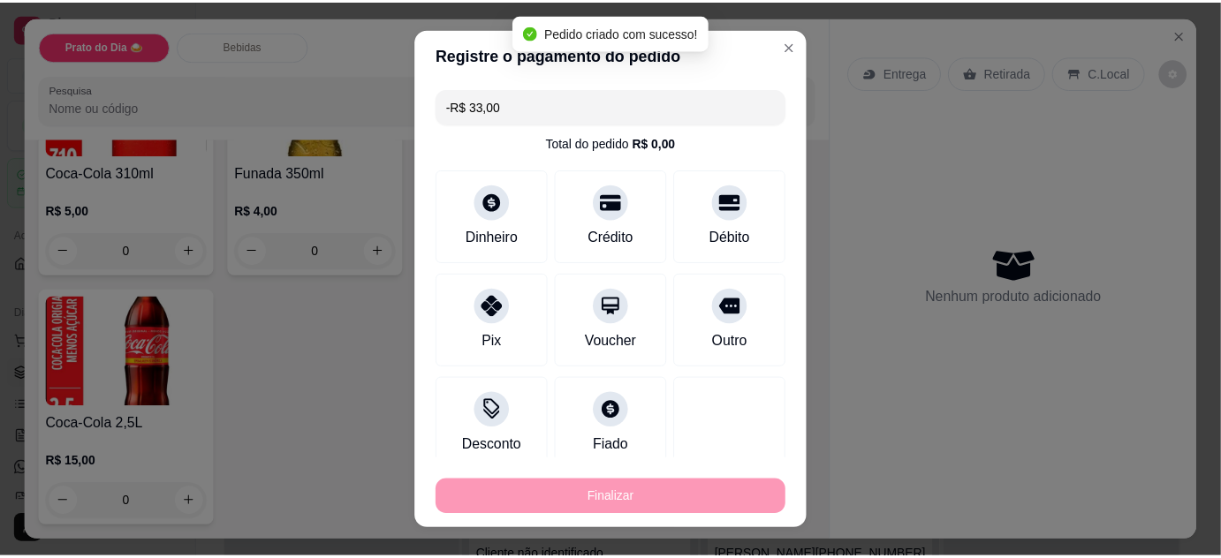
scroll to position [754, 0]
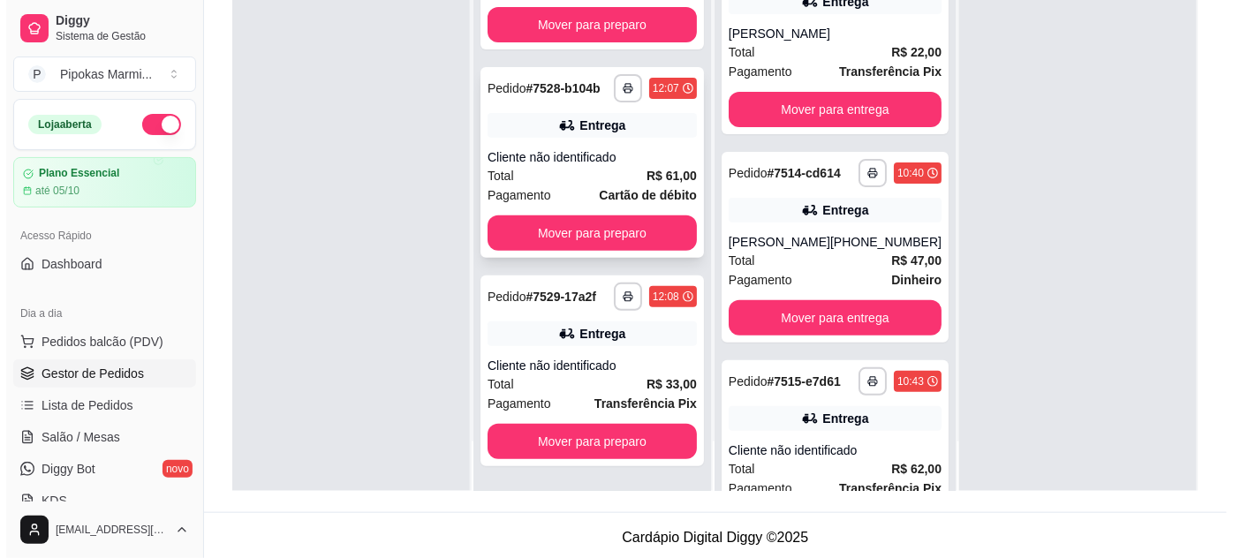
scroll to position [269, 0]
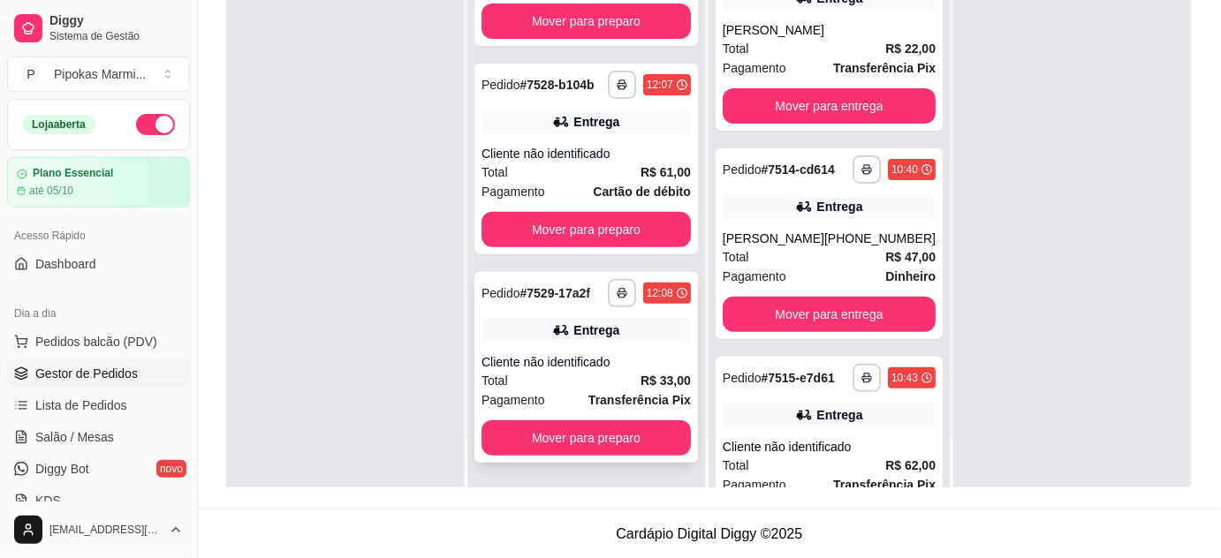
click at [615, 323] on div "Entrega" at bounding box center [586, 330] width 209 height 25
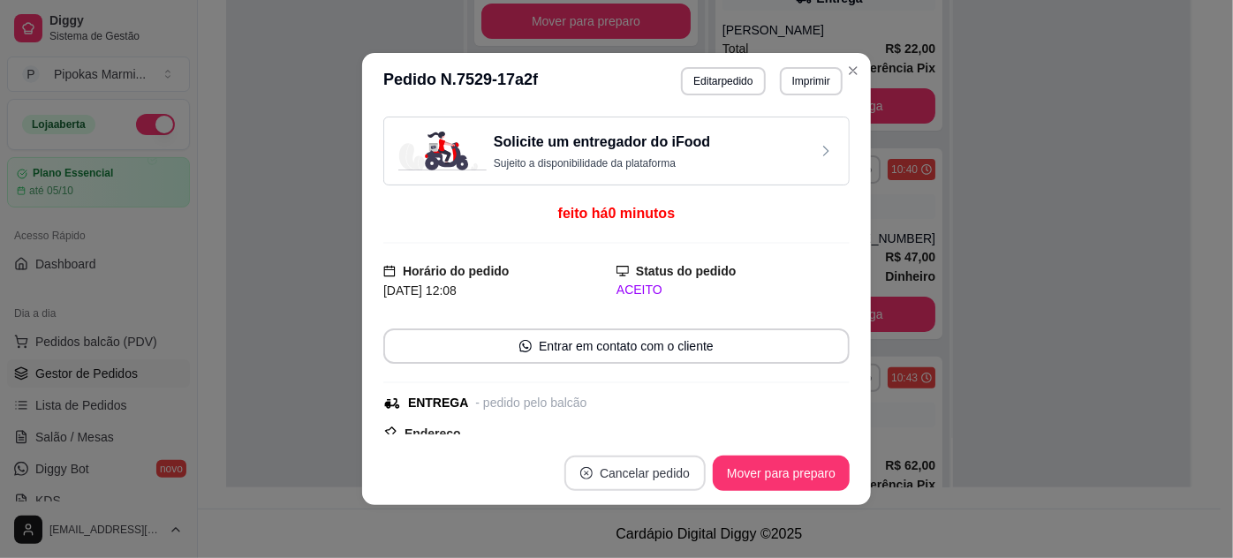
click at [651, 468] on button "Cancelar pedido" at bounding box center [635, 473] width 141 height 35
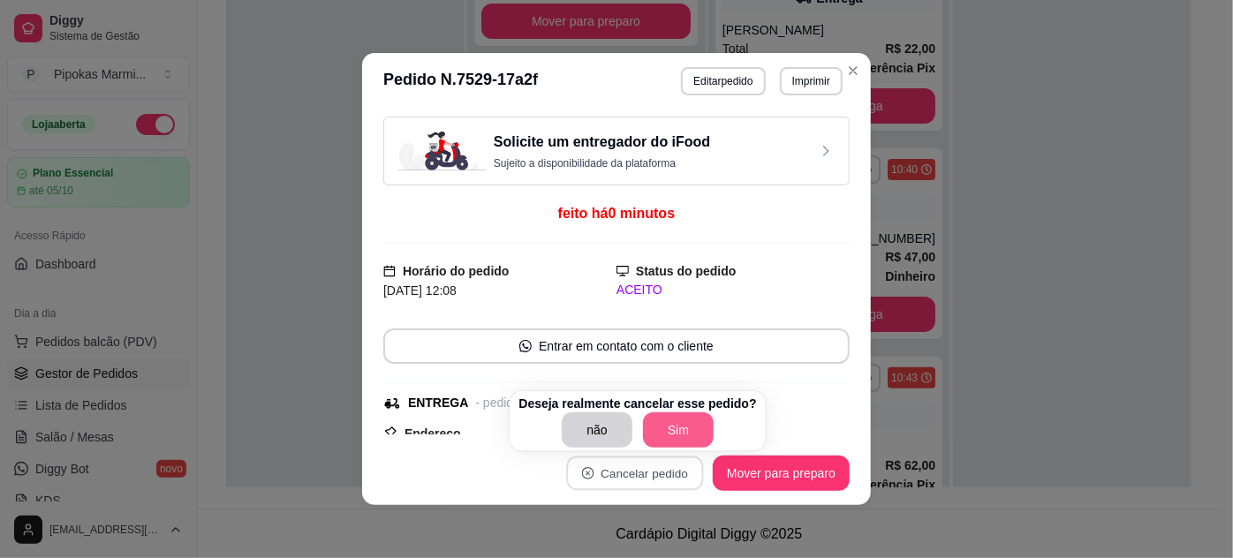
click at [690, 423] on button "Sim" at bounding box center [678, 430] width 71 height 35
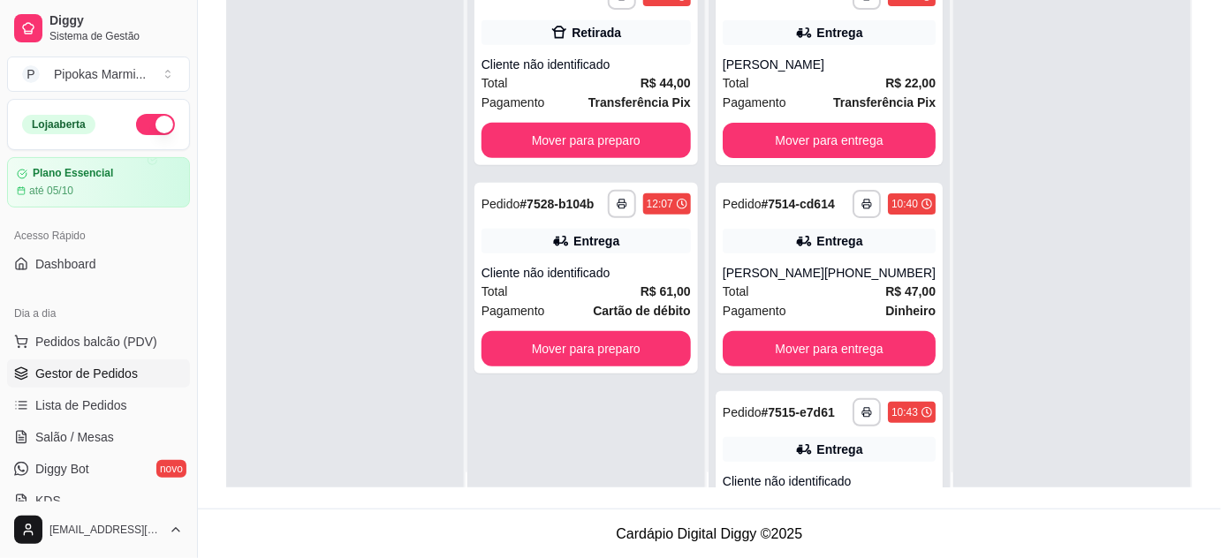
scroll to position [0, 0]
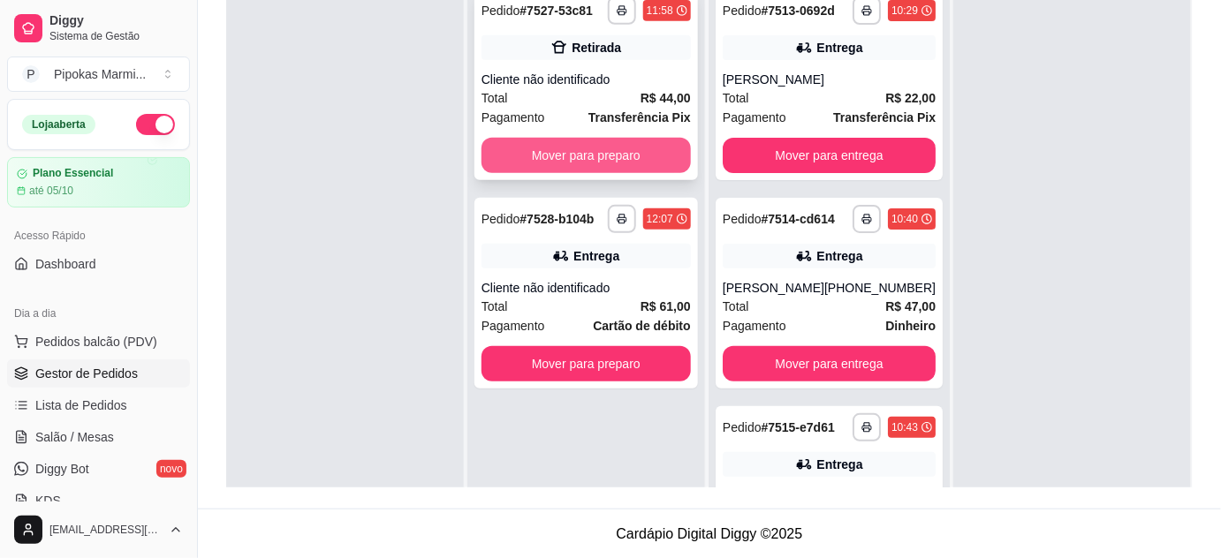
click at [621, 154] on button "Mover para preparo" at bounding box center [586, 155] width 209 height 35
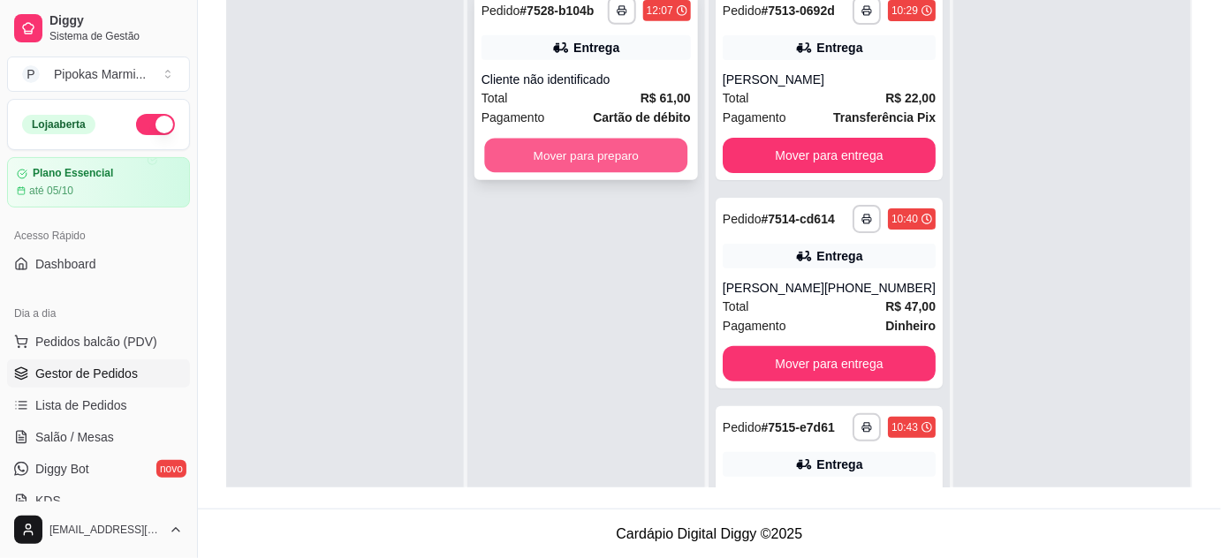
click at [627, 157] on button "Mover para preparo" at bounding box center [585, 156] width 203 height 34
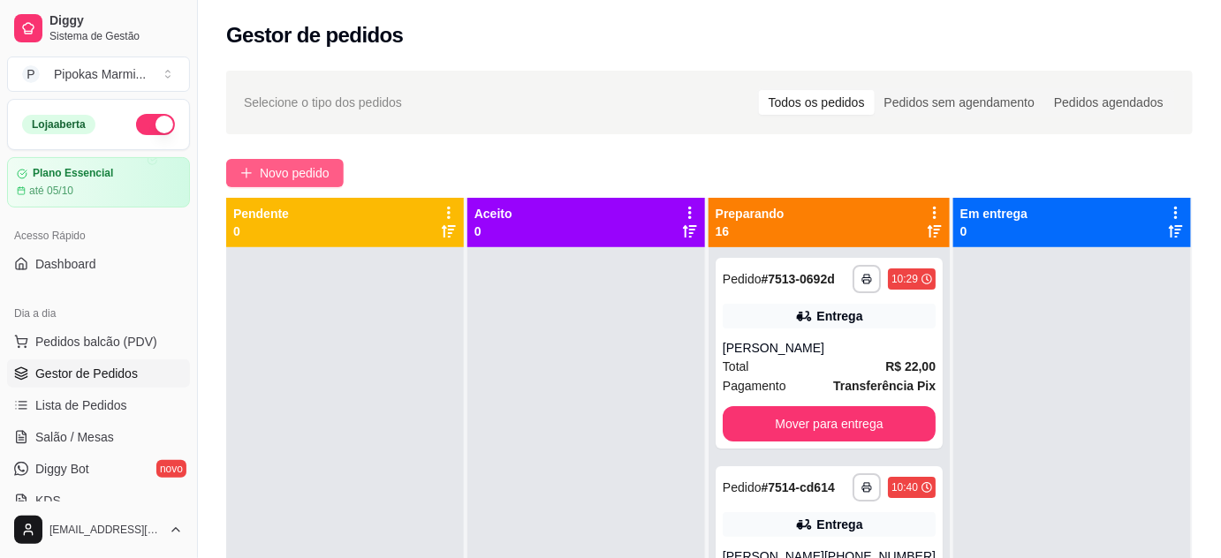
click at [319, 171] on span "Novo pedido" at bounding box center [295, 172] width 70 height 19
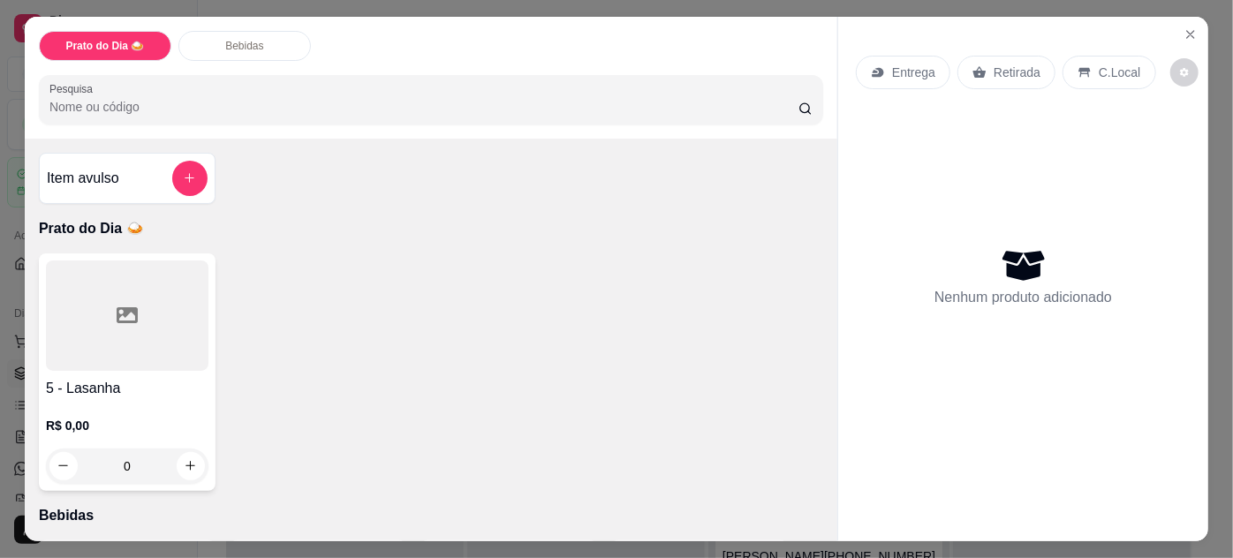
click at [150, 320] on div at bounding box center [127, 316] width 163 height 110
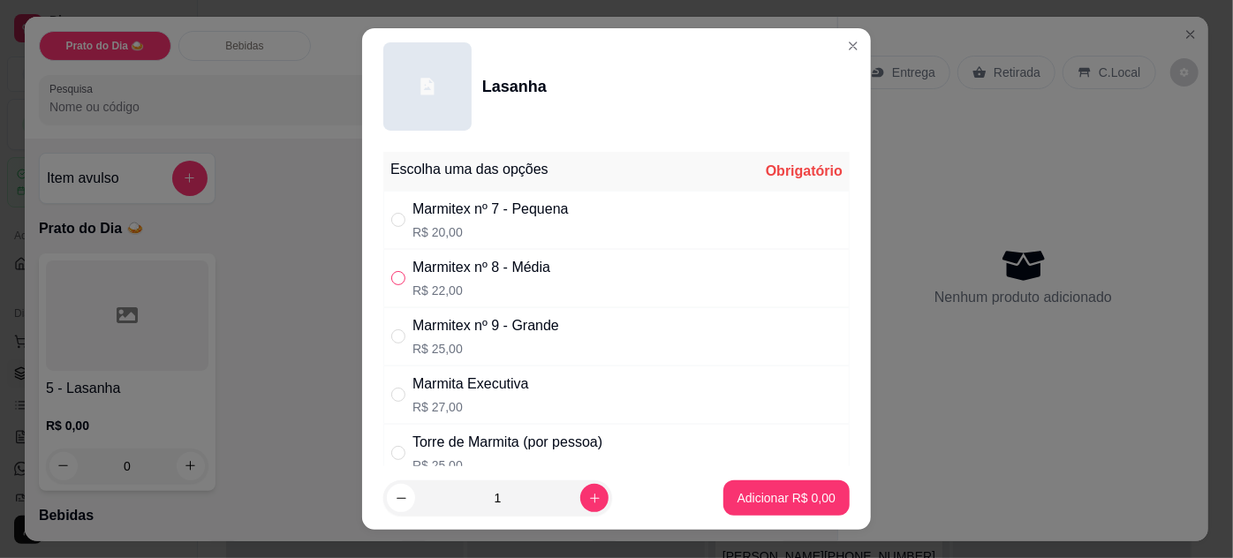
click at [394, 273] on input "" at bounding box center [398, 278] width 14 height 14
radio input "true"
click at [734, 496] on p "Adicionar R$ 22,00" at bounding box center [783, 498] width 105 height 18
type input "1"
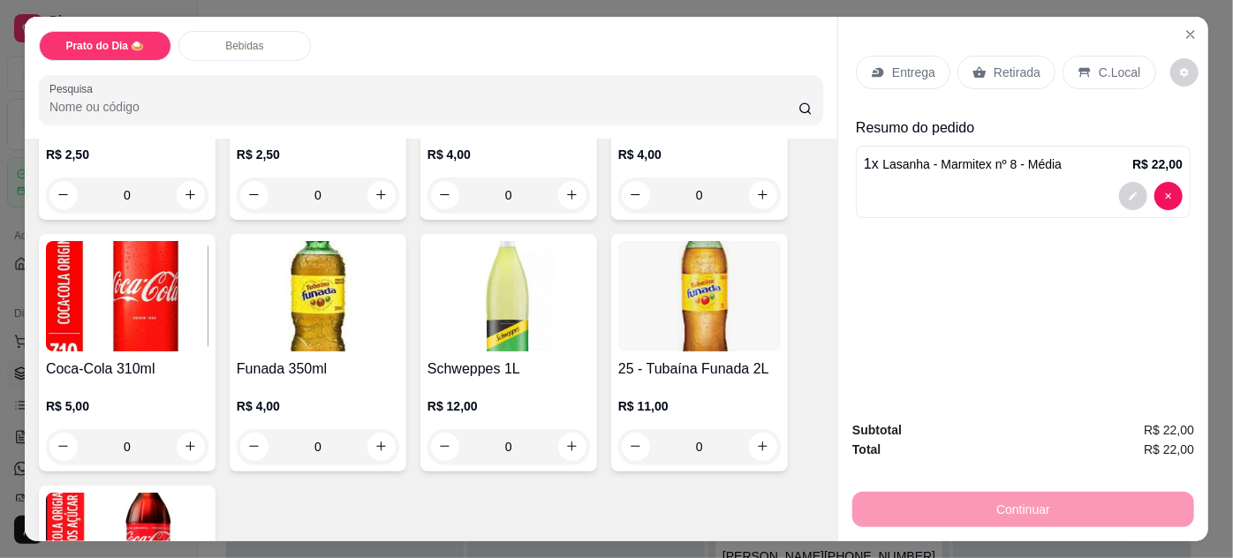
scroll to position [513, 0]
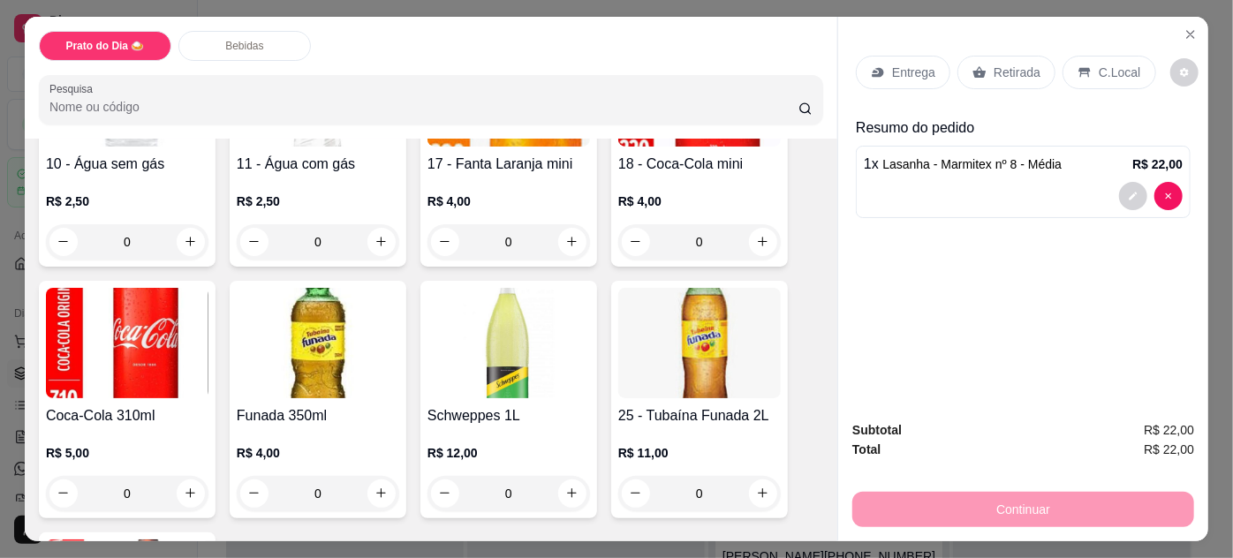
click at [698, 364] on img at bounding box center [699, 343] width 163 height 110
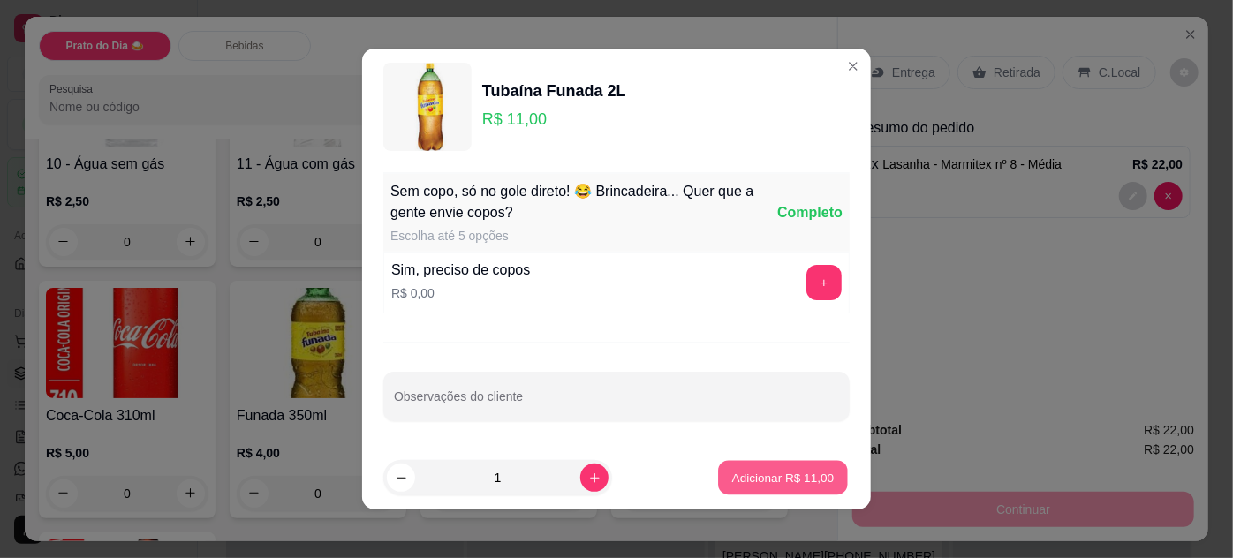
click at [741, 475] on p "Adicionar R$ 11,00" at bounding box center [783, 477] width 102 height 17
type input "1"
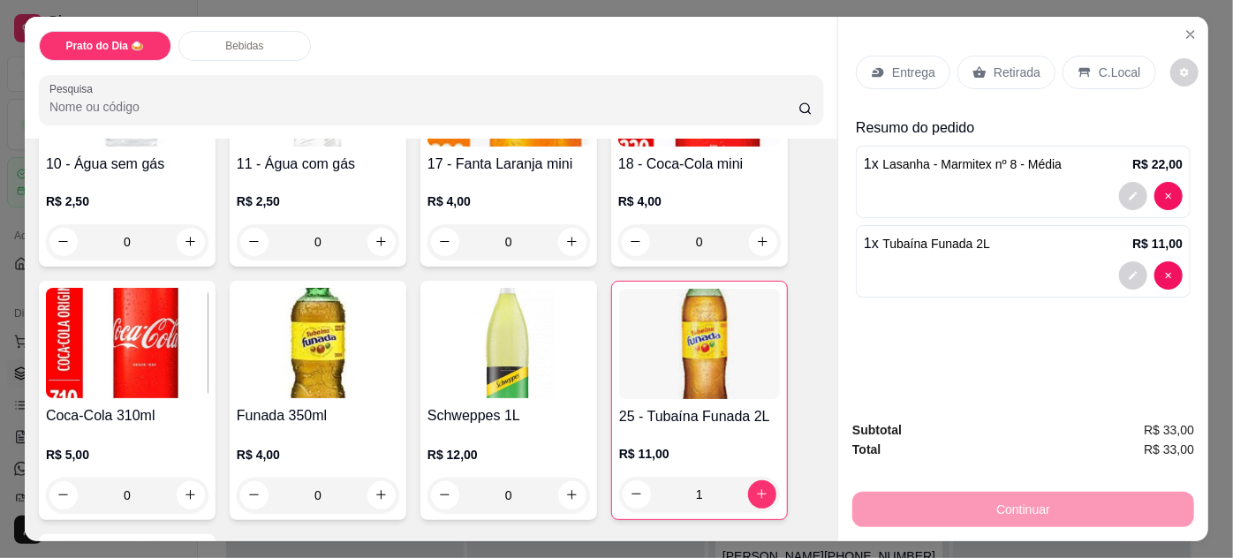
click at [927, 65] on p "Entrega" at bounding box center [913, 73] width 43 height 18
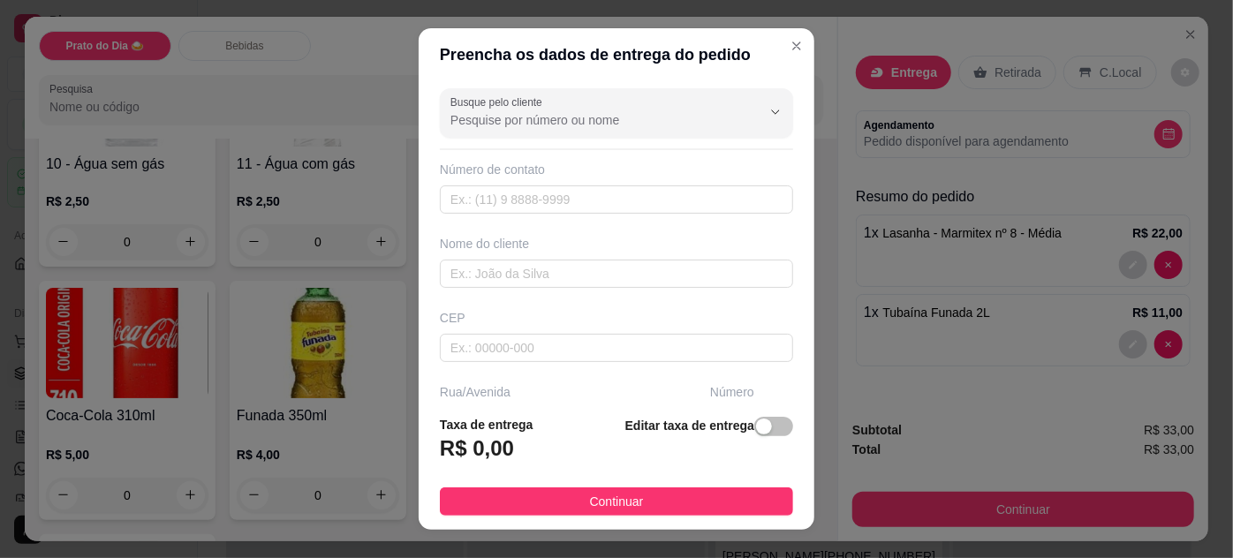
scroll to position [160, 0]
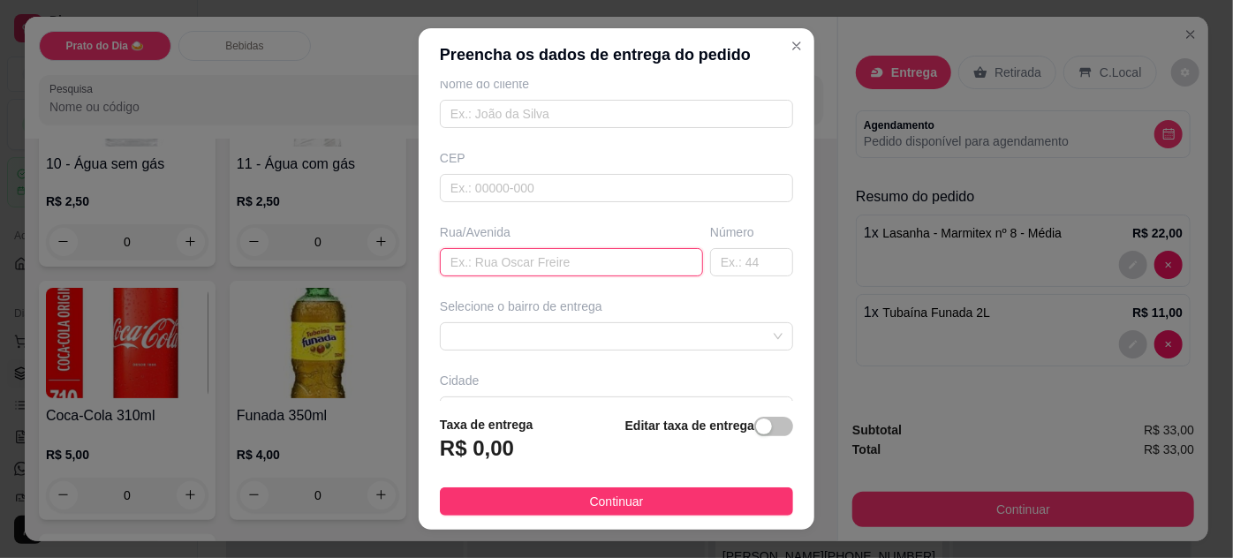
paste input "[STREET_ADDRESS][PERSON_NAME]"
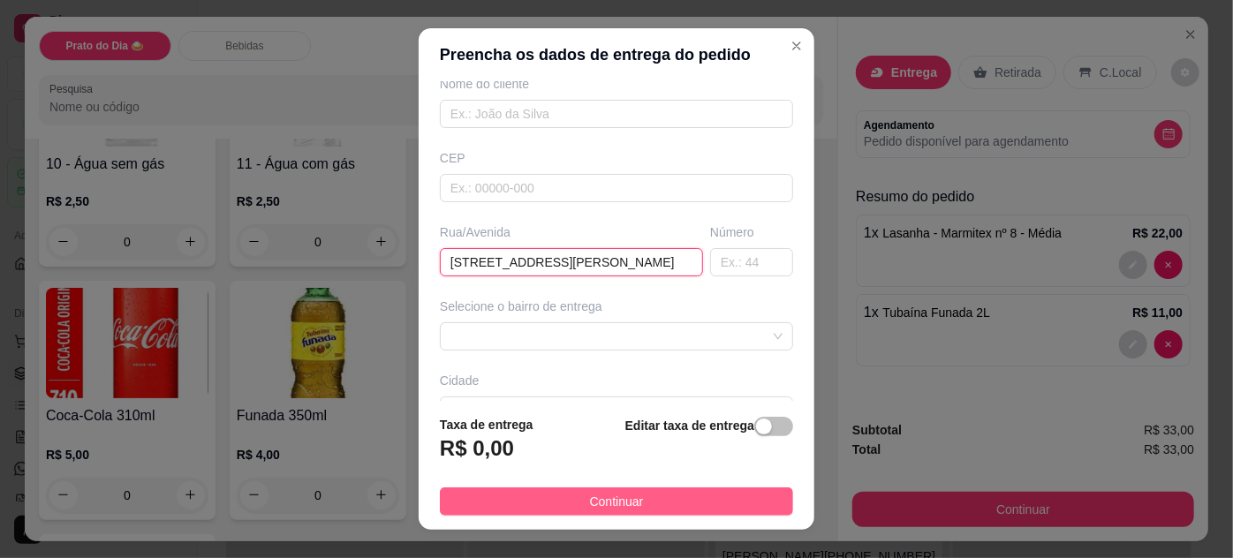
type input "[STREET_ADDRESS][PERSON_NAME]"
click at [638, 503] on button "Continuar" at bounding box center [616, 502] width 353 height 28
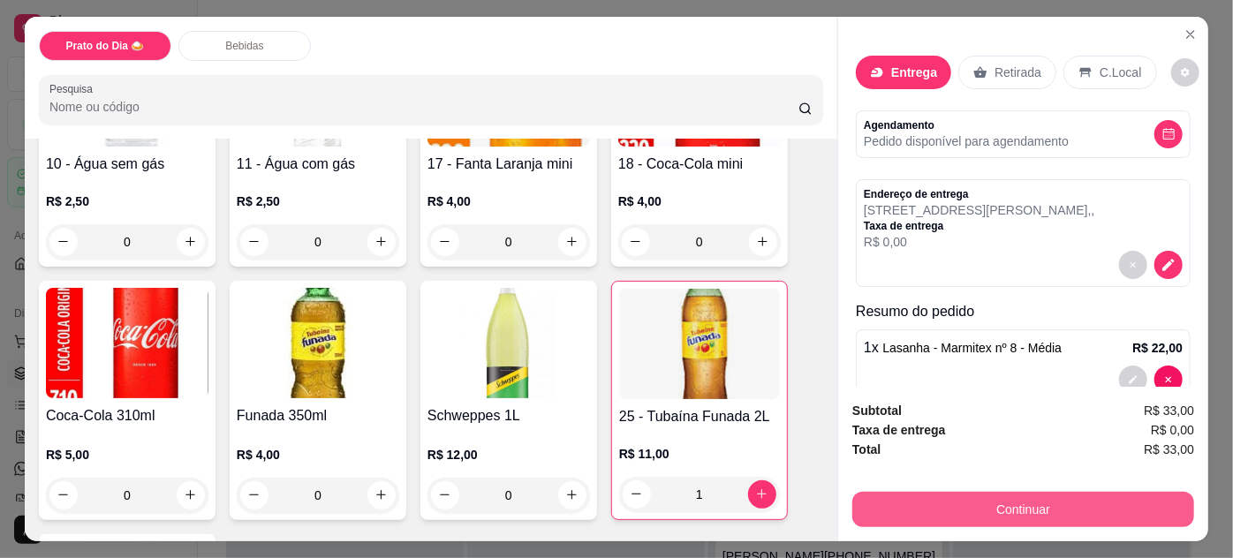
click at [1076, 501] on button "Continuar" at bounding box center [1024, 509] width 342 height 35
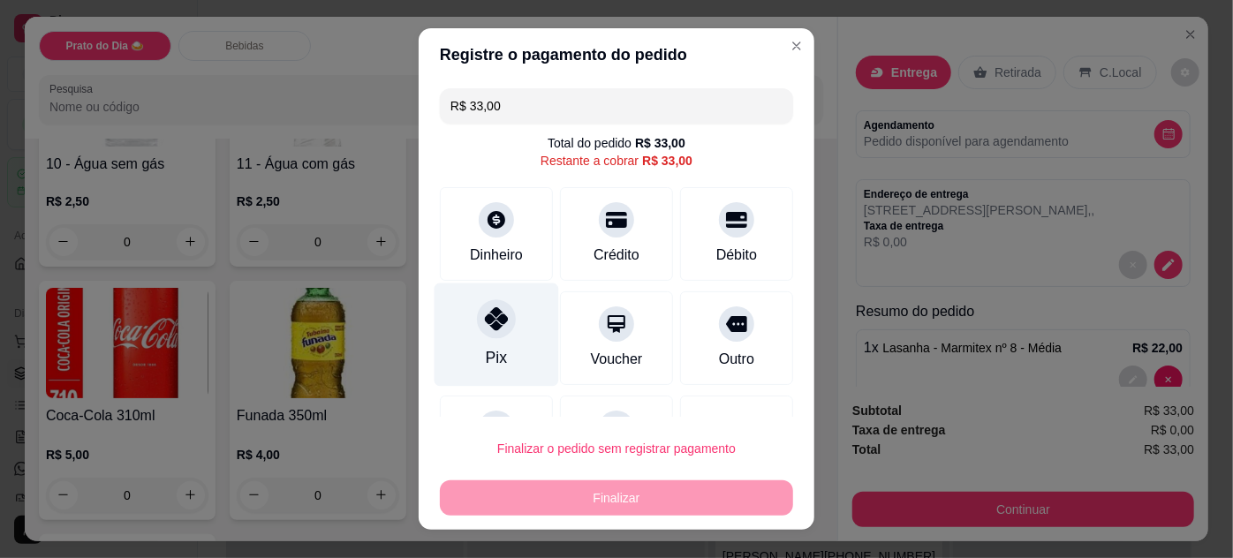
click at [489, 340] on div "Pix" at bounding box center [497, 334] width 125 height 103
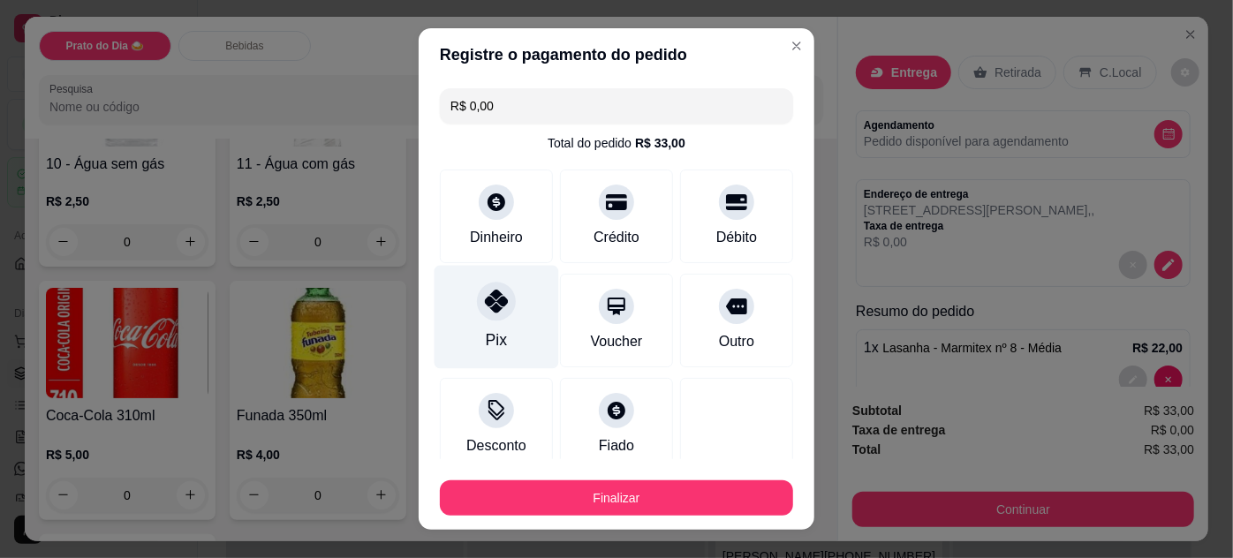
type input "R$ 0,00"
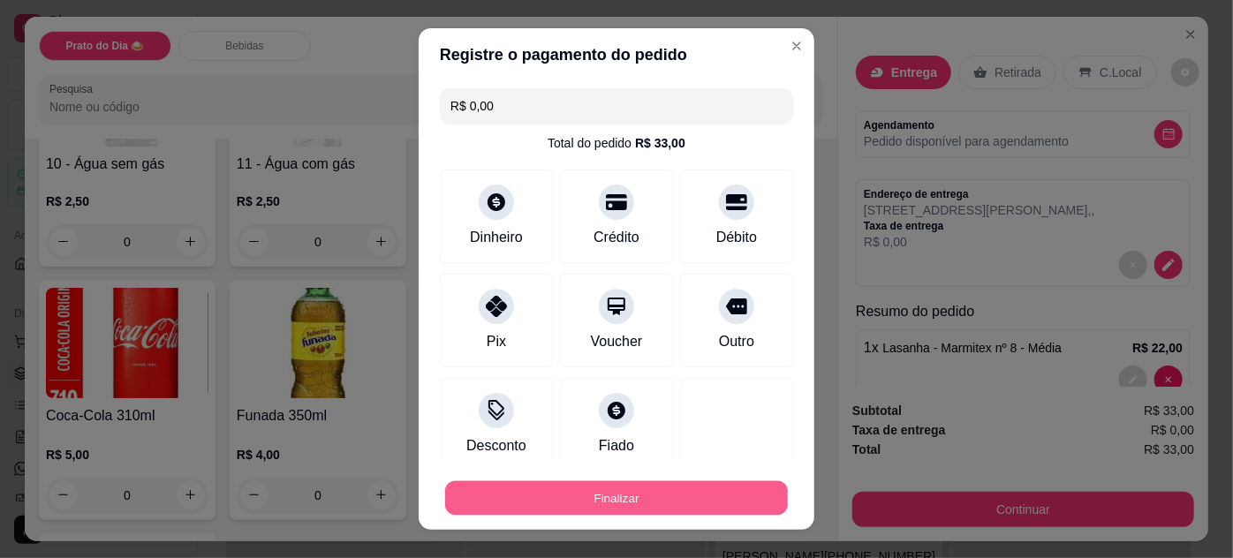
click at [634, 504] on button "Finalizar" at bounding box center [616, 499] width 343 height 34
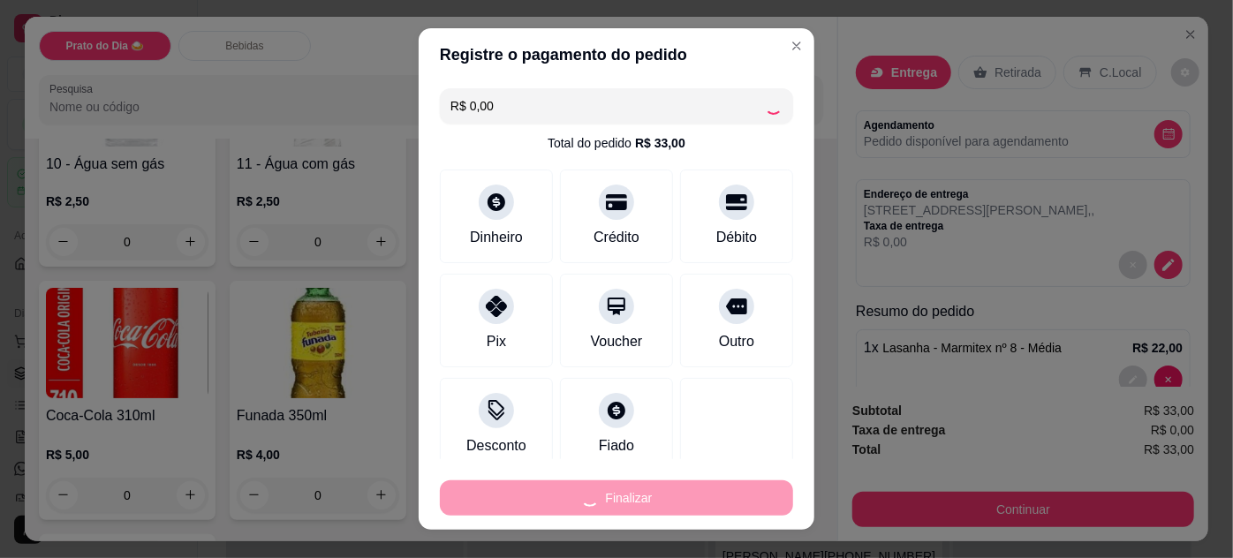
type input "0"
type input "-R$ 33,00"
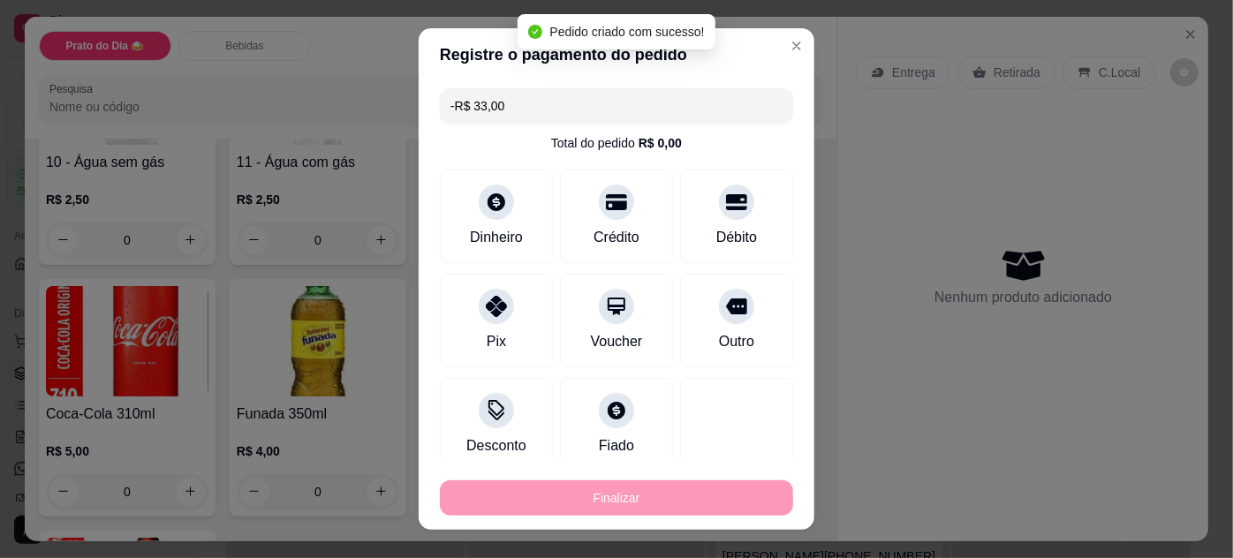
scroll to position [512, 0]
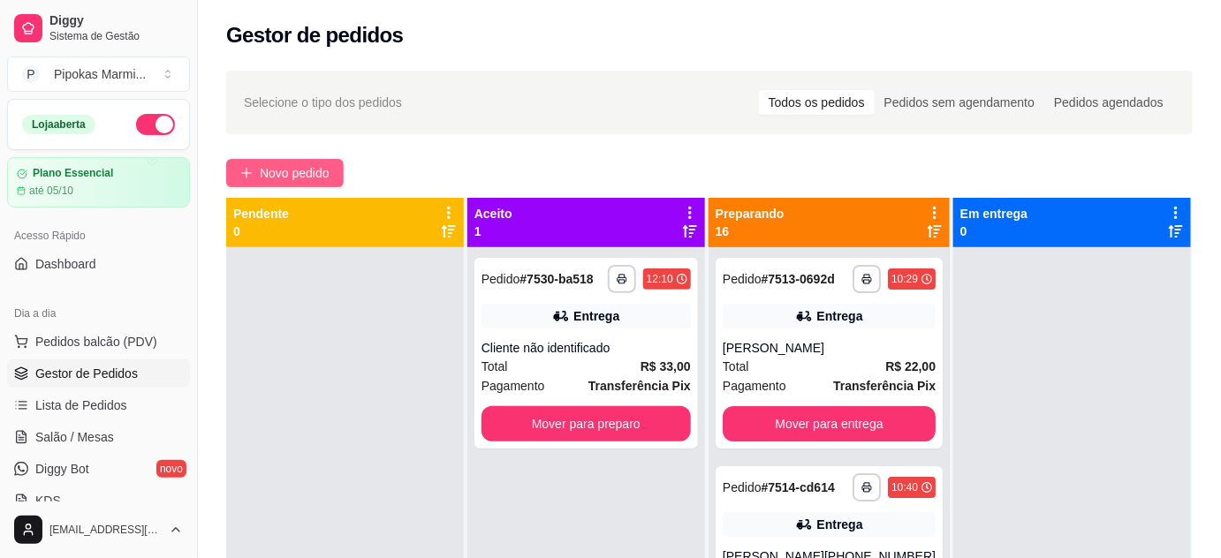
click at [285, 166] on span "Novo pedido" at bounding box center [295, 172] width 70 height 19
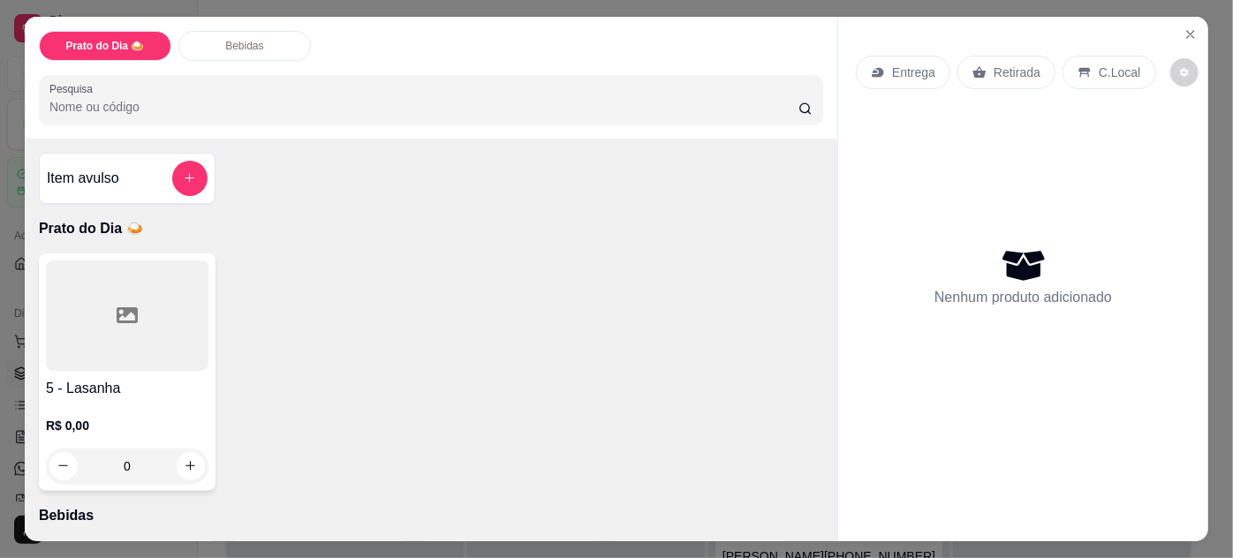
click at [164, 307] on div at bounding box center [127, 316] width 163 height 110
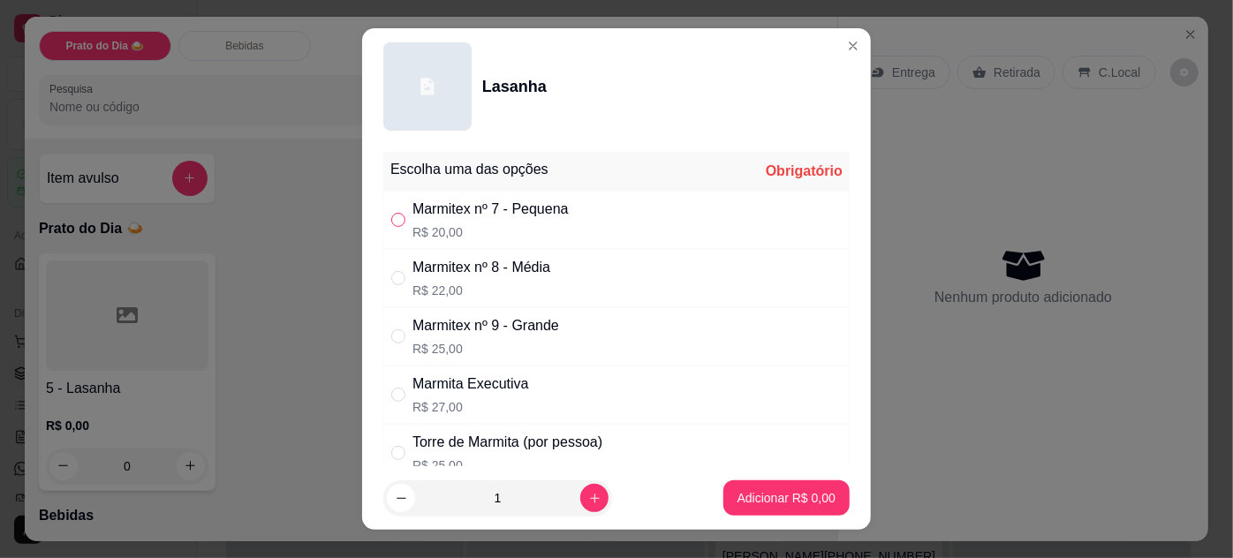
click at [393, 213] on input "" at bounding box center [398, 220] width 14 height 14
radio input "true"
click at [779, 500] on p "Adicionar R$ 20,00" at bounding box center [783, 498] width 105 height 18
type input "1"
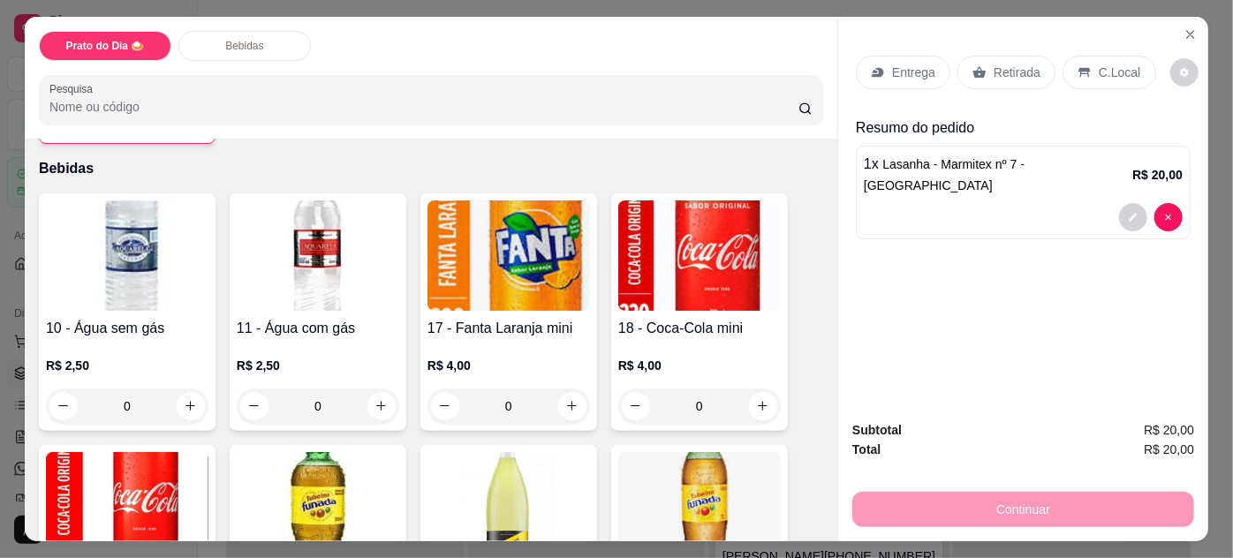
scroll to position [401, 0]
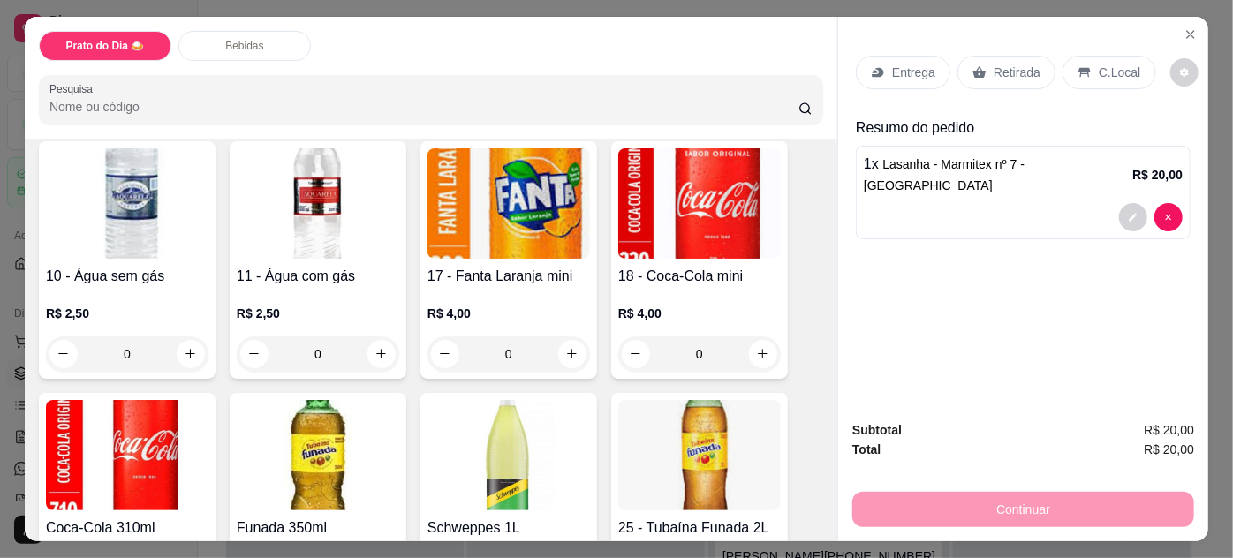
click at [78, 482] on img at bounding box center [127, 455] width 163 height 110
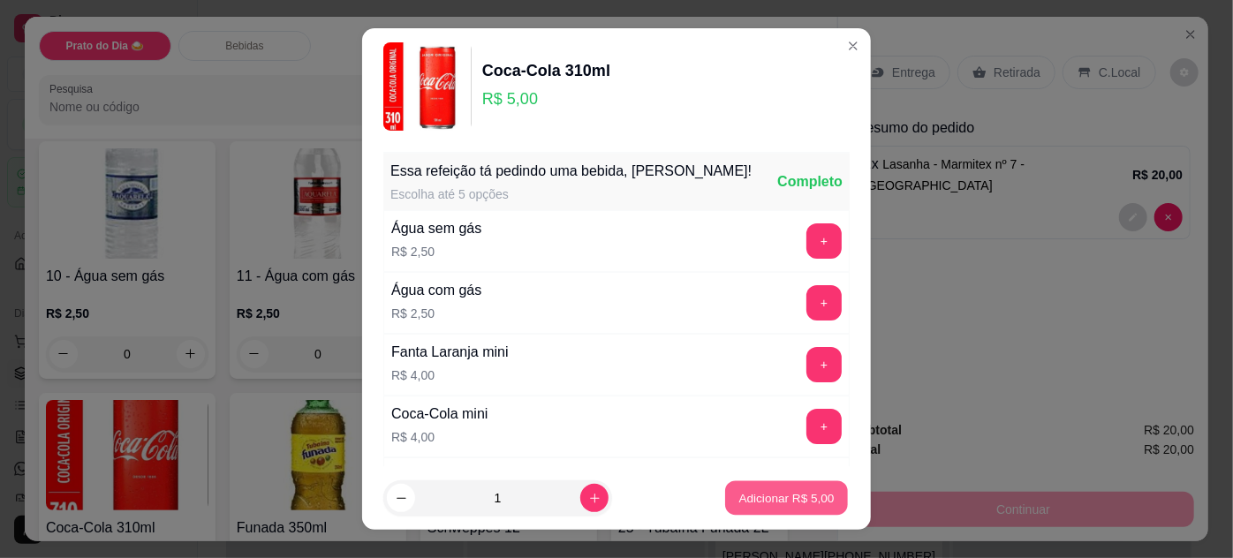
click at [812, 497] on p "Adicionar R$ 5,00" at bounding box center [786, 498] width 95 height 17
type input "1"
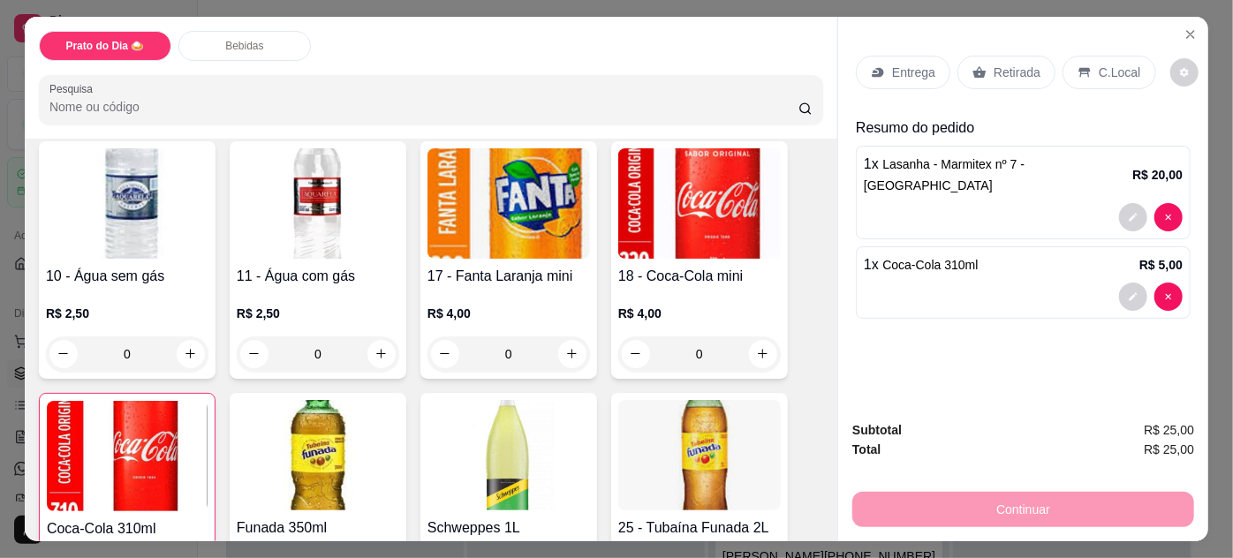
click at [919, 64] on p "Entrega" at bounding box center [913, 73] width 43 height 18
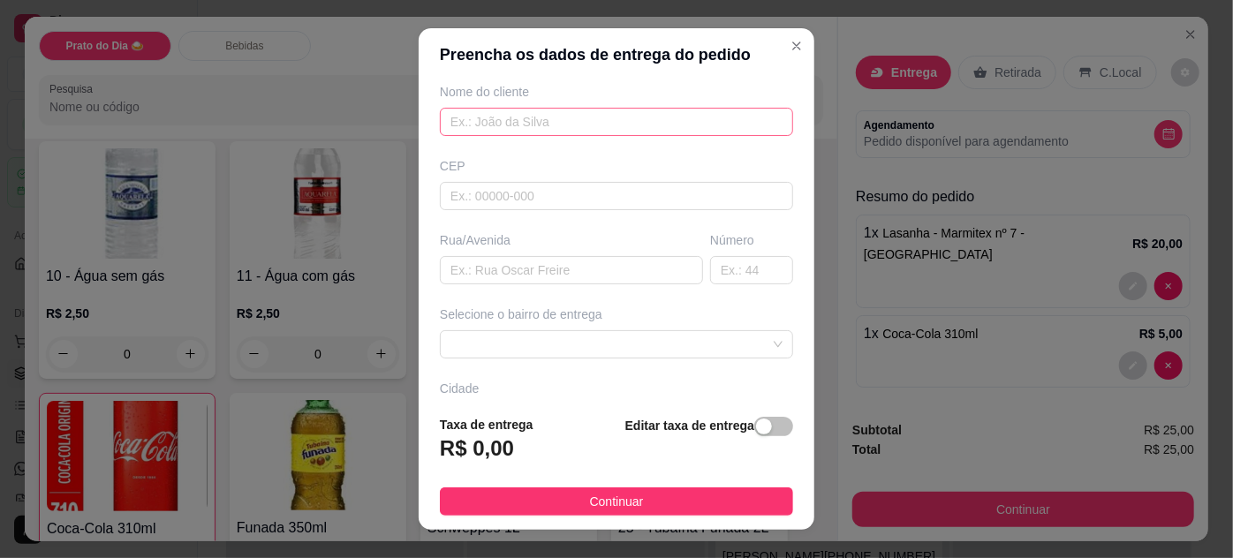
scroll to position [160, 0]
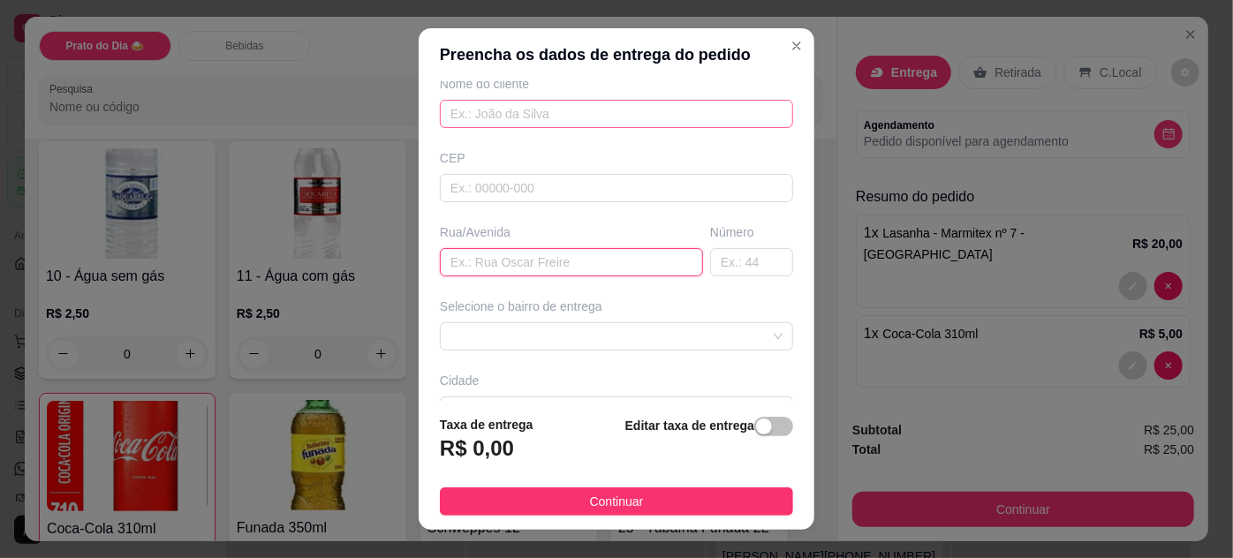
paste input "[PERSON_NAME] pedra 88 Pix"
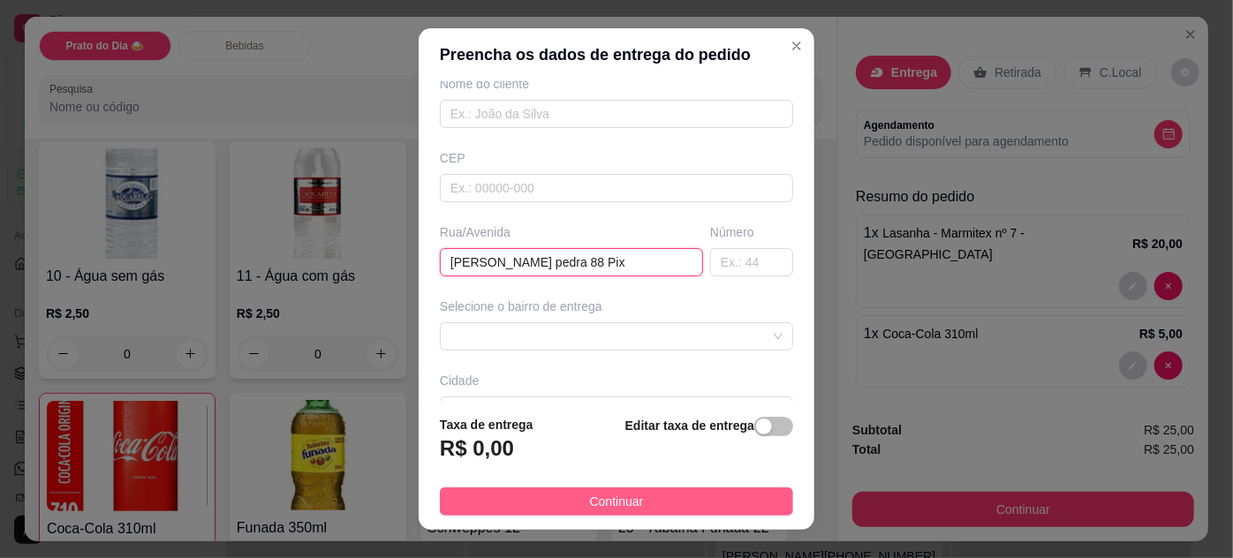
type input "[PERSON_NAME] pedra 88 Pix"
click at [636, 494] on button "Continuar" at bounding box center [616, 502] width 353 height 28
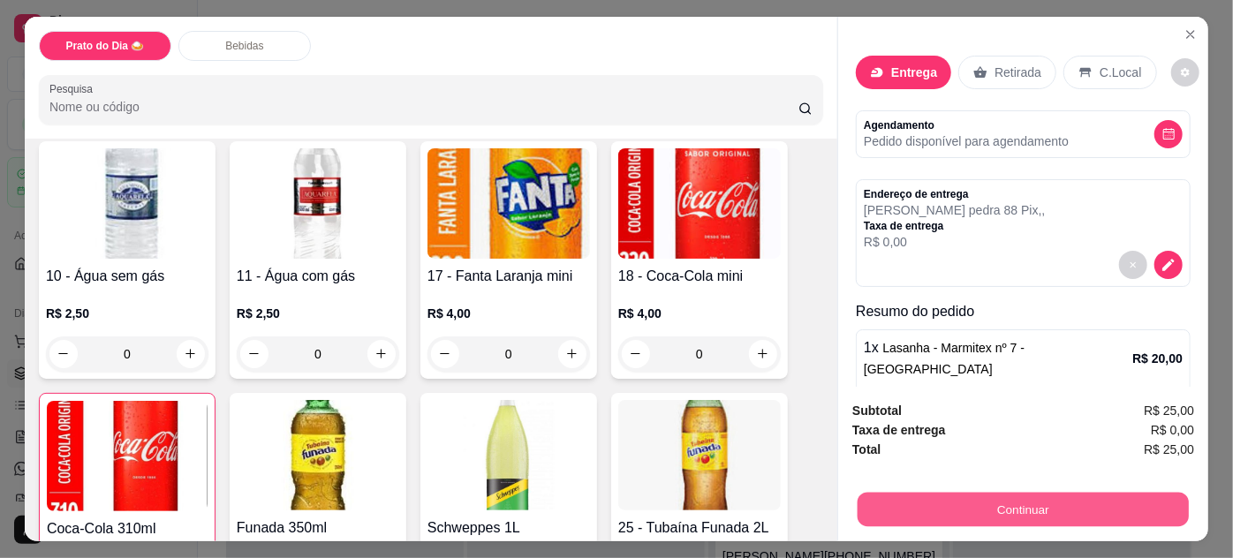
click at [1050, 498] on button "Continuar" at bounding box center [1023, 510] width 331 height 34
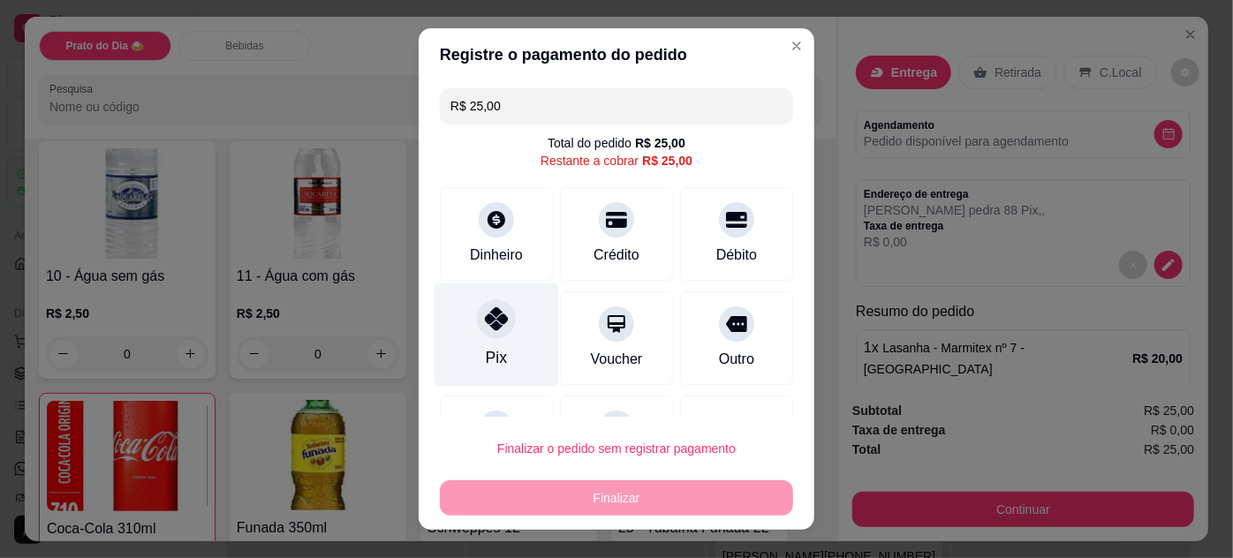
click at [497, 322] on icon at bounding box center [496, 318] width 23 height 23
type input "R$ 0,00"
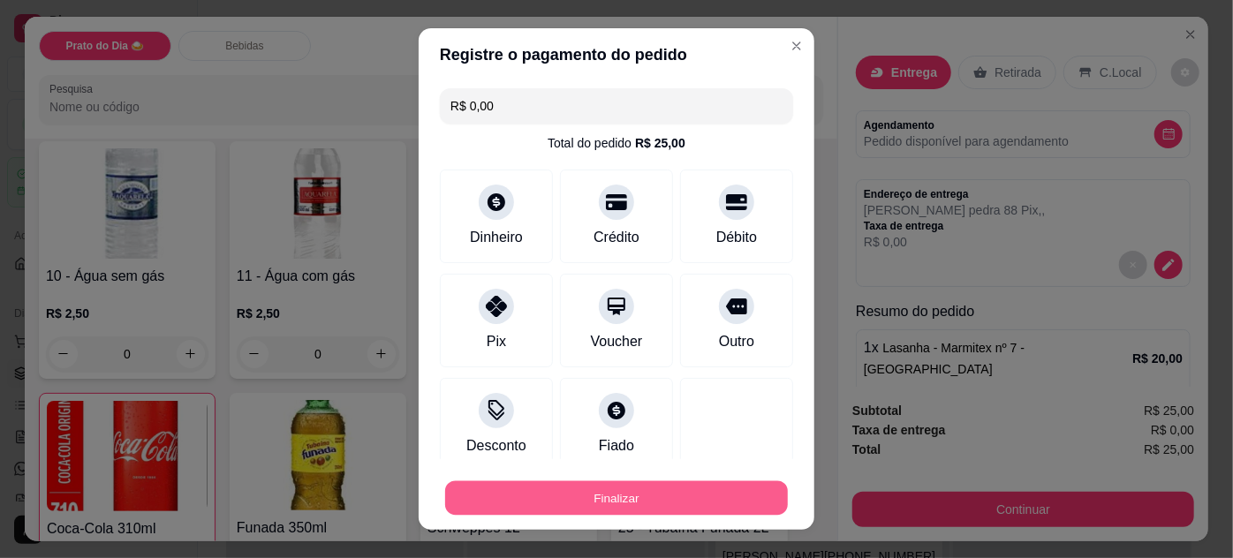
click at [632, 496] on button "Finalizar" at bounding box center [616, 499] width 343 height 34
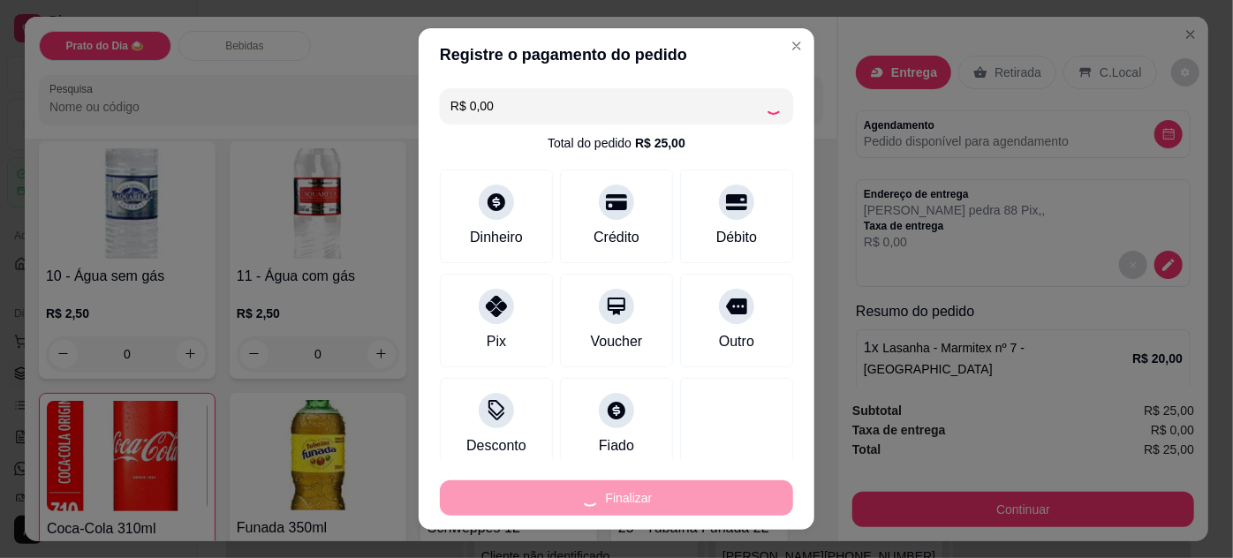
type input "0"
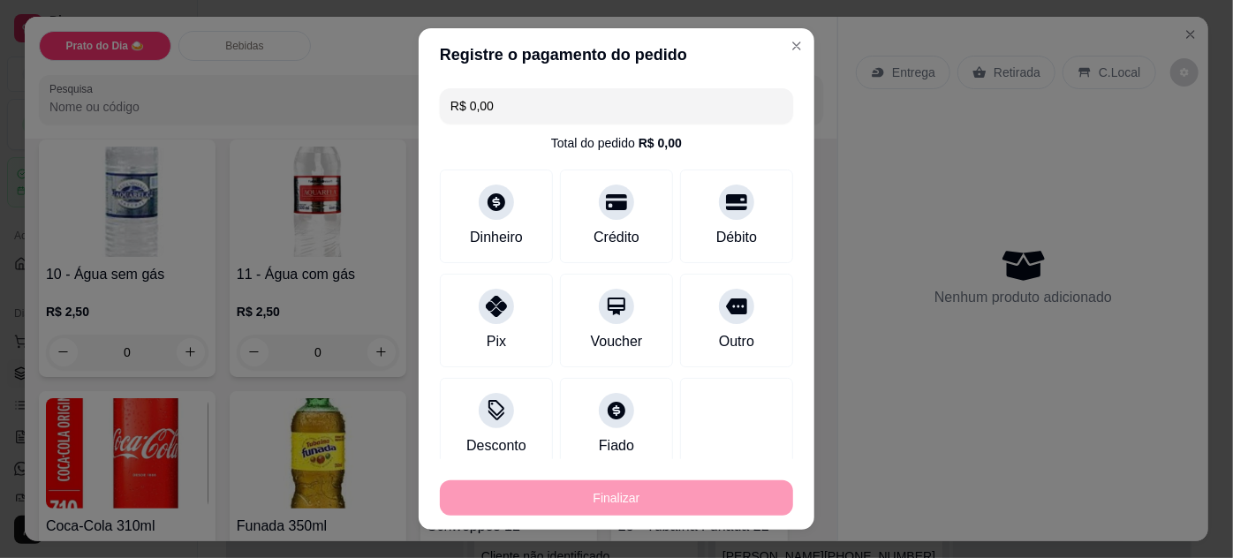
type input "-R$ 25,00"
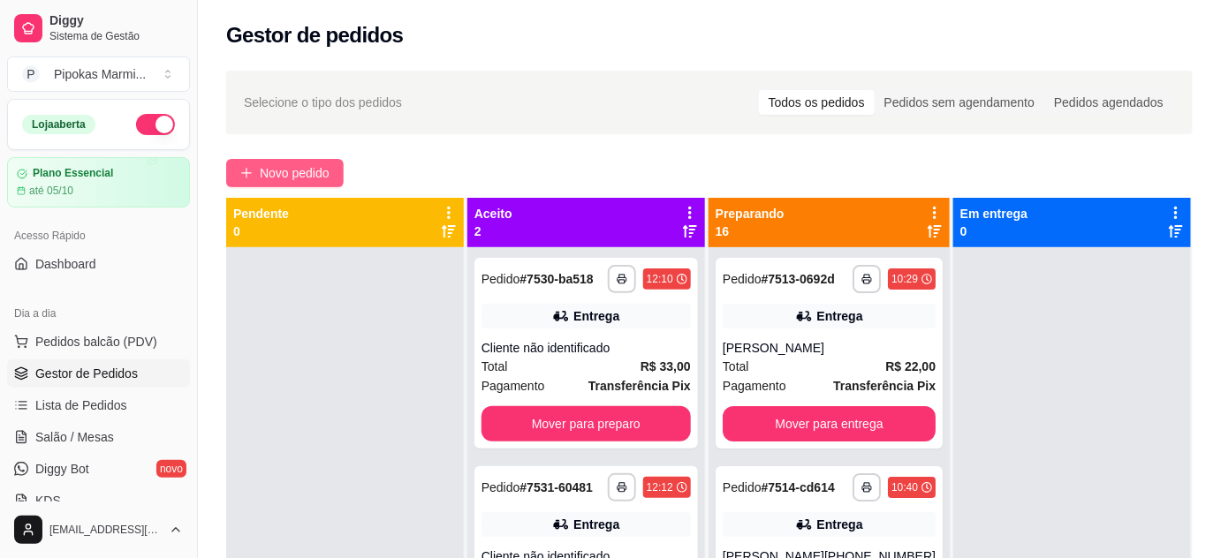
click at [297, 178] on span "Novo pedido" at bounding box center [295, 172] width 70 height 19
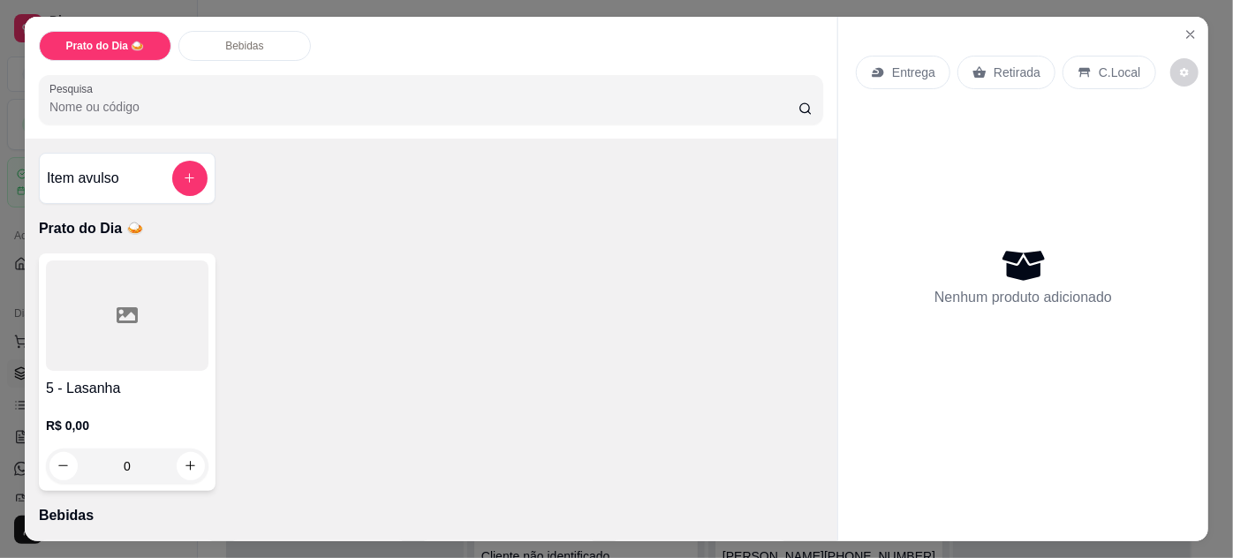
click at [184, 345] on div at bounding box center [127, 316] width 163 height 110
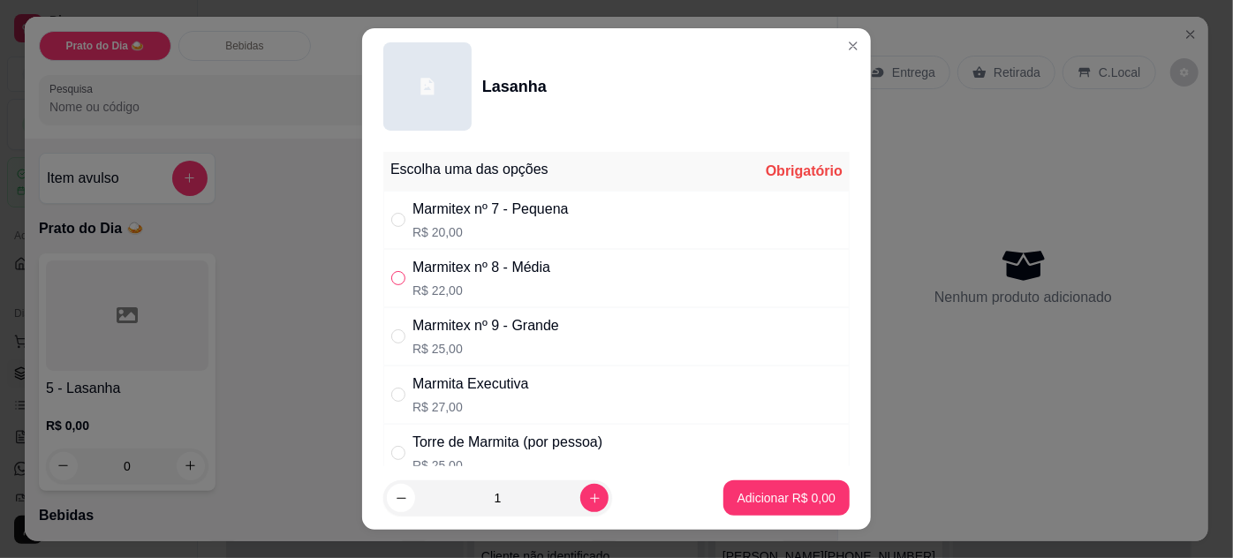
click at [396, 279] on input "" at bounding box center [398, 278] width 14 height 14
radio input "true"
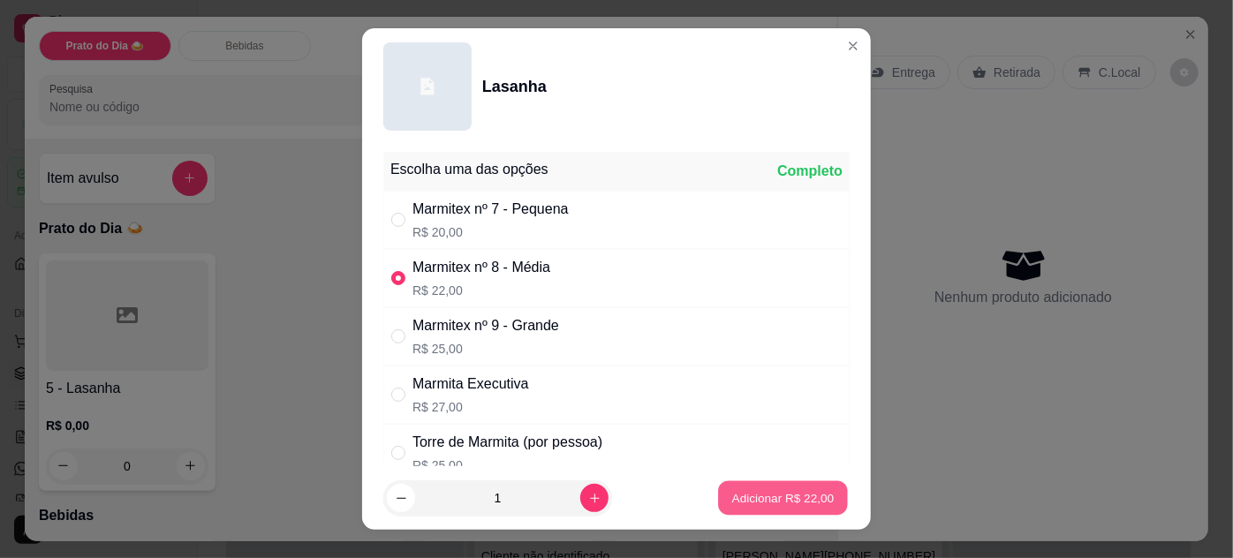
click at [795, 501] on p "Adicionar R$ 22,00" at bounding box center [783, 498] width 102 height 17
type input "1"
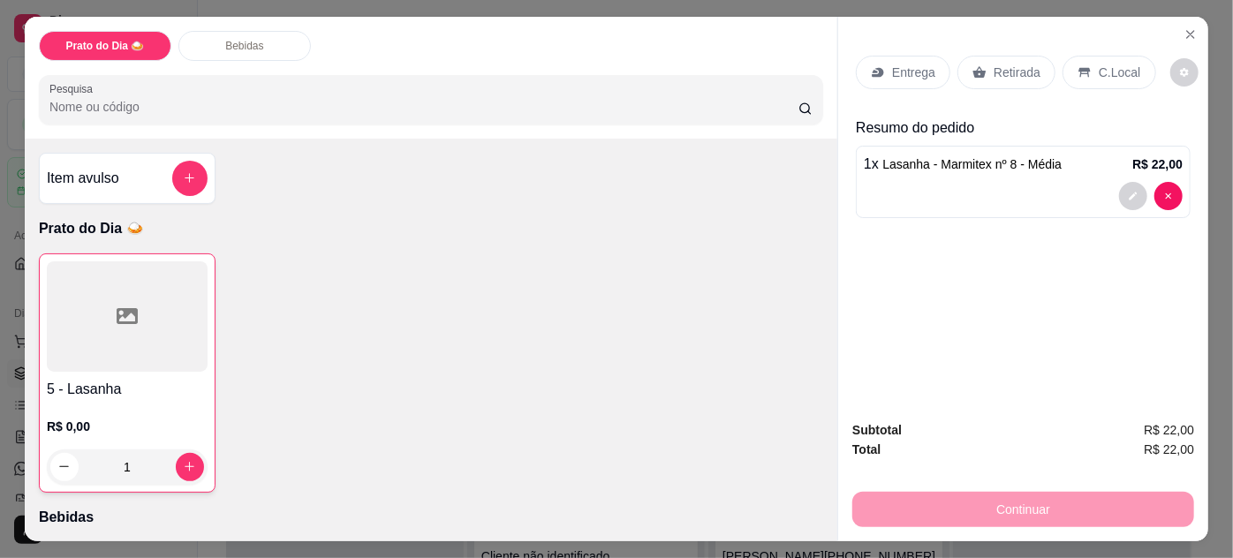
click at [994, 65] on p "Retirada" at bounding box center [1017, 73] width 47 height 18
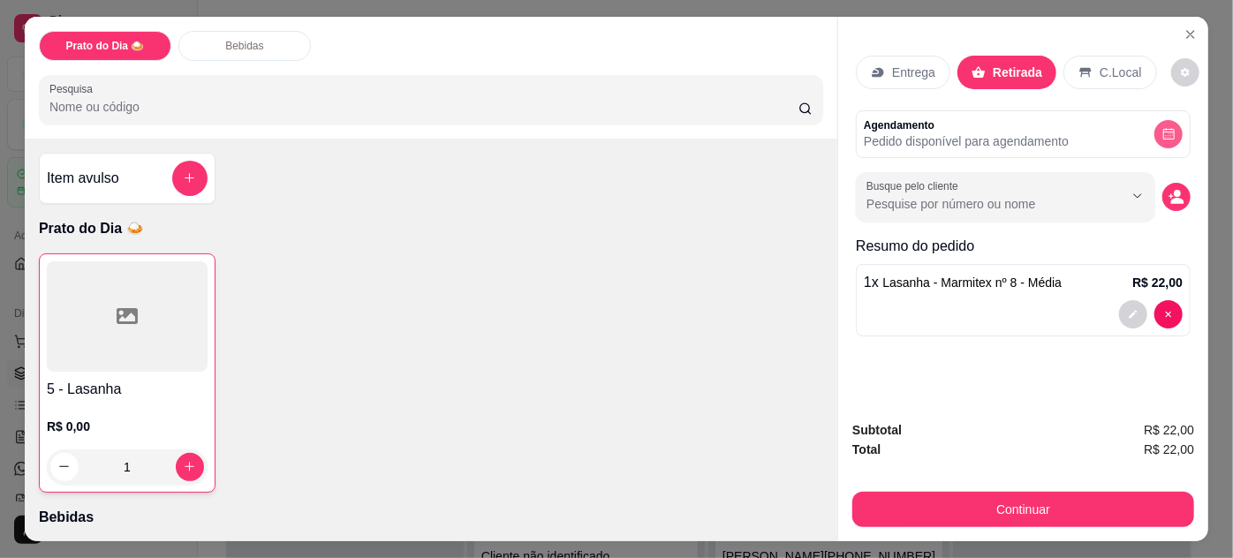
click at [1164, 127] on icon "decrease-product-quantity" at bounding box center [1169, 133] width 13 height 13
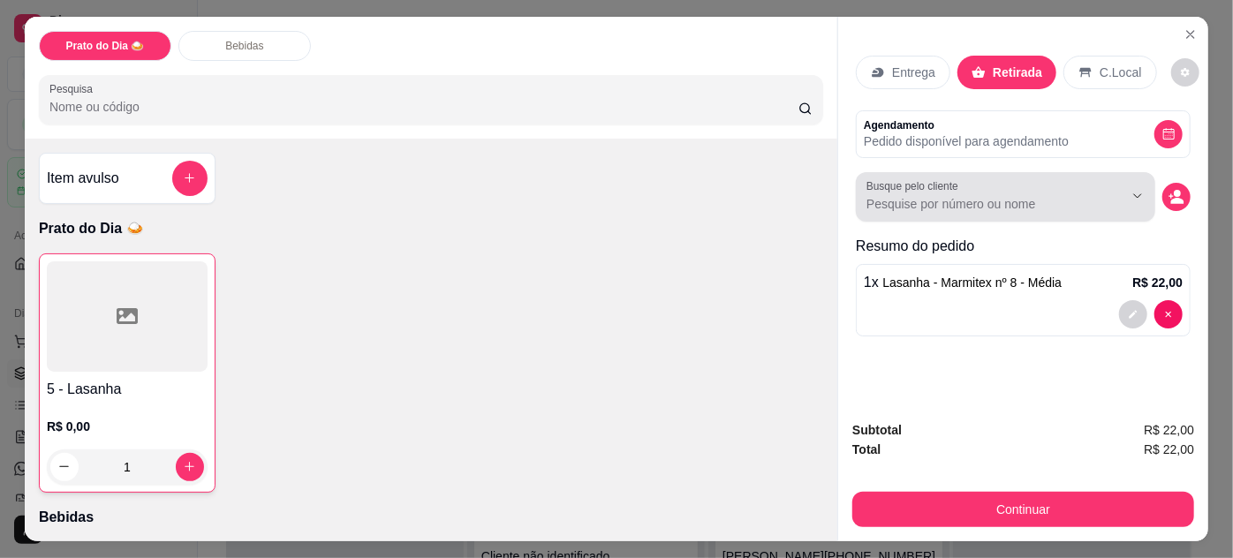
click at [1117, 204] on div at bounding box center [1124, 196] width 57 height 34
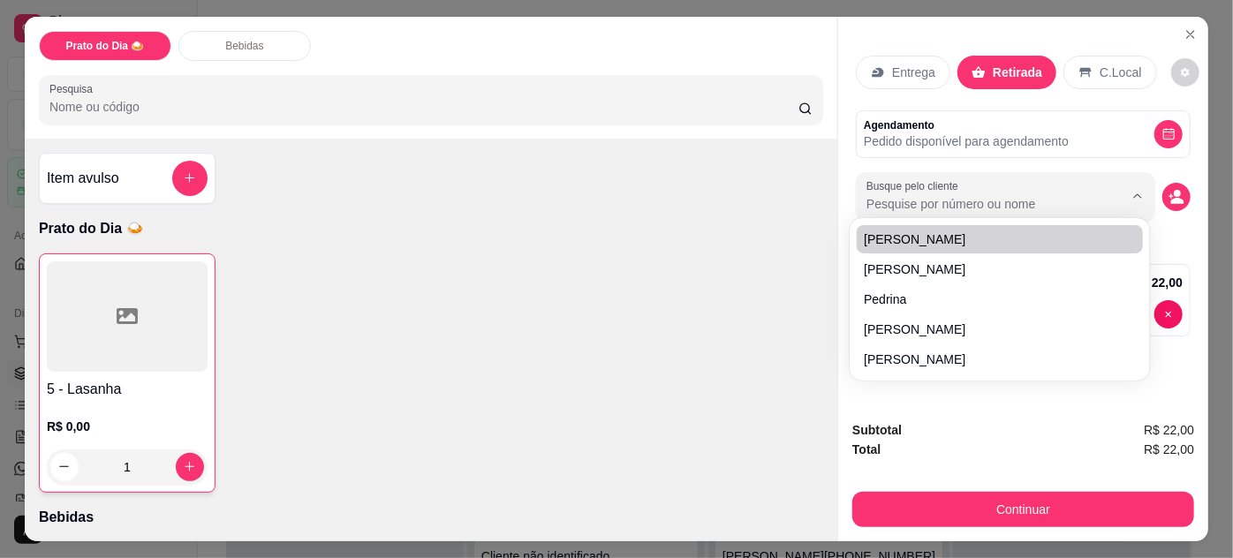
click at [1175, 236] on p "Resumo do pedido" at bounding box center [1023, 246] width 335 height 21
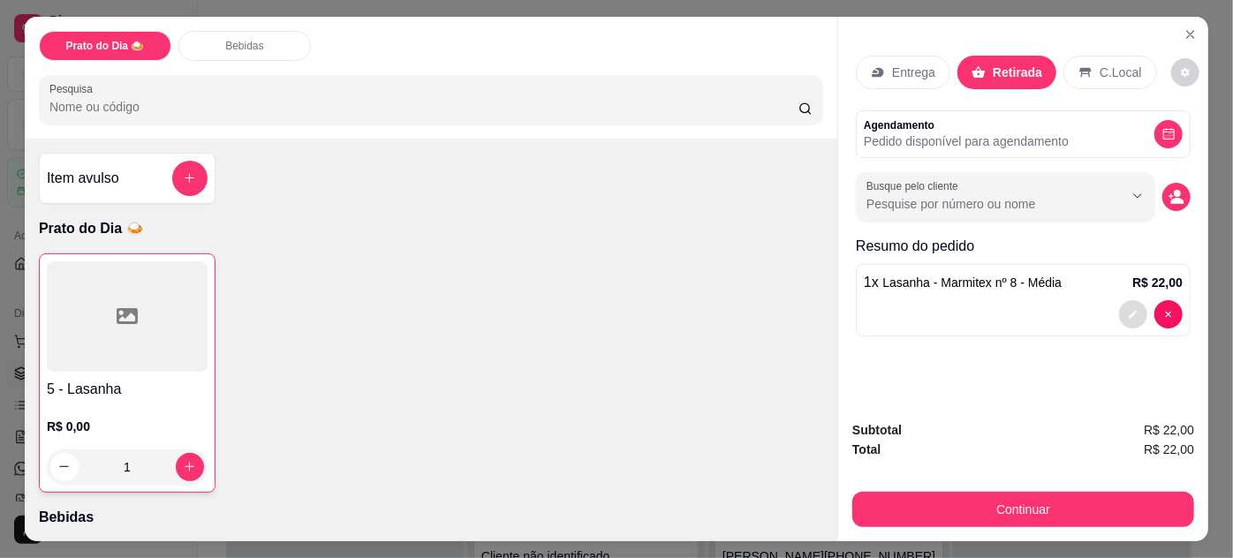
click at [1127, 300] on button "decrease-product-quantity" at bounding box center [1133, 314] width 28 height 28
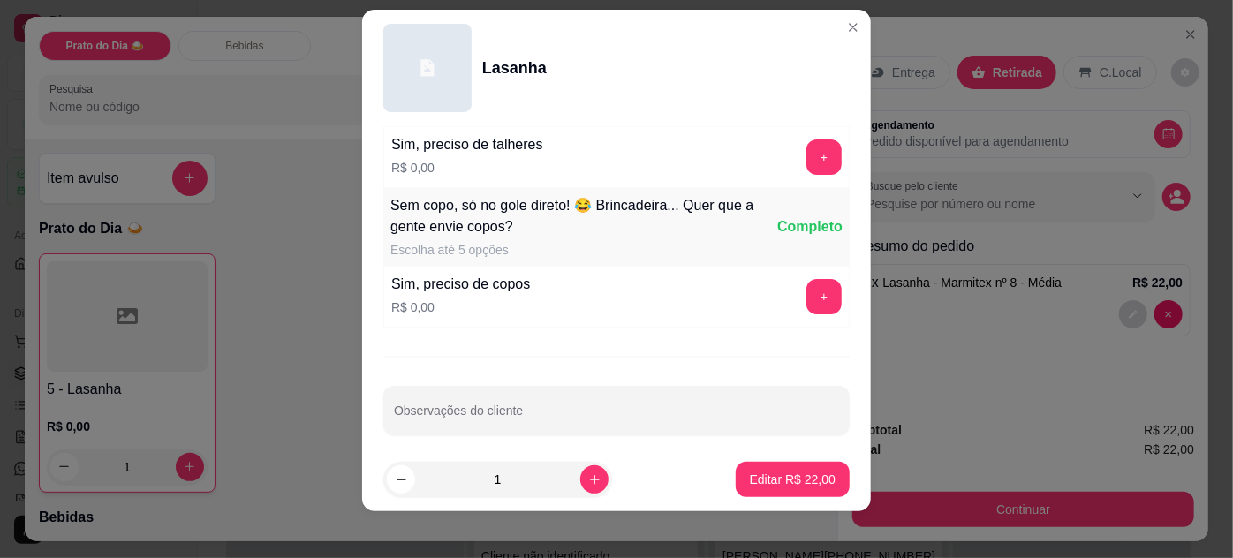
scroll to position [28, 0]
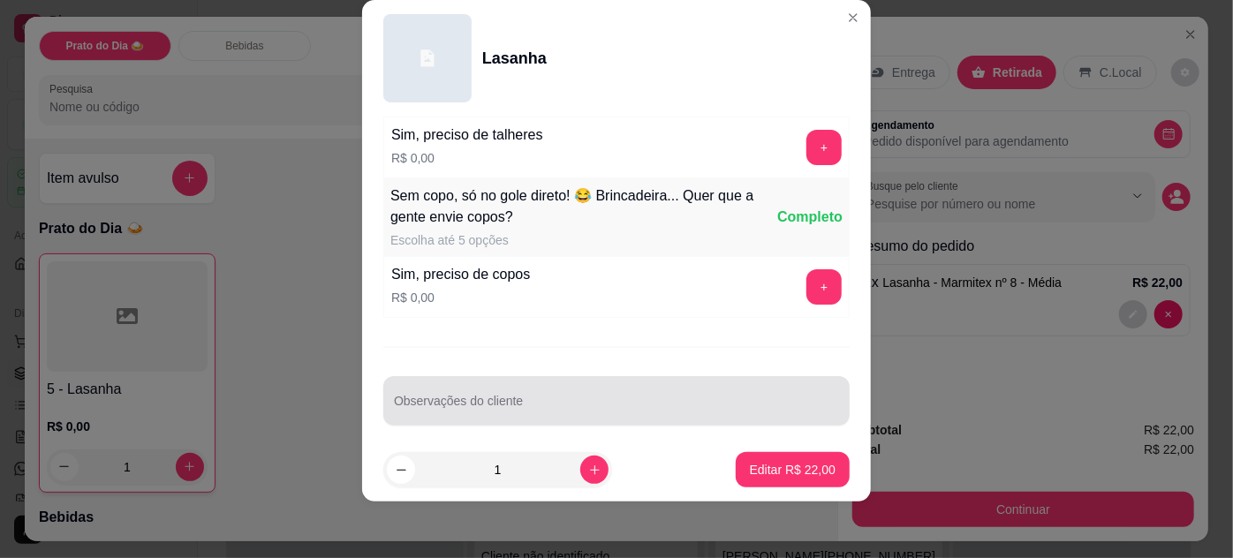
click at [532, 383] on div at bounding box center [616, 400] width 445 height 35
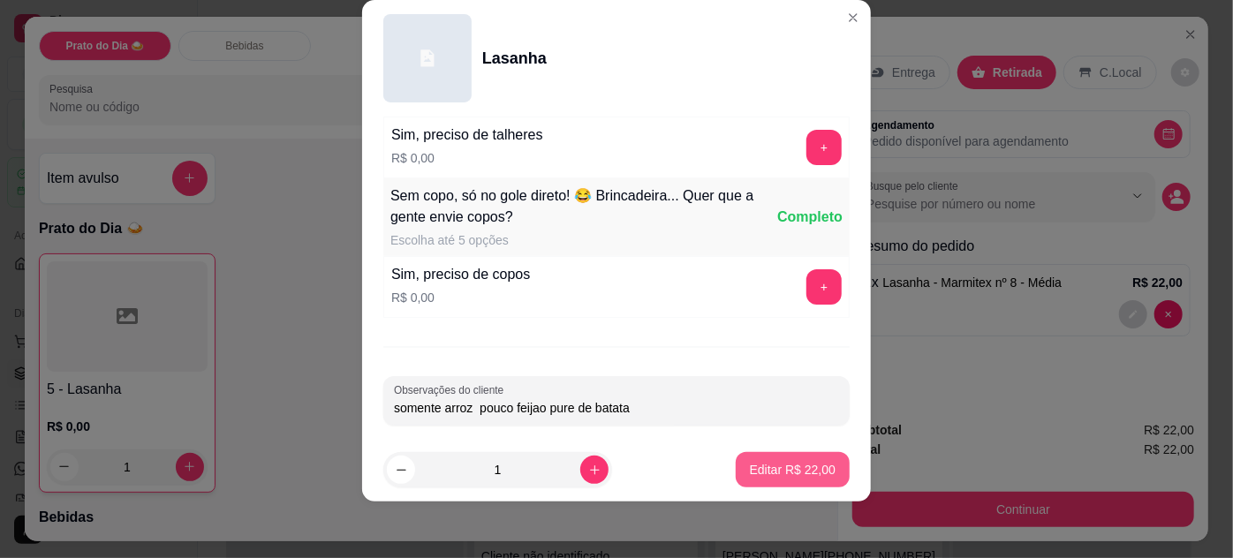
type input "somente arroz pouco feijao pure de batata"
click at [775, 476] on p "Editar R$ 22,00" at bounding box center [792, 470] width 83 height 17
type input "0"
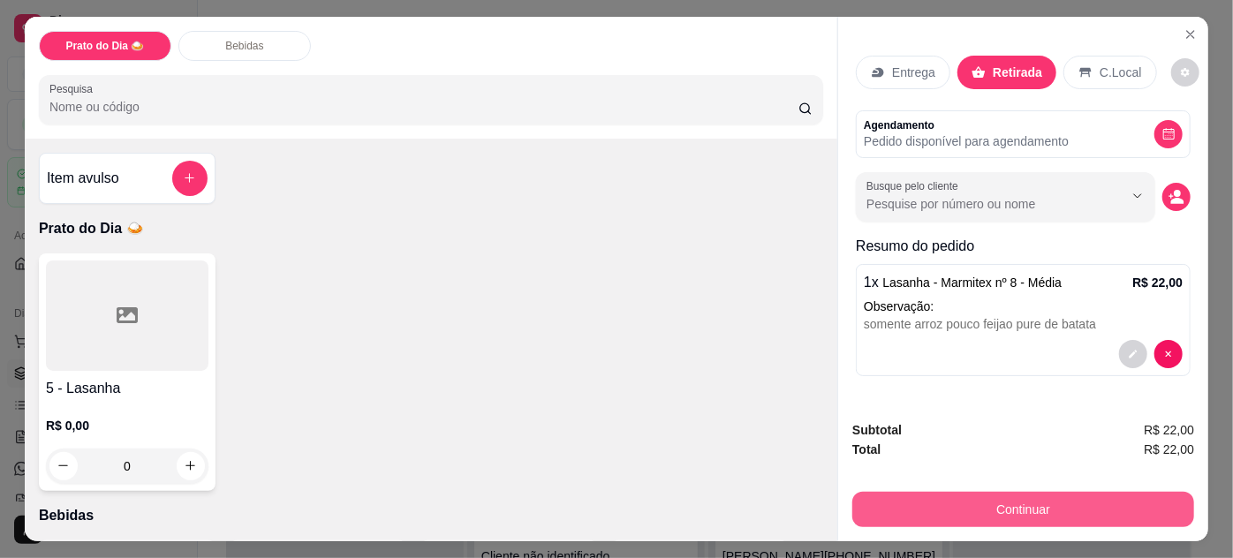
click at [1075, 507] on button "Continuar" at bounding box center [1024, 509] width 342 height 35
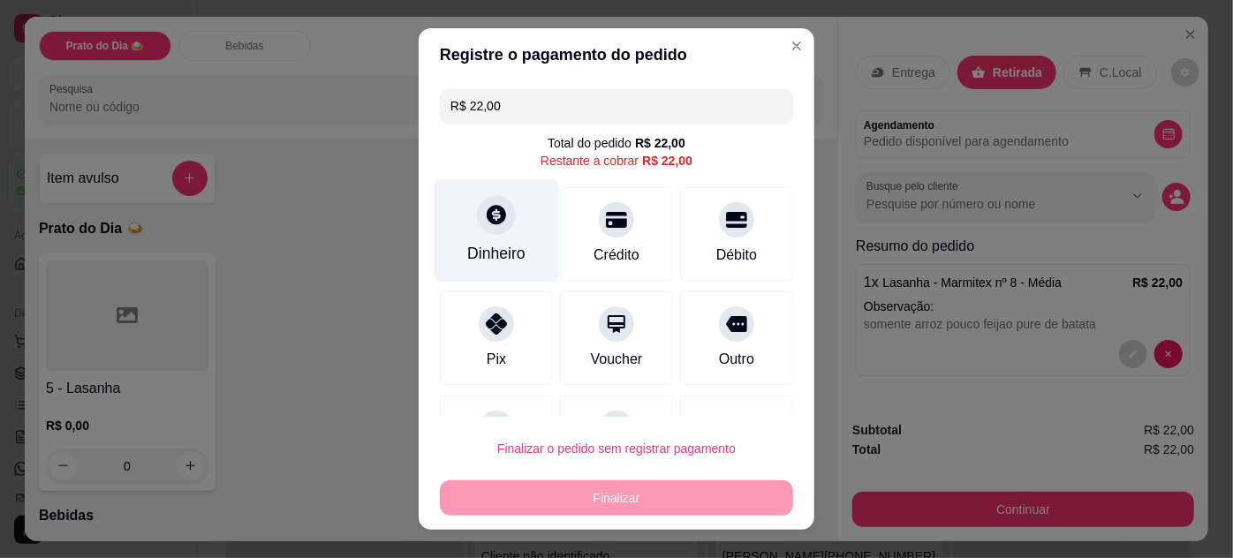
click at [485, 235] on div "Dinheiro" at bounding box center [497, 229] width 125 height 103
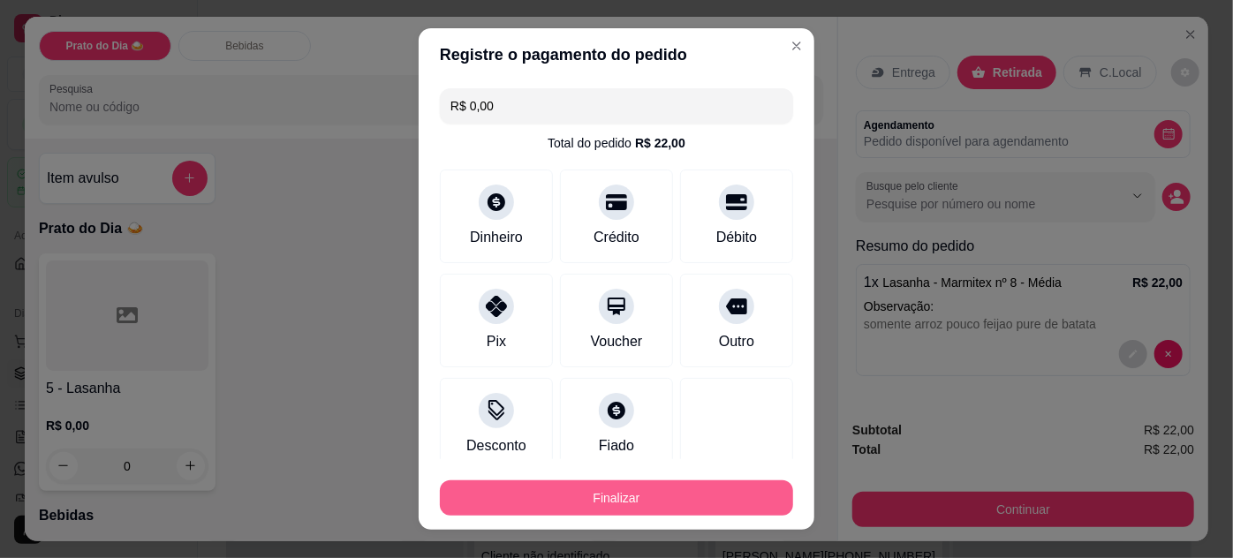
click at [712, 483] on button "Finalizar" at bounding box center [616, 498] width 353 height 35
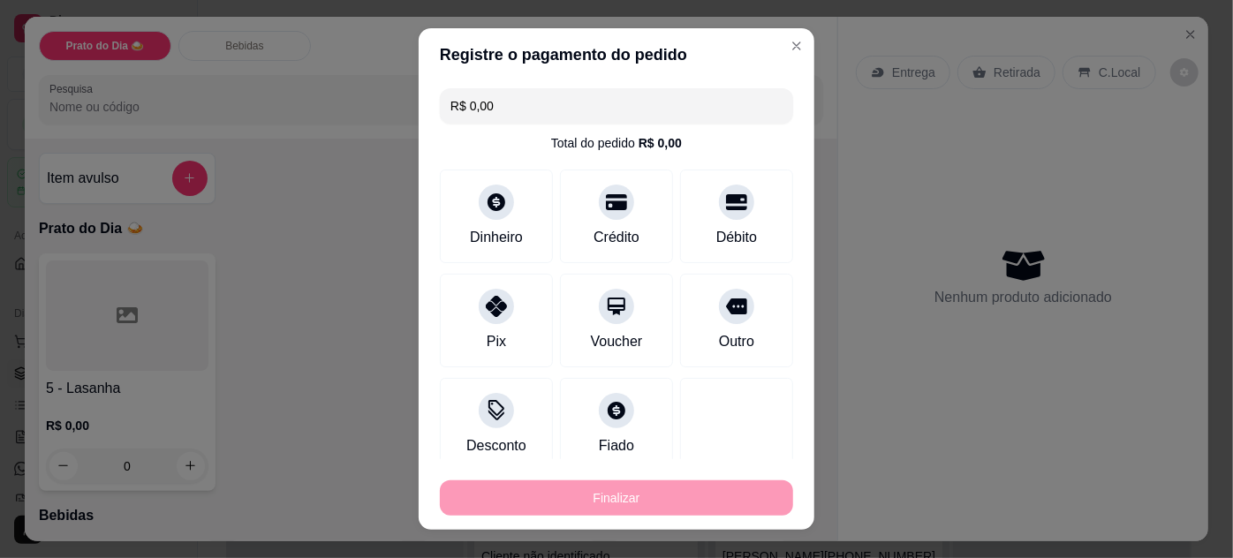
type input "-R$ 22,00"
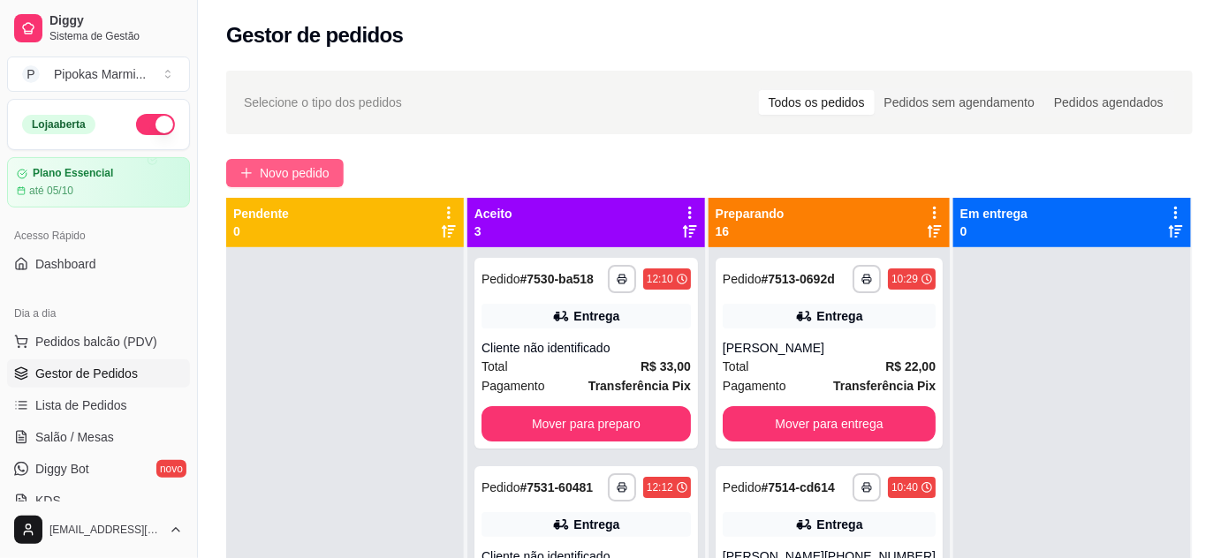
click at [308, 175] on span "Novo pedido" at bounding box center [295, 172] width 70 height 19
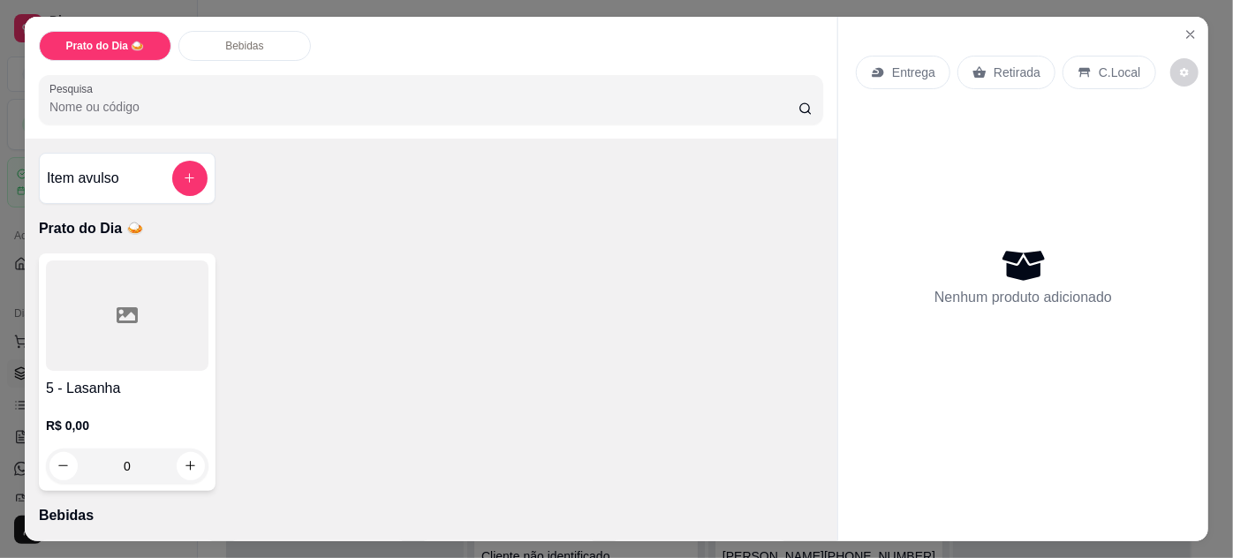
click at [49, 362] on div at bounding box center [127, 316] width 163 height 110
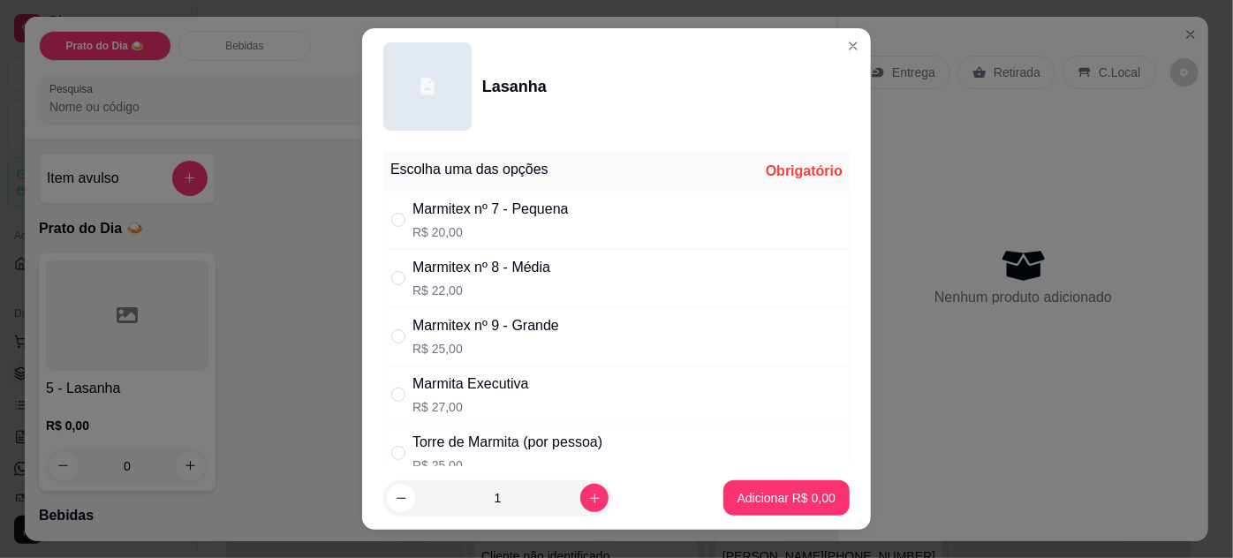
click at [526, 338] on div "Marmitex nº 9 - Grande R$ 25,00" at bounding box center [486, 336] width 147 height 42
radio input "true"
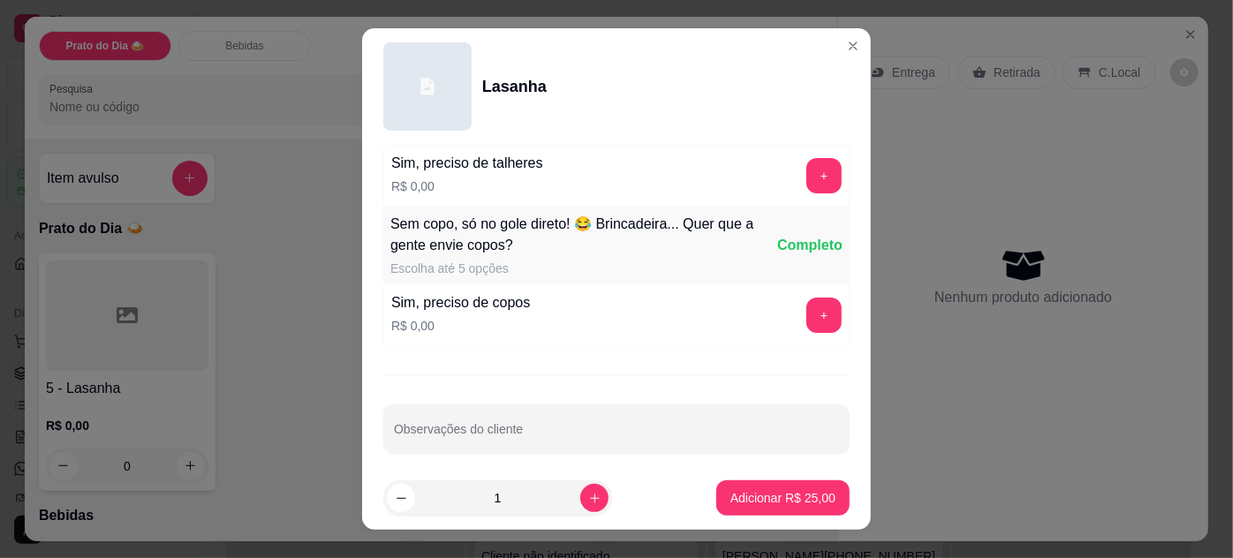
click at [492, 391] on div "Escolha uma das opções Completo Marmitex nº 7 - Pequena R$ 20,00 Marmitex nº 8 …" at bounding box center [616, 306] width 509 height 323
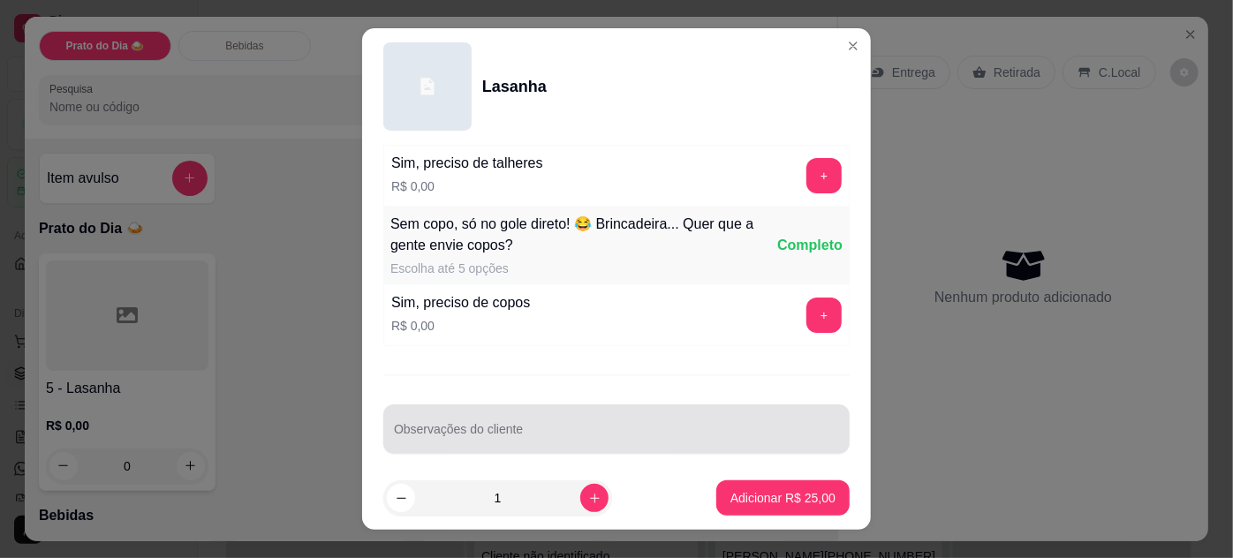
click at [483, 430] on input "Observações do cliente" at bounding box center [616, 437] width 445 height 18
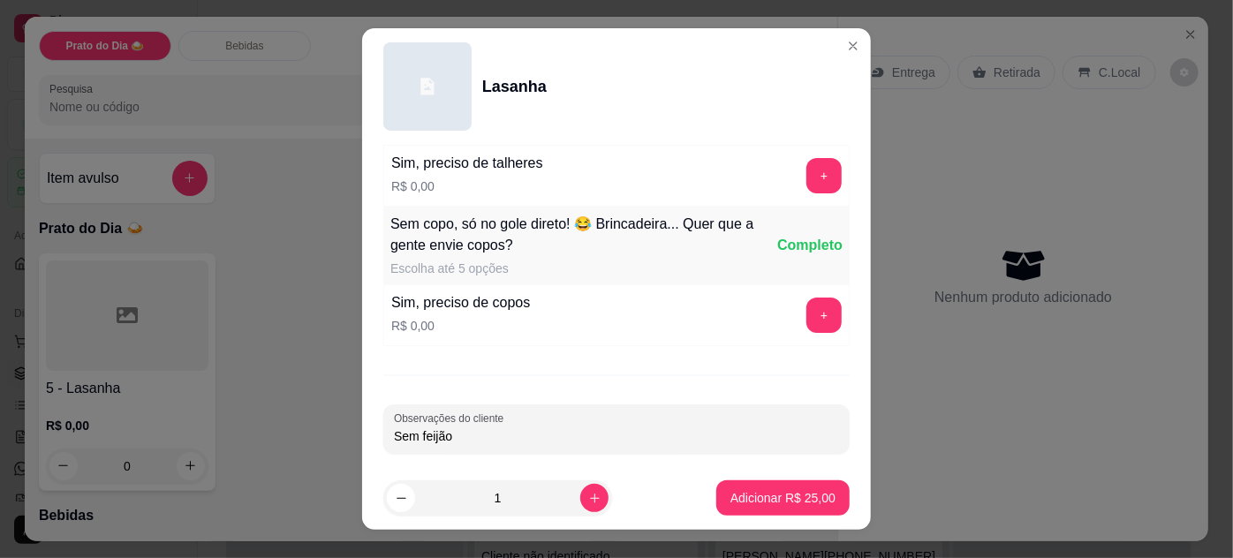
type input "Sem feijão"
click at [818, 499] on button "Adicionar R$ 25,00" at bounding box center [783, 498] width 133 height 35
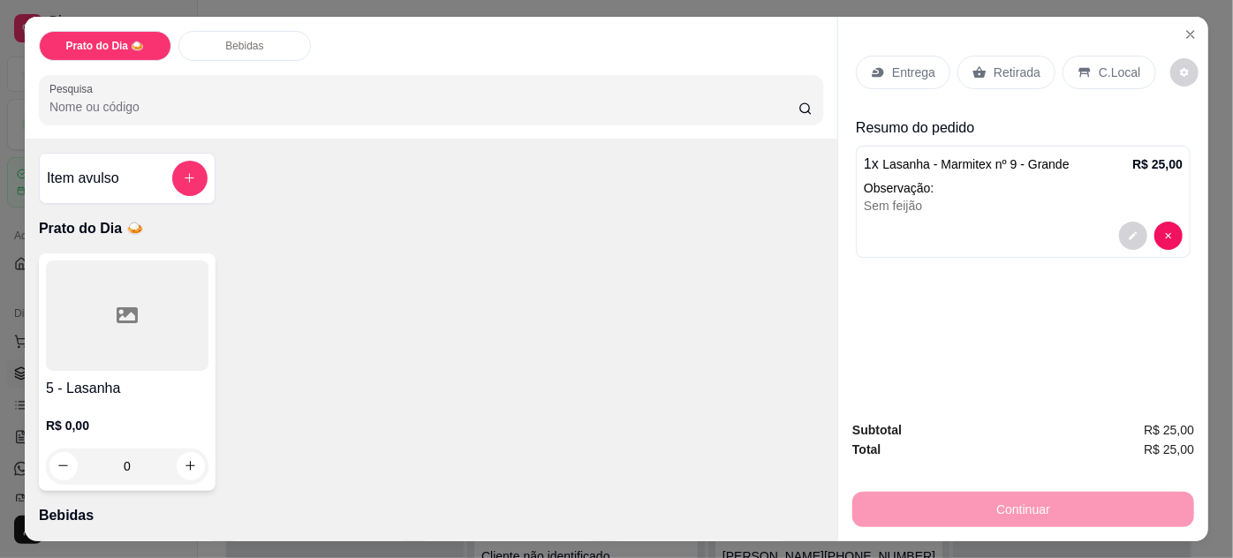
click at [1009, 71] on p "Retirada" at bounding box center [1017, 73] width 47 height 18
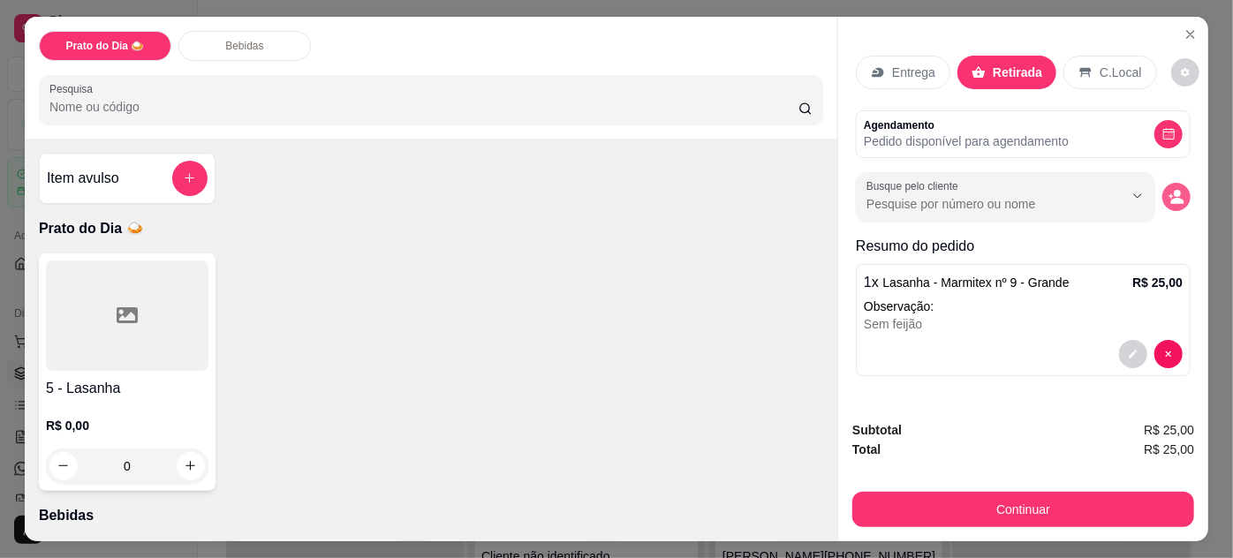
click at [1170, 200] on button "decrease-product-quantity" at bounding box center [1177, 197] width 28 height 28
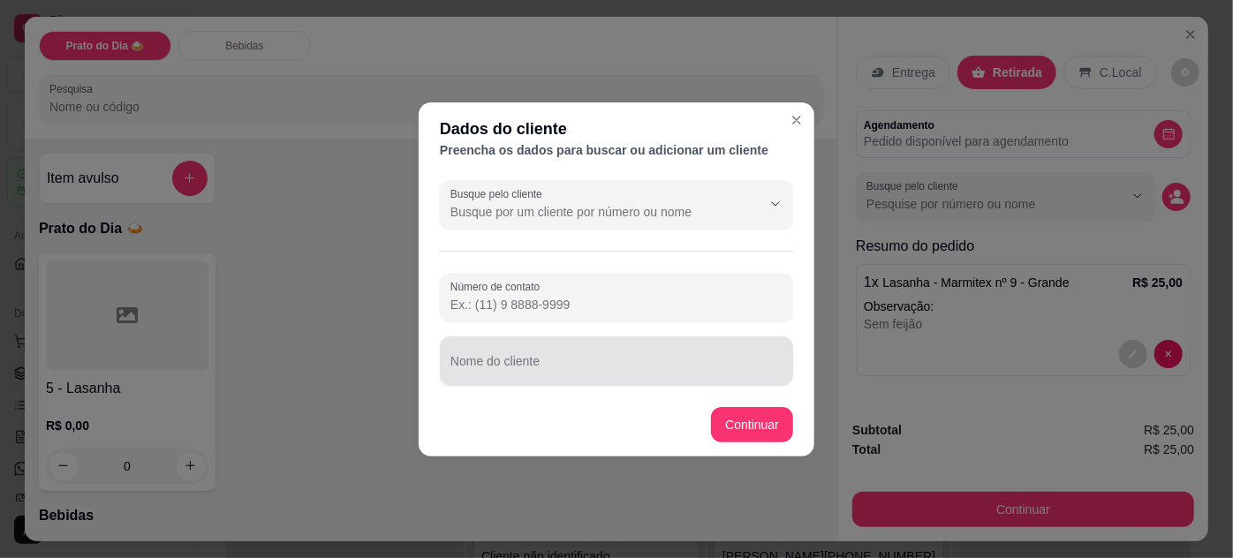
click at [502, 377] on div at bounding box center [617, 361] width 332 height 35
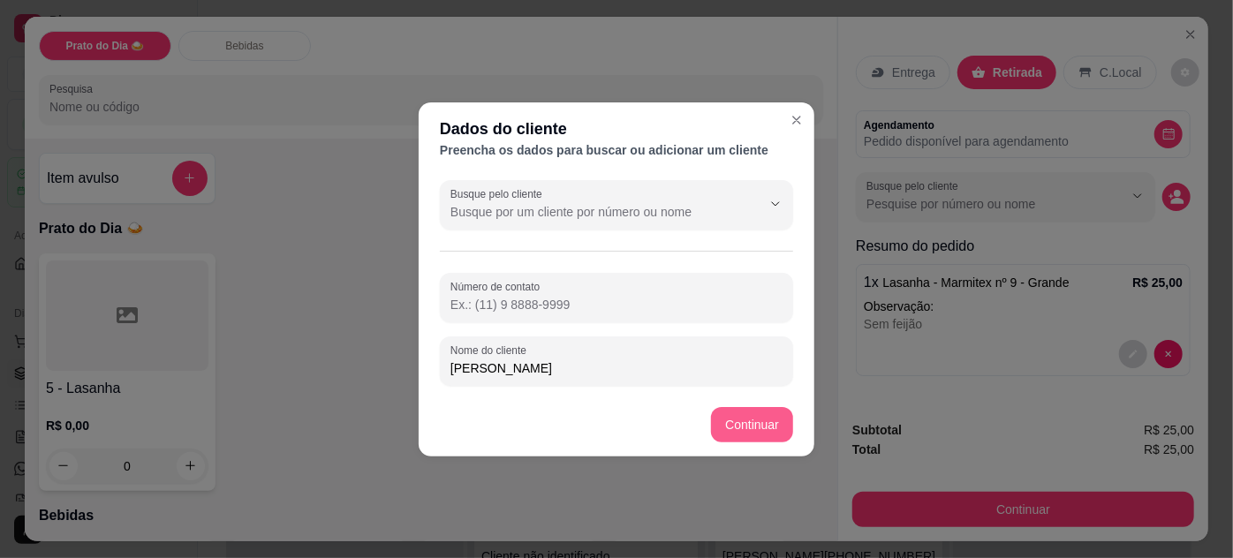
type input "[PERSON_NAME]"
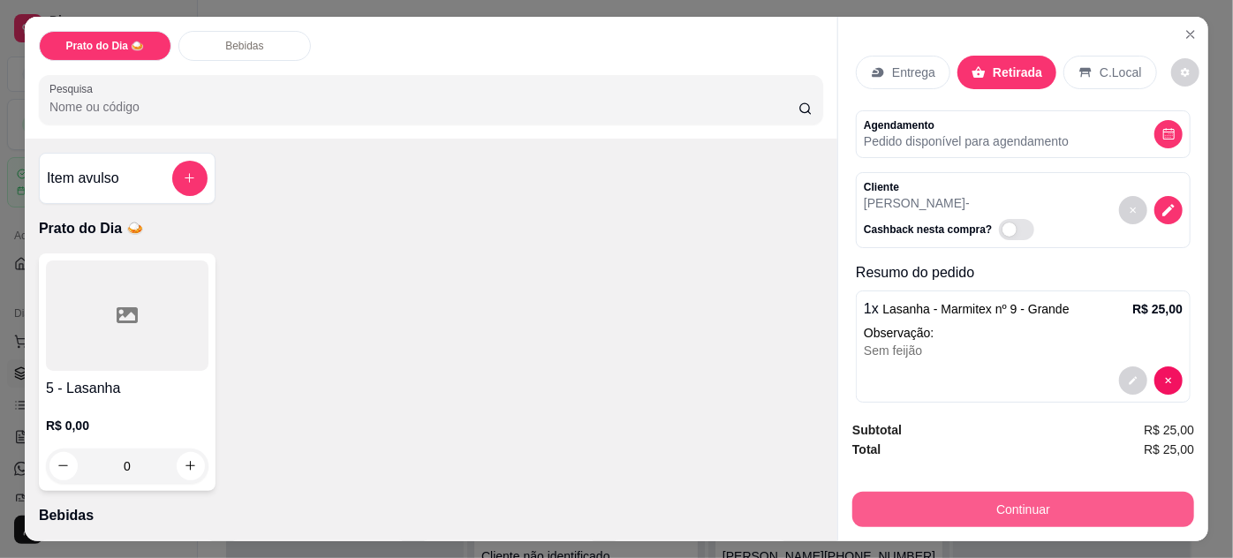
click at [940, 512] on button "Continuar" at bounding box center [1024, 509] width 342 height 35
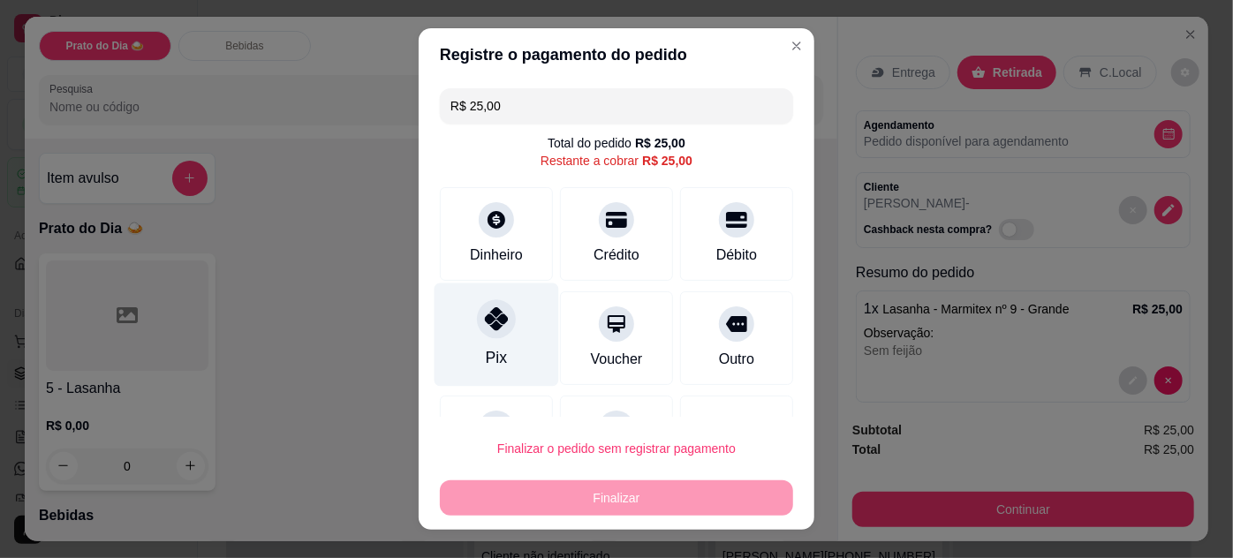
click at [497, 327] on icon at bounding box center [496, 318] width 23 height 23
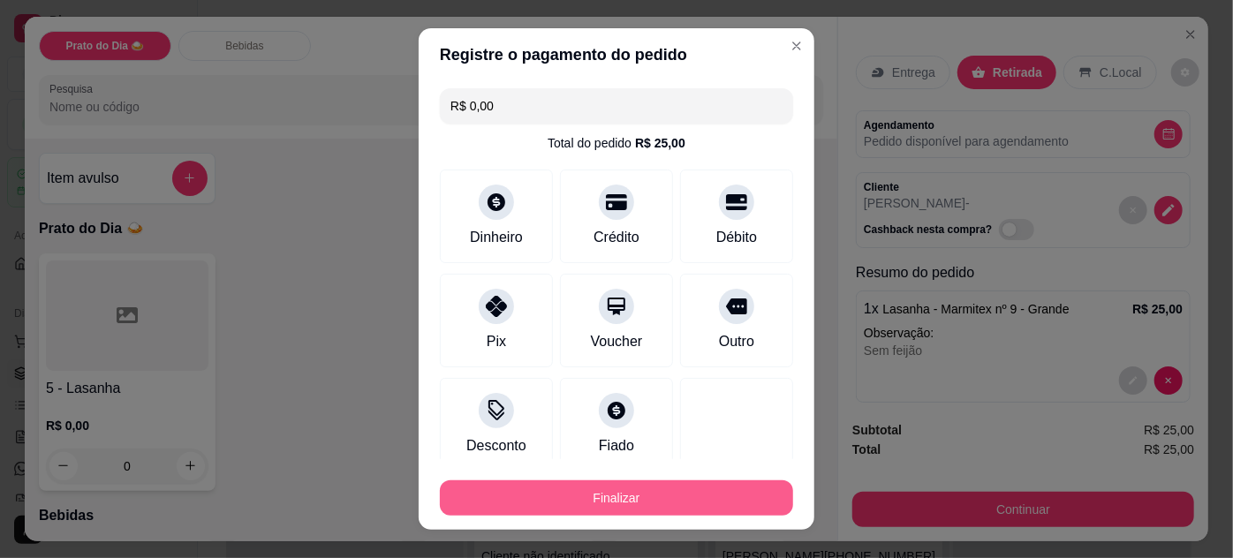
click at [566, 505] on button "Finalizar" at bounding box center [616, 498] width 353 height 35
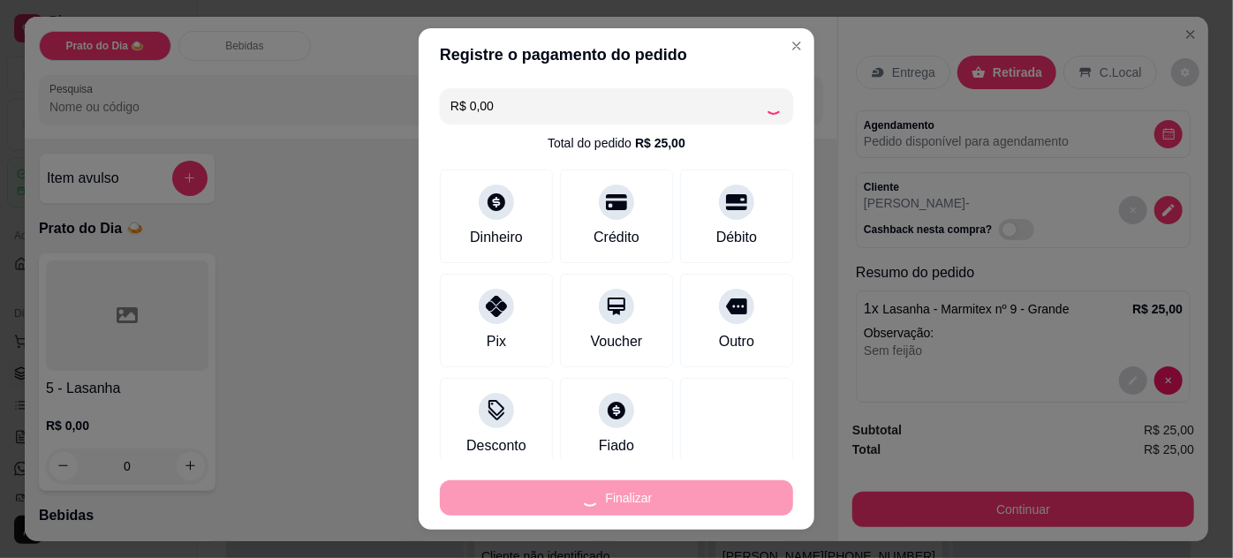
type input "-R$ 25,00"
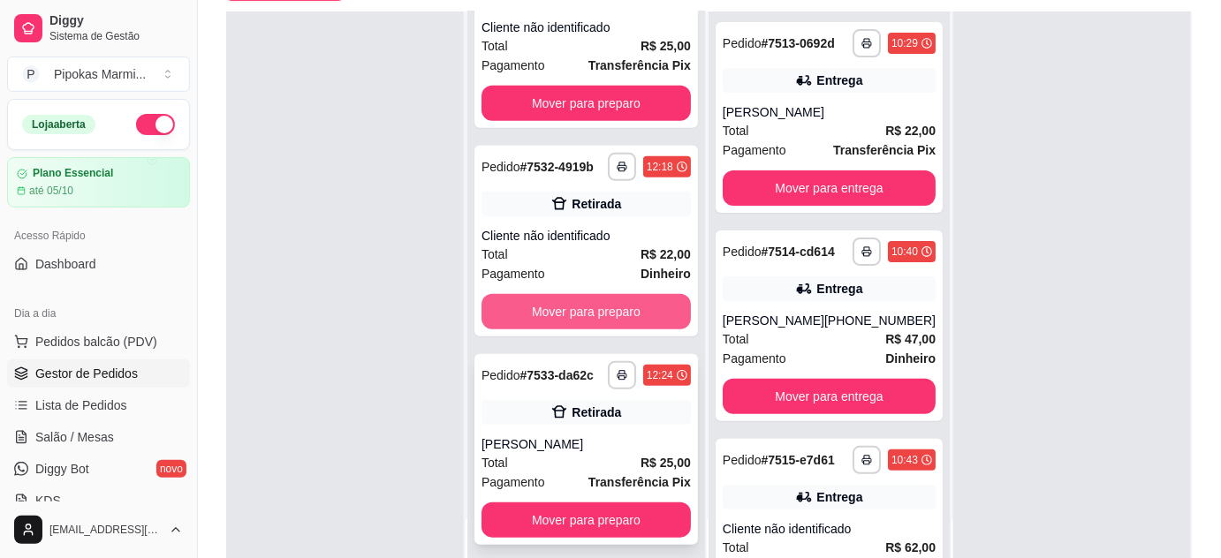
scroll to position [269, 0]
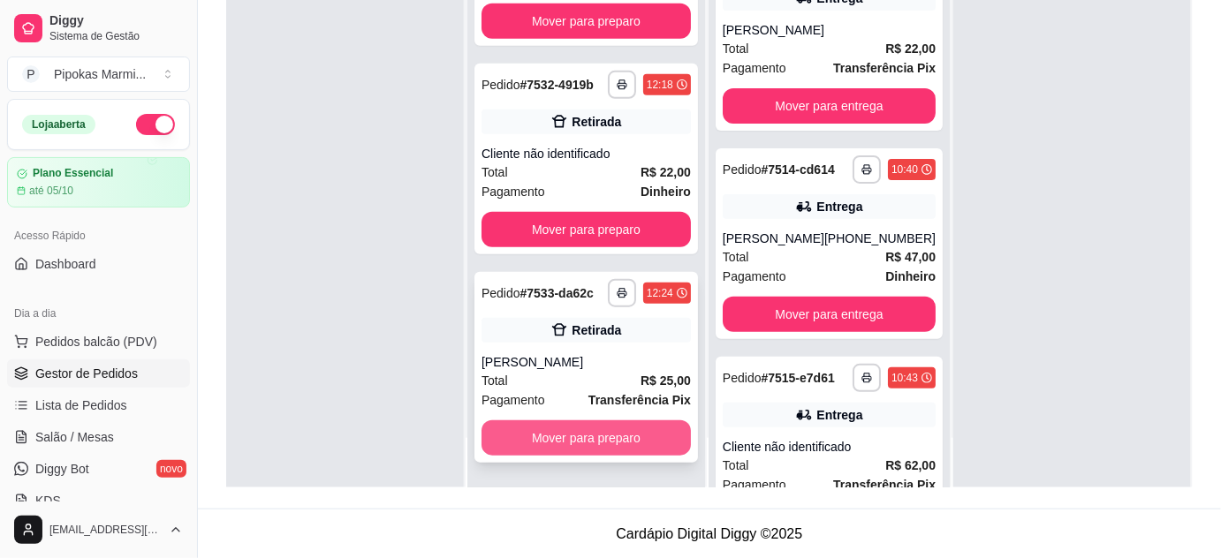
click at [572, 437] on button "Mover para preparo" at bounding box center [586, 438] width 209 height 35
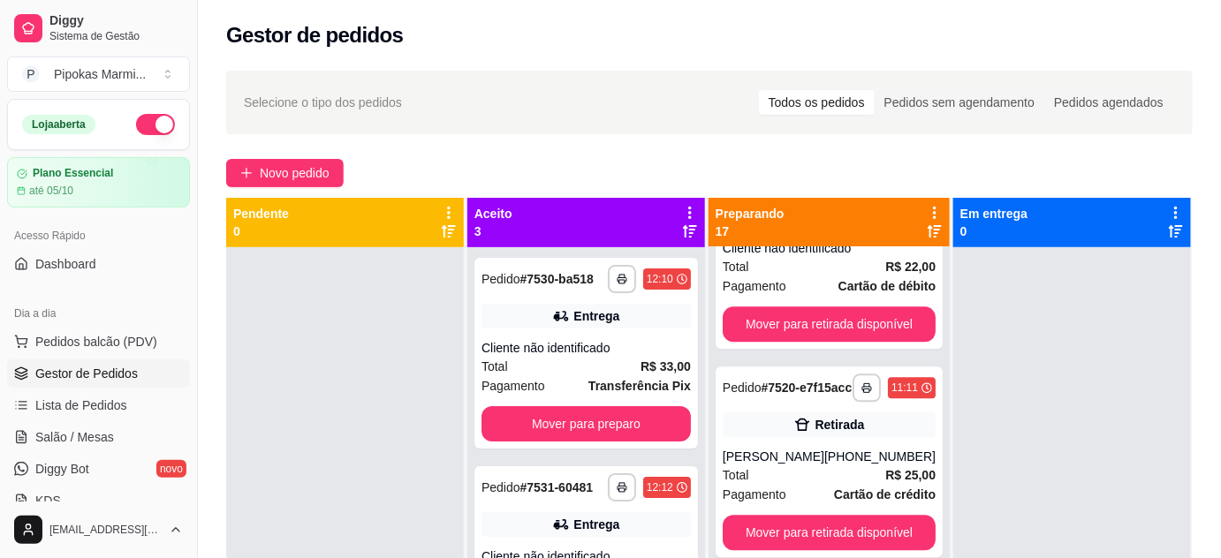
scroll to position [1606, 0]
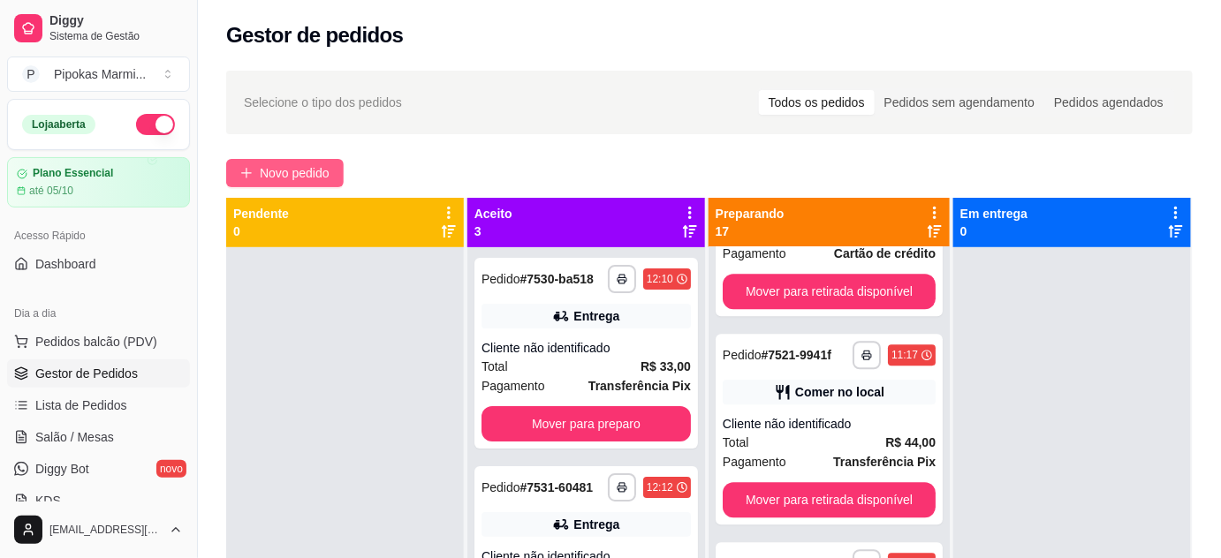
click at [328, 163] on span "Novo pedido" at bounding box center [295, 172] width 70 height 19
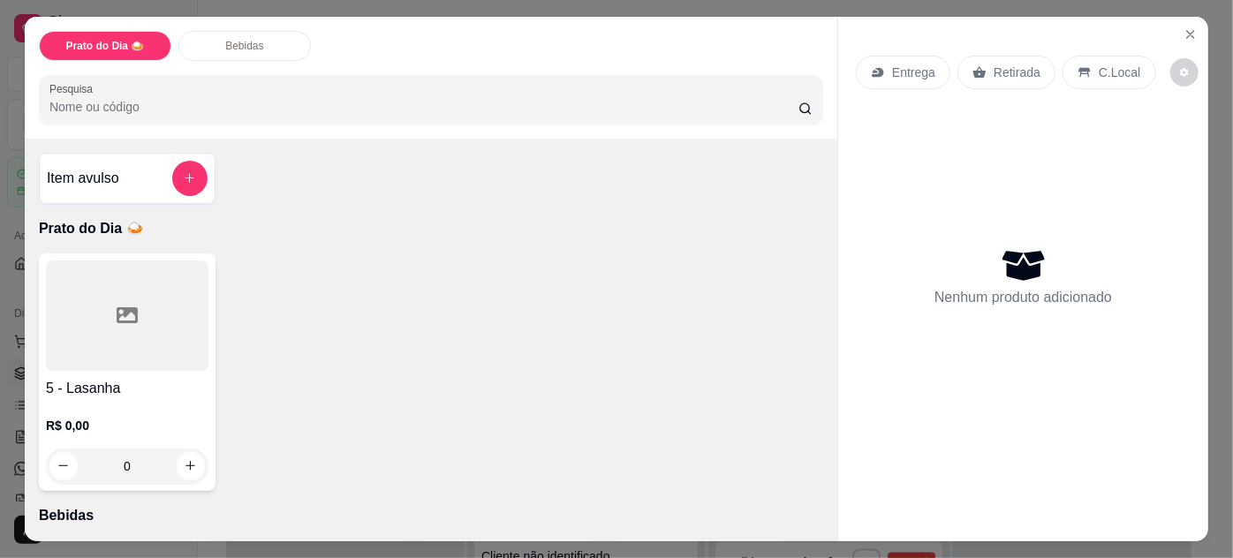
click at [122, 362] on div at bounding box center [127, 316] width 163 height 110
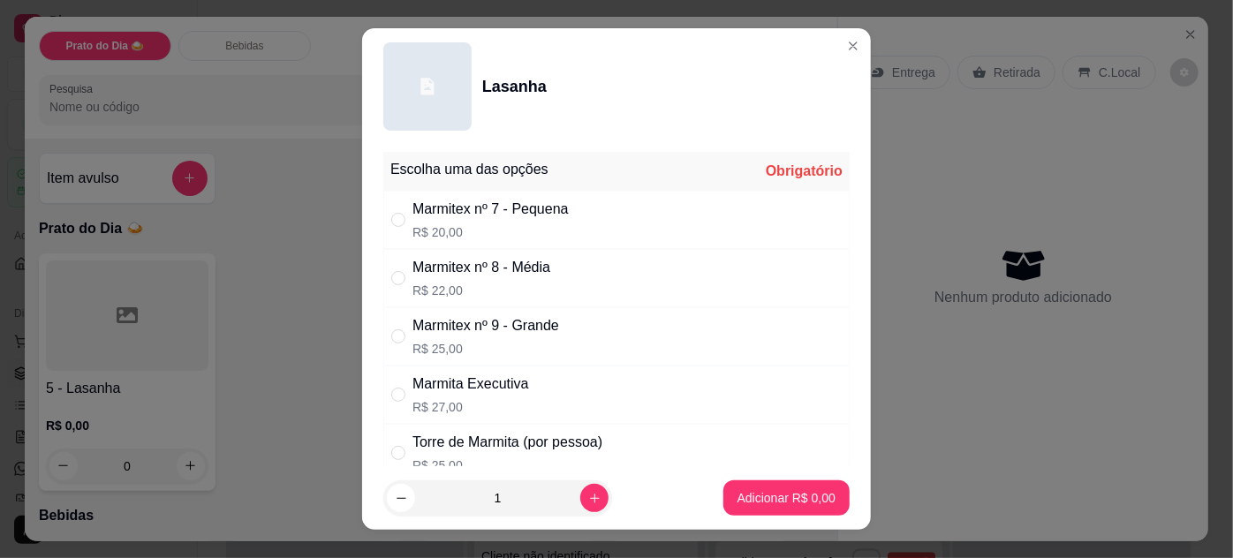
click at [496, 274] on div "Marmitex nº 8 - Média" at bounding box center [482, 267] width 138 height 21
radio input "true"
click at [786, 493] on p "Adicionar R$ 22,00" at bounding box center [783, 498] width 105 height 18
type input "1"
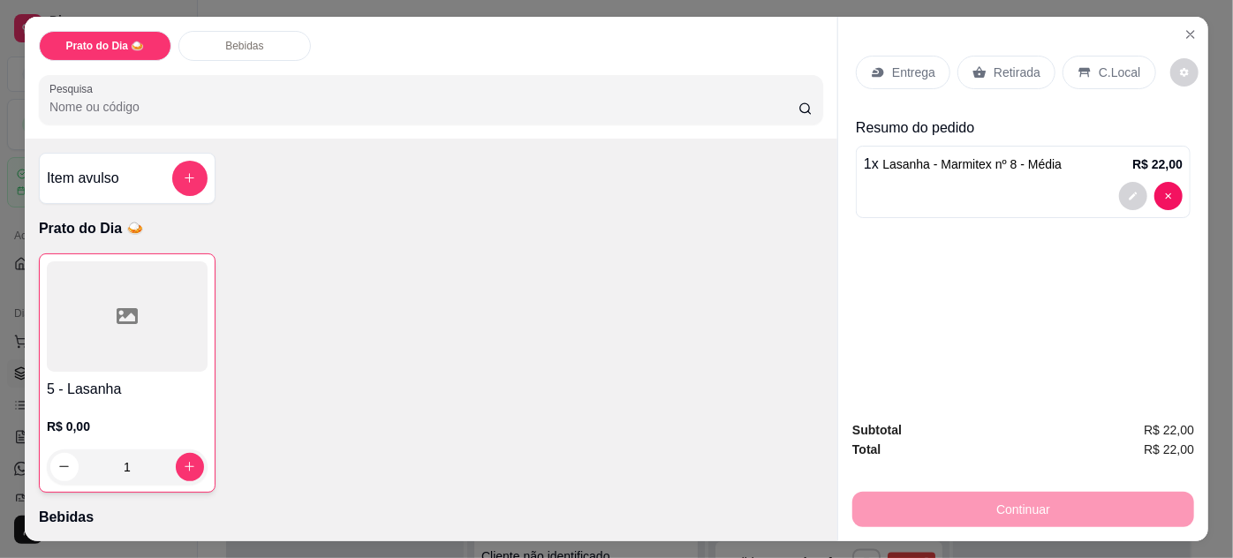
click at [1018, 64] on p "Retirada" at bounding box center [1017, 73] width 47 height 18
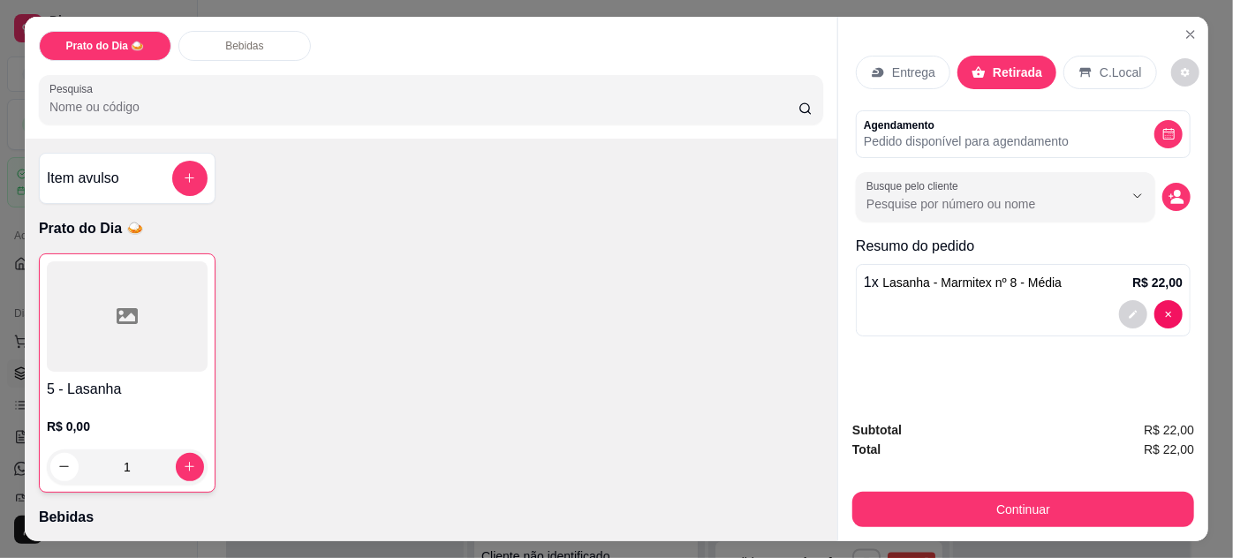
click at [1175, 203] on button "decrease-product-quantity" at bounding box center [1177, 197] width 28 height 28
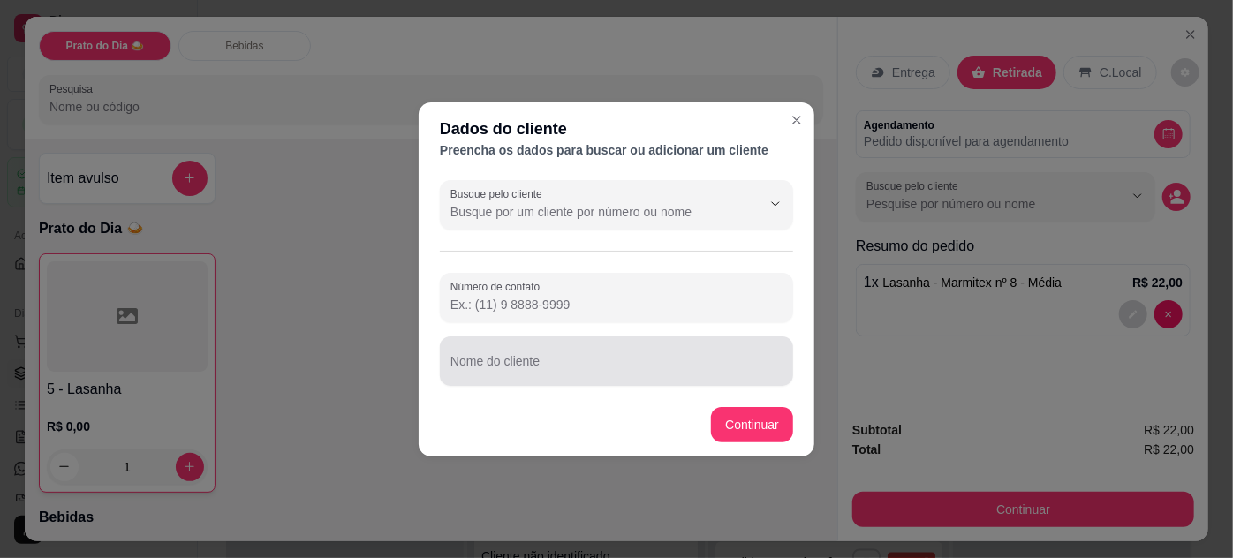
click at [475, 364] on input "Nome do cliente" at bounding box center [617, 369] width 332 height 18
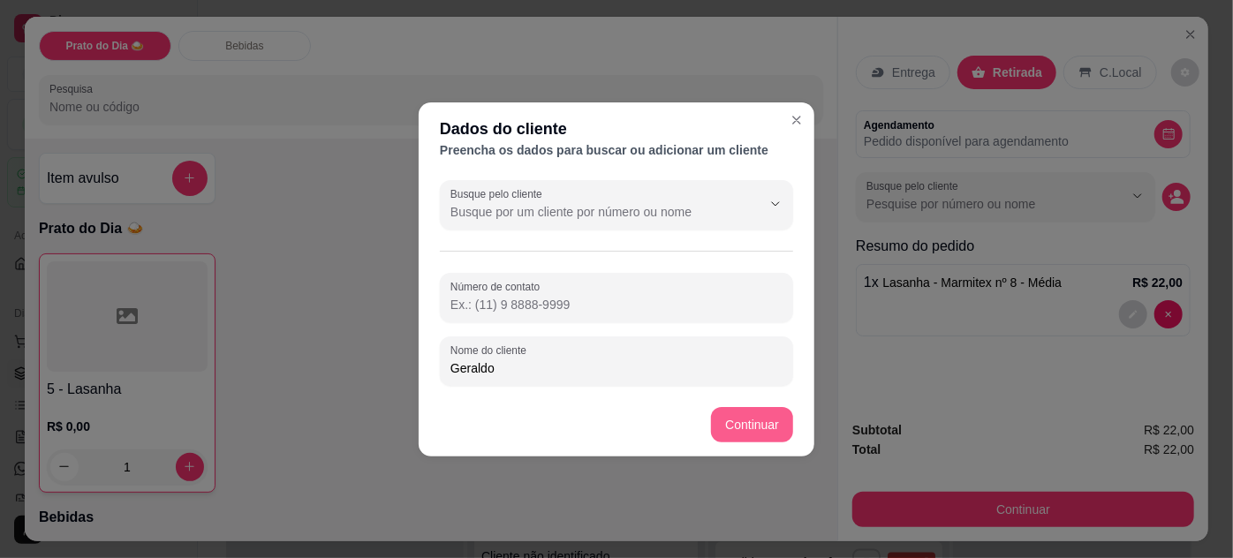
type input "Geraldo"
click at [745, 405] on footer "Continuar" at bounding box center [617, 425] width 396 height 64
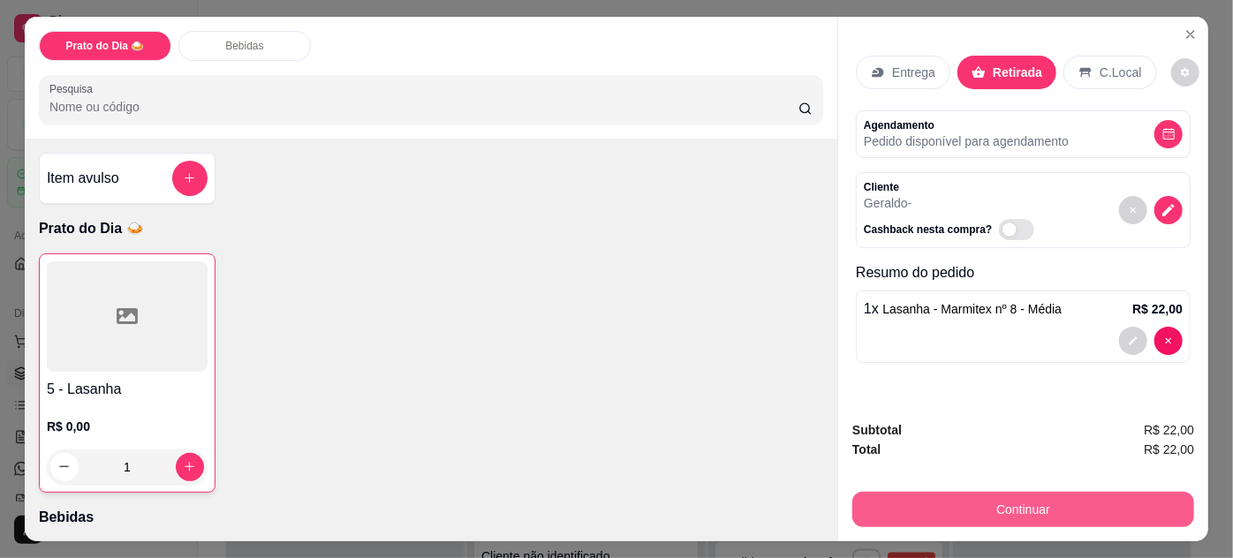
click at [1014, 502] on button "Continuar" at bounding box center [1024, 509] width 342 height 35
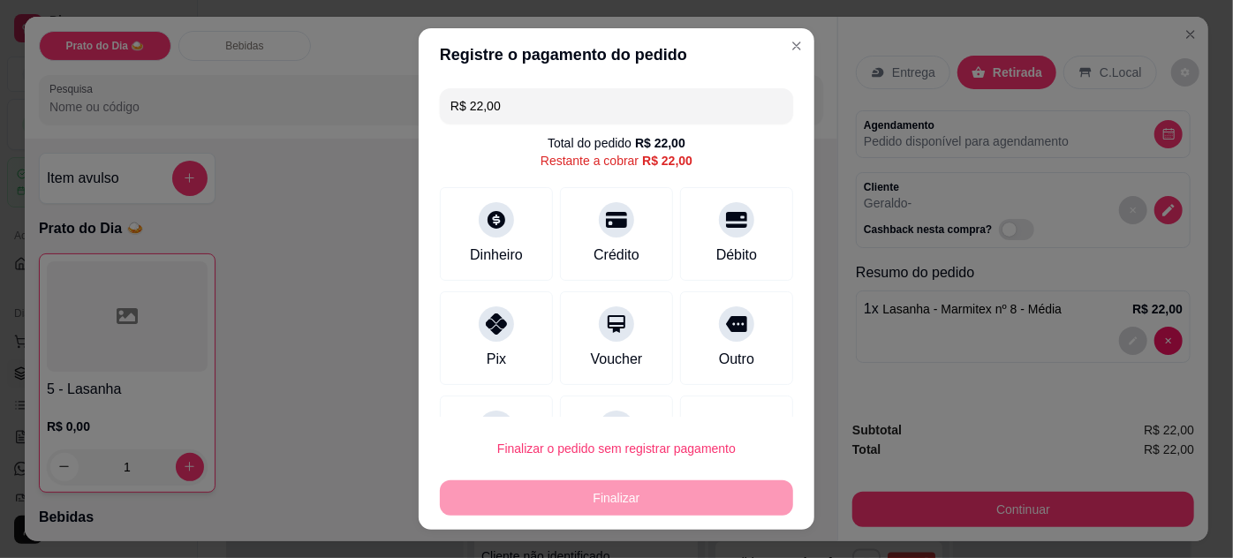
click at [656, 152] on div "R$ 22,00" at bounding box center [667, 161] width 50 height 18
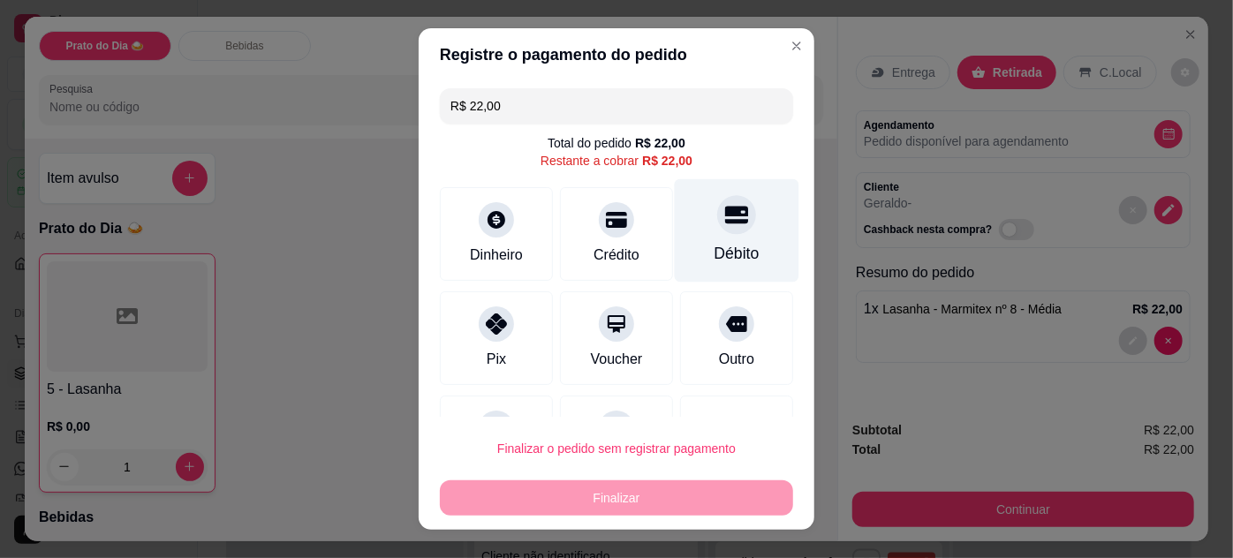
click at [694, 235] on div "Débito" at bounding box center [737, 229] width 125 height 103
type input "R$ 0,00"
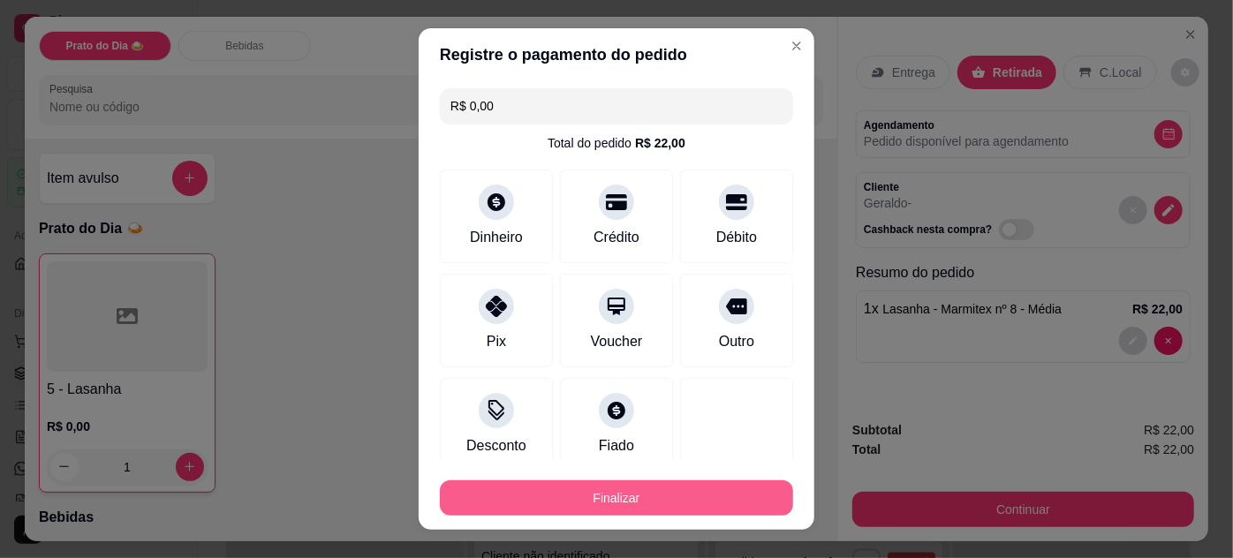
click at [662, 510] on button "Finalizar" at bounding box center [616, 498] width 353 height 35
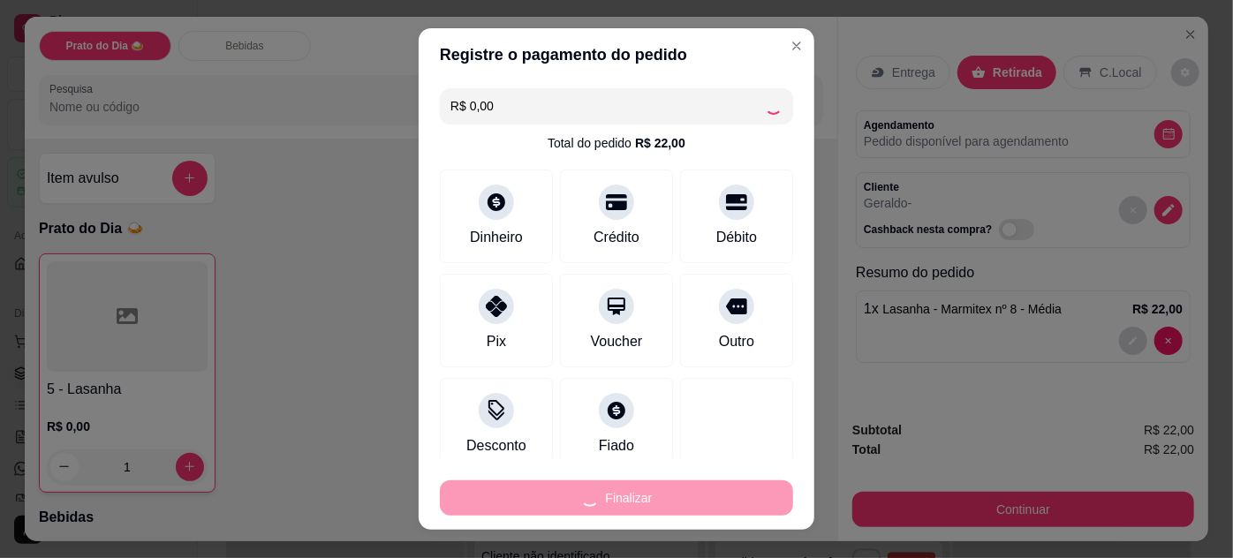
type input "0"
type input "-R$ 22,00"
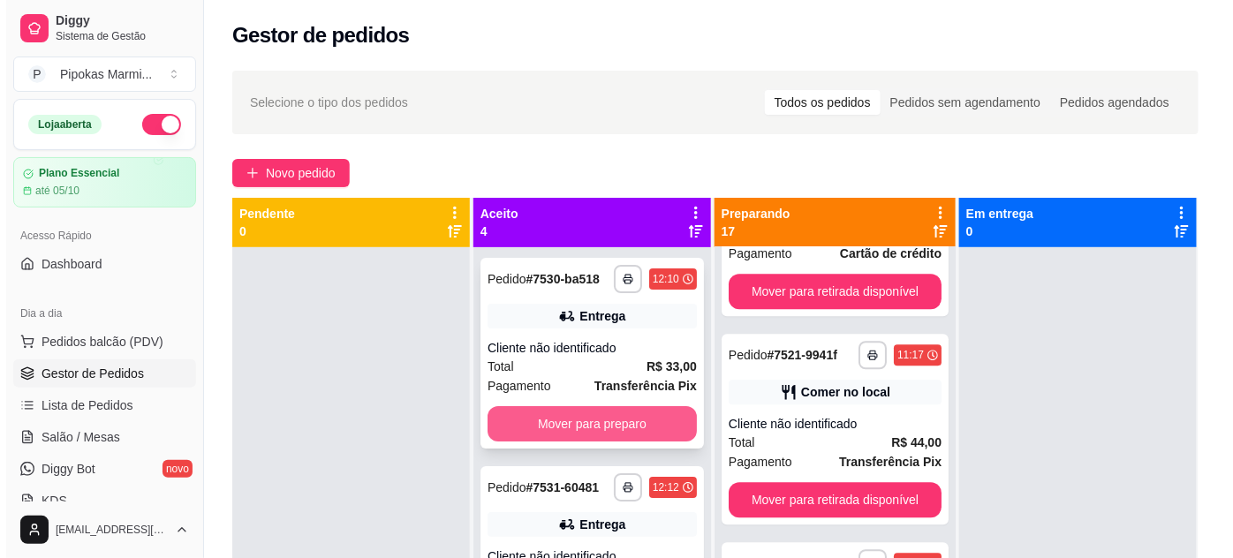
scroll to position [160, 0]
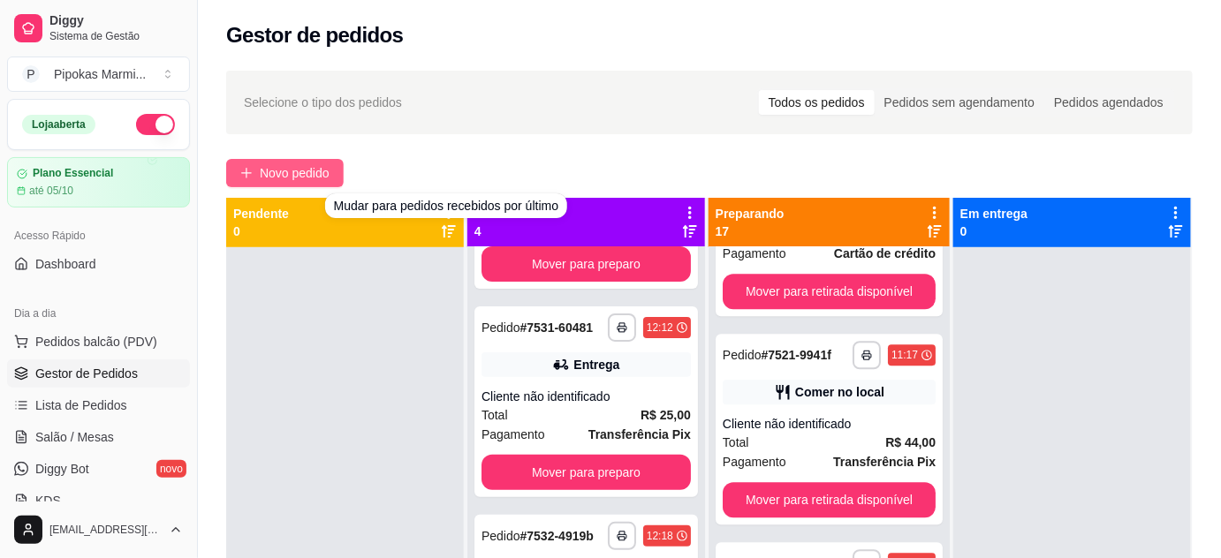
click at [313, 165] on span "Novo pedido" at bounding box center [295, 172] width 70 height 19
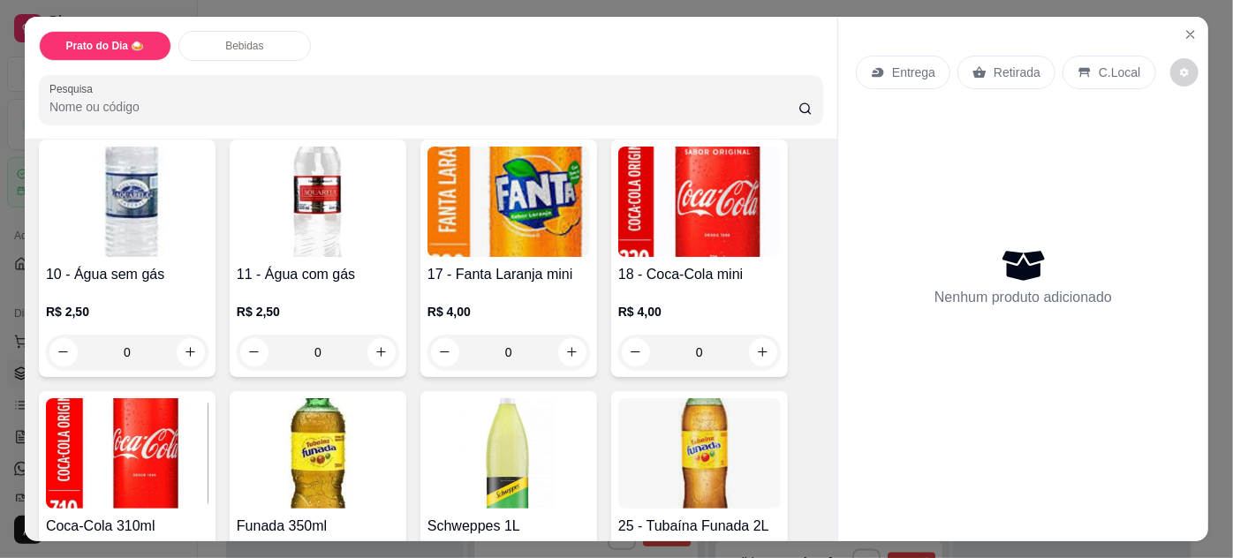
scroll to position [642, 0]
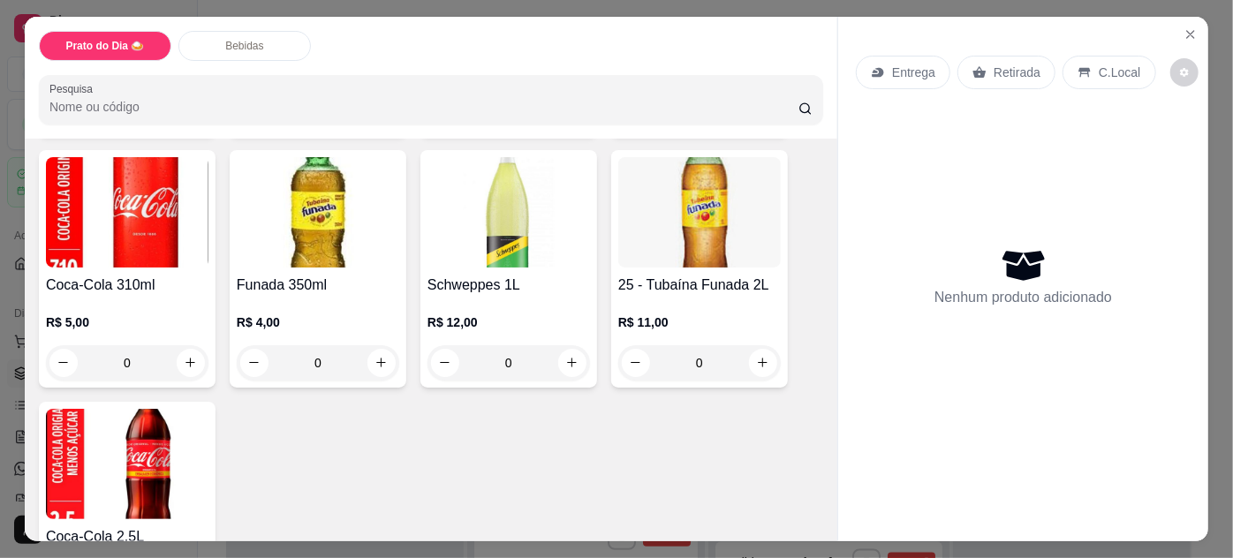
click at [762, 362] on div "0" at bounding box center [699, 362] width 163 height 35
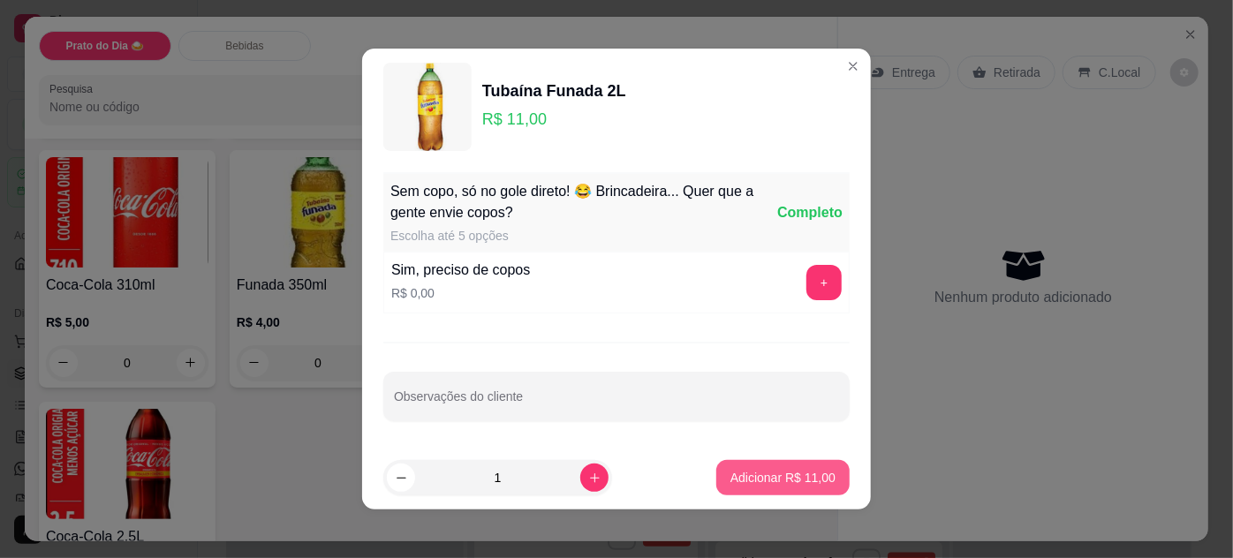
click at [758, 476] on p "Adicionar R$ 11,00" at bounding box center [783, 478] width 105 height 18
type input "1"
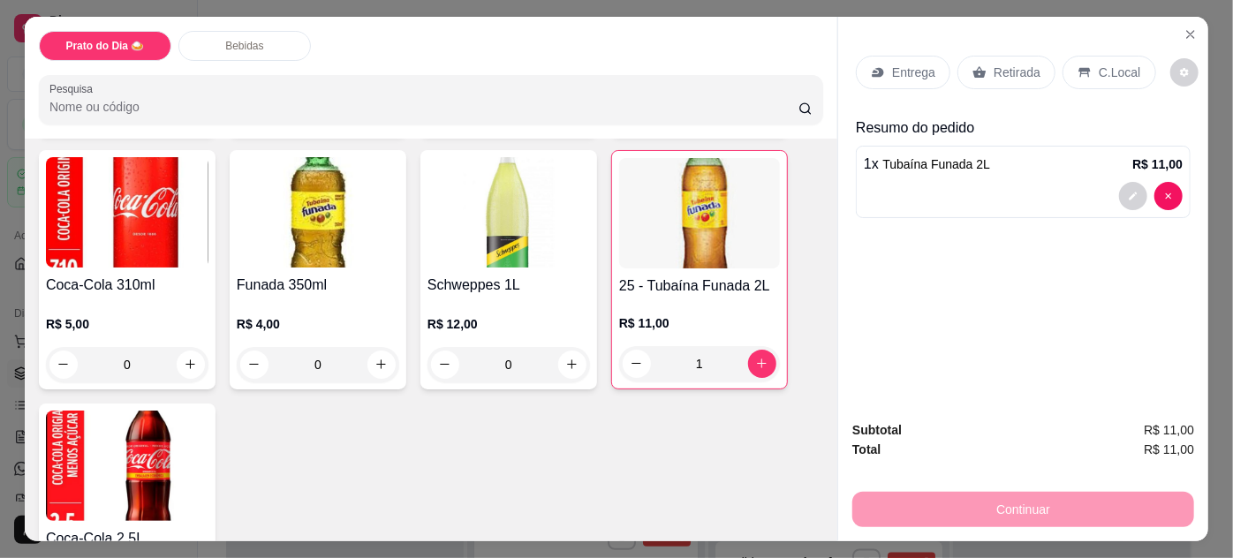
click at [1029, 67] on p "Retirada" at bounding box center [1017, 73] width 47 height 18
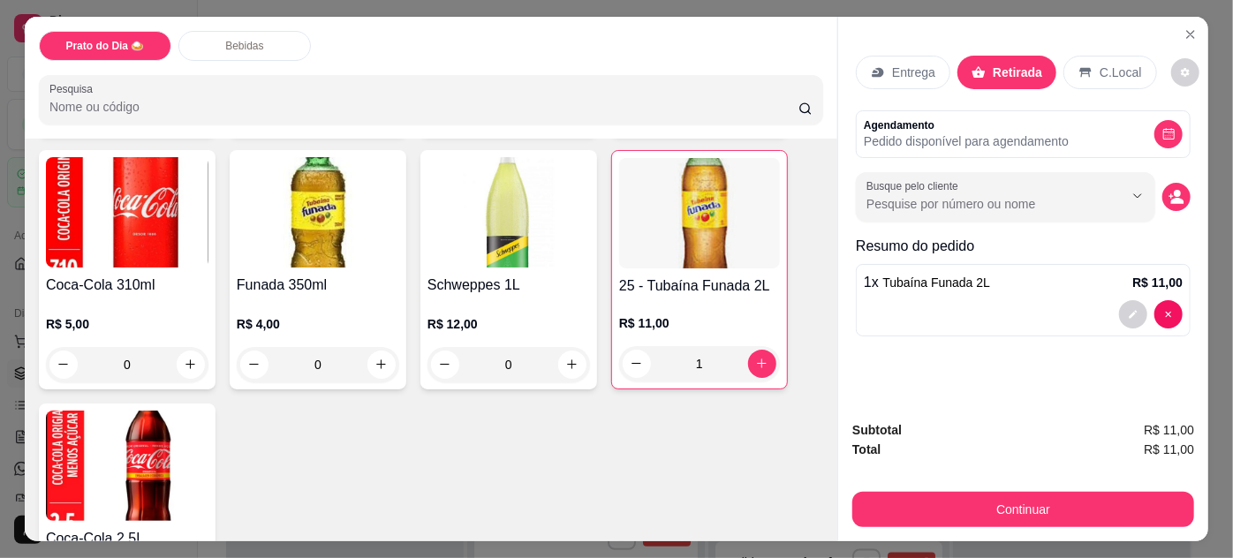
click at [1072, 501] on button "Continuar" at bounding box center [1024, 509] width 342 height 35
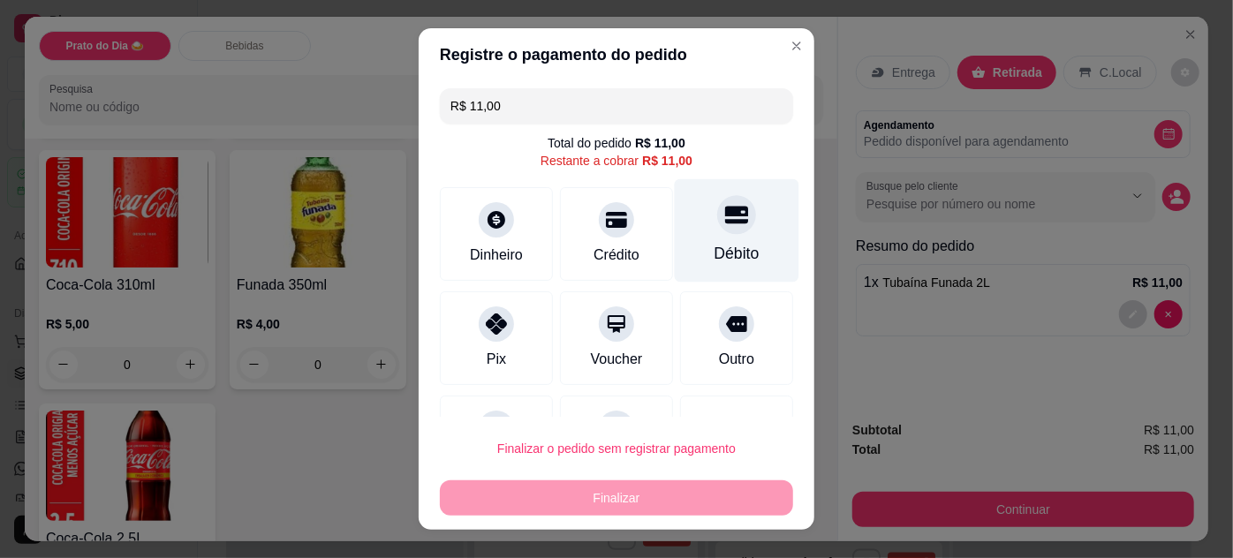
click at [726, 248] on div "Débito" at bounding box center [737, 253] width 45 height 23
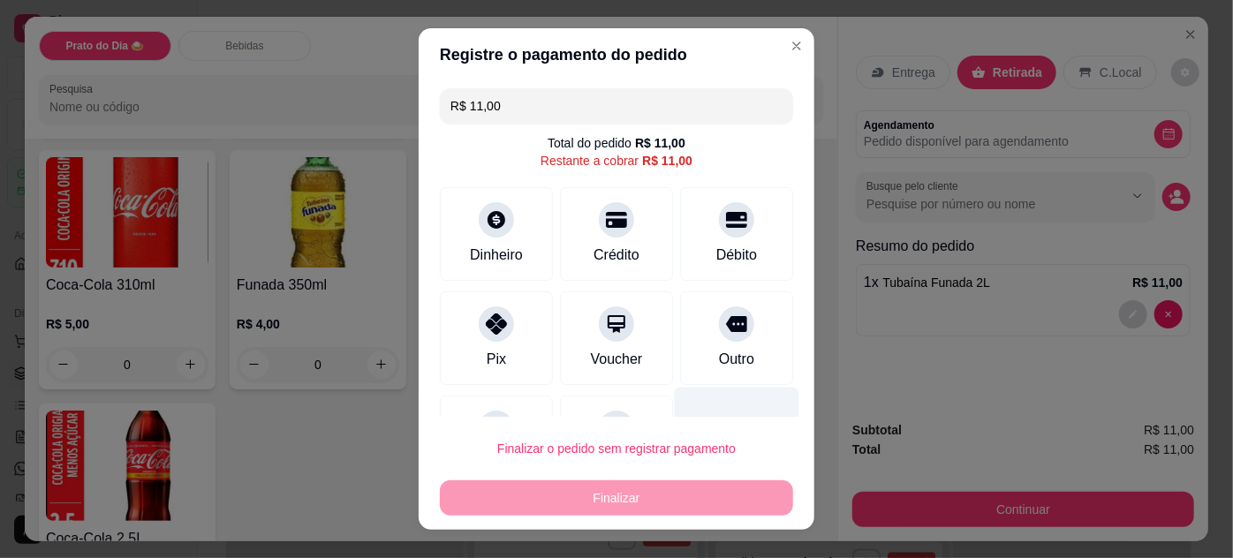
type input "R$ 0,00"
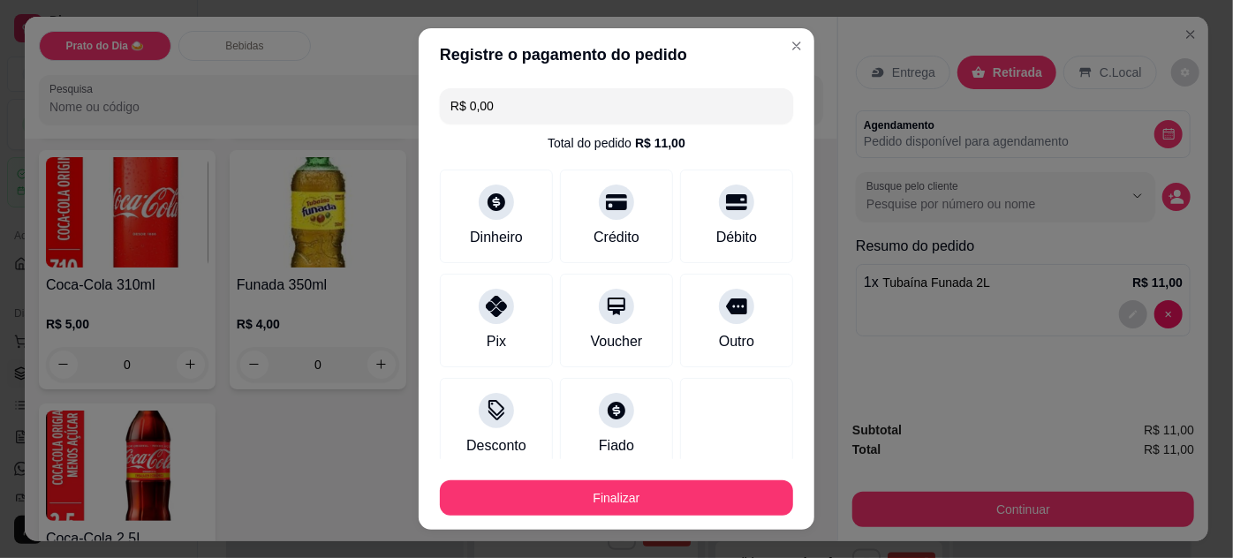
click at [672, 515] on button "Finalizar" at bounding box center [616, 498] width 353 height 35
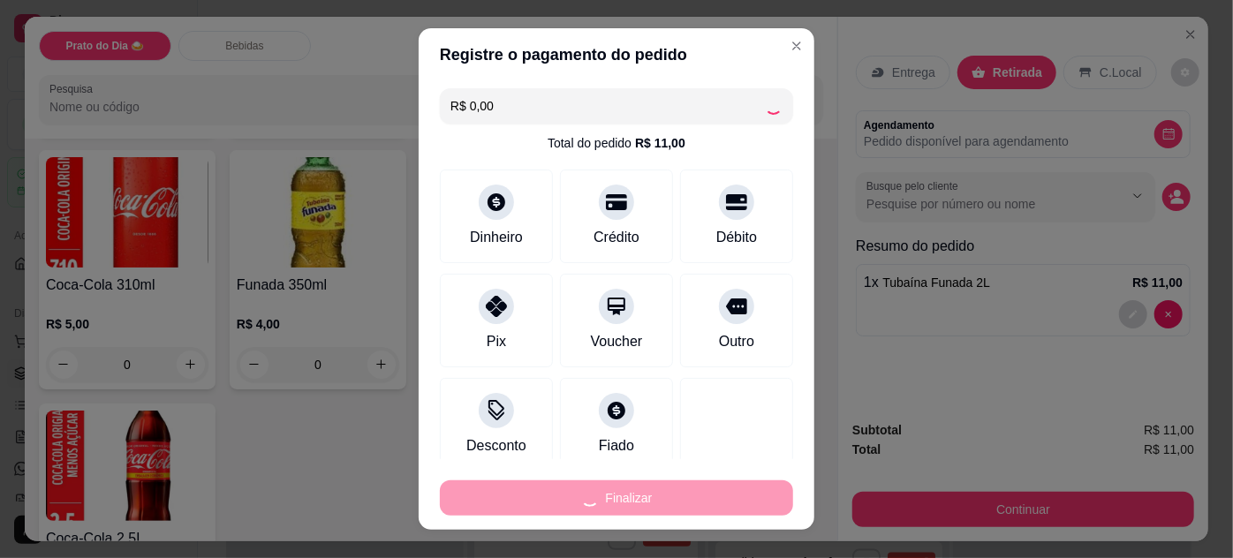
type input "0"
type input "-R$ 11,00"
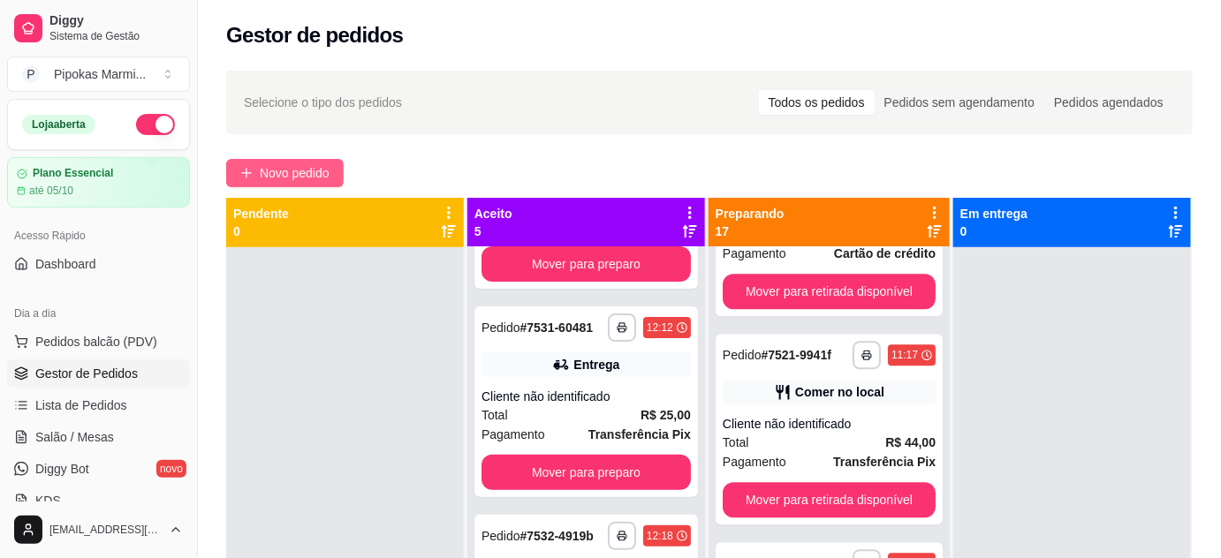
click at [260, 178] on span "Novo pedido" at bounding box center [295, 172] width 70 height 19
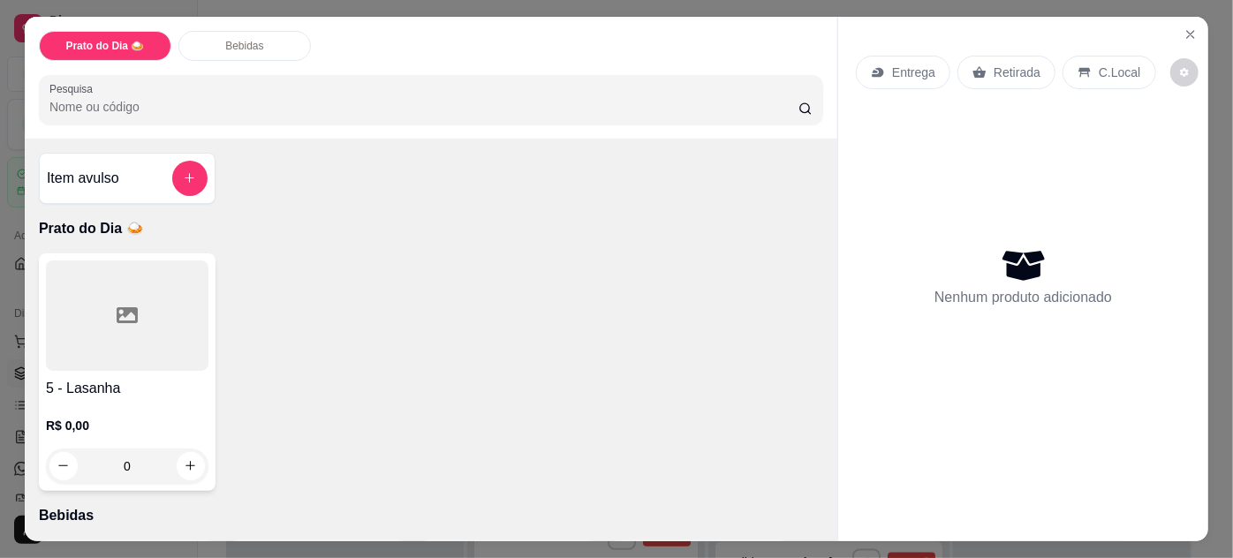
click at [149, 294] on div at bounding box center [127, 316] width 163 height 110
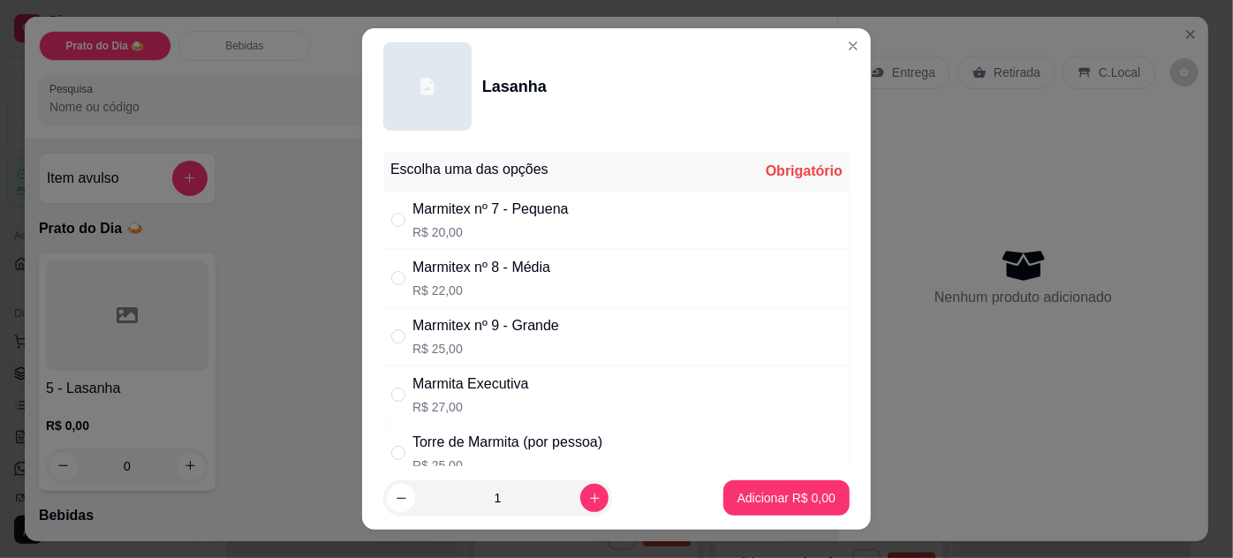
click at [465, 292] on p "R$ 22,00" at bounding box center [482, 291] width 138 height 18
radio input "true"
click at [786, 500] on p "Adicionar R$ 22,00" at bounding box center [783, 498] width 105 height 18
type input "1"
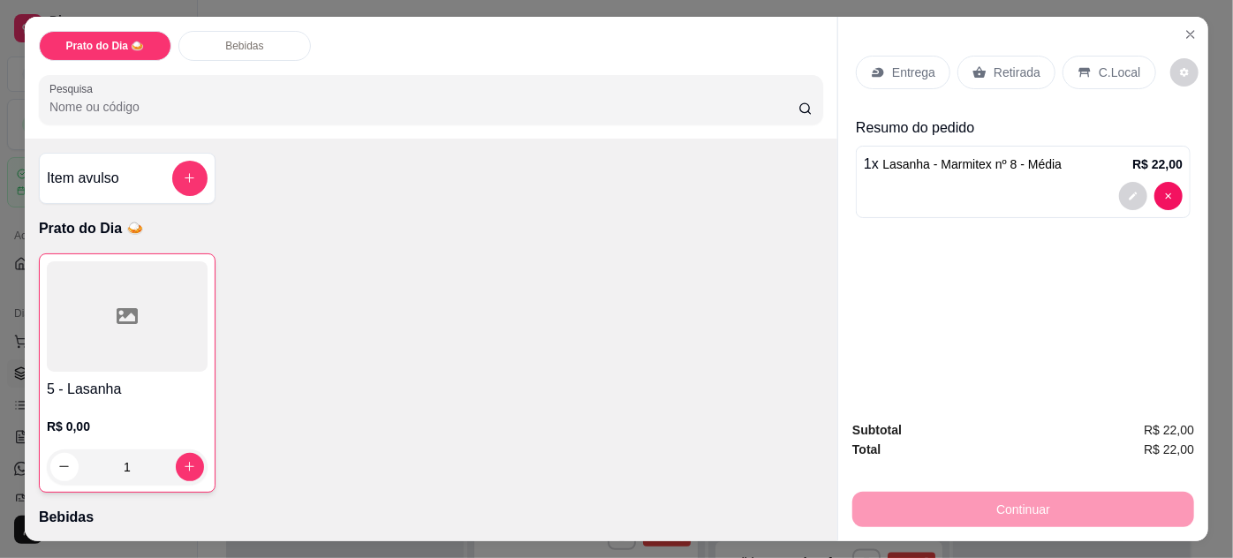
click at [1016, 74] on div "Retirada" at bounding box center [1007, 73] width 98 height 34
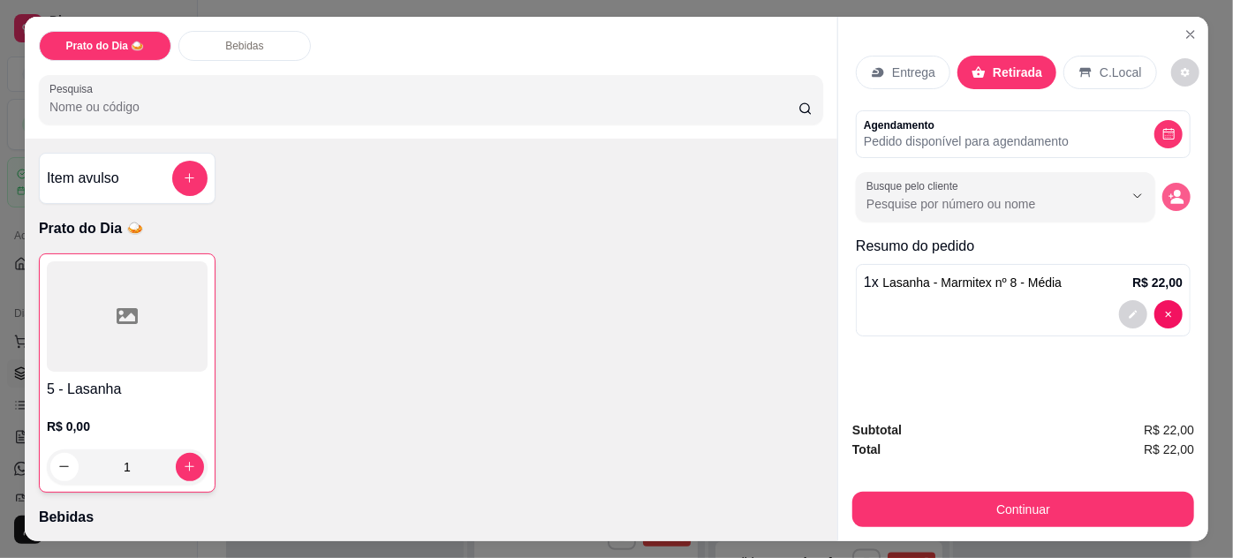
click at [1172, 198] on icon "decrease-product-quantity" at bounding box center [1178, 201] width 13 height 6
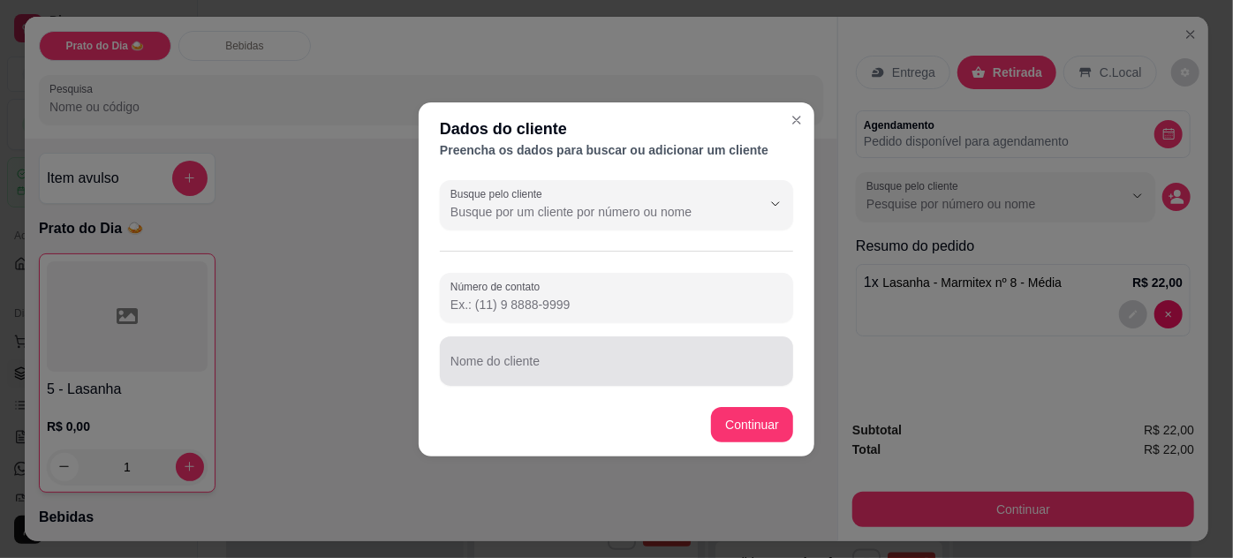
click at [644, 356] on div at bounding box center [617, 361] width 332 height 35
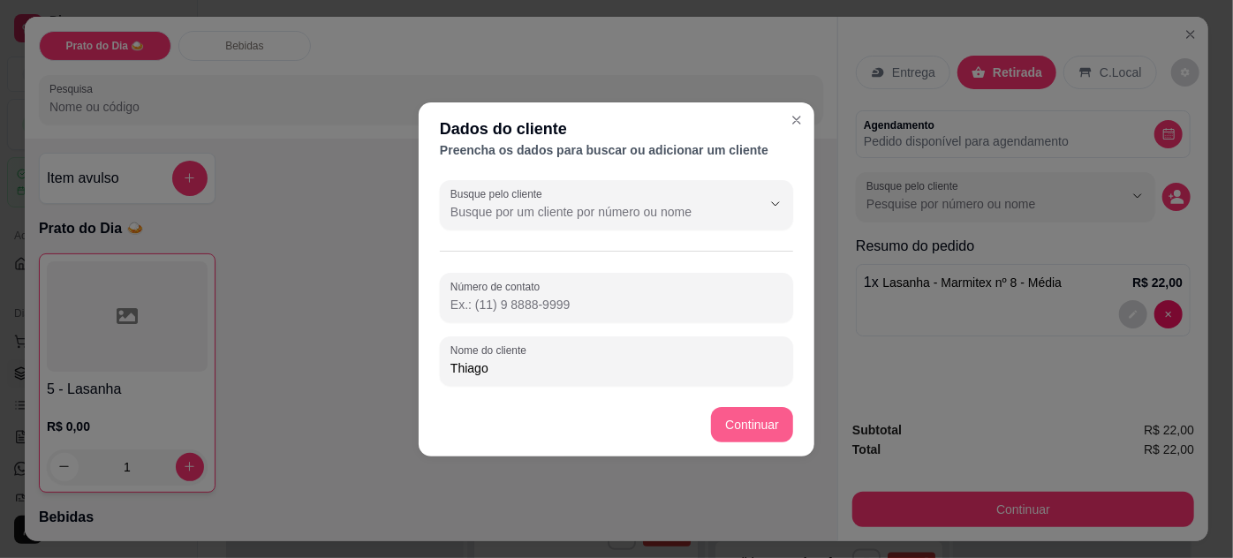
type input "Thiago"
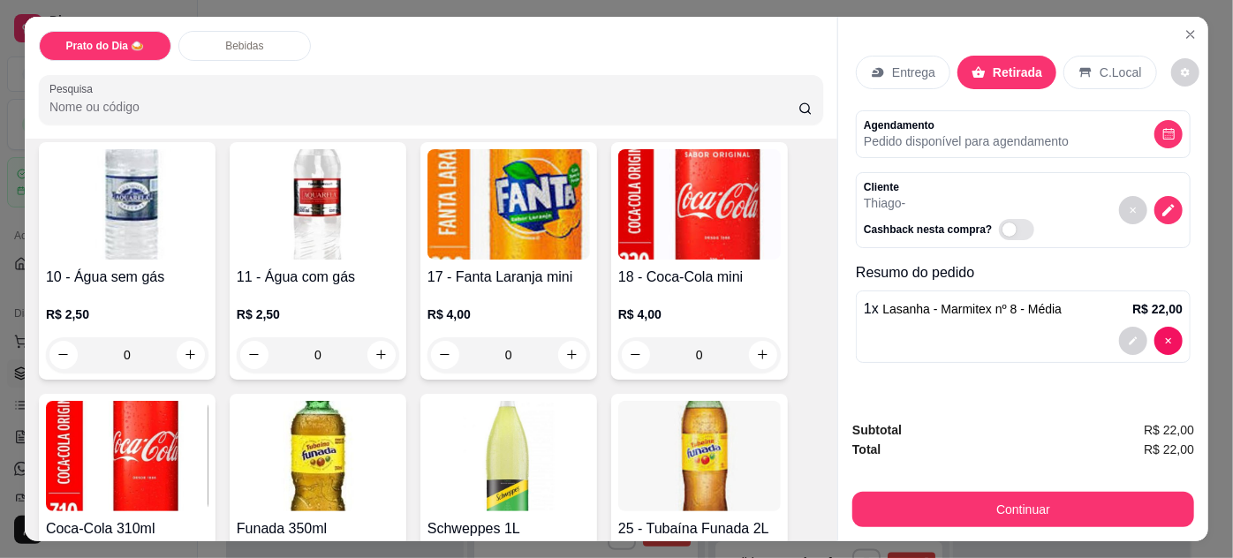
scroll to position [482, 0]
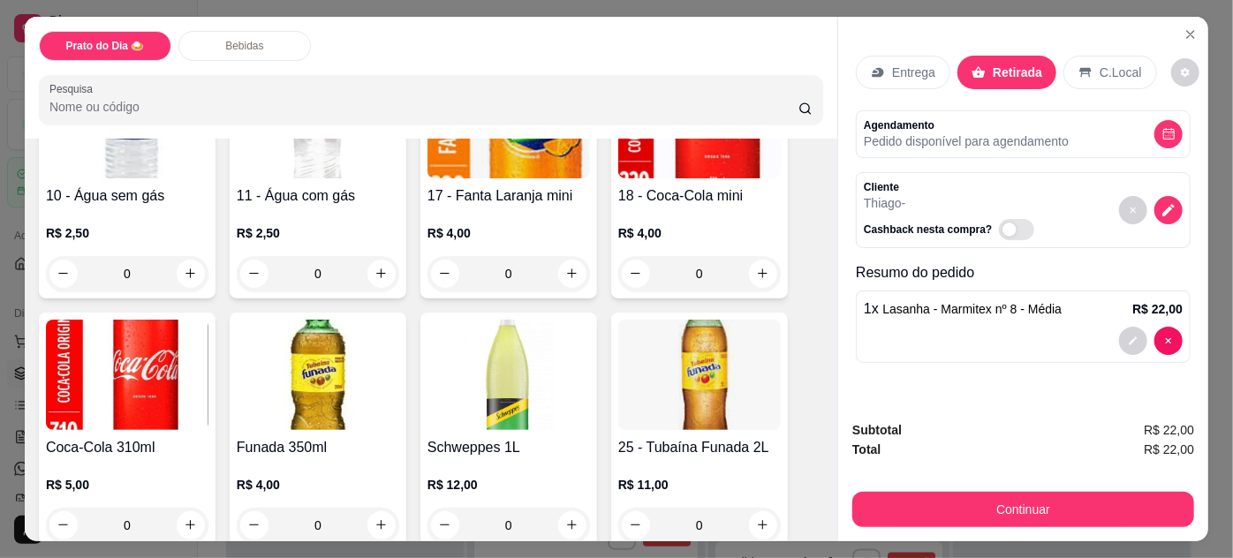
click at [376, 516] on div "0" at bounding box center [318, 525] width 163 height 35
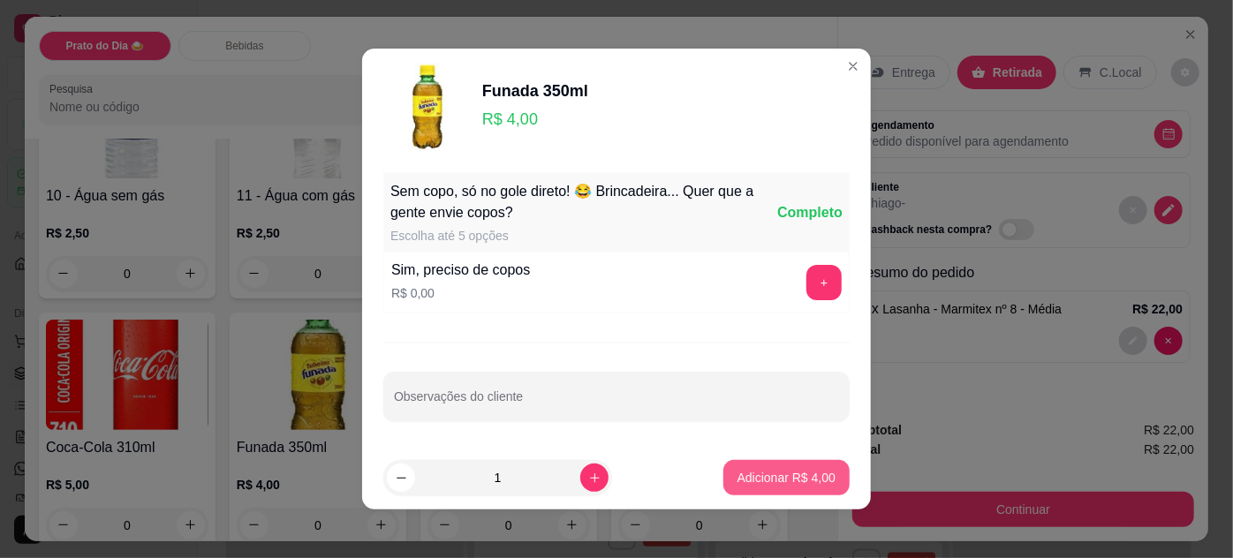
click at [730, 489] on button "Adicionar R$ 4,00" at bounding box center [787, 477] width 126 height 35
type input "1"
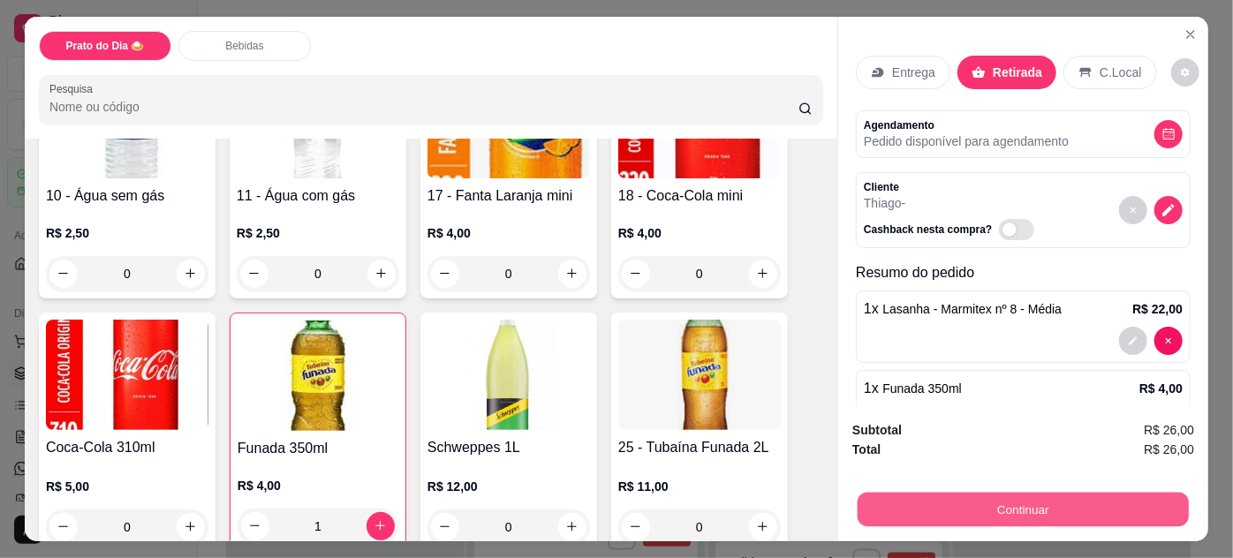
click at [938, 510] on button "Continuar" at bounding box center [1023, 510] width 331 height 34
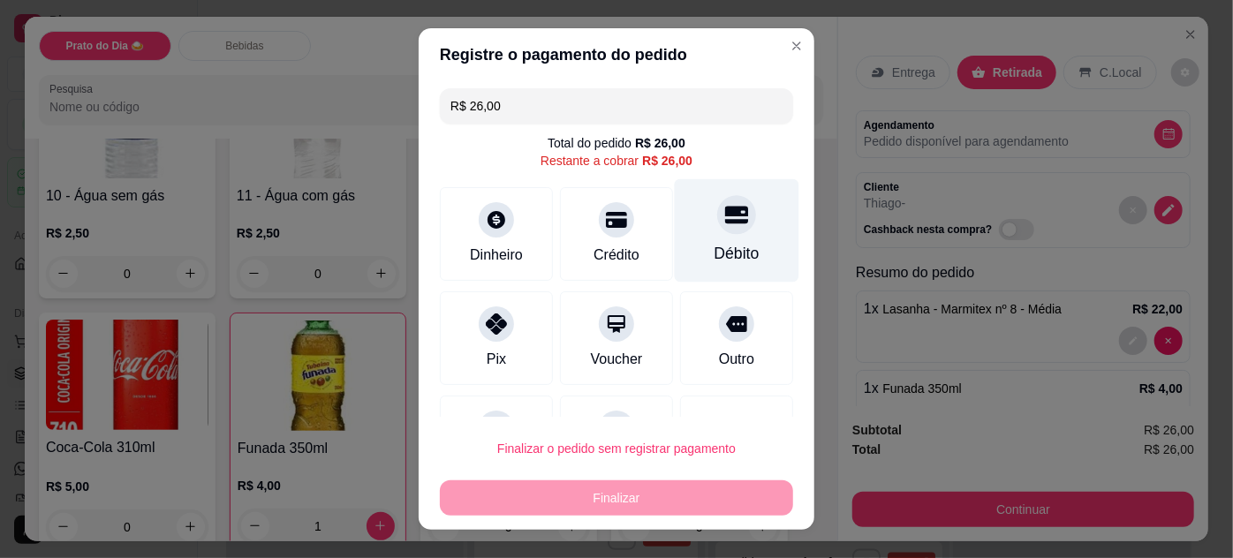
click at [731, 229] on div "Débito" at bounding box center [737, 229] width 125 height 103
type input "R$ 0,00"
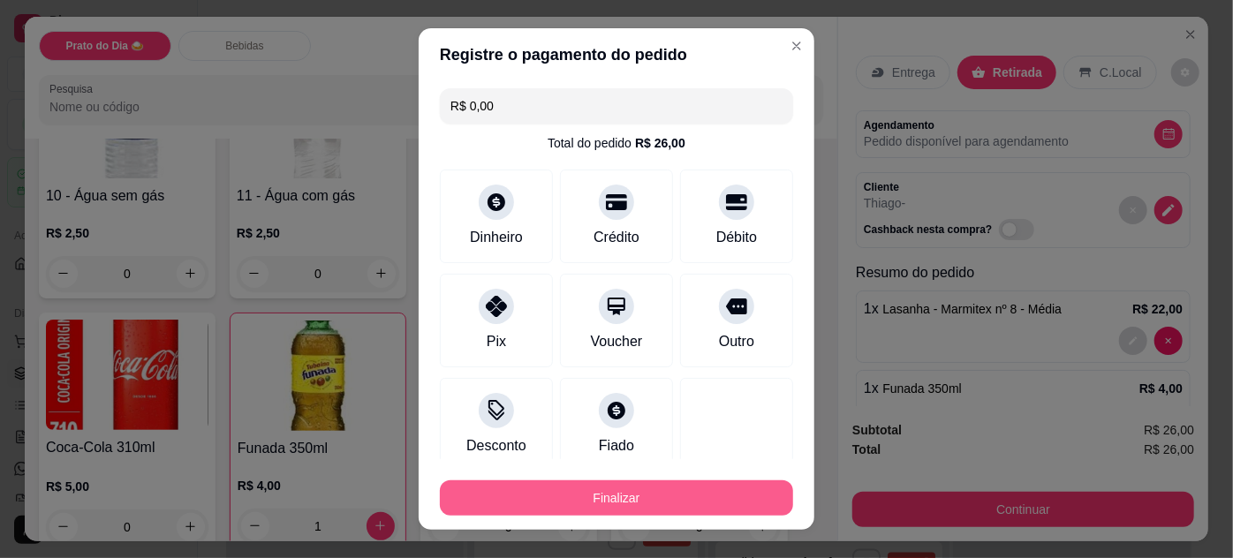
click at [700, 510] on button "Finalizar" at bounding box center [616, 498] width 353 height 35
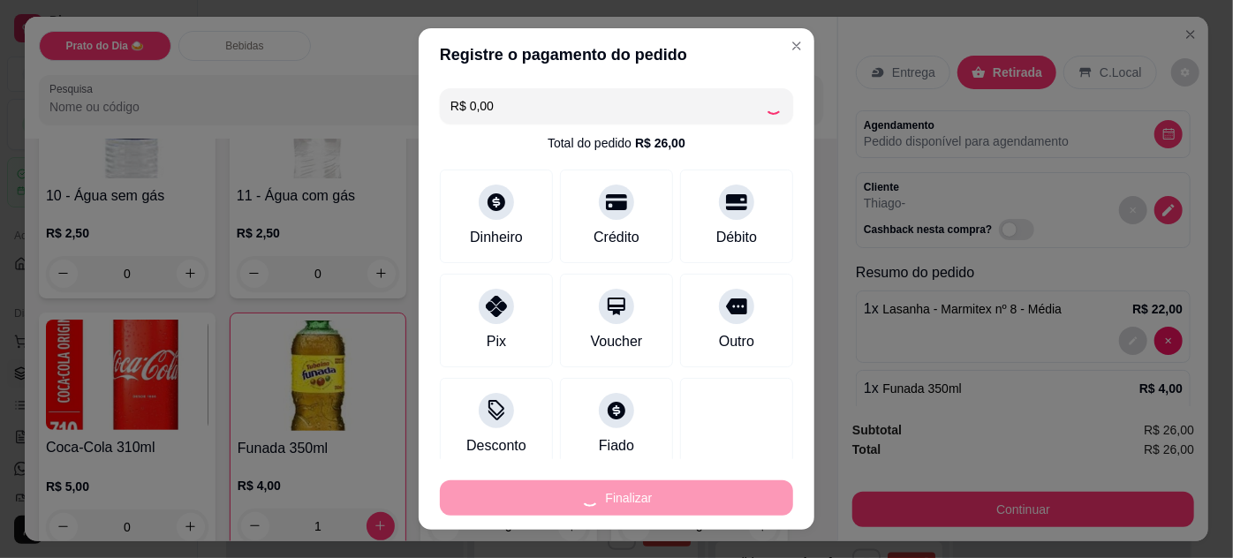
type input "0"
type input "-R$ 26,00"
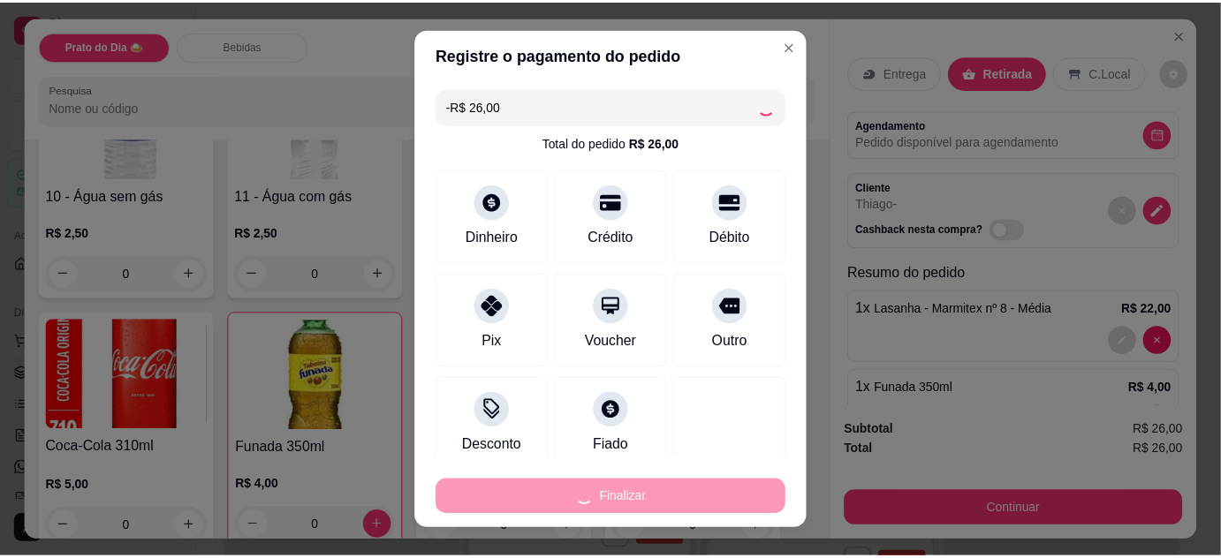
scroll to position [481, 0]
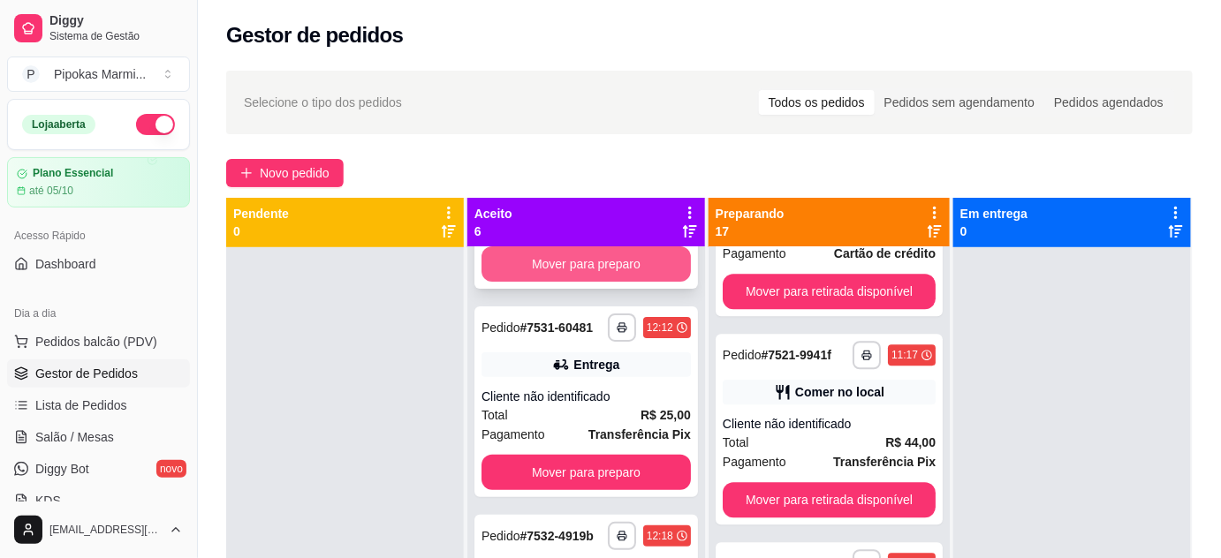
click at [558, 263] on button "Mover para preparo" at bounding box center [586, 264] width 209 height 35
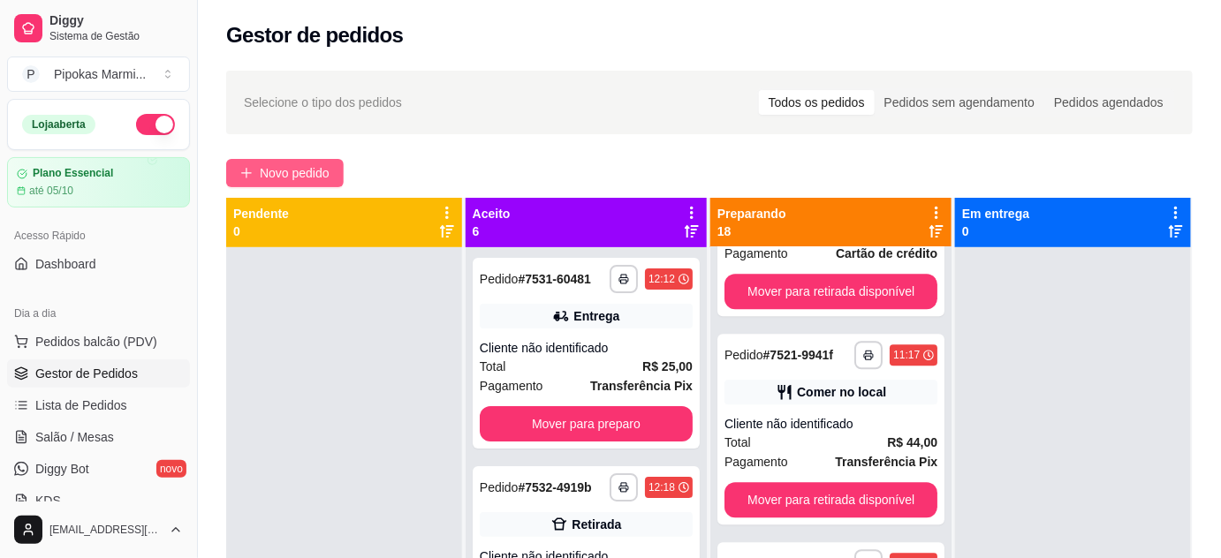
click at [320, 171] on span "Novo pedido" at bounding box center [295, 172] width 70 height 19
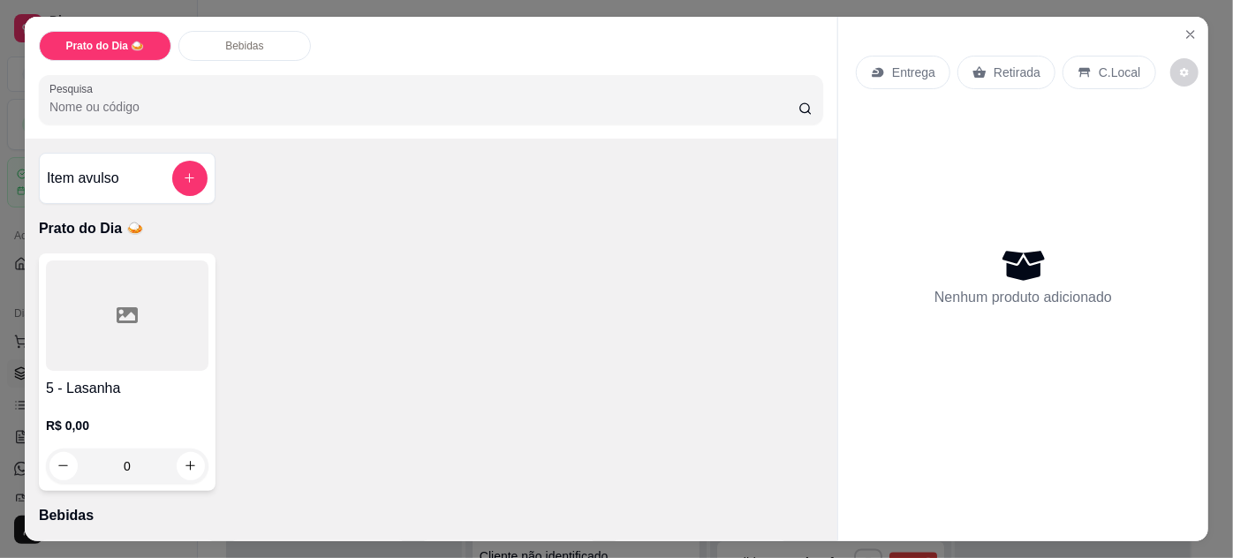
click at [180, 400] on div "R$ 0,00 0" at bounding box center [127, 441] width 163 height 85
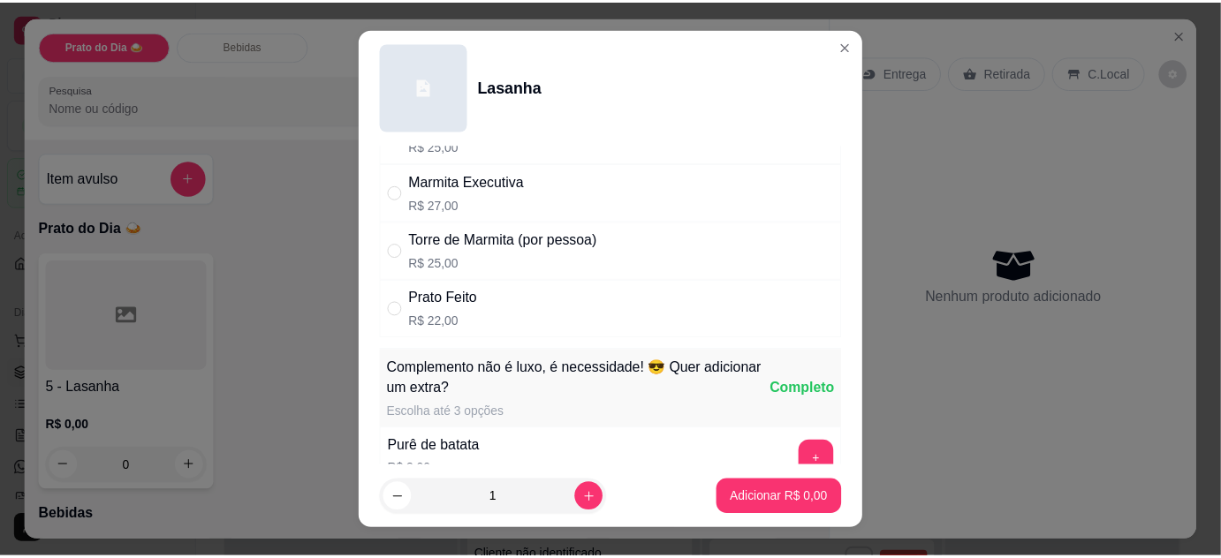
scroll to position [240, 0]
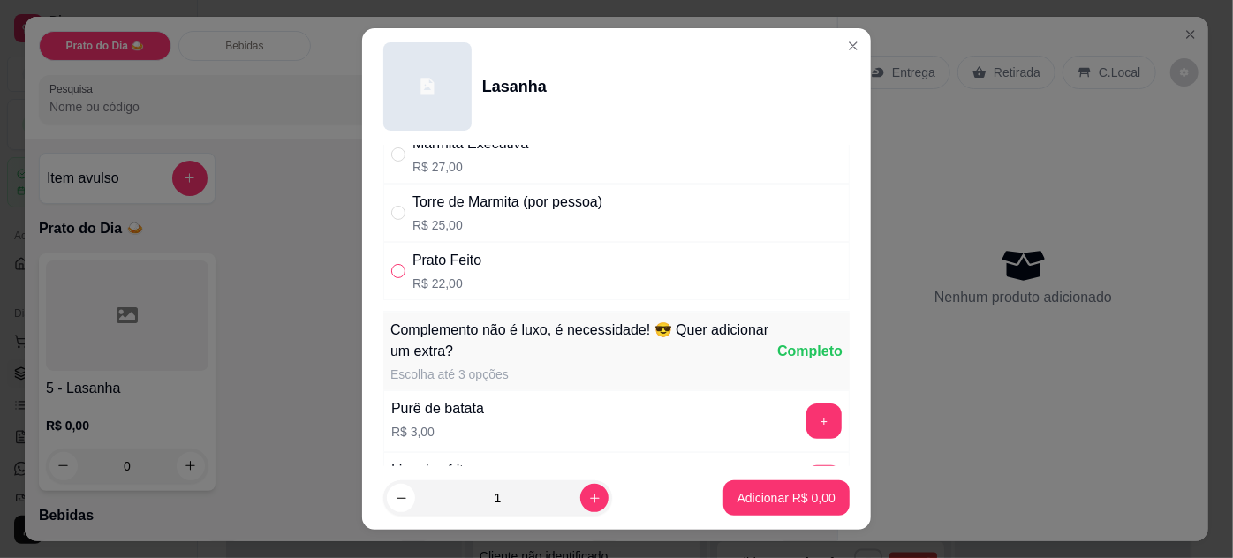
click at [393, 264] on input "" at bounding box center [398, 271] width 14 height 14
radio input "true"
click at [778, 498] on p "Adicionar R$ 22,00" at bounding box center [783, 498] width 102 height 17
type input "1"
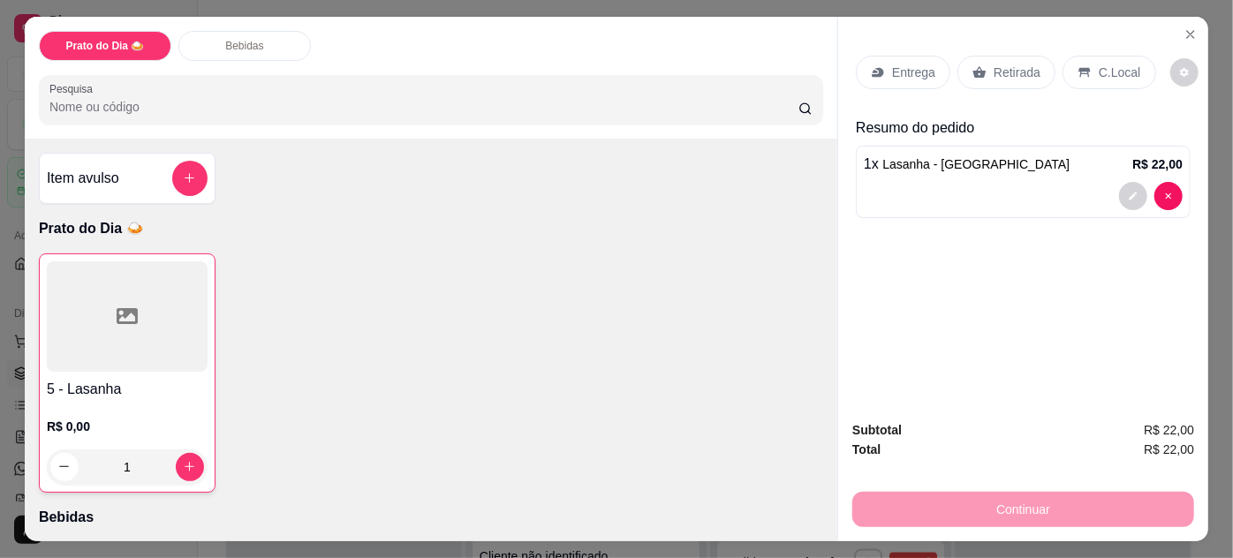
click at [1108, 64] on p "C.Local" at bounding box center [1120, 73] width 42 height 18
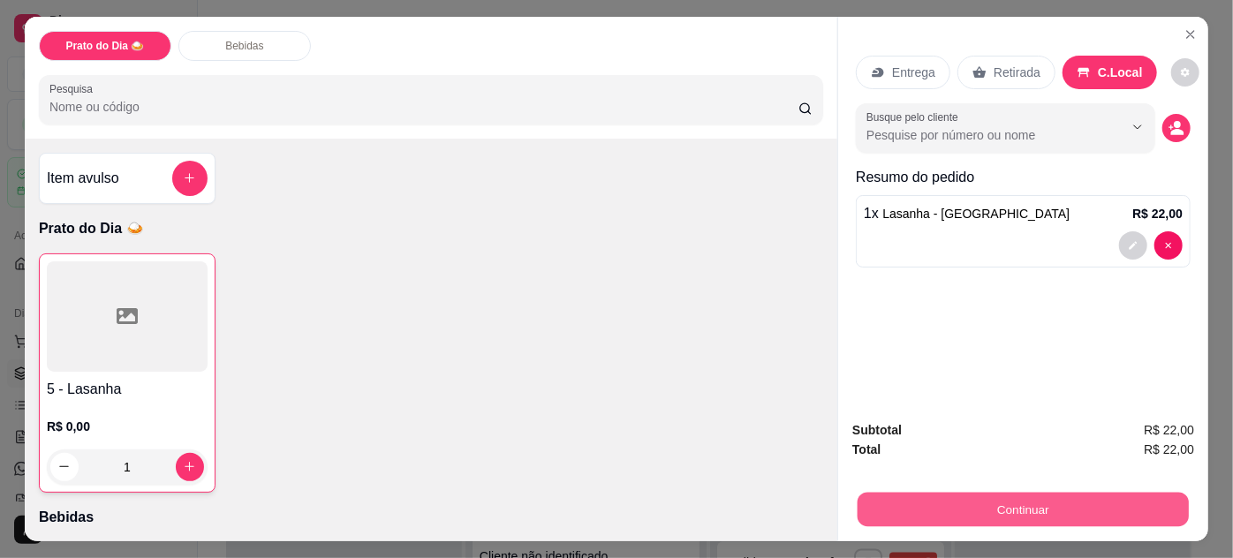
click at [923, 498] on button "Continuar" at bounding box center [1023, 510] width 331 height 34
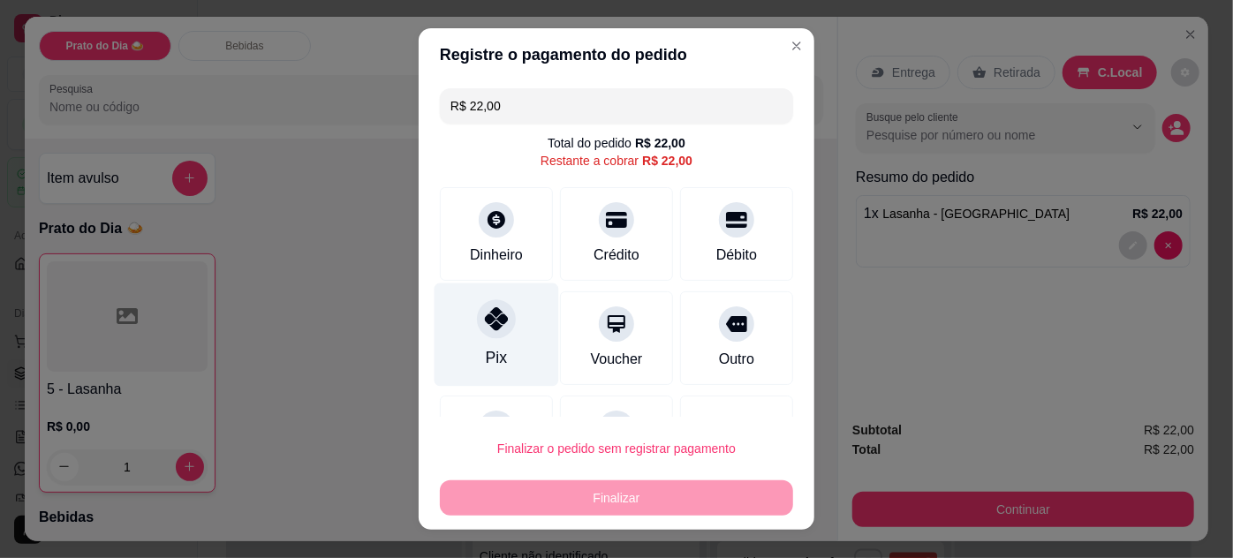
click at [476, 337] on div "Pix" at bounding box center [497, 334] width 125 height 103
type input "R$ 0,00"
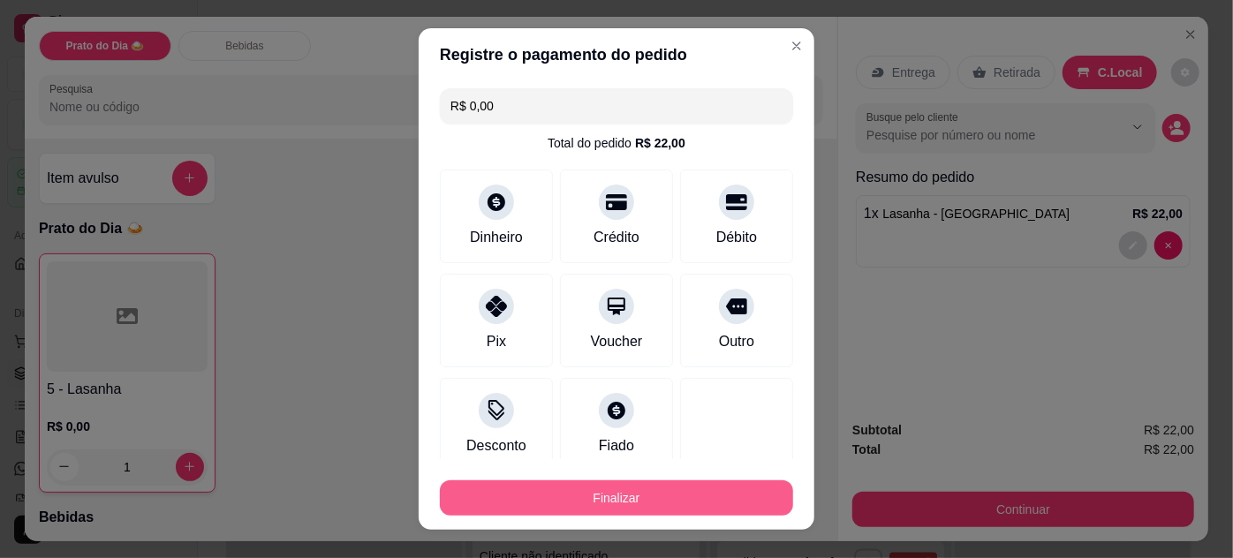
click at [622, 502] on button "Finalizar" at bounding box center [616, 498] width 353 height 35
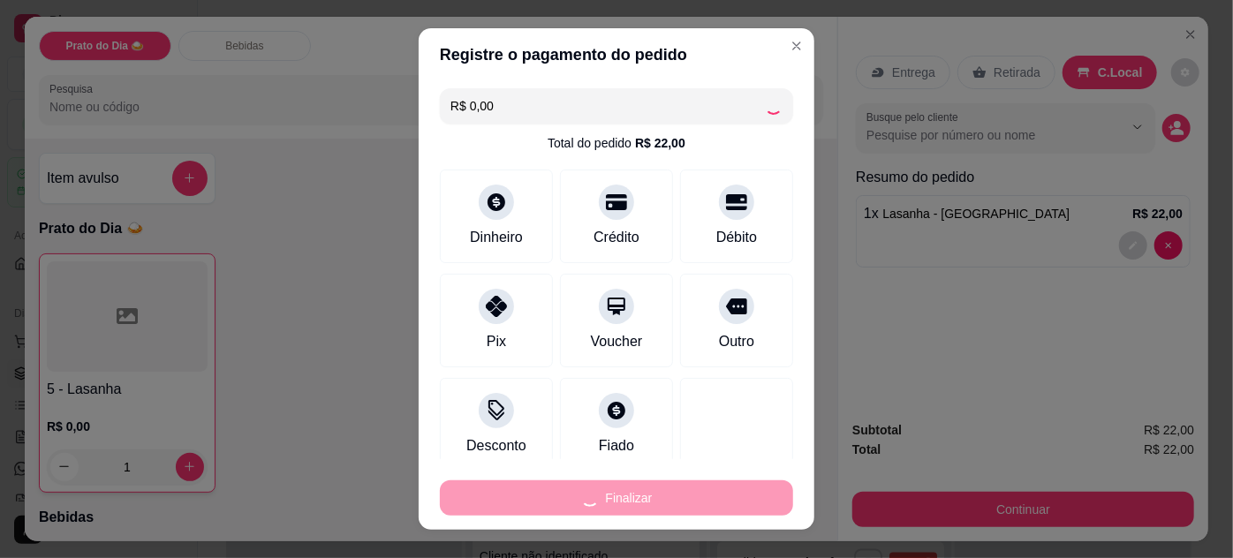
type input "0"
type input "-R$ 22,00"
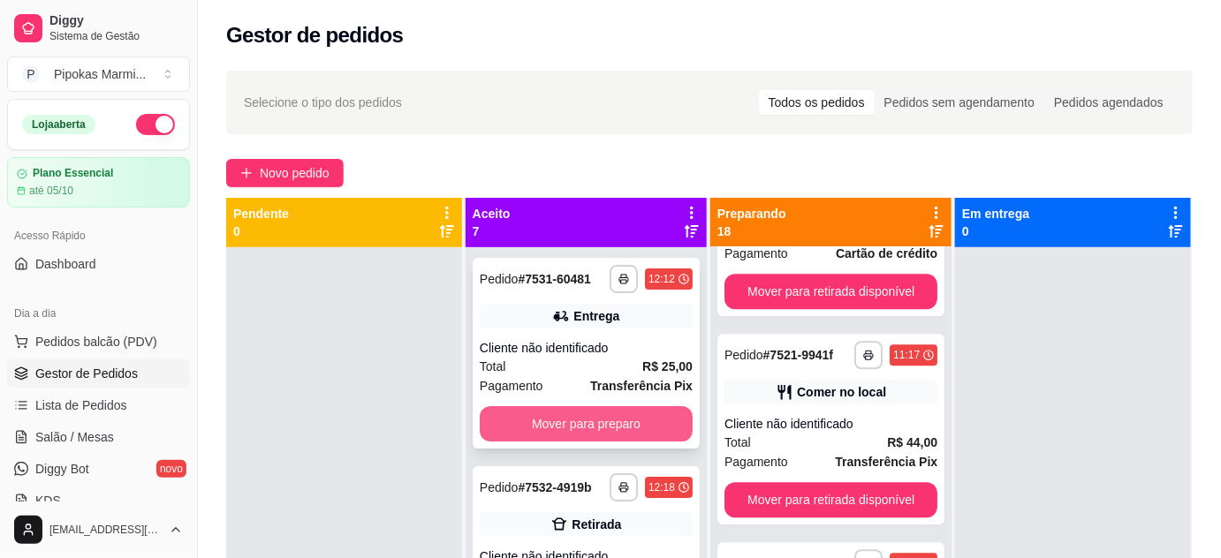
click at [563, 424] on button "Mover para preparo" at bounding box center [586, 423] width 213 height 35
click at [573, 421] on button "Mover para preparo" at bounding box center [586, 423] width 213 height 35
click at [573, 435] on button "Mover para preparo" at bounding box center [585, 424] width 207 height 34
click at [569, 428] on button "Mover para preparo" at bounding box center [586, 423] width 213 height 35
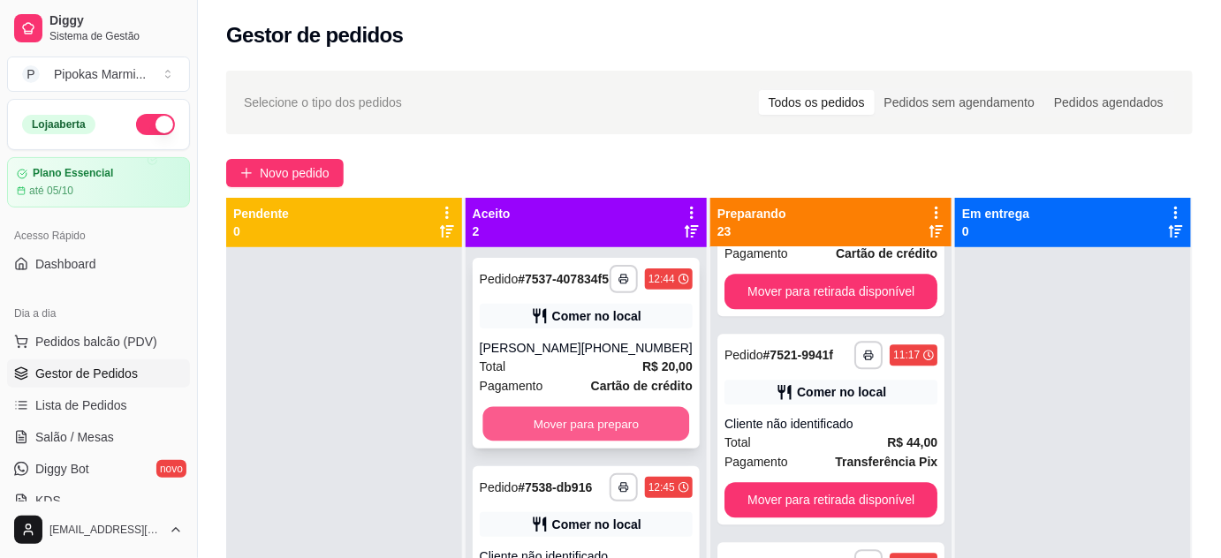
click at [574, 433] on button "Mover para preparo" at bounding box center [585, 424] width 207 height 34
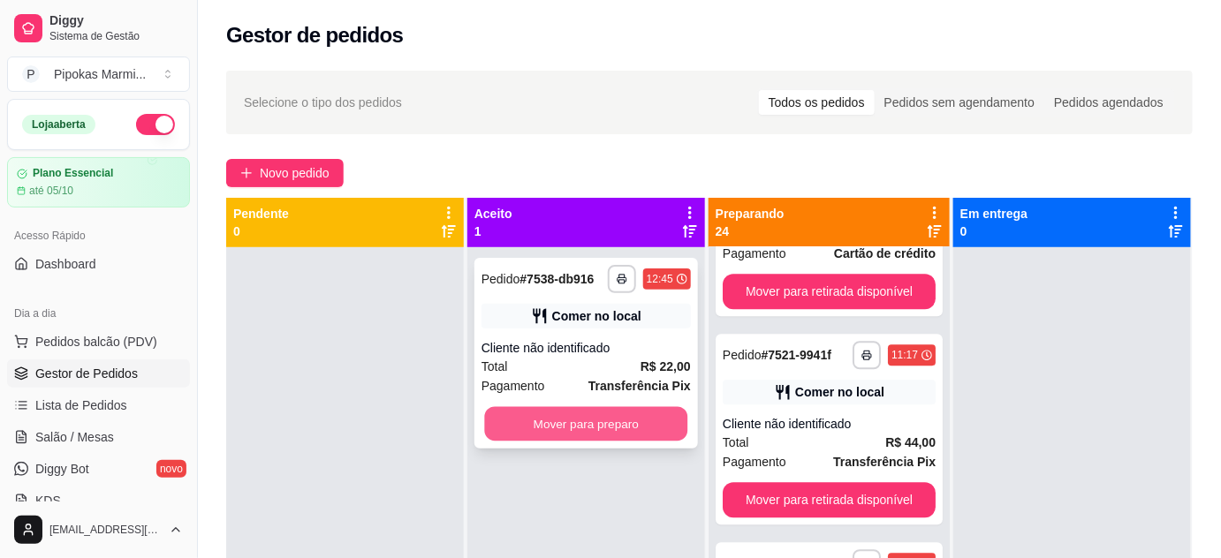
click at [588, 416] on button "Mover para preparo" at bounding box center [585, 424] width 203 height 34
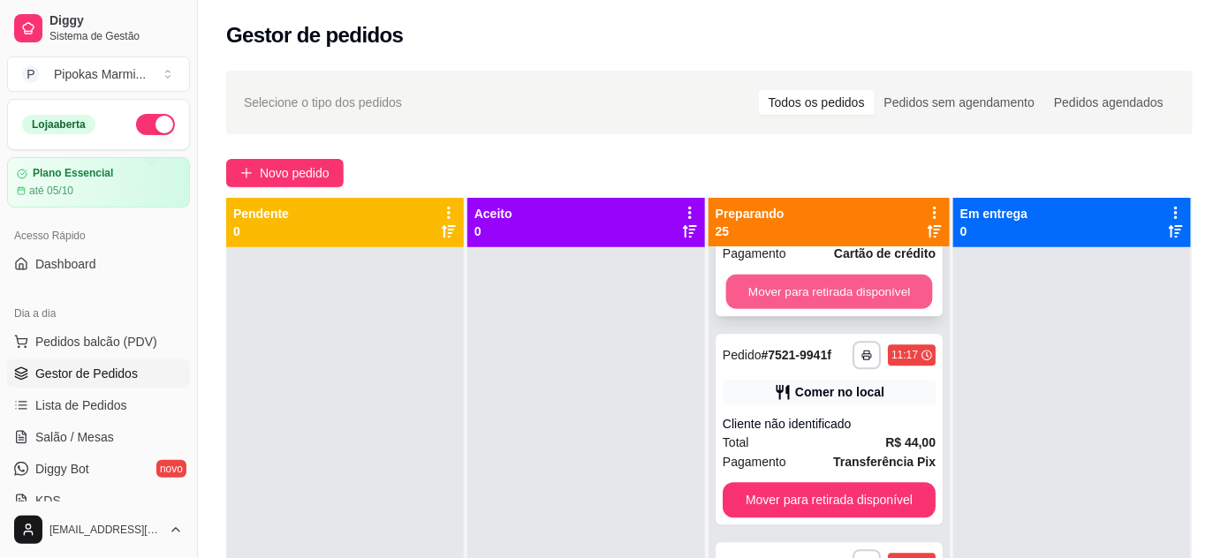
click at [773, 302] on button "Mover para retirada disponível" at bounding box center [828, 292] width 207 height 34
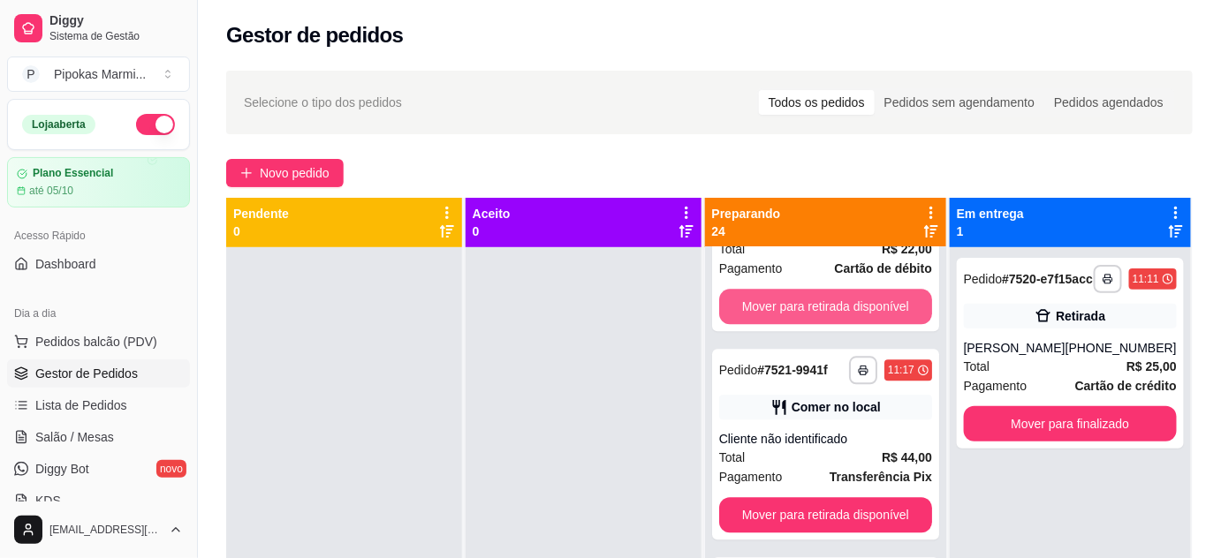
click at [773, 303] on button "Mover para retirada disponível" at bounding box center [825, 306] width 213 height 35
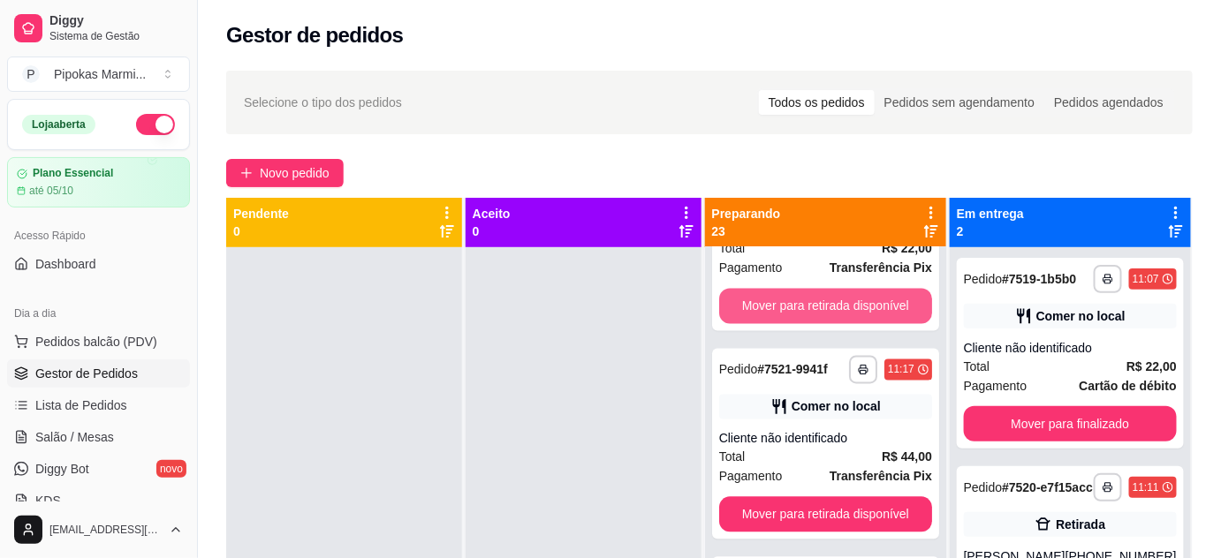
click at [773, 303] on button "Mover para retirada disponível" at bounding box center [825, 305] width 213 height 35
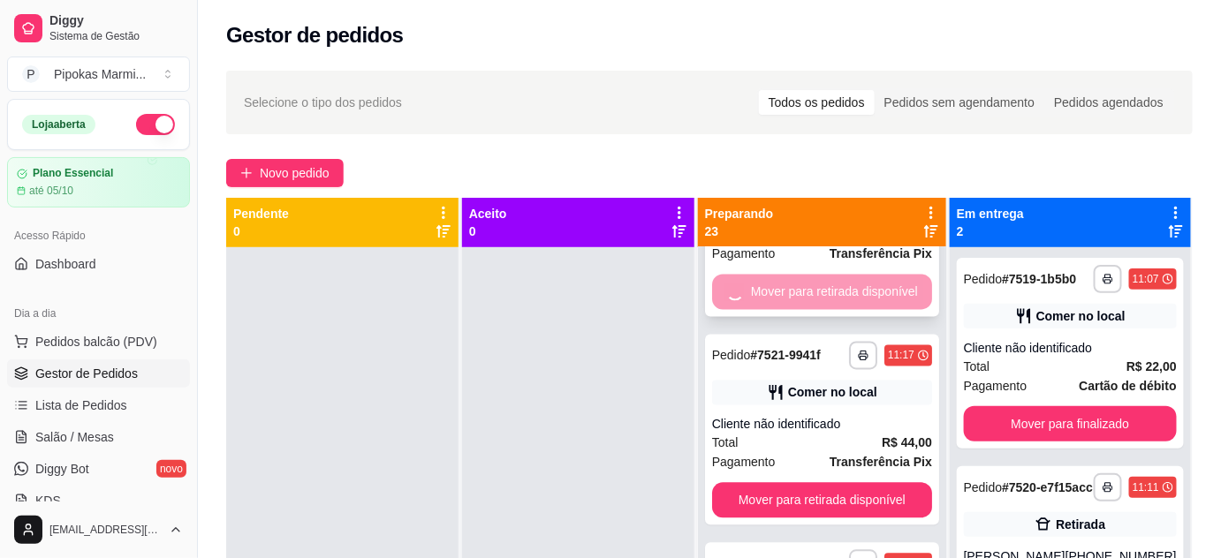
scroll to position [1161, 0]
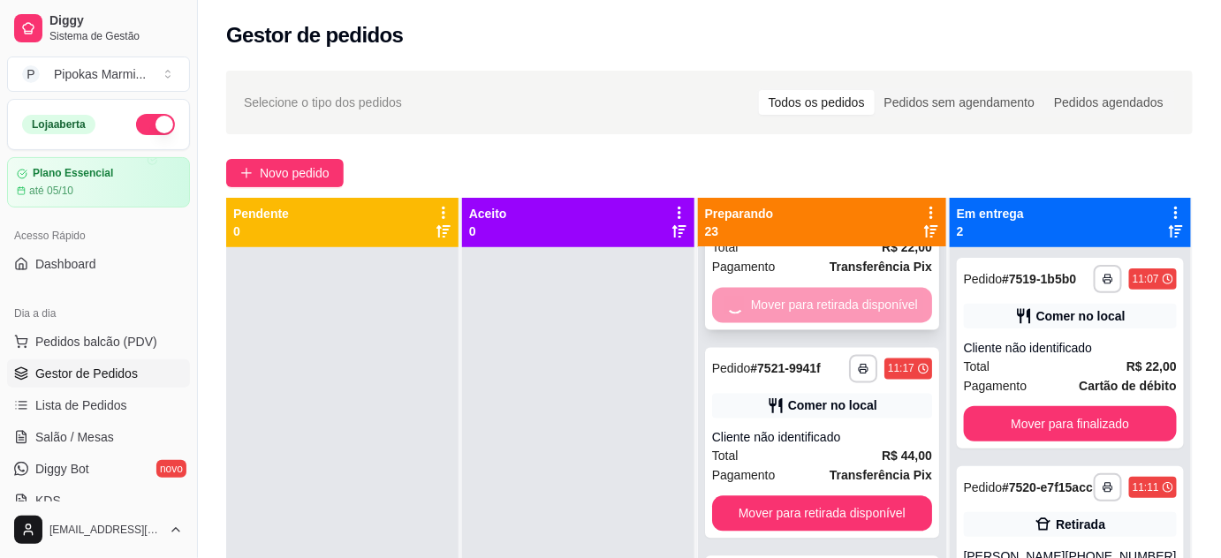
click at [773, 305] on div "Mover para retirada disponível" at bounding box center [822, 305] width 220 height 35
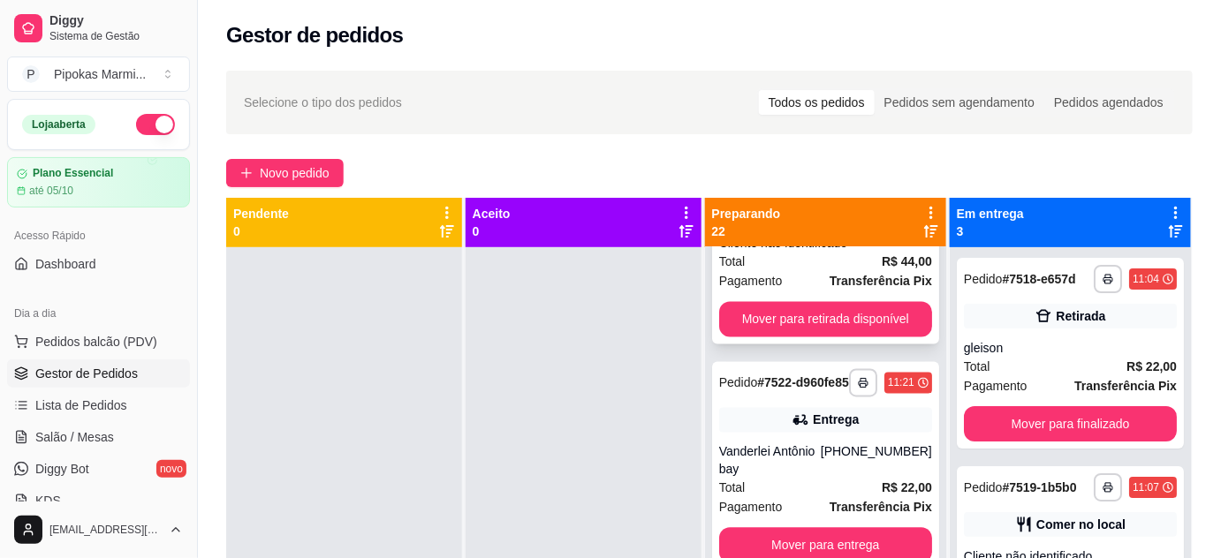
scroll to position [966, 0]
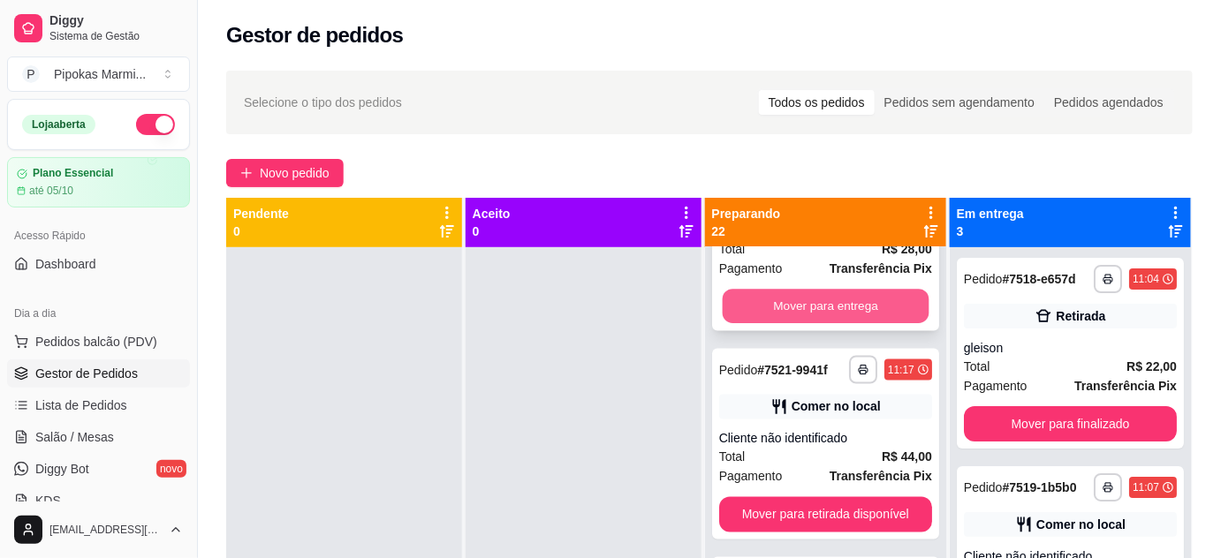
click at [846, 296] on button "Mover para entrega" at bounding box center [825, 307] width 207 height 34
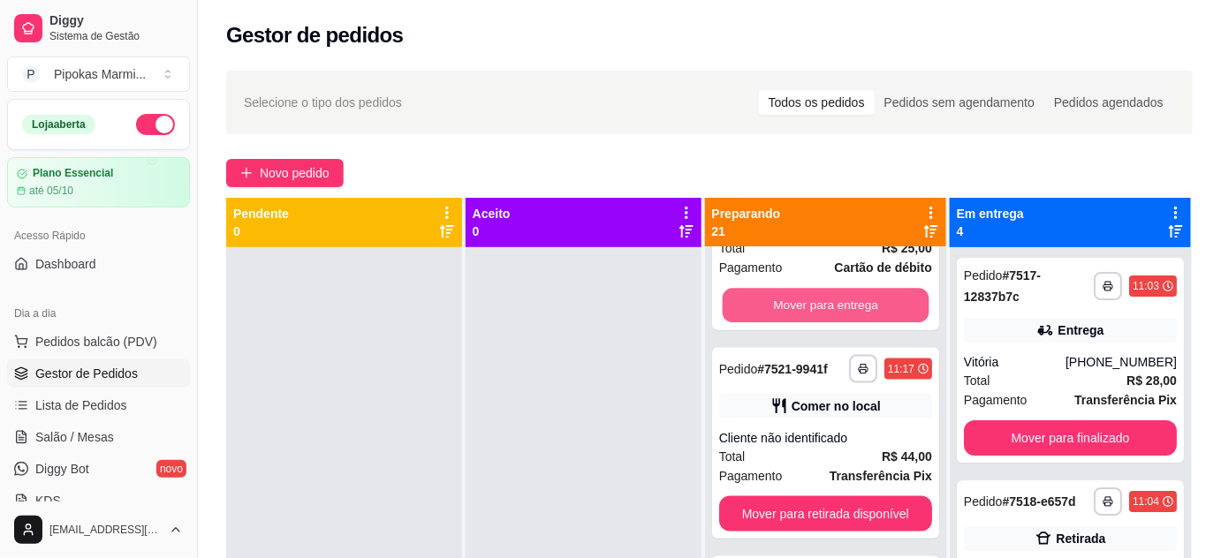
click at [850, 301] on button "Mover para entrega" at bounding box center [825, 306] width 207 height 34
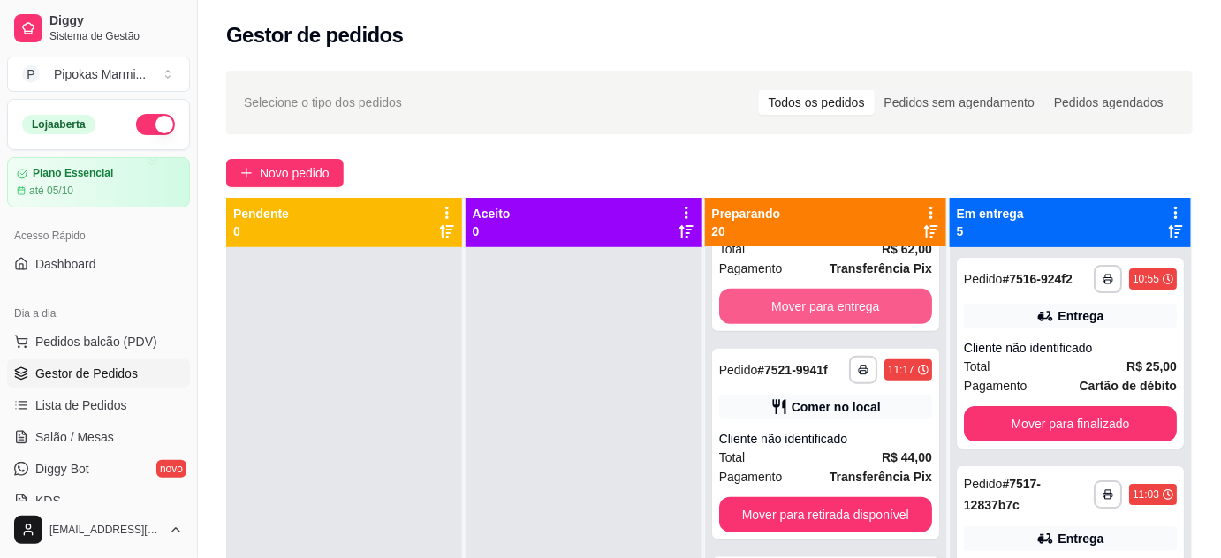
click at [850, 302] on button "Mover para entrega" at bounding box center [825, 306] width 213 height 35
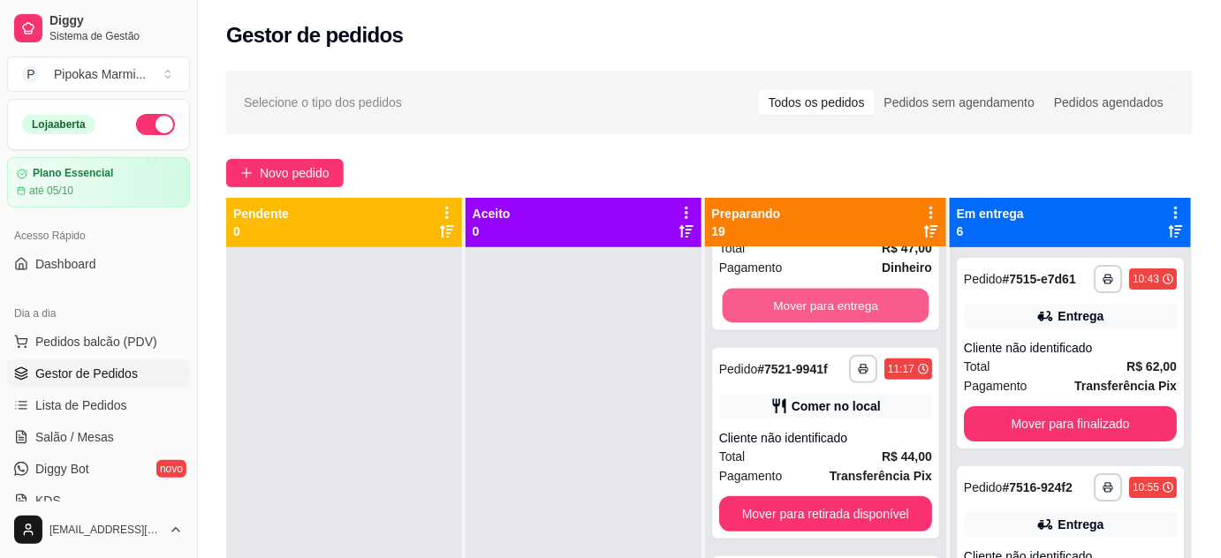
click at [850, 302] on button "Mover para entrega" at bounding box center [825, 306] width 207 height 34
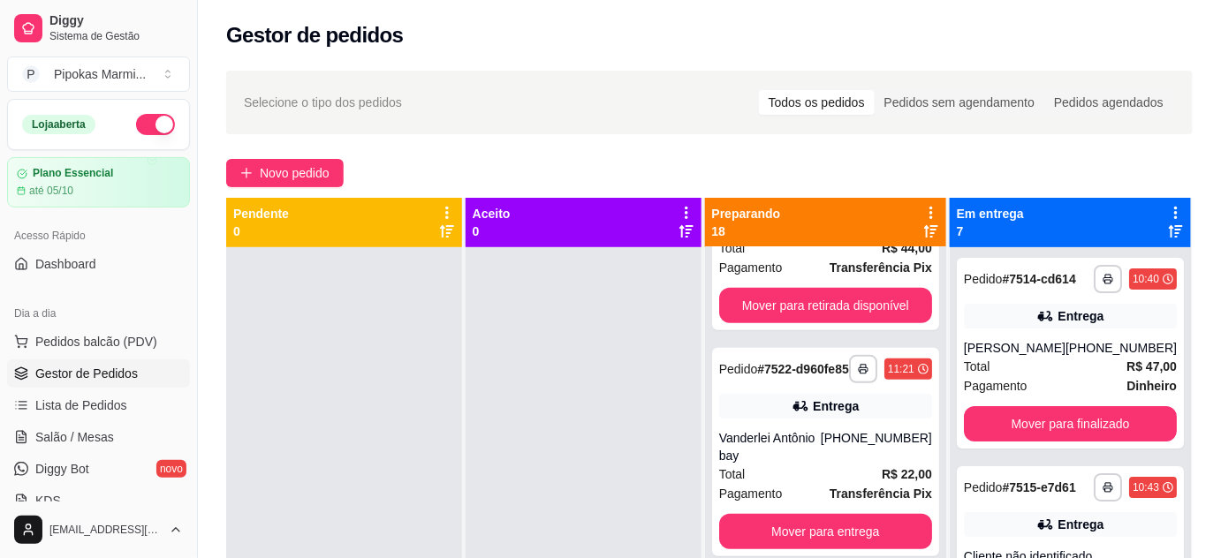
scroll to position [118, 0]
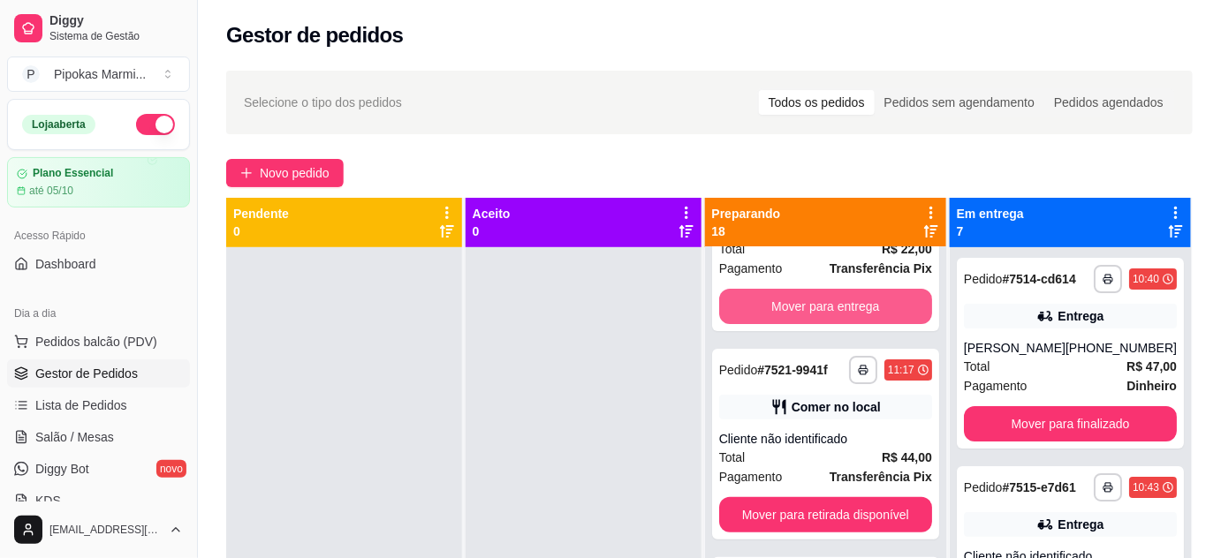
click at [850, 302] on button "Mover para entrega" at bounding box center [825, 306] width 213 height 35
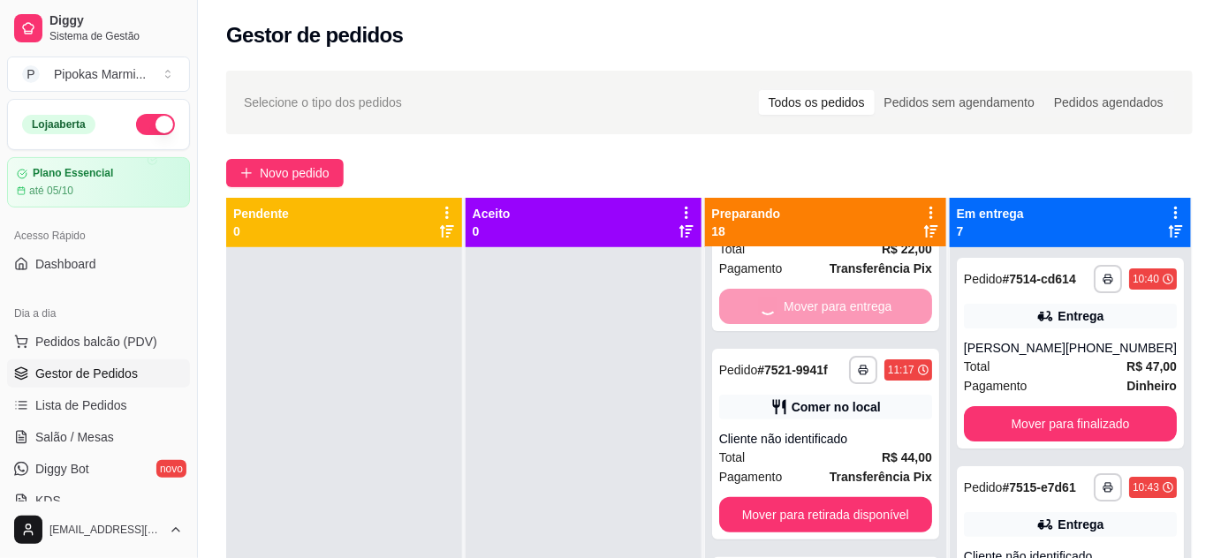
scroll to position [0, 0]
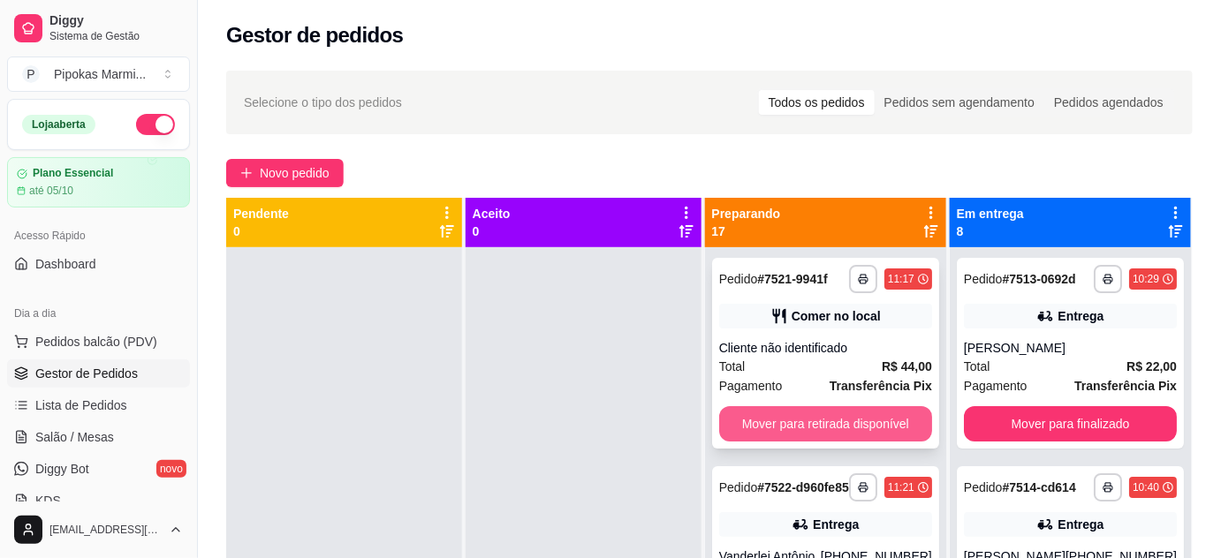
click at [868, 428] on button "Mover para retirada disponível" at bounding box center [825, 423] width 213 height 35
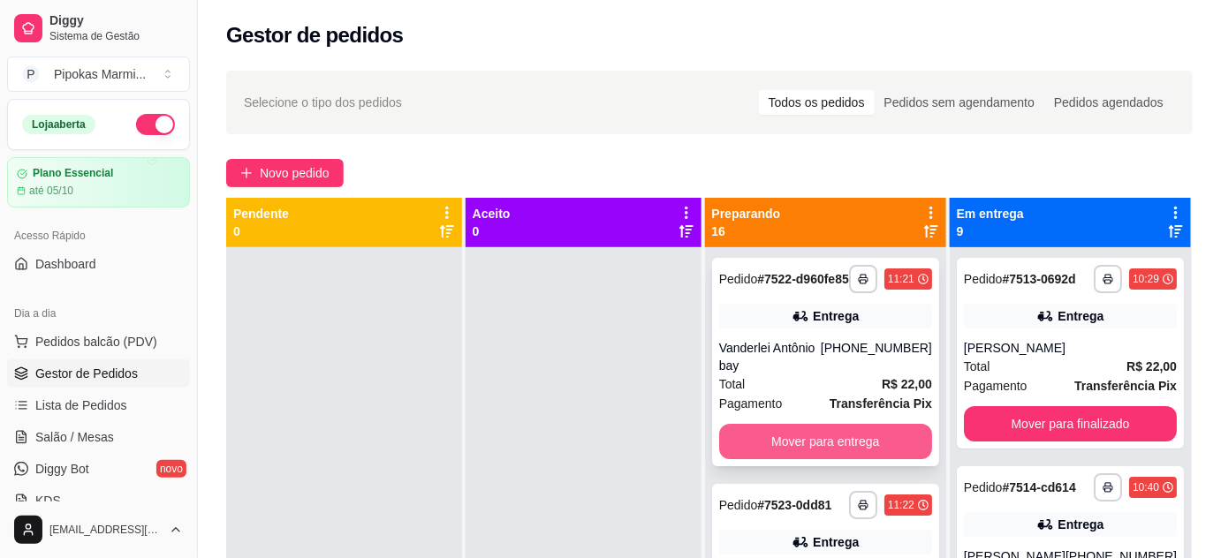
click at [878, 452] on button "Mover para entrega" at bounding box center [825, 441] width 213 height 35
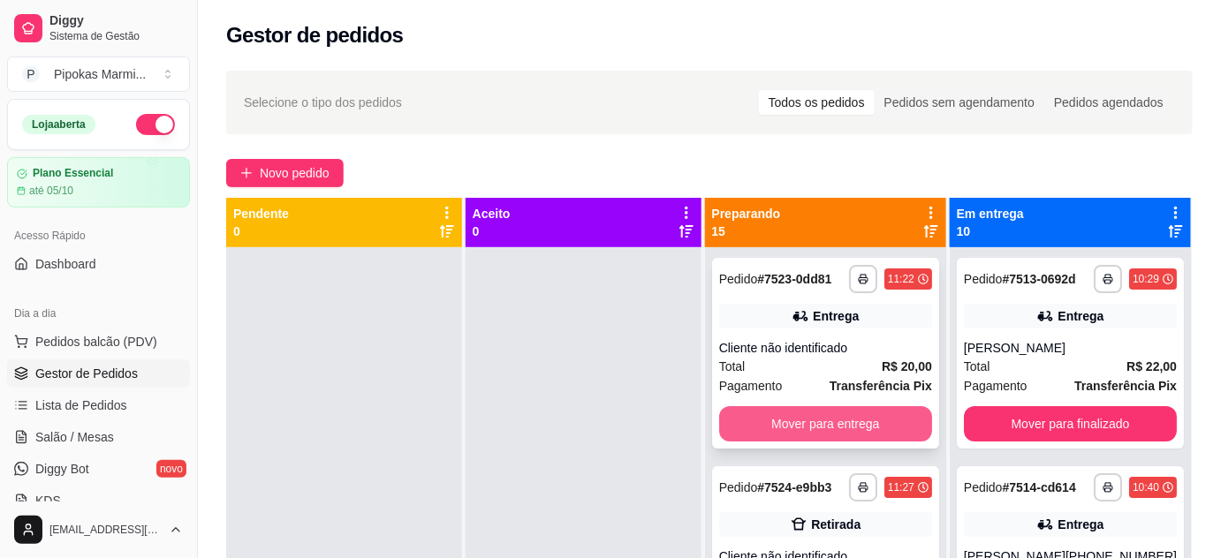
click at [872, 421] on button "Mover para entrega" at bounding box center [825, 423] width 213 height 35
click at [877, 442] on button "Mover para retirada disponível" at bounding box center [825, 424] width 207 height 34
click at [881, 419] on button "Mover para entrega" at bounding box center [825, 423] width 213 height 35
click at [881, 425] on button "Mover para retirada disponível" at bounding box center [825, 424] width 207 height 34
click at [880, 426] on button "Mover para retirada disponível" at bounding box center [825, 423] width 213 height 35
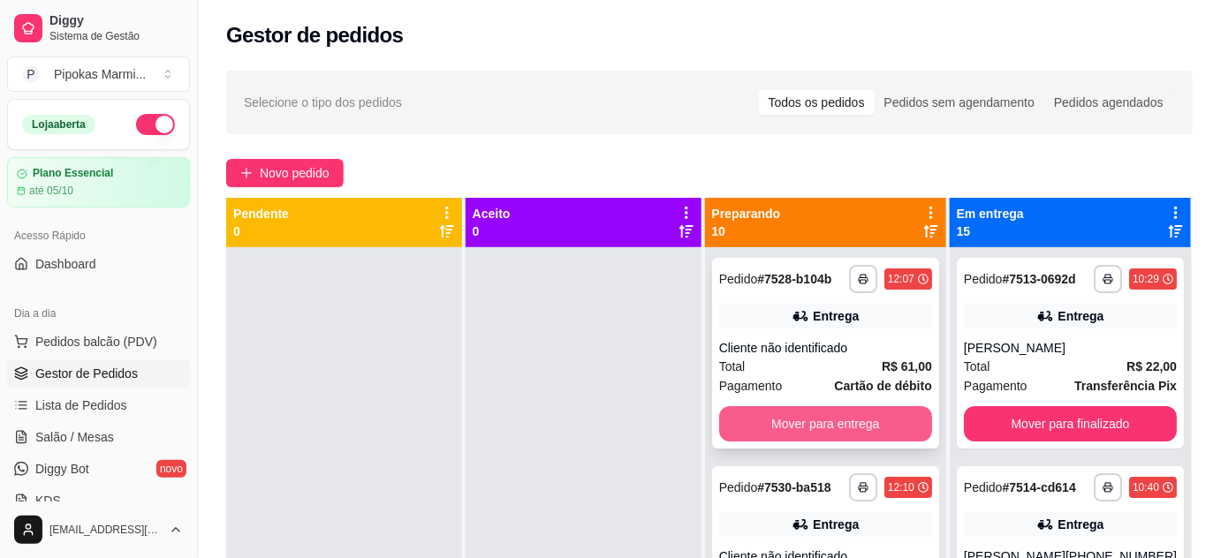
click at [879, 429] on button "Mover para entrega" at bounding box center [825, 423] width 213 height 35
click at [879, 432] on button "Mover para entrega" at bounding box center [825, 423] width 213 height 35
click at [879, 433] on button "Mover para entrega" at bounding box center [825, 424] width 207 height 34
click at [879, 433] on button "Mover para retirada disponível" at bounding box center [825, 423] width 213 height 35
click at [879, 433] on button "Mover para retirada disponível" at bounding box center [825, 424] width 207 height 34
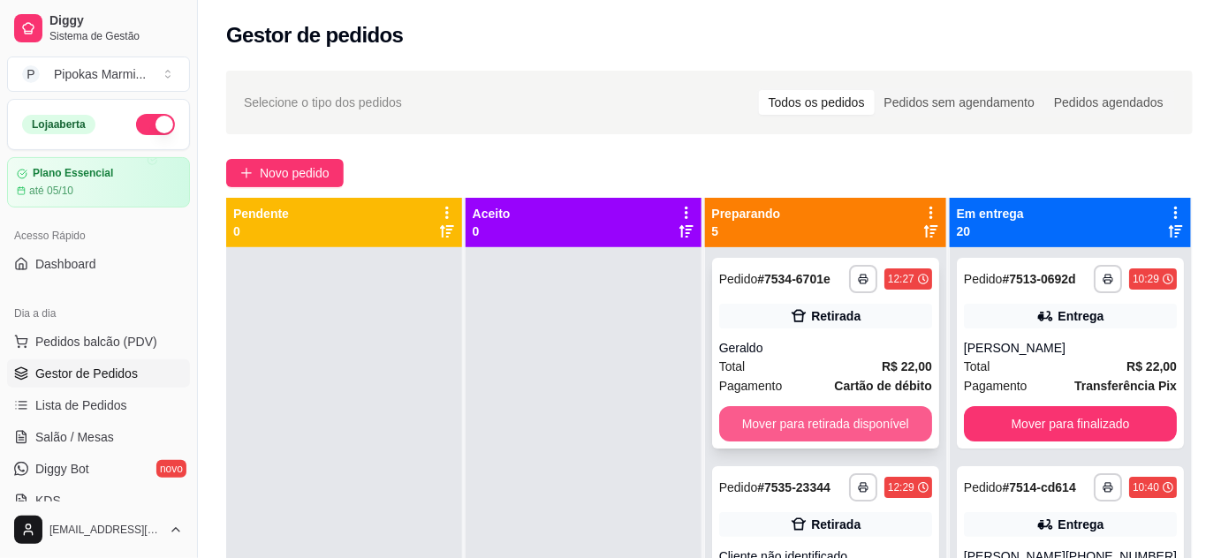
click at [879, 433] on button "Mover para retirada disponível" at bounding box center [825, 423] width 213 height 35
click at [880, 433] on button "Mover para retirada disponível" at bounding box center [825, 423] width 213 height 35
click at [881, 420] on button "Mover para retirada disponível" at bounding box center [825, 424] width 207 height 34
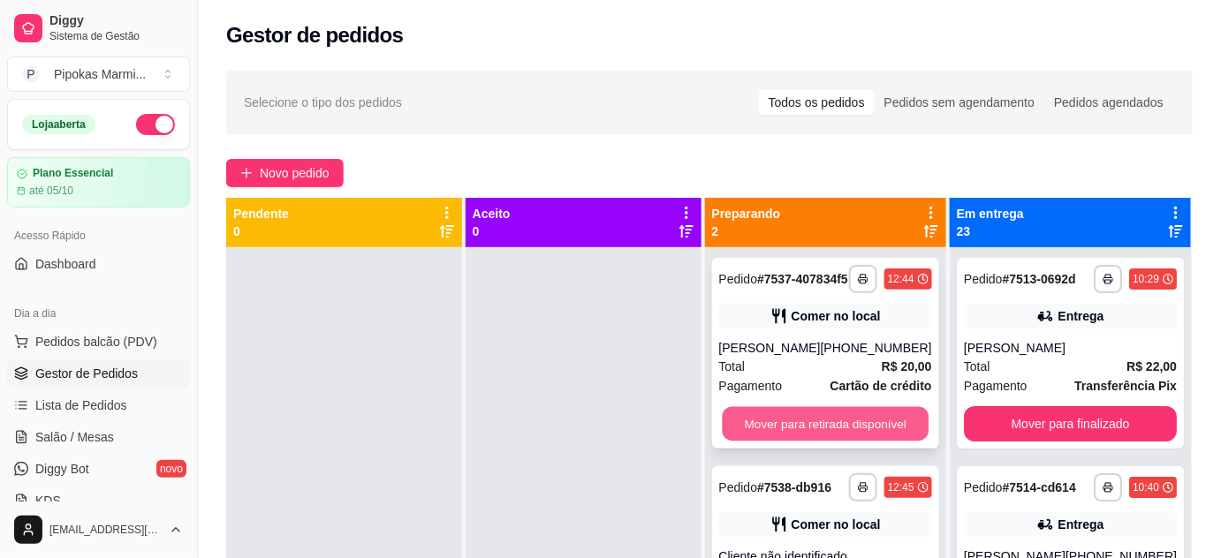
click at [886, 431] on button "Mover para retirada disponível" at bounding box center [825, 424] width 207 height 34
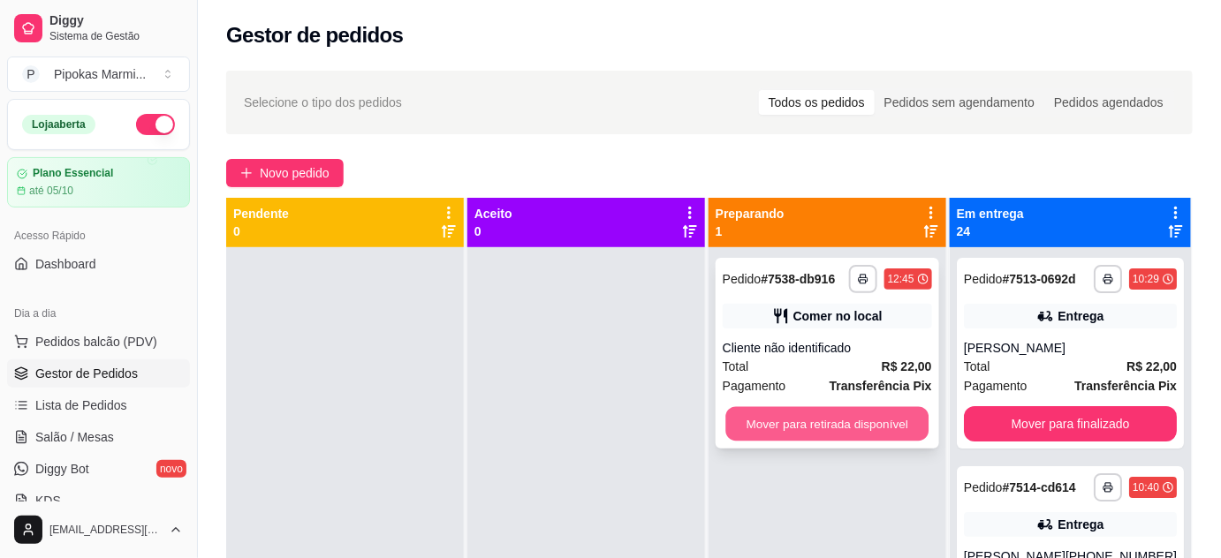
click at [876, 424] on button "Mover para retirada disponível" at bounding box center [826, 424] width 203 height 34
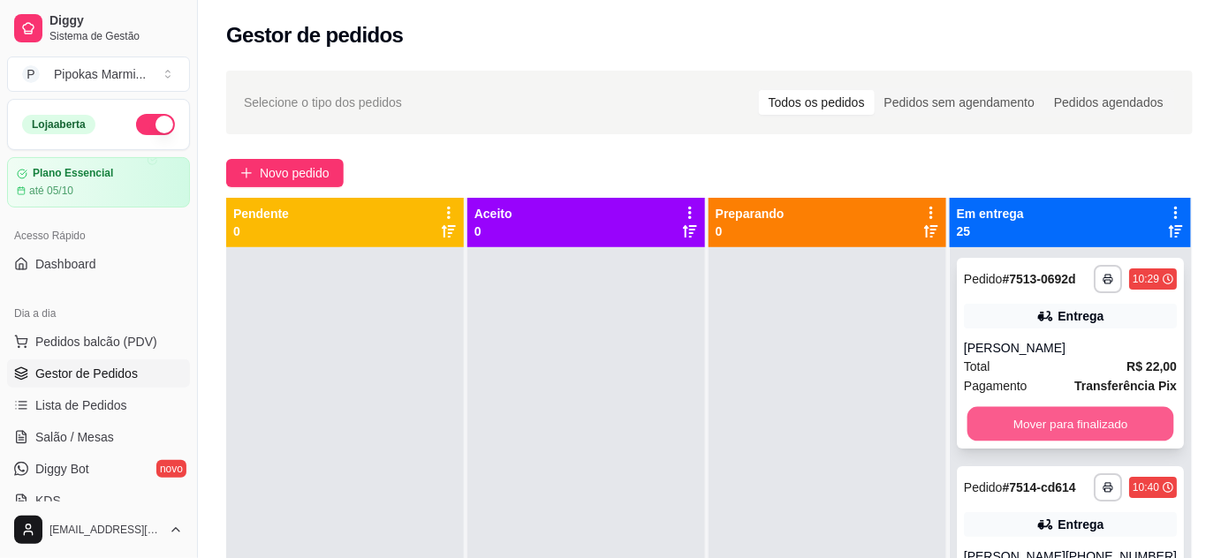
click at [990, 416] on button "Mover para finalizado" at bounding box center [1070, 424] width 207 height 34
click at [991, 424] on button "Mover para finalizado" at bounding box center [1070, 424] width 207 height 34
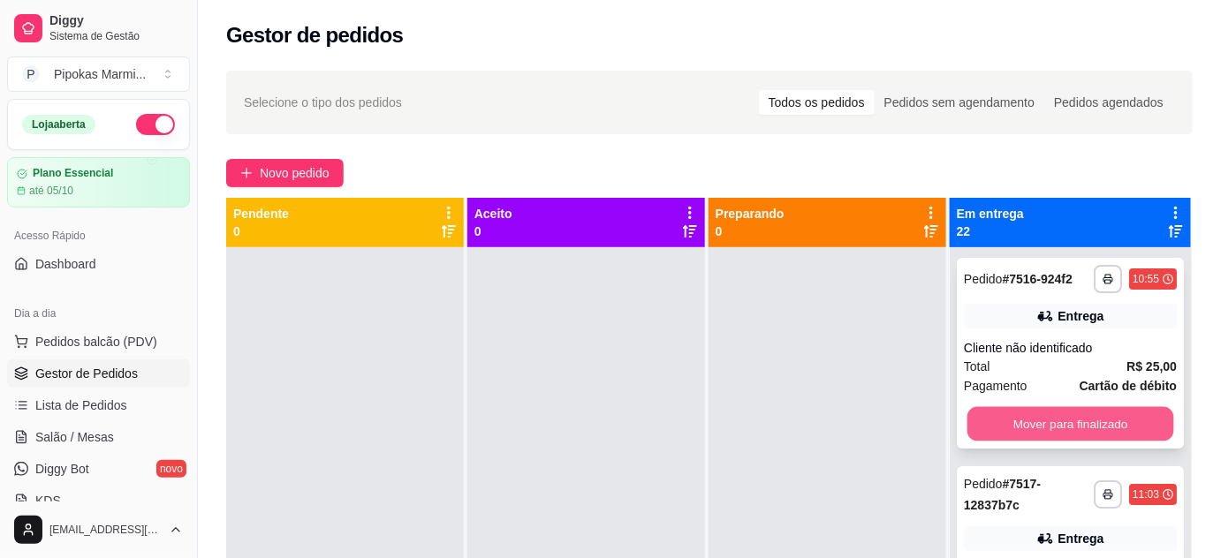
click at [1000, 427] on button "Mover para finalizado" at bounding box center [1070, 424] width 207 height 34
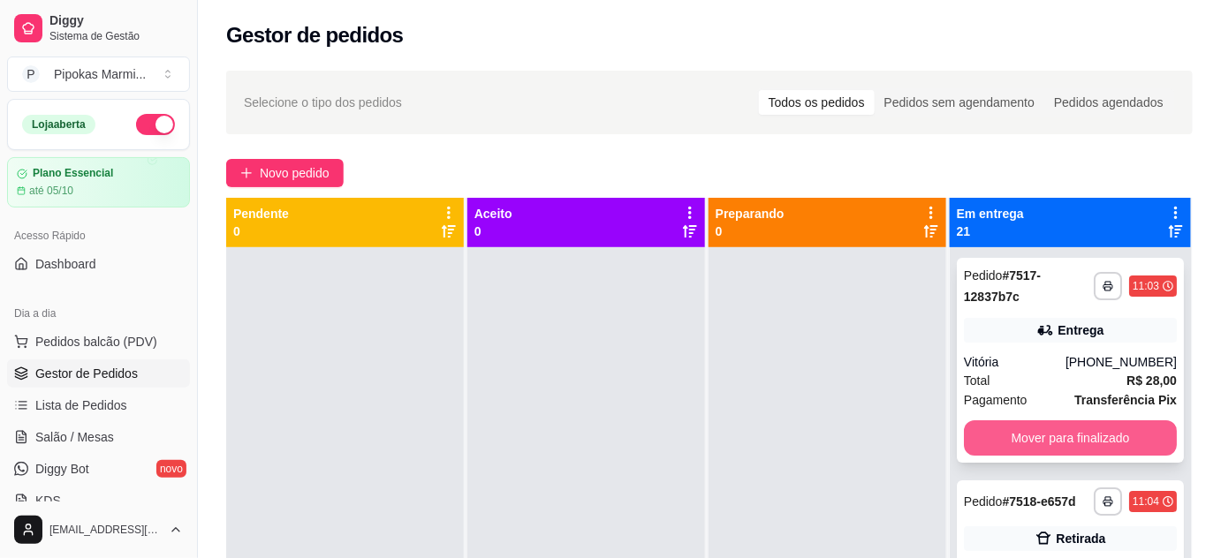
click at [1001, 434] on button "Mover para finalizado" at bounding box center [1070, 438] width 213 height 35
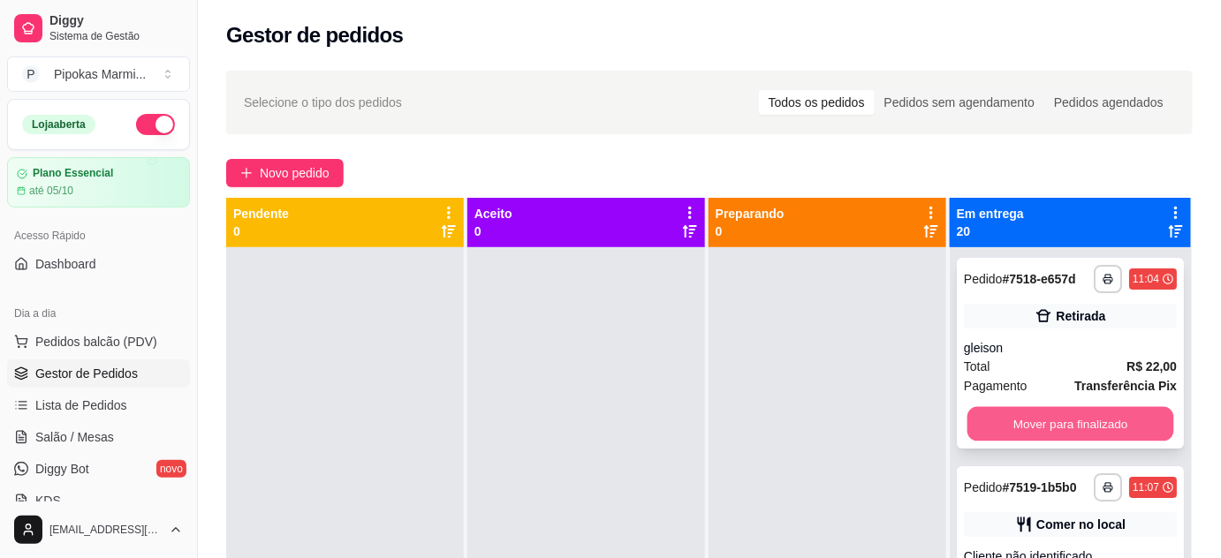
click at [1003, 434] on button "Mover para finalizado" at bounding box center [1070, 424] width 207 height 34
click at [1010, 421] on button "Mover para finalizado" at bounding box center [1070, 424] width 207 height 34
click at [1013, 430] on button "Mover para finalizado" at bounding box center [1070, 423] width 213 height 35
click at [1015, 428] on button "Mover para finalizado" at bounding box center [1070, 424] width 207 height 34
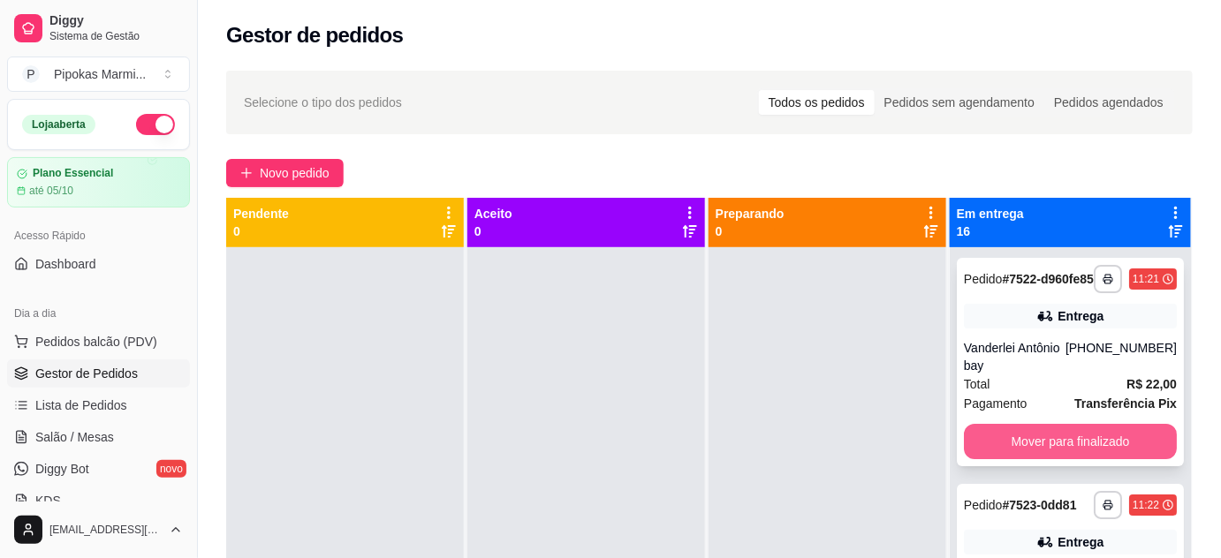
click at [1015, 449] on button "Mover para finalizado" at bounding box center [1070, 441] width 213 height 35
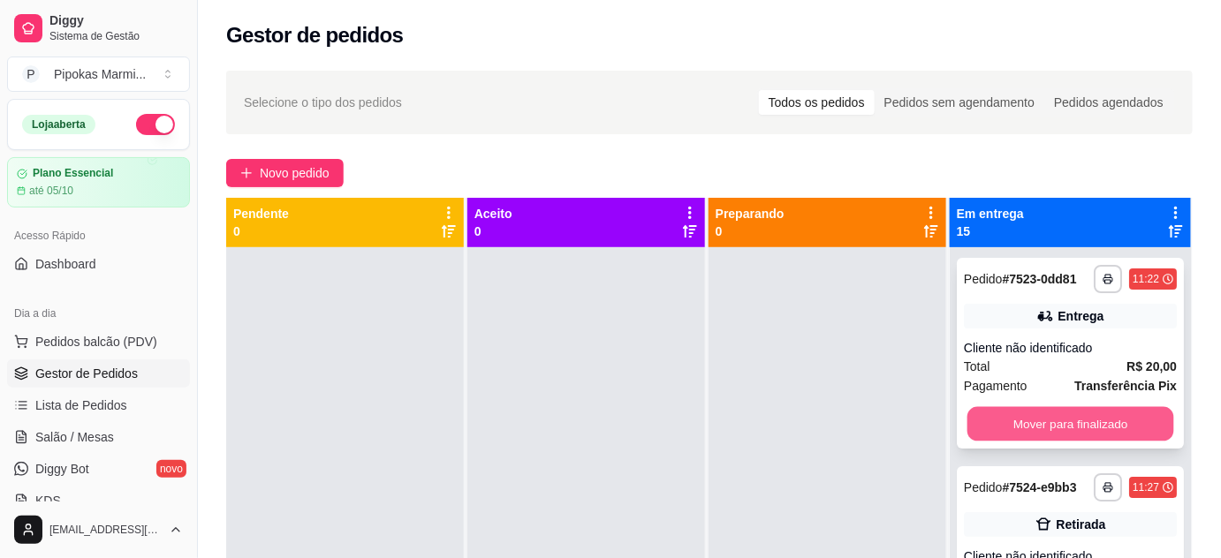
click at [1012, 424] on button "Mover para finalizado" at bounding box center [1070, 424] width 207 height 34
click at [1014, 433] on button "Mover para finalizado" at bounding box center [1070, 423] width 213 height 35
click at [1014, 427] on button "Mover para finalizado" at bounding box center [1070, 423] width 213 height 35
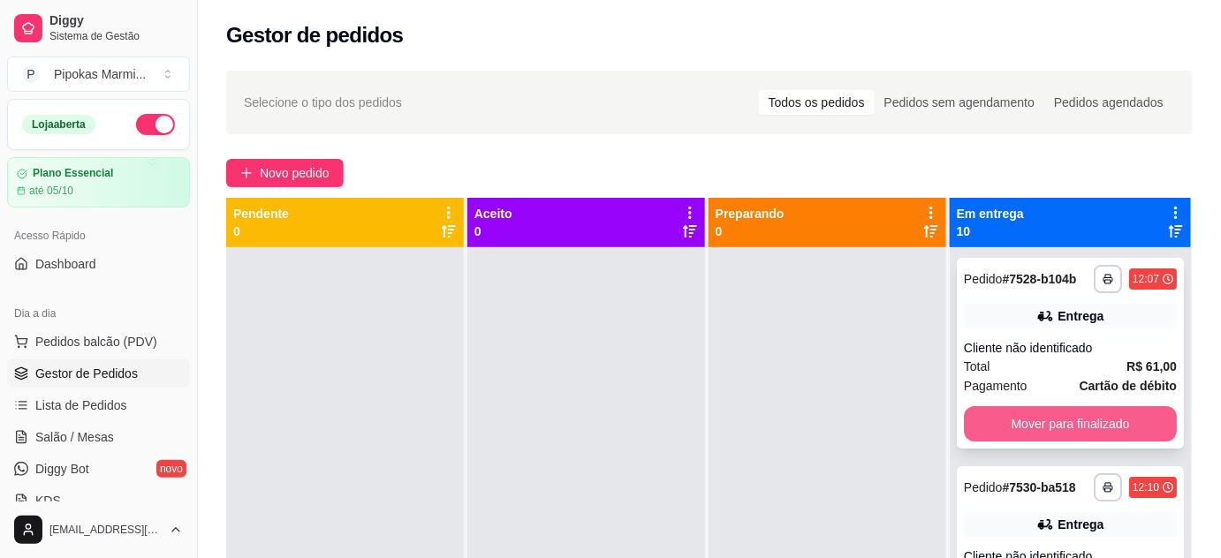
click at [1015, 435] on button "Mover para finalizado" at bounding box center [1070, 423] width 213 height 35
click at [1017, 429] on button "Mover para finalizado" at bounding box center [1070, 423] width 213 height 35
click at [1017, 429] on button "Mover para finalizado" at bounding box center [1070, 424] width 207 height 34
click at [1017, 429] on button "Mover para finalizado" at bounding box center [1070, 423] width 213 height 35
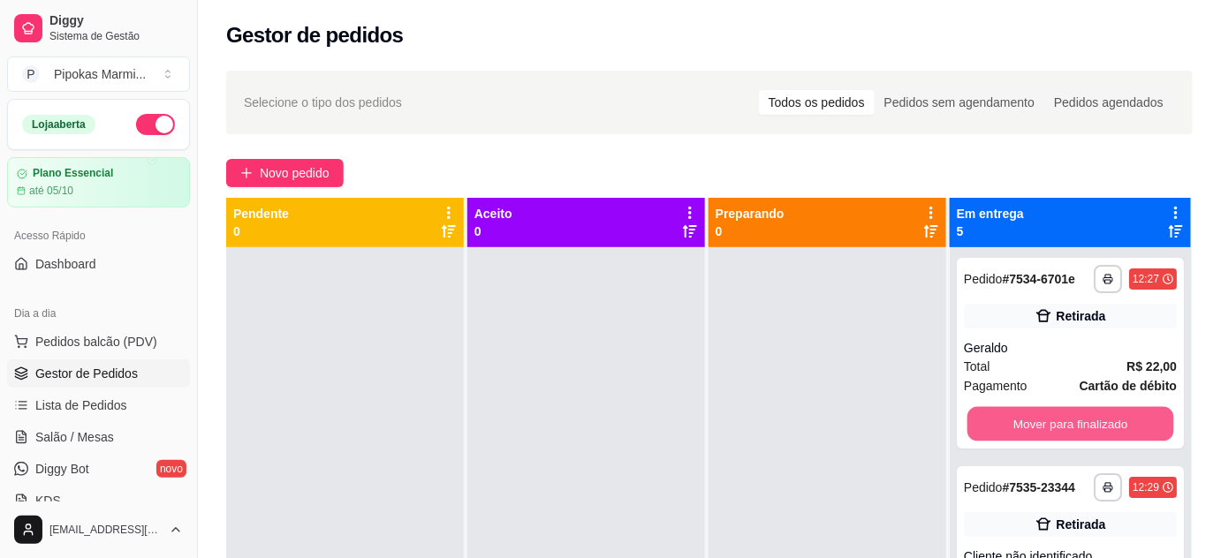
click at [1017, 429] on button "Mover para finalizado" at bounding box center [1070, 424] width 207 height 34
click at [1018, 433] on button "Mover para finalizado" at bounding box center [1070, 423] width 213 height 35
click at [1019, 429] on button "Mover para finalizado" at bounding box center [1070, 423] width 213 height 35
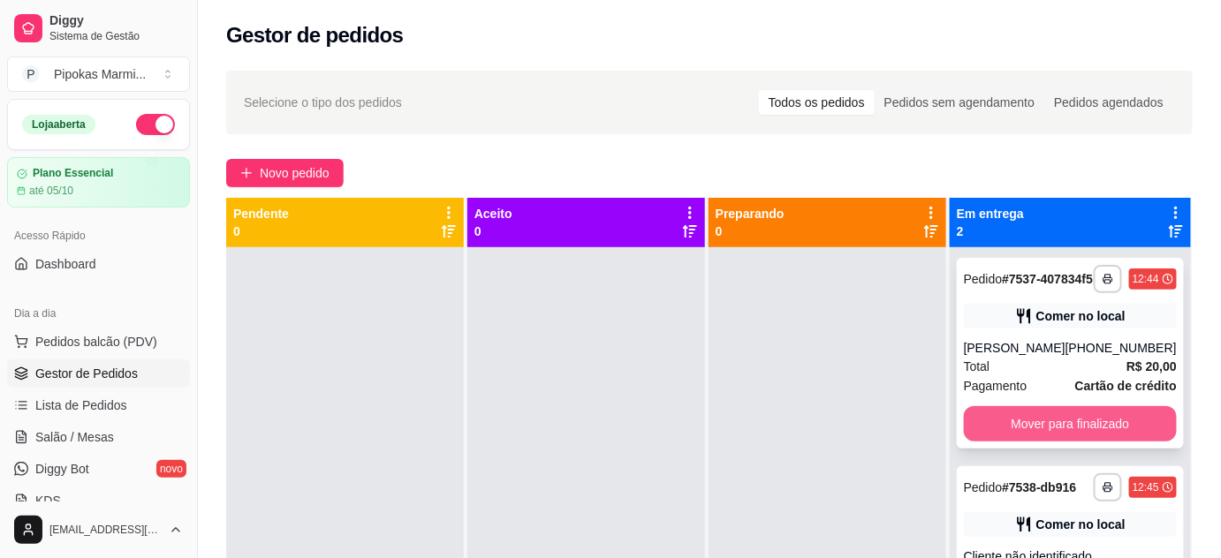
click at [1021, 440] on button "Mover para finalizado" at bounding box center [1070, 423] width 213 height 35
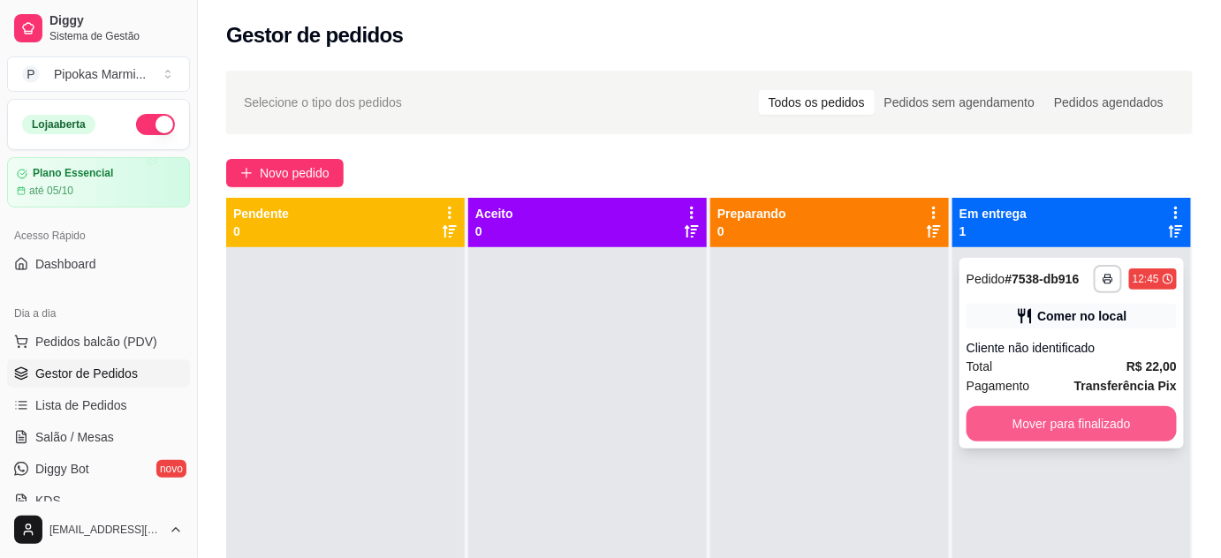
click at [1022, 429] on button "Mover para finalizado" at bounding box center [1072, 423] width 210 height 35
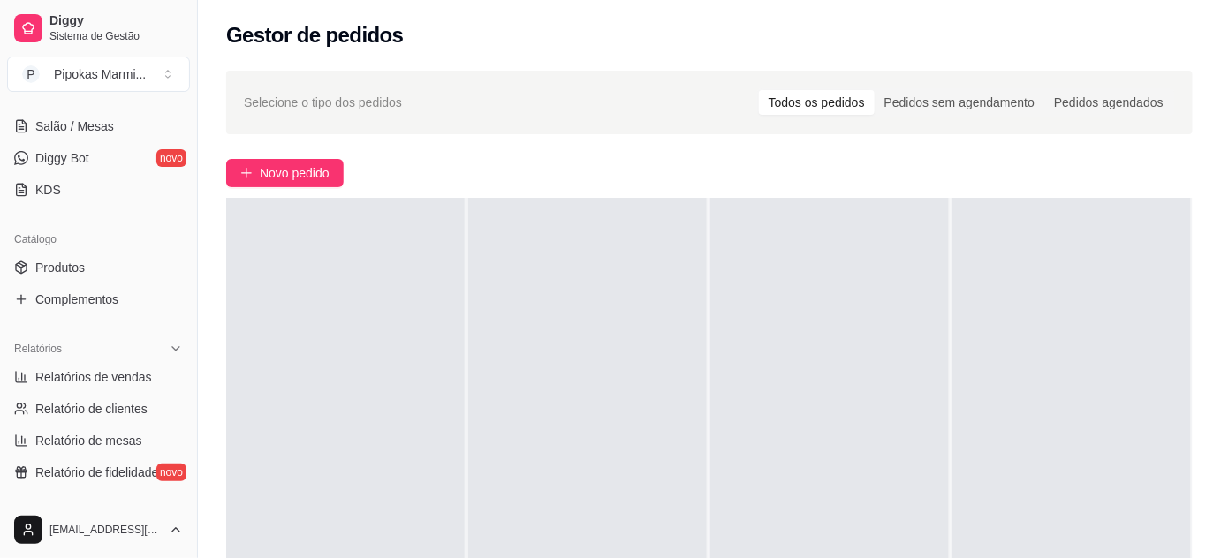
scroll to position [321, 0]
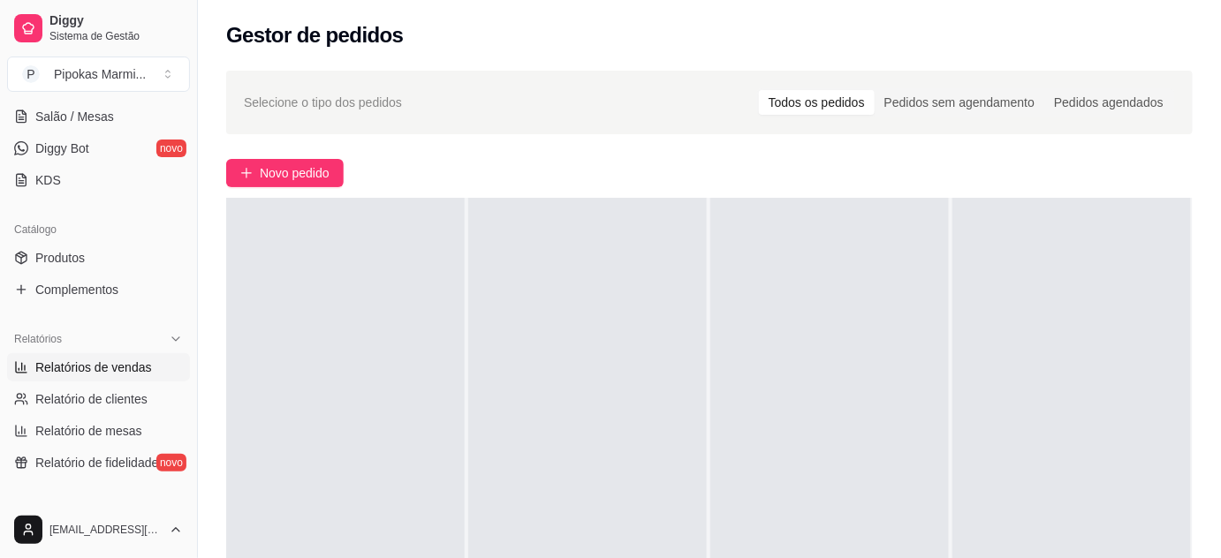
click at [126, 359] on span "Relatórios de vendas" at bounding box center [93, 368] width 117 height 18
select select "ALL"
select select "0"
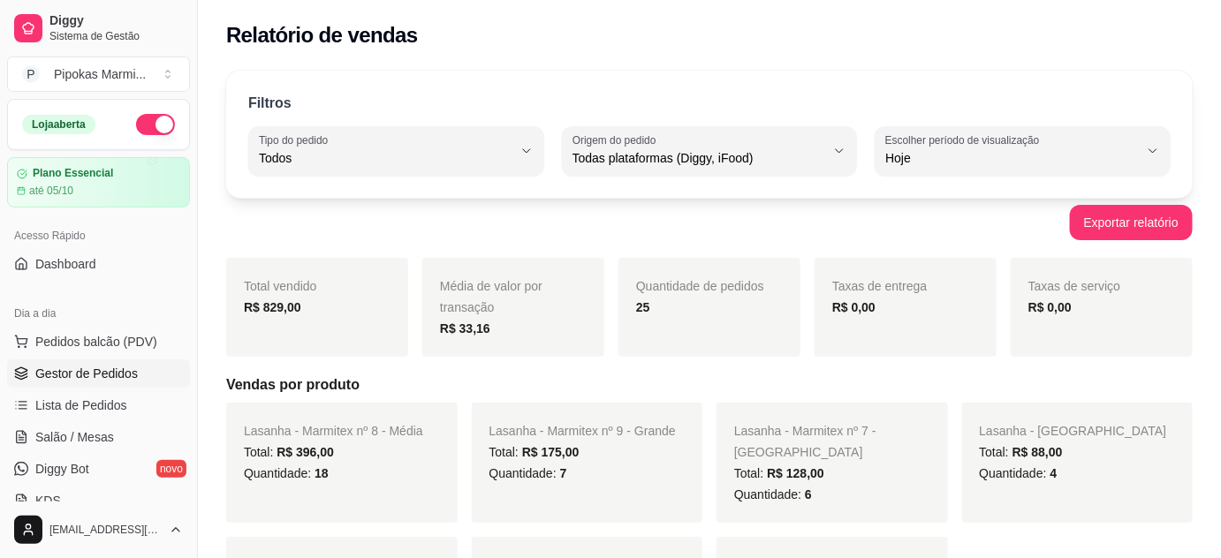
click at [119, 367] on span "Gestor de Pedidos" at bounding box center [86, 374] width 102 height 18
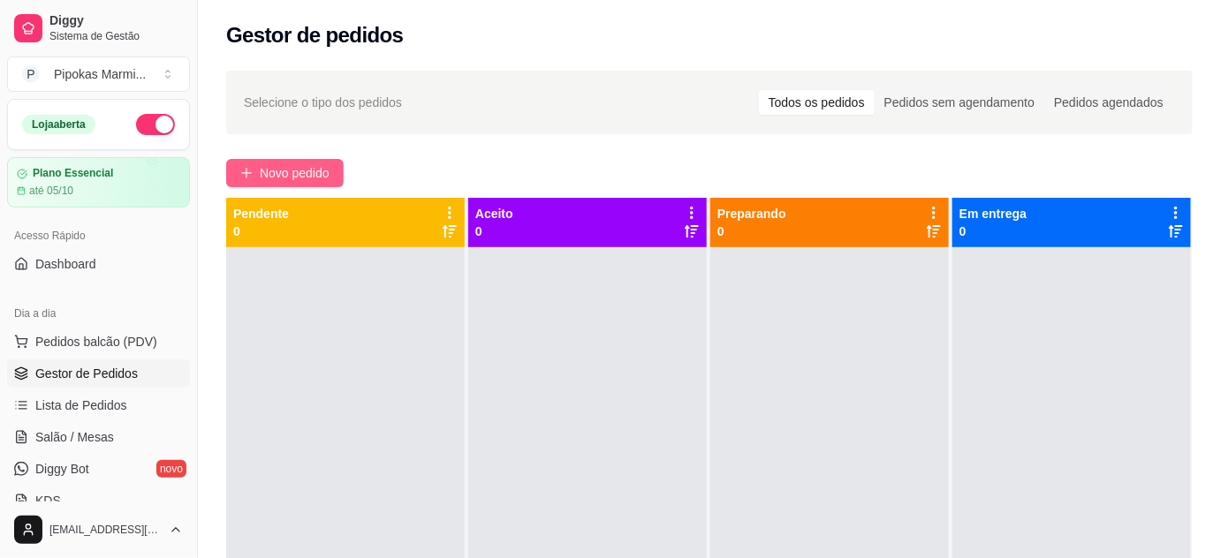
click at [306, 159] on button "Novo pedido" at bounding box center [285, 173] width 118 height 28
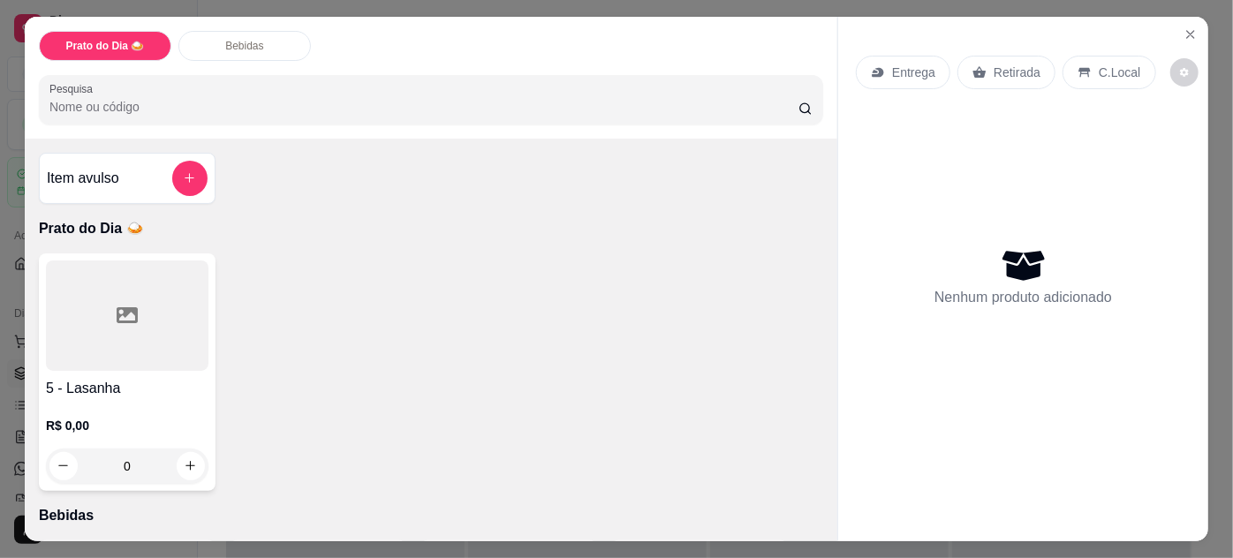
click at [175, 338] on div at bounding box center [127, 316] width 163 height 110
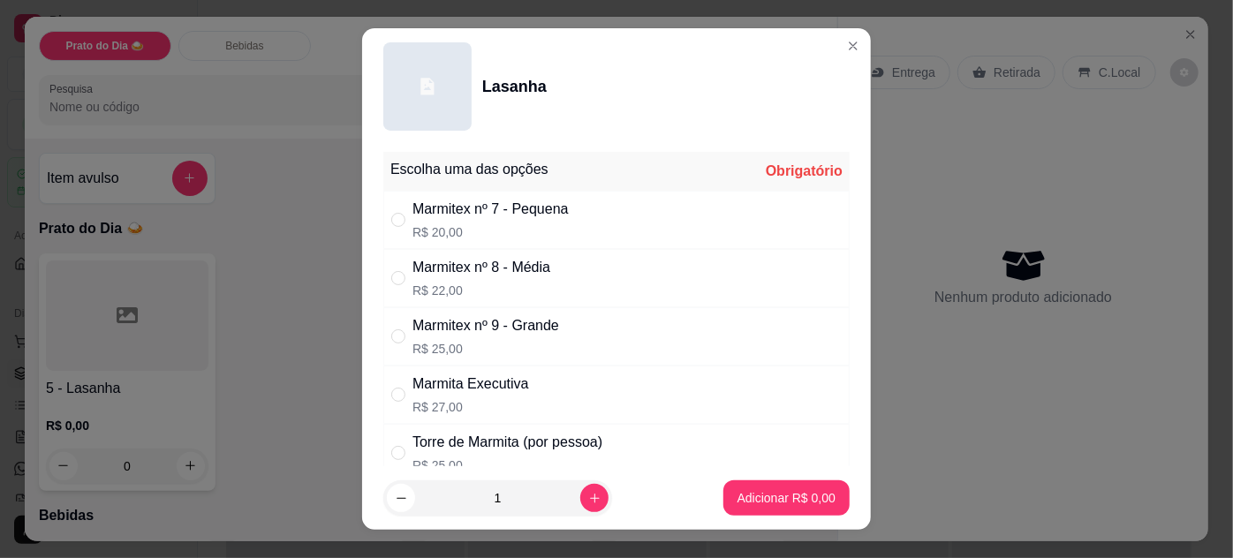
click at [391, 207] on div "Marmitex nº 7 - Pequena R$ 20,00" at bounding box center [616, 220] width 467 height 58
radio input "true"
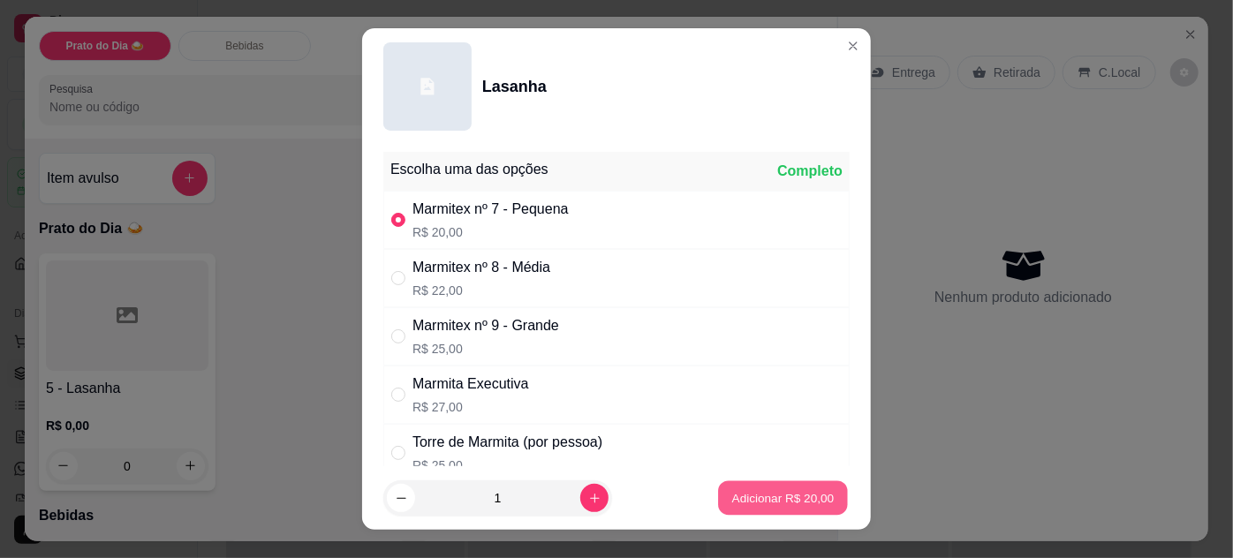
click at [777, 489] on button "Adicionar R$ 20,00" at bounding box center [783, 499] width 130 height 34
type input "1"
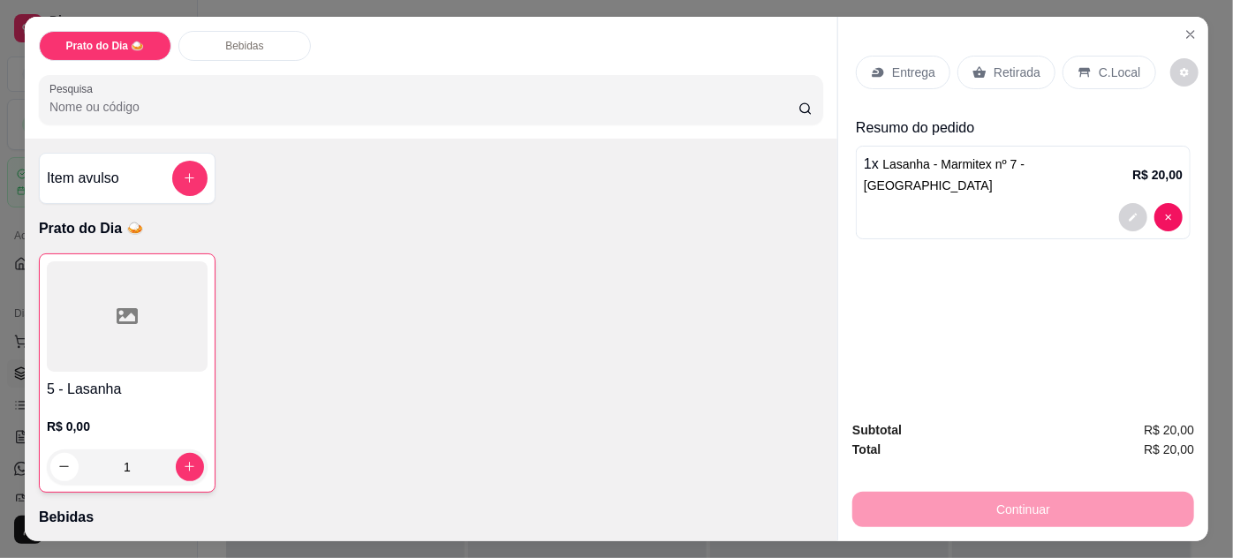
click at [154, 360] on div at bounding box center [127, 317] width 161 height 110
click at [911, 65] on p "Entrega" at bounding box center [913, 73] width 43 height 18
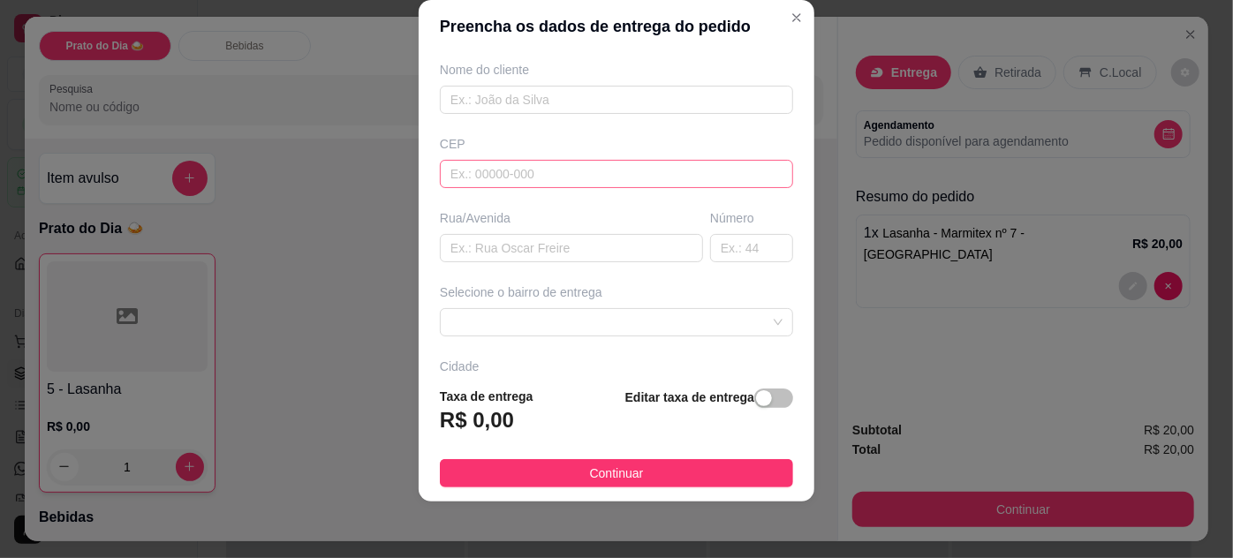
scroll to position [160, 0]
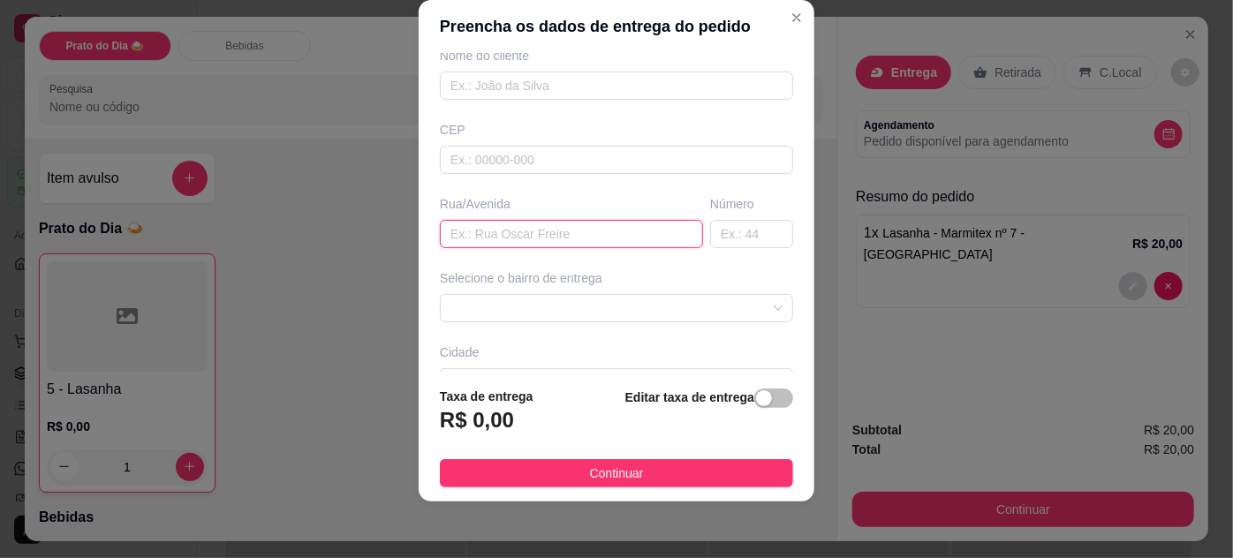
paste input "Taveiropolis. [STREET_ADDRESS]"
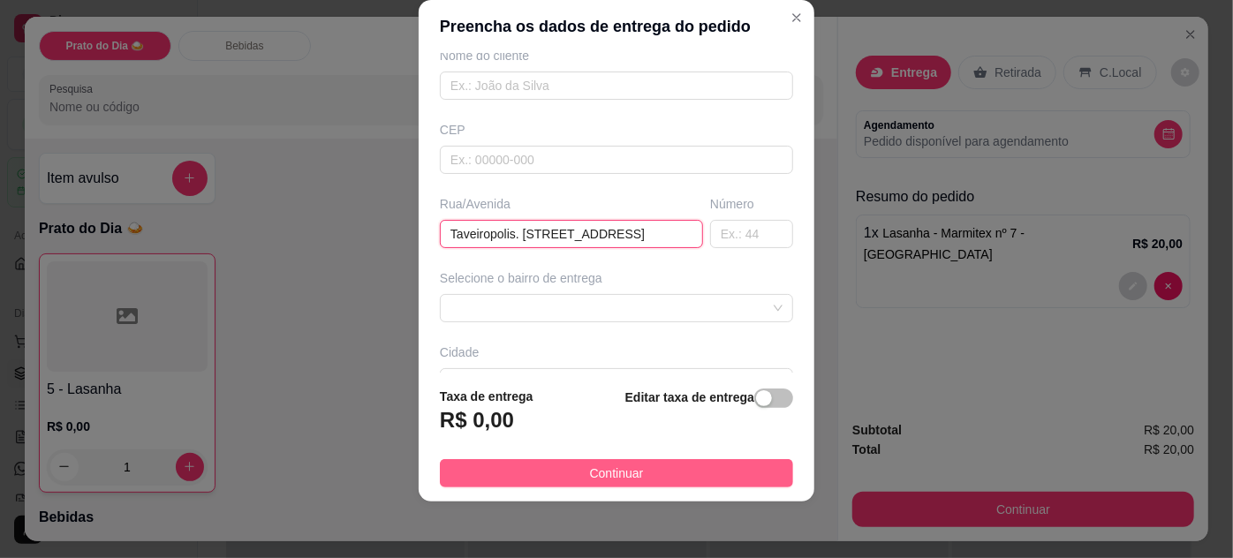
type input "Taveiropolis. [STREET_ADDRESS]"
click at [613, 474] on span "Continuar" at bounding box center [617, 473] width 54 height 19
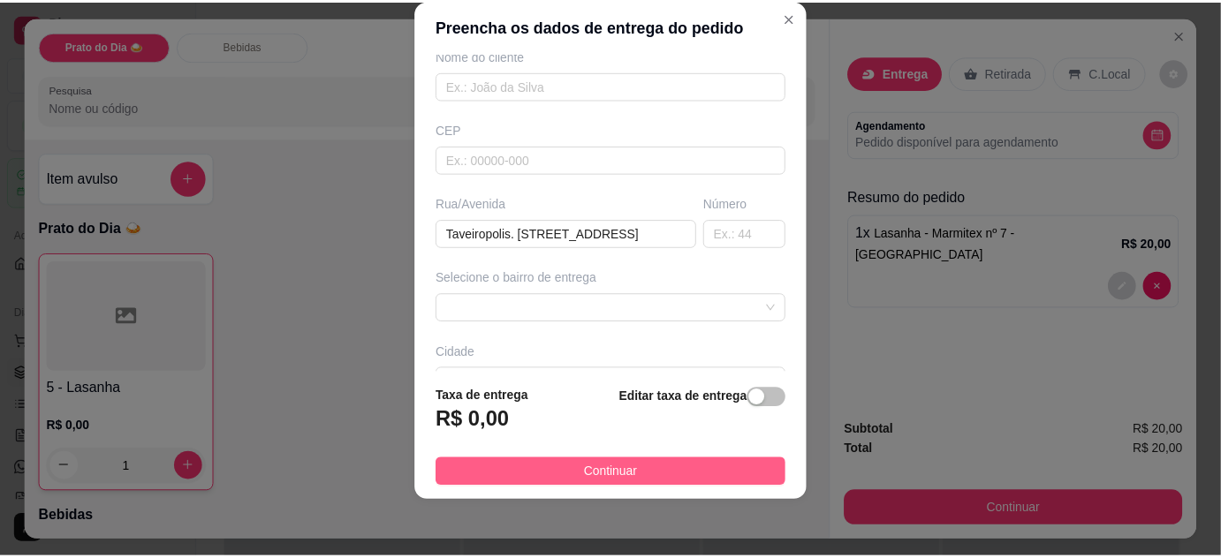
scroll to position [0, 0]
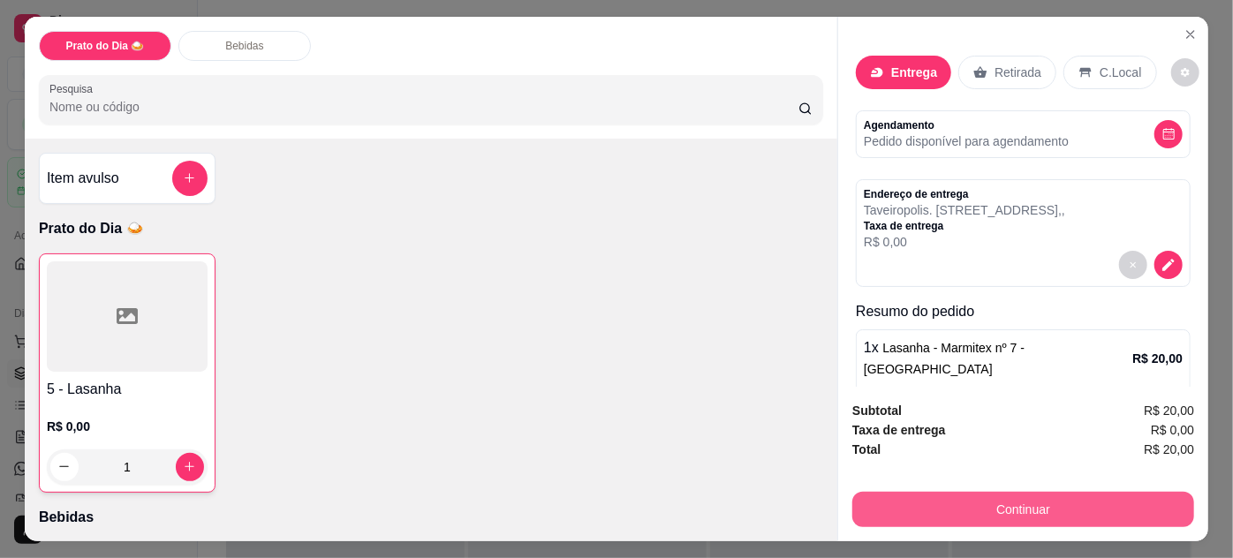
click at [999, 497] on button "Continuar" at bounding box center [1024, 509] width 342 height 35
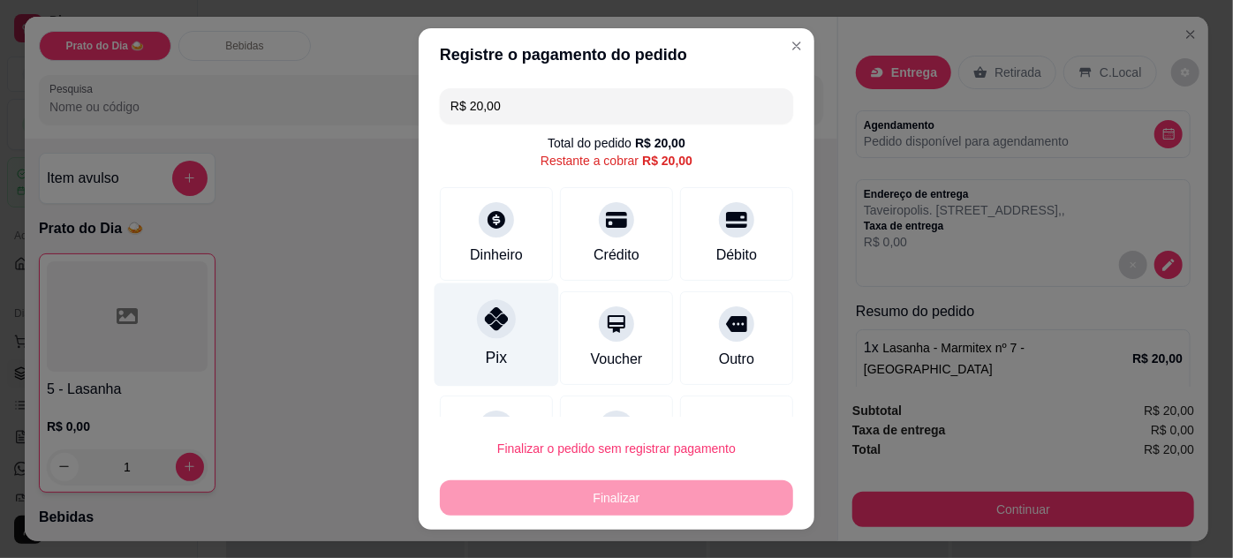
click at [500, 326] on div at bounding box center [496, 319] width 39 height 39
type input "R$ 0,00"
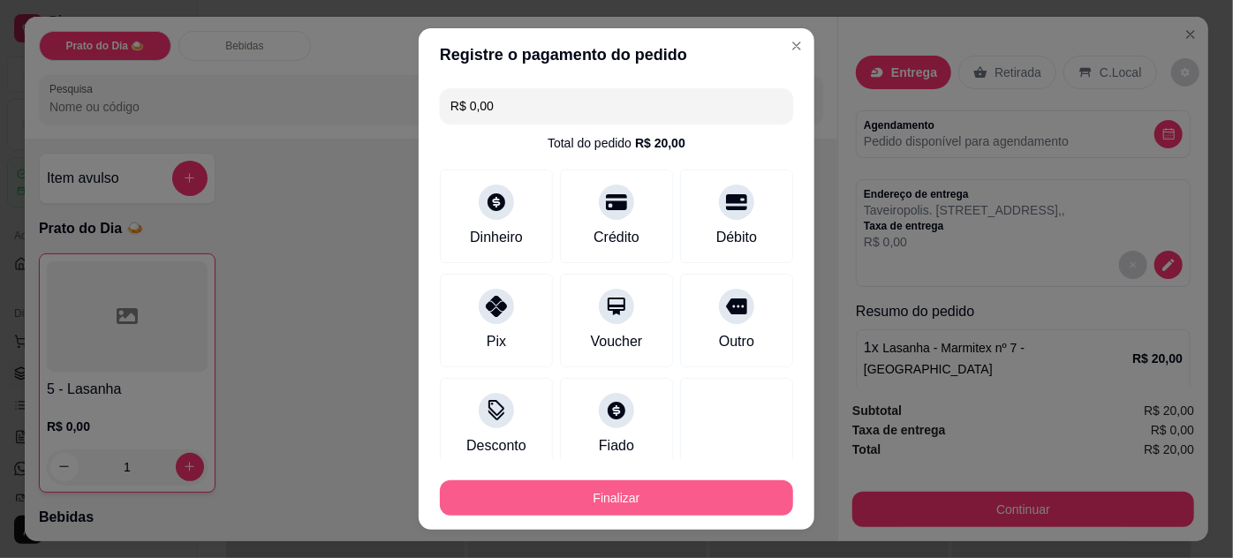
click at [611, 495] on button "Finalizar" at bounding box center [616, 498] width 353 height 35
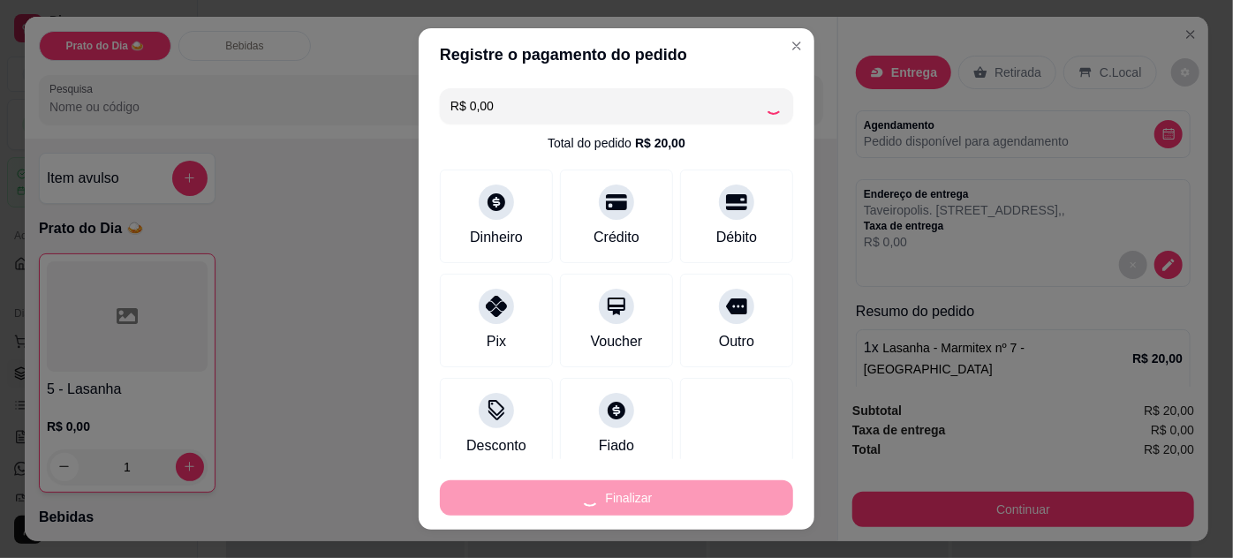
type input "0"
type input "-R$ 20,00"
